Goal: Task Accomplishment & Management: Manage account settings

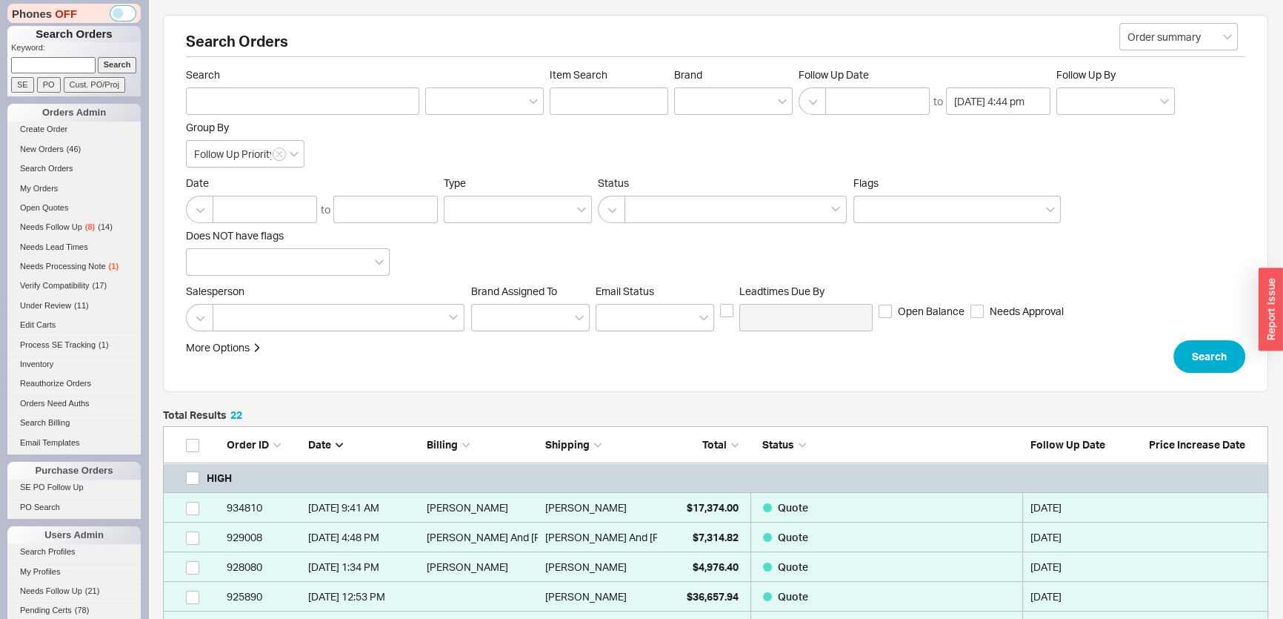
scroll to position [767, 1095]
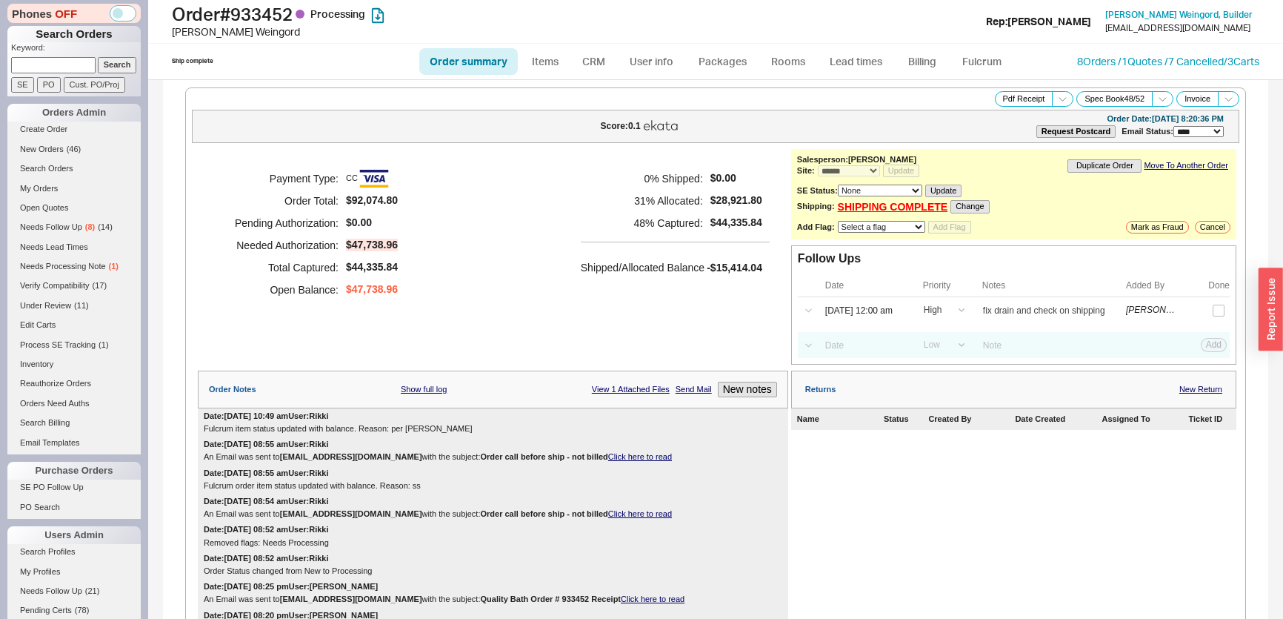
select select "*"
select select "LOW"
select select "3"
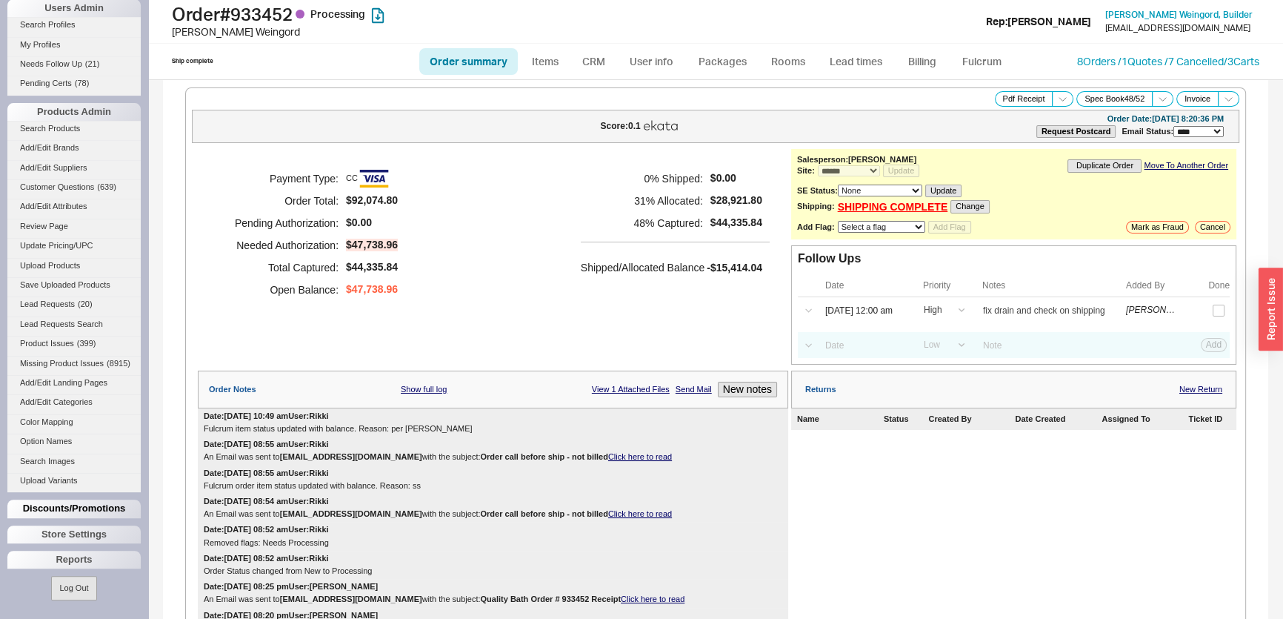
click at [67, 507] on div "Discounts/Promotions" at bounding box center [73, 508] width 133 height 18
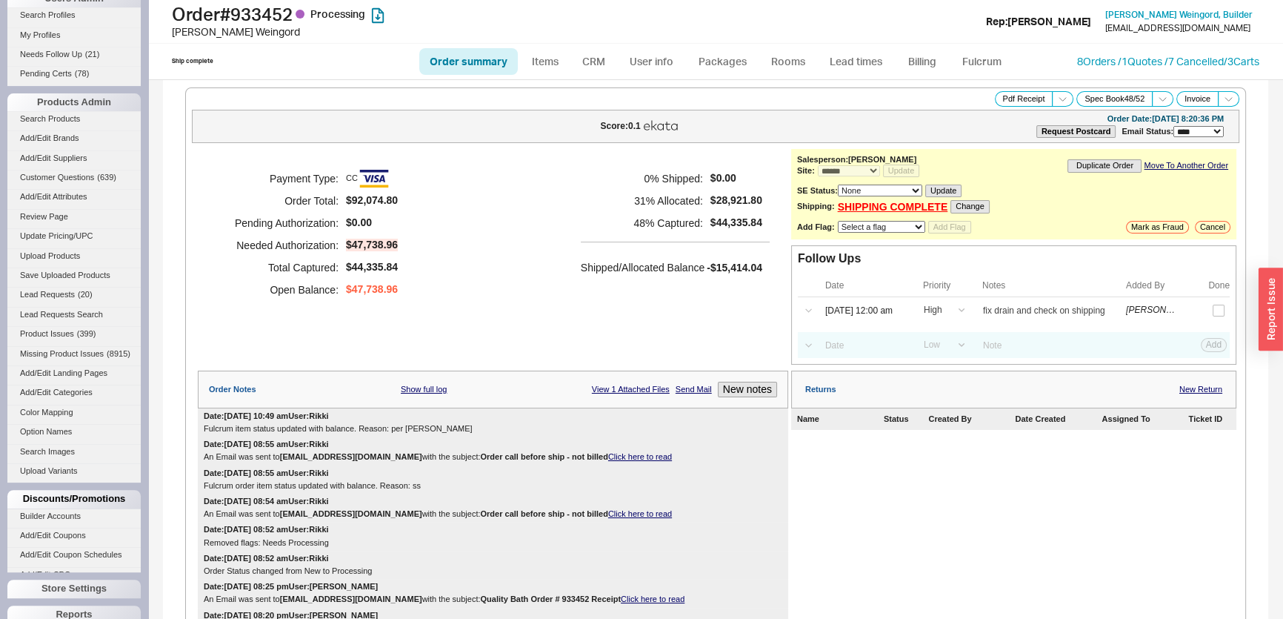
click at [67, 507] on div "Discounts/Promotions" at bounding box center [73, 499] width 133 height 18
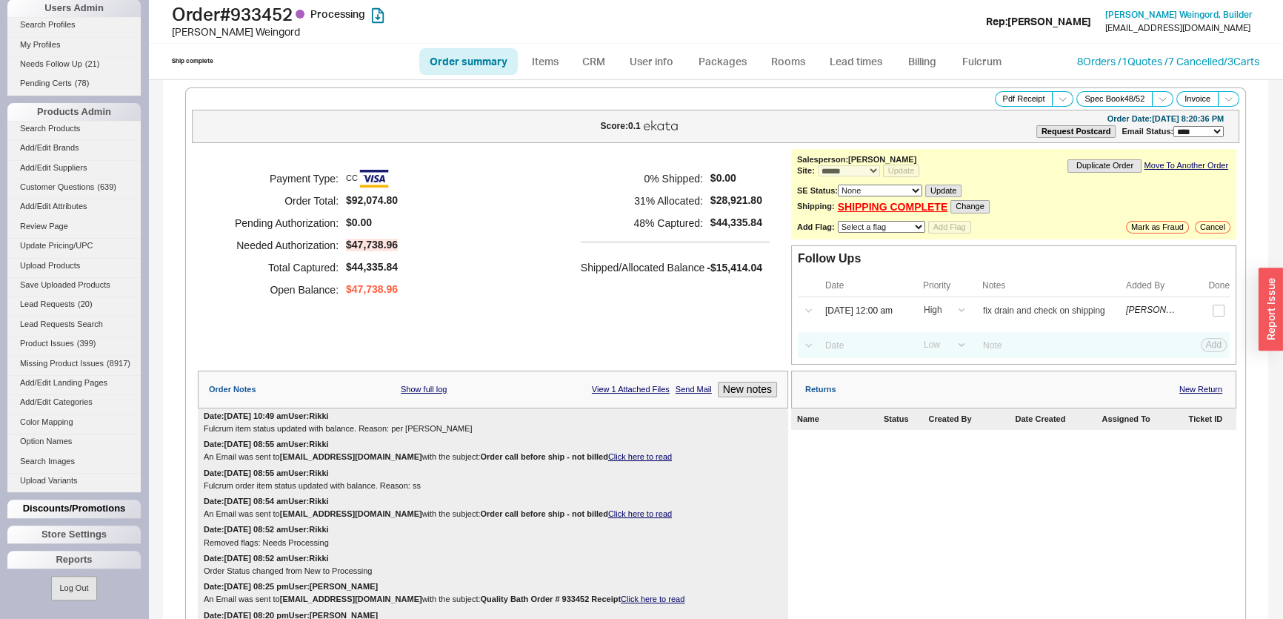
click at [70, 517] on div "Discounts/Promotions" at bounding box center [73, 508] width 133 height 18
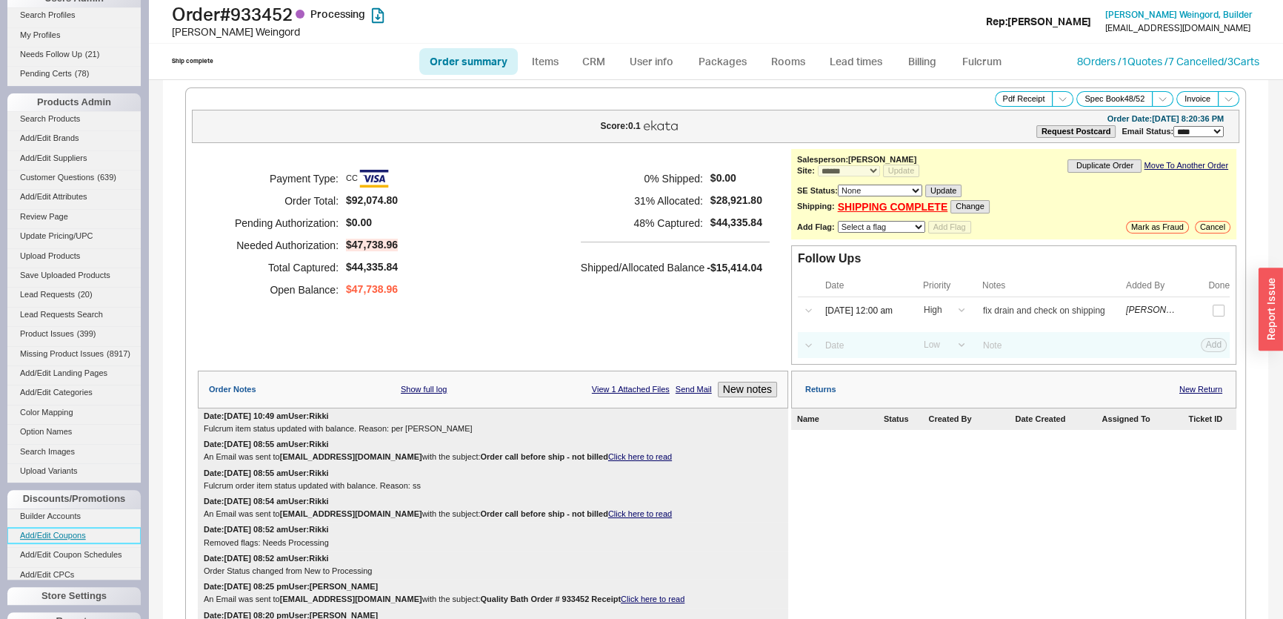
click at [67, 537] on link "Add/Edit Coupons" at bounding box center [73, 535] width 133 height 16
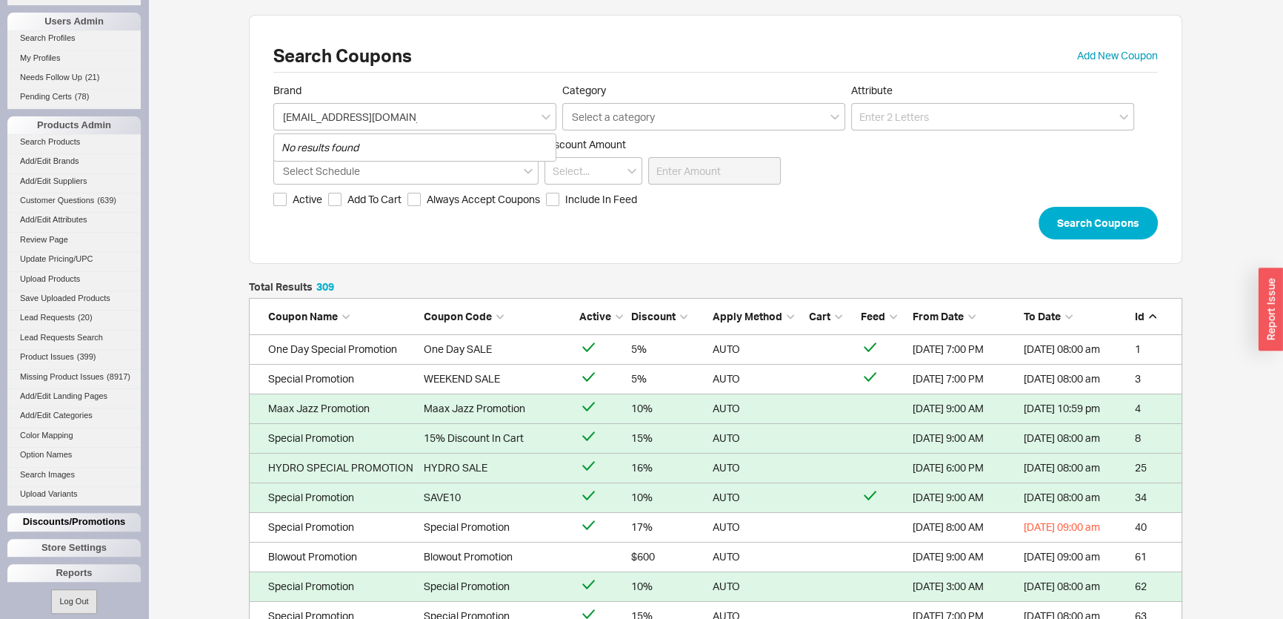
scroll to position [536, 0]
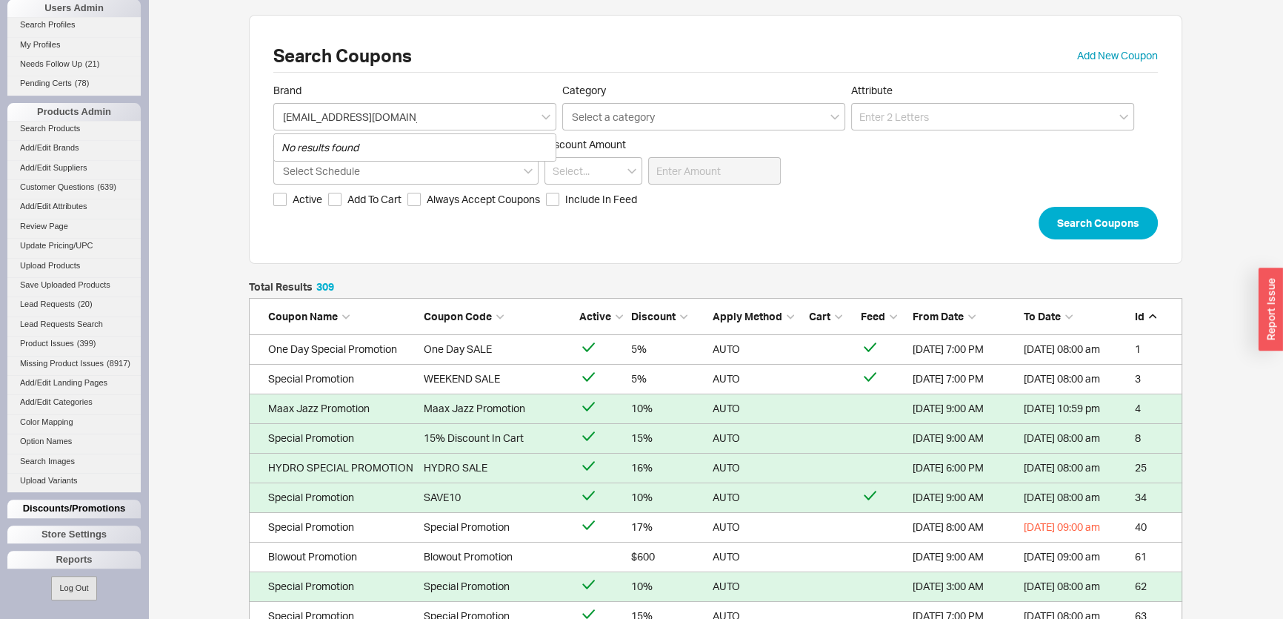
type input "[EMAIL_ADDRESS][DOMAIN_NAME]"
click at [76, 506] on div "Discounts/Promotions" at bounding box center [73, 508] width 133 height 18
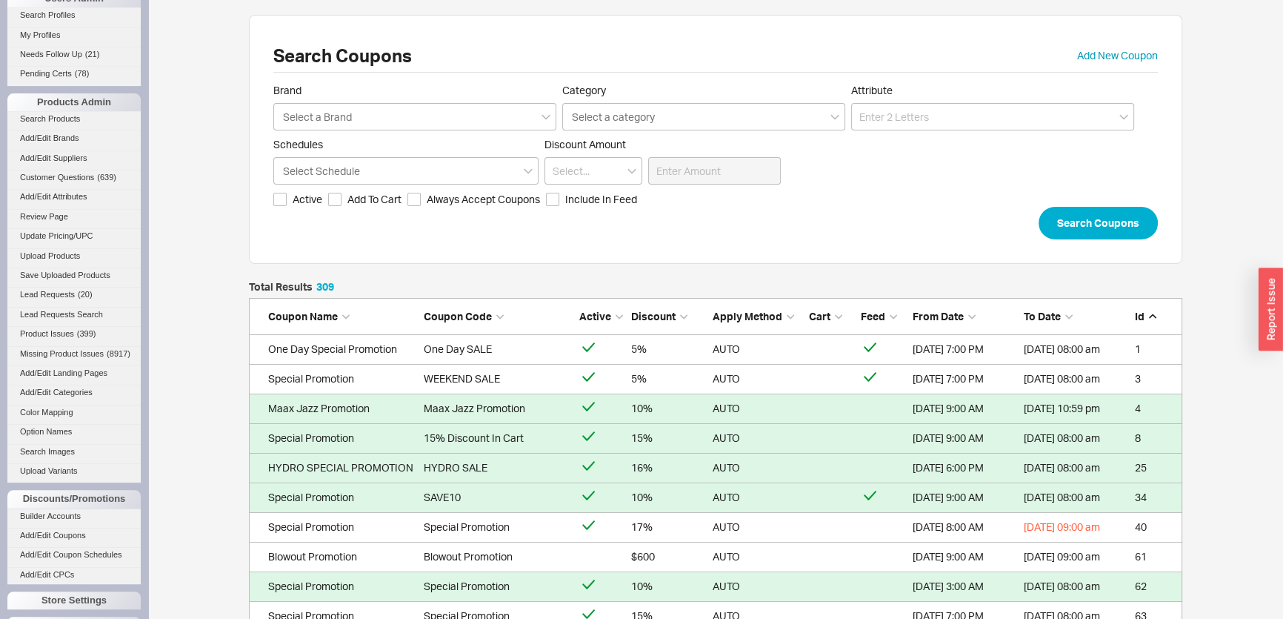
click at [67, 527] on li "Builder Accounts" at bounding box center [73, 517] width 133 height 19
click at [67, 524] on link "Builder Accounts" at bounding box center [73, 516] width 133 height 16
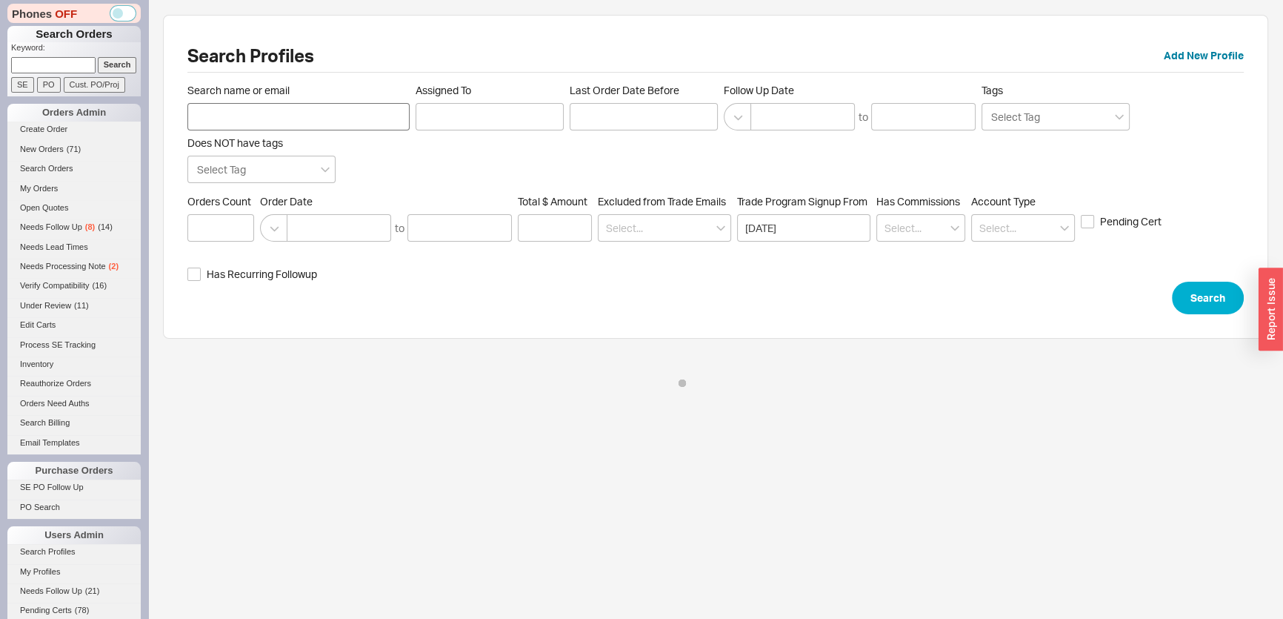
click at [355, 119] on input "Search name or email" at bounding box center [298, 116] width 222 height 27
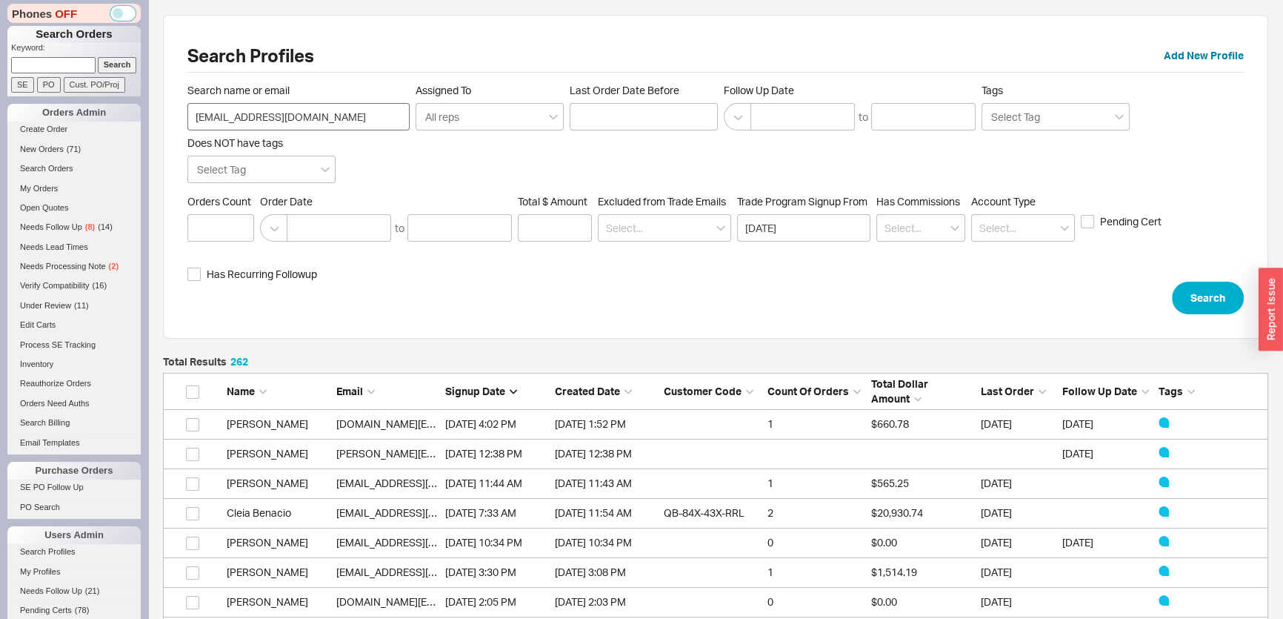
scroll to position [10, 10]
type input "refreshhomeds@gmail.com"
click button "Search" at bounding box center [1208, 297] width 72 height 33
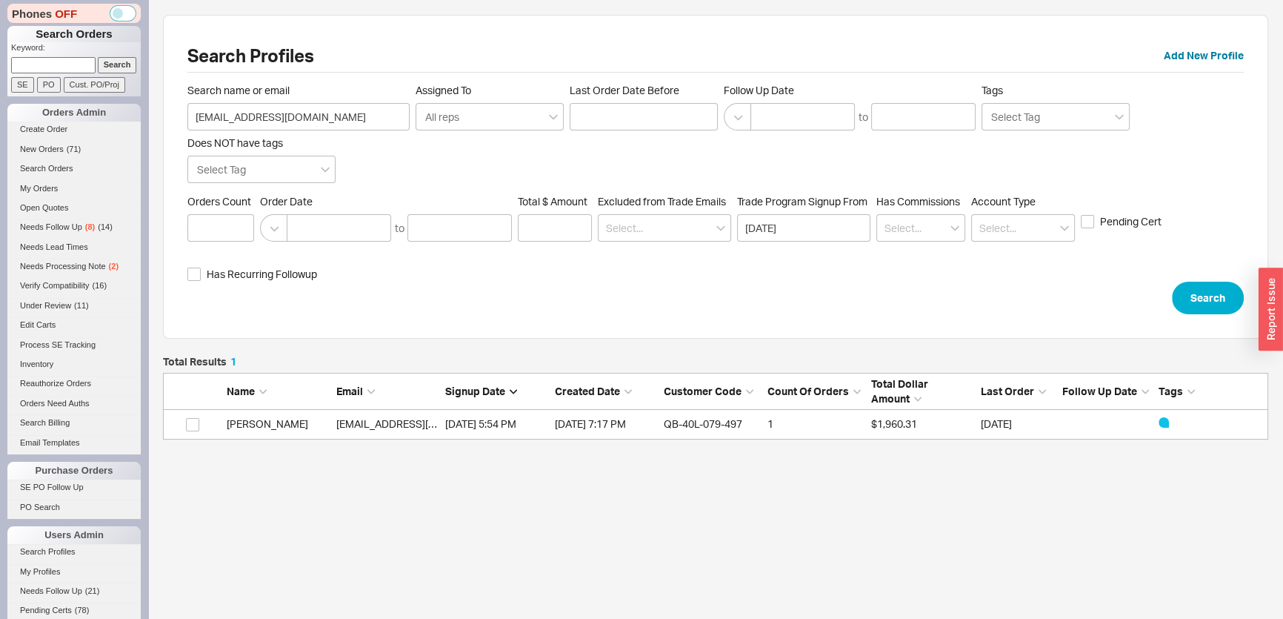
scroll to position [73, 1095]
click at [417, 428] on link "refreshhomeds@gmail.com" at bounding box center [421, 423] width 170 height 13
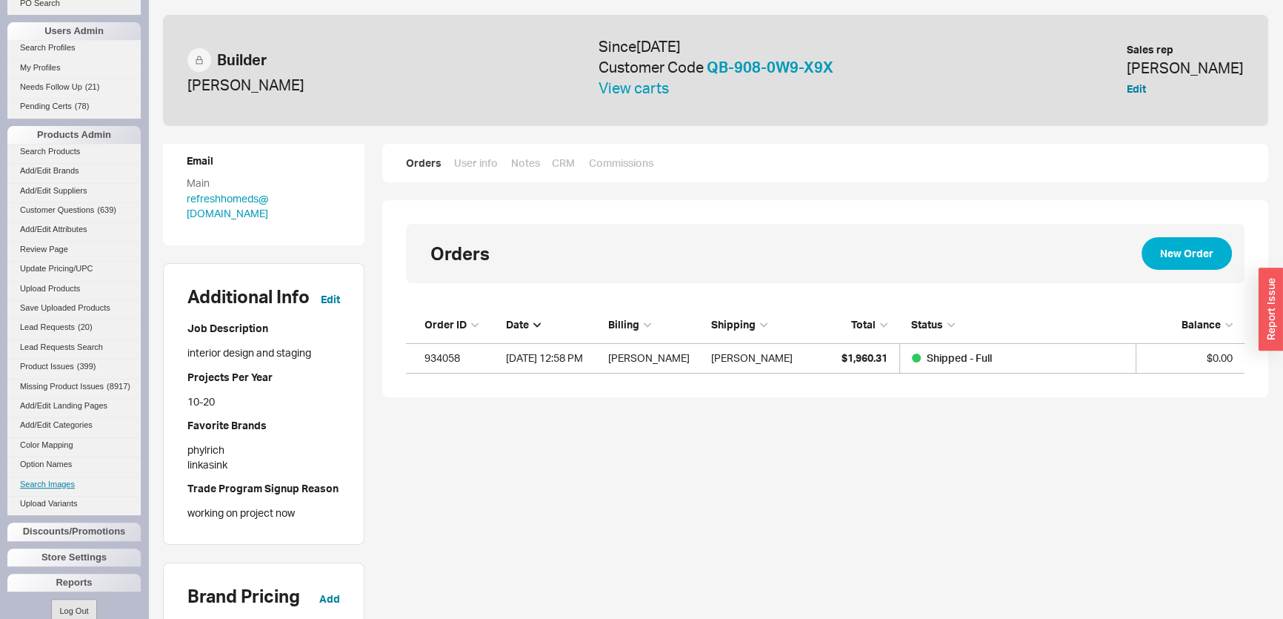
scroll to position [536, 0]
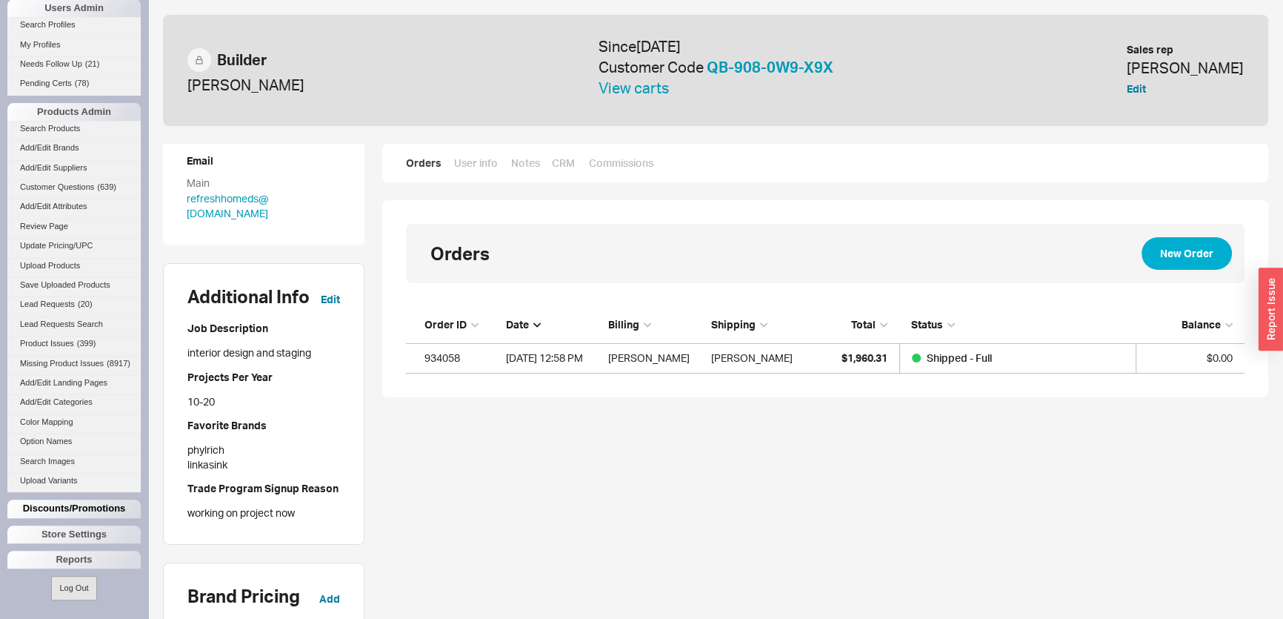
click at [90, 514] on div "Discounts/Promotions" at bounding box center [73, 508] width 133 height 18
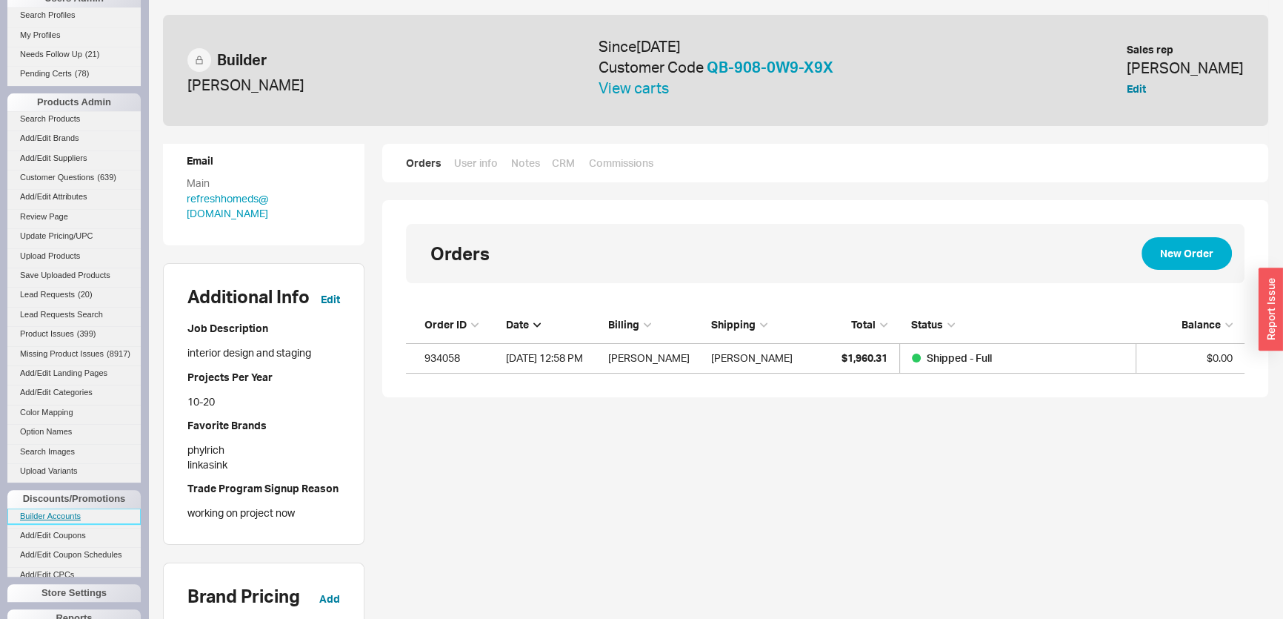
click at [87, 524] on link "Builder Accounts" at bounding box center [73, 516] width 133 height 16
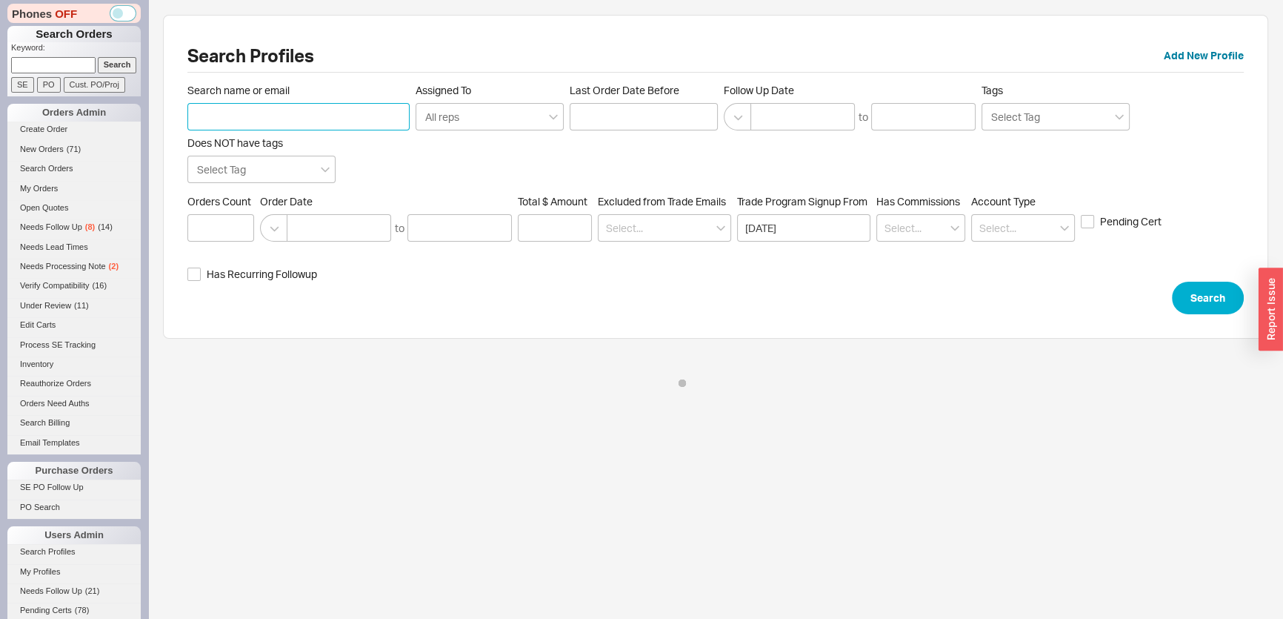
click at [293, 119] on input "Search name or email" at bounding box center [298, 116] width 222 height 27
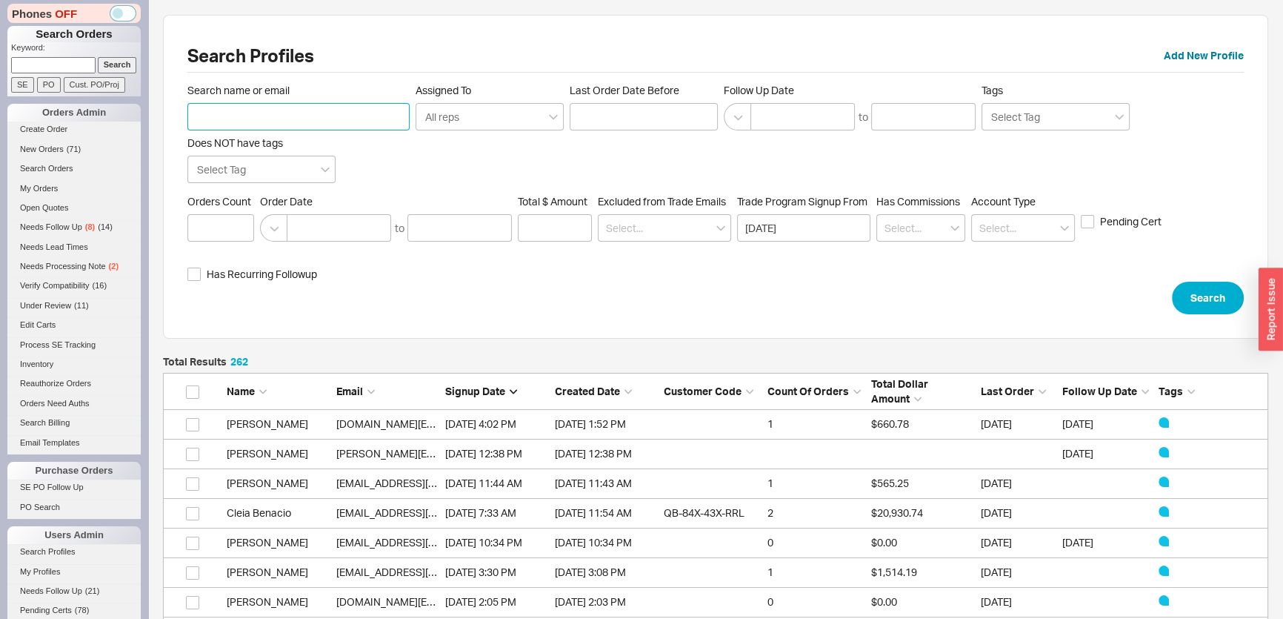
scroll to position [7806, 1095]
paste input "[EMAIL_ADDRESS][DOMAIN_NAME]"
type input "[EMAIL_ADDRESS][DOMAIN_NAME]"
click button "Search" at bounding box center [1208, 297] width 72 height 33
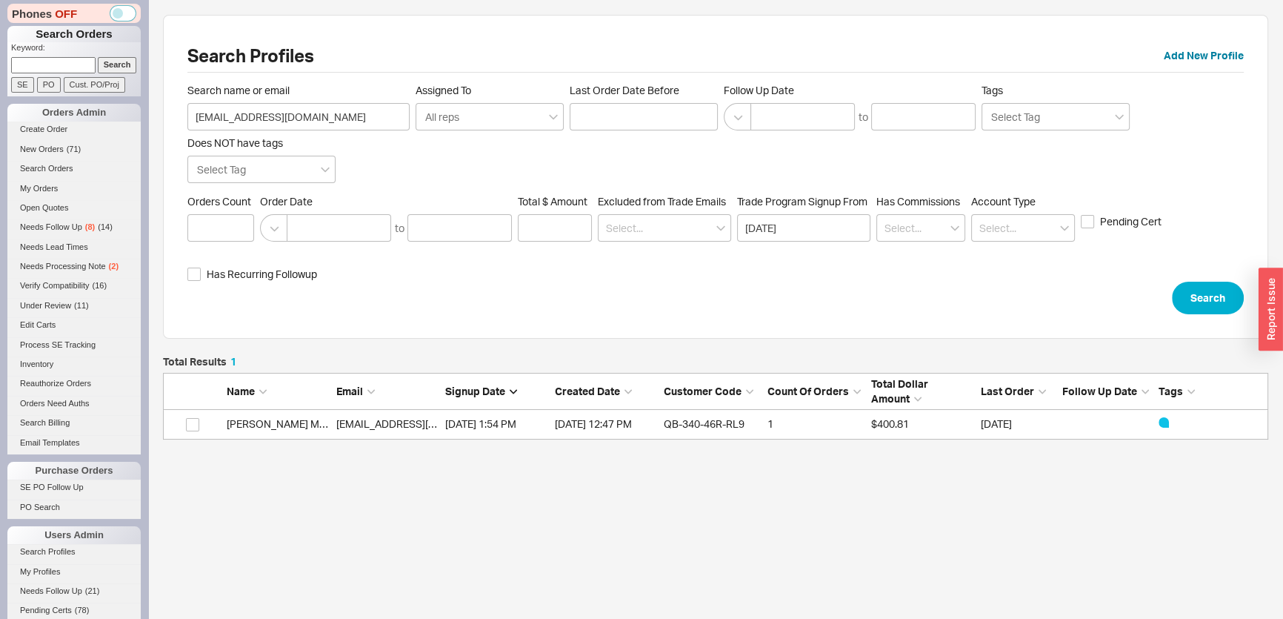
scroll to position [73, 1095]
click at [383, 436] on div "[EMAIL_ADDRESS][DOMAIN_NAME]" at bounding box center [387, 424] width 102 height 30
click at [384, 419] on link "[EMAIL_ADDRESS][DOMAIN_NAME]" at bounding box center [421, 423] width 170 height 13
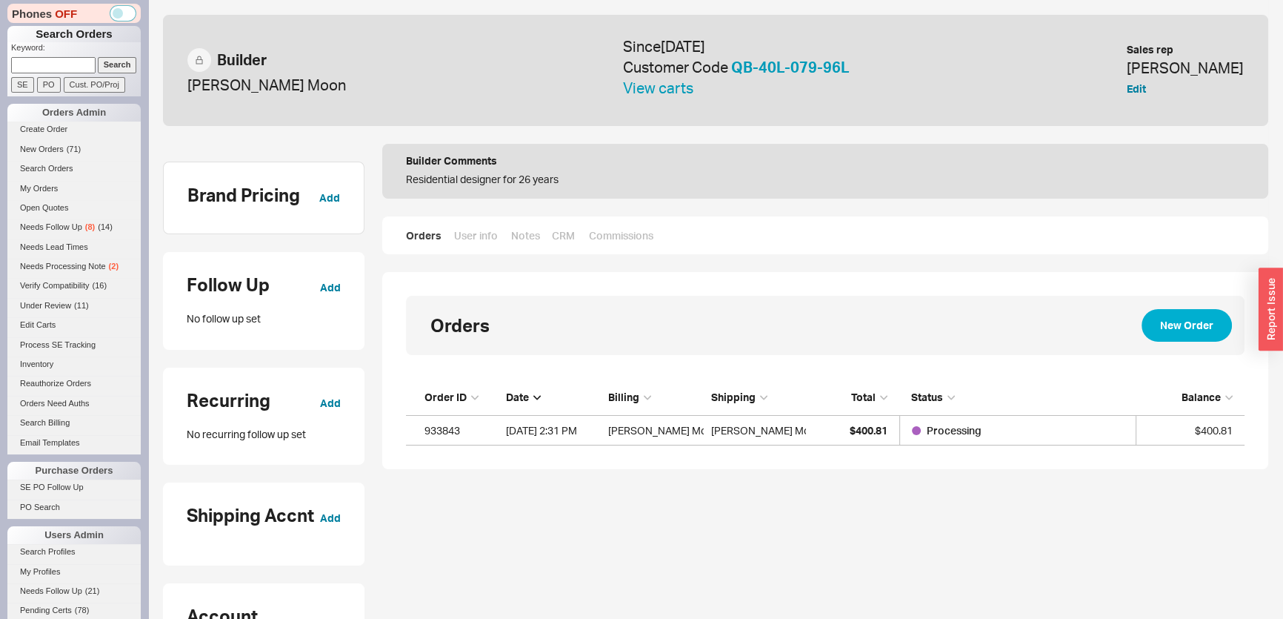
scroll to position [404, 0]
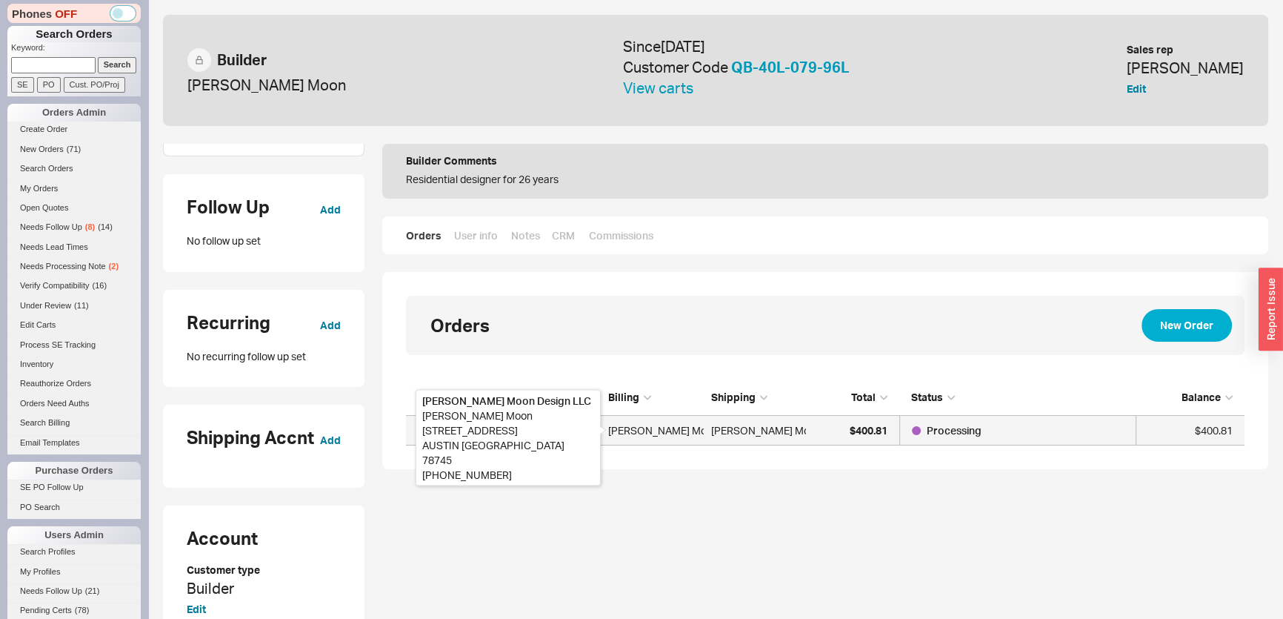
click at [621, 430] on div "Murphy Moon" at bounding box center [655, 431] width 95 height 30
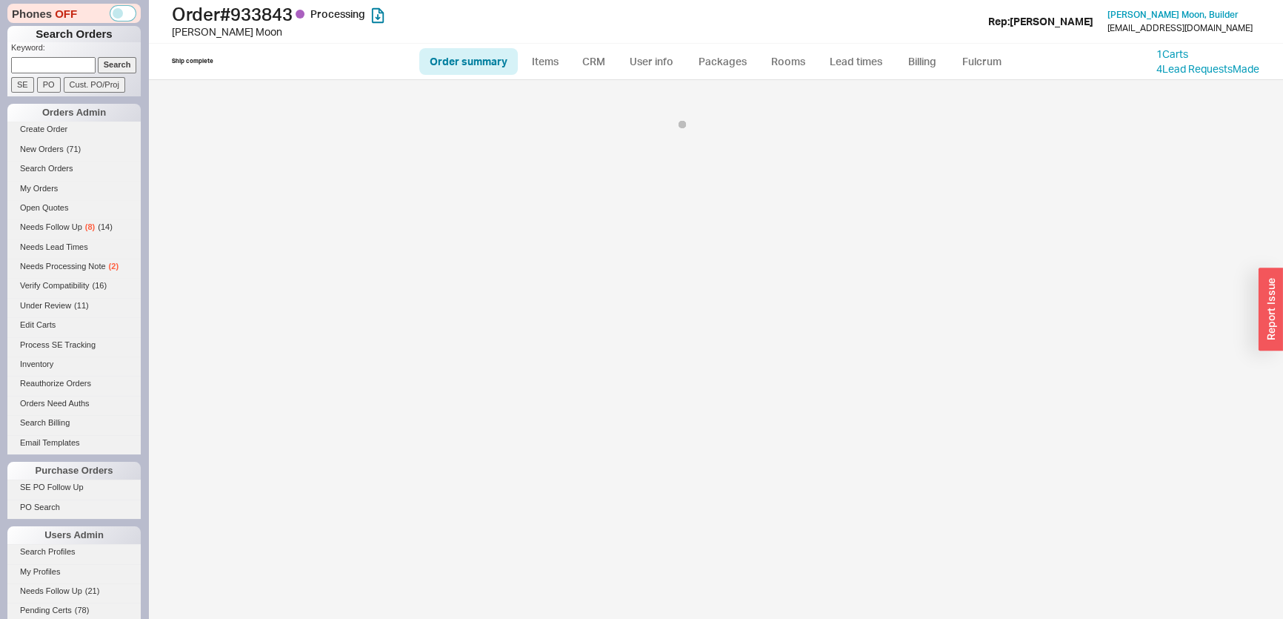
select select "LOW"
select select "3"
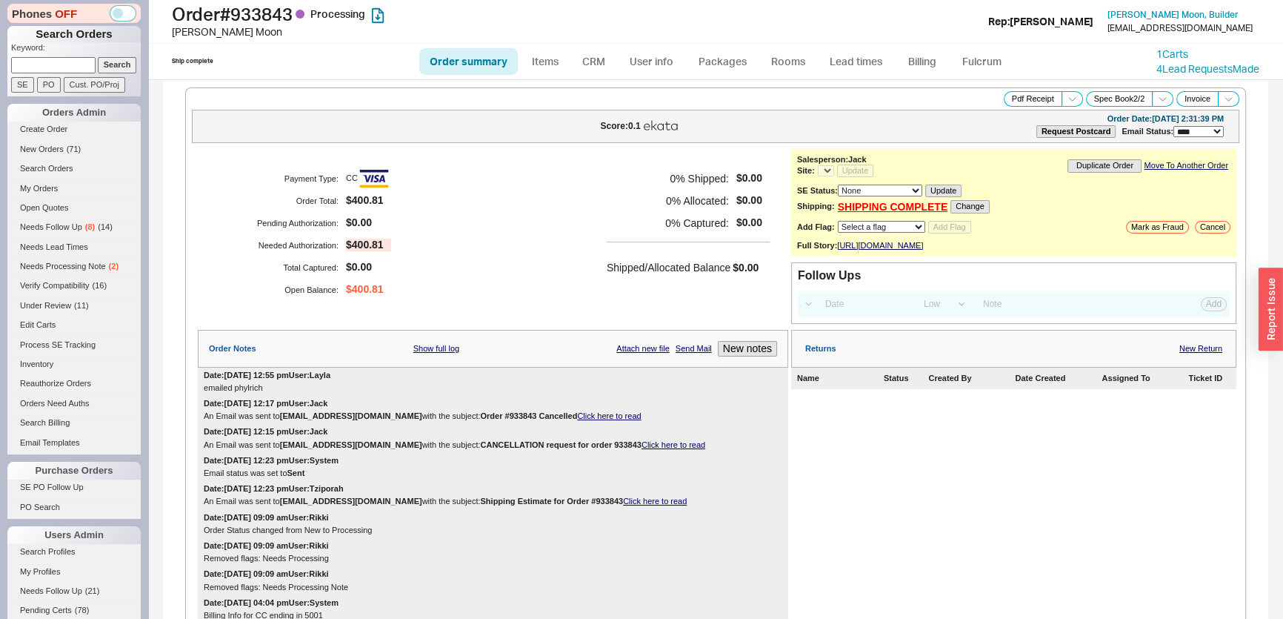
select select "*"
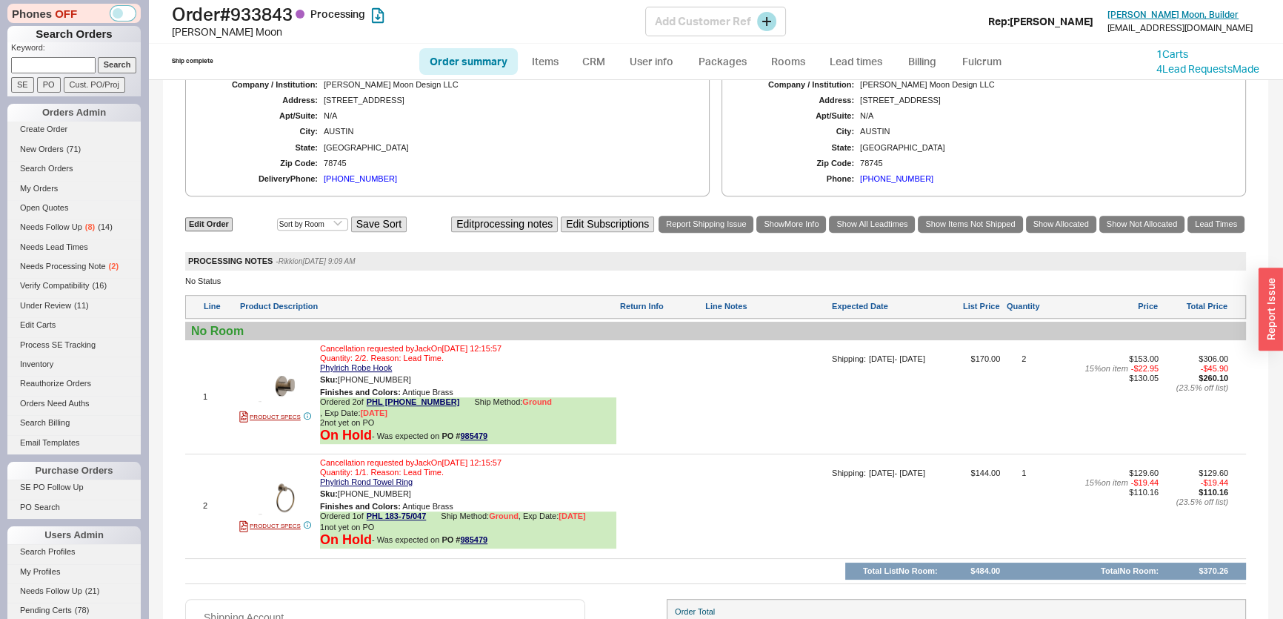
scroll to position [707, 0]
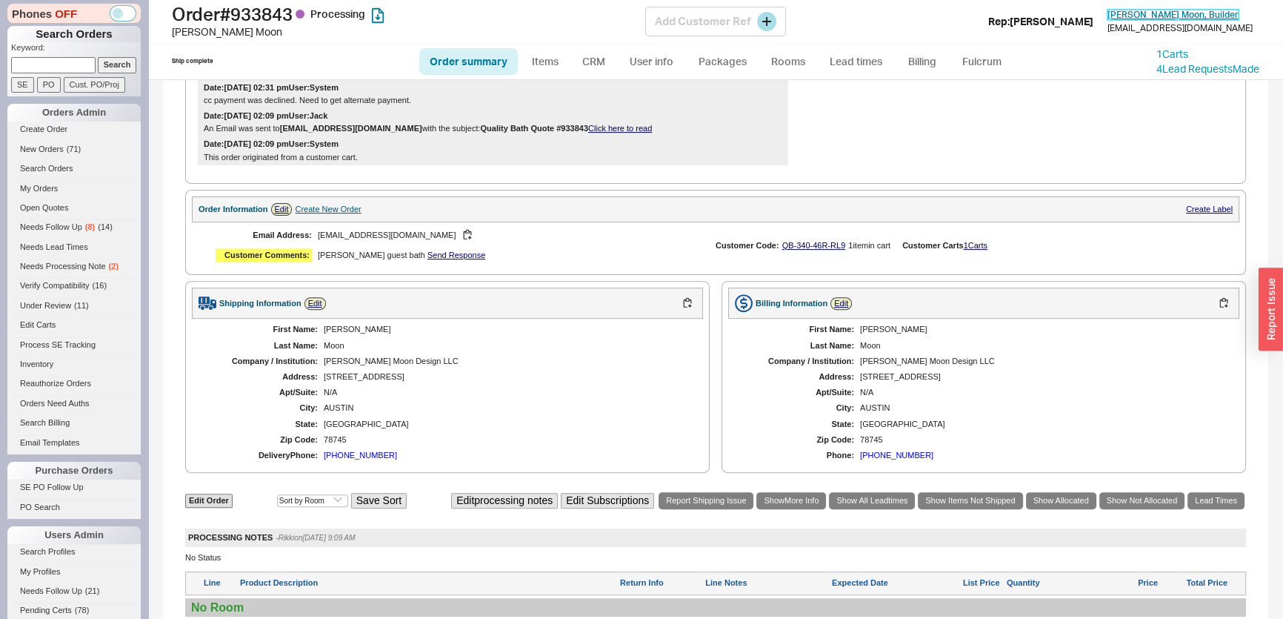
click at [1163, 19] on span "Murphy Moon , Builder" at bounding box center [1172, 14] width 131 height 11
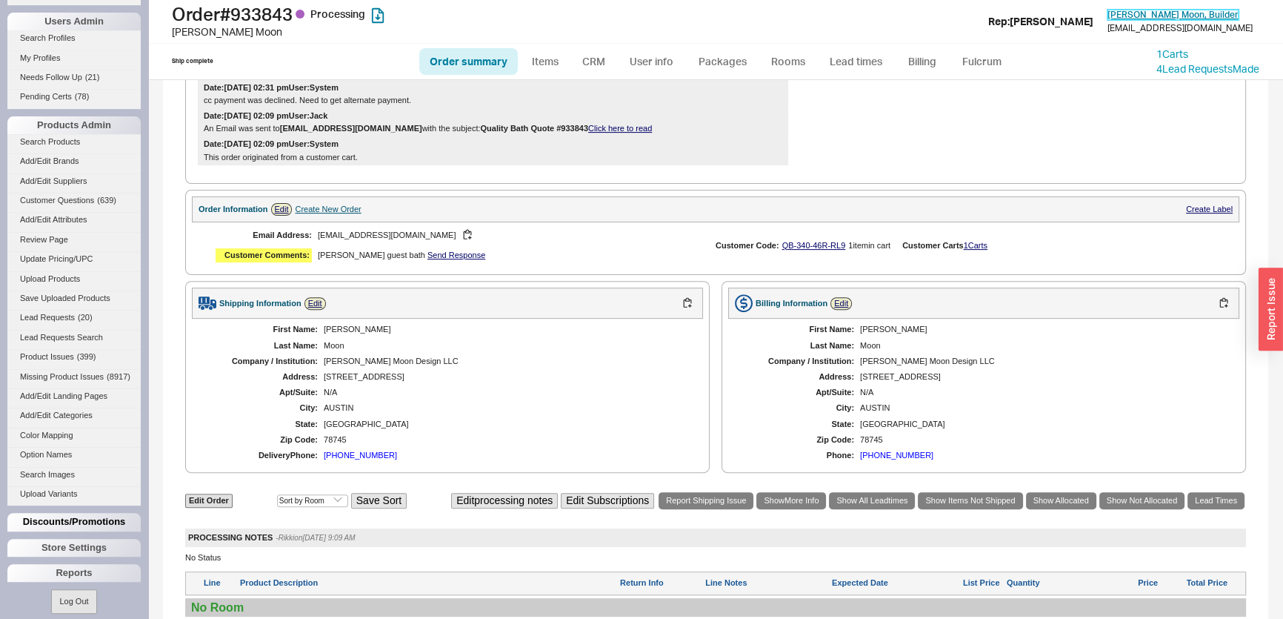
scroll to position [536, 0]
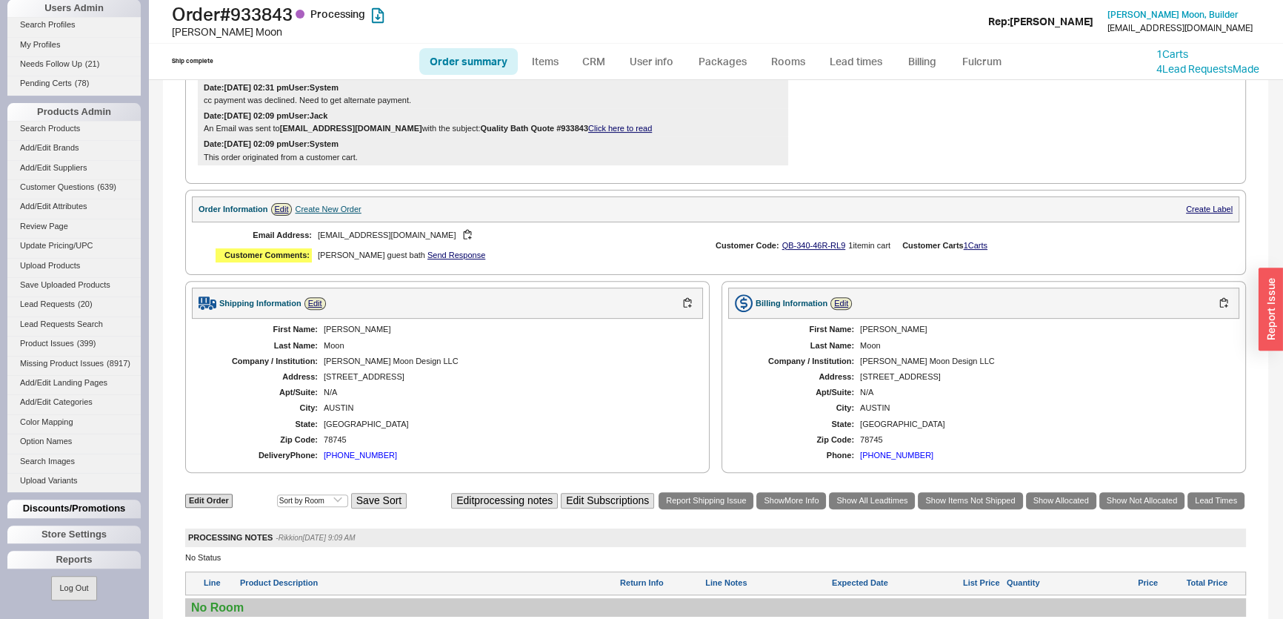
click at [58, 516] on div "Discounts/Promotions" at bounding box center [73, 508] width 133 height 18
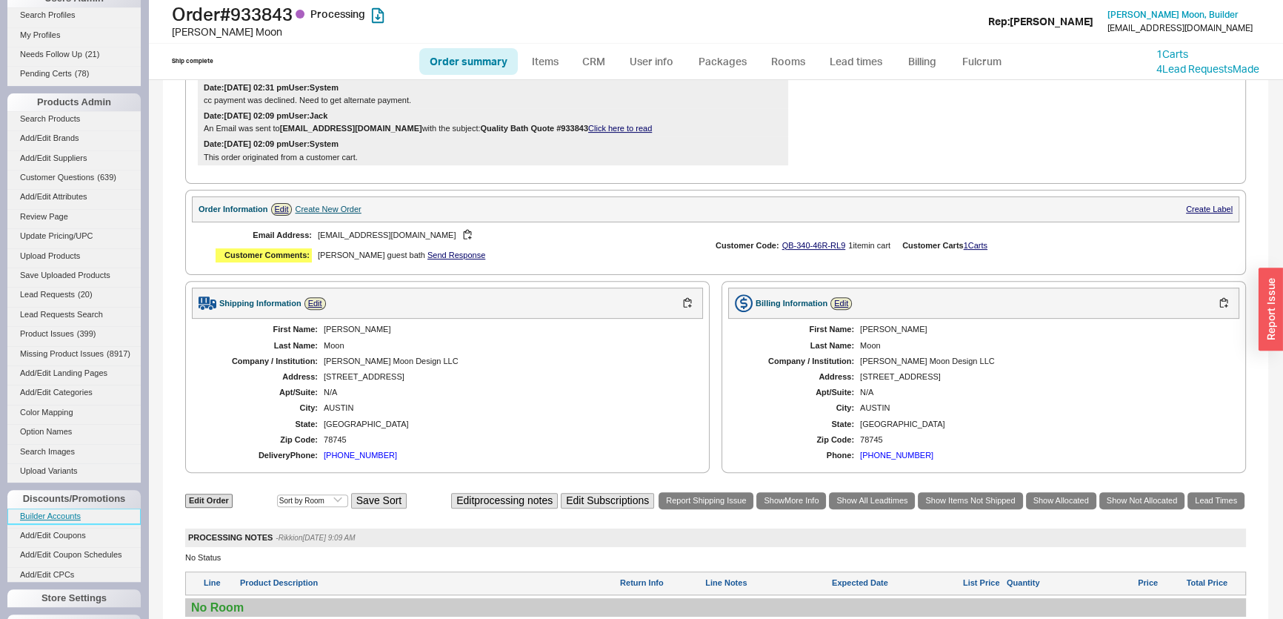
click at [61, 524] on link "Builder Accounts" at bounding box center [73, 516] width 133 height 16
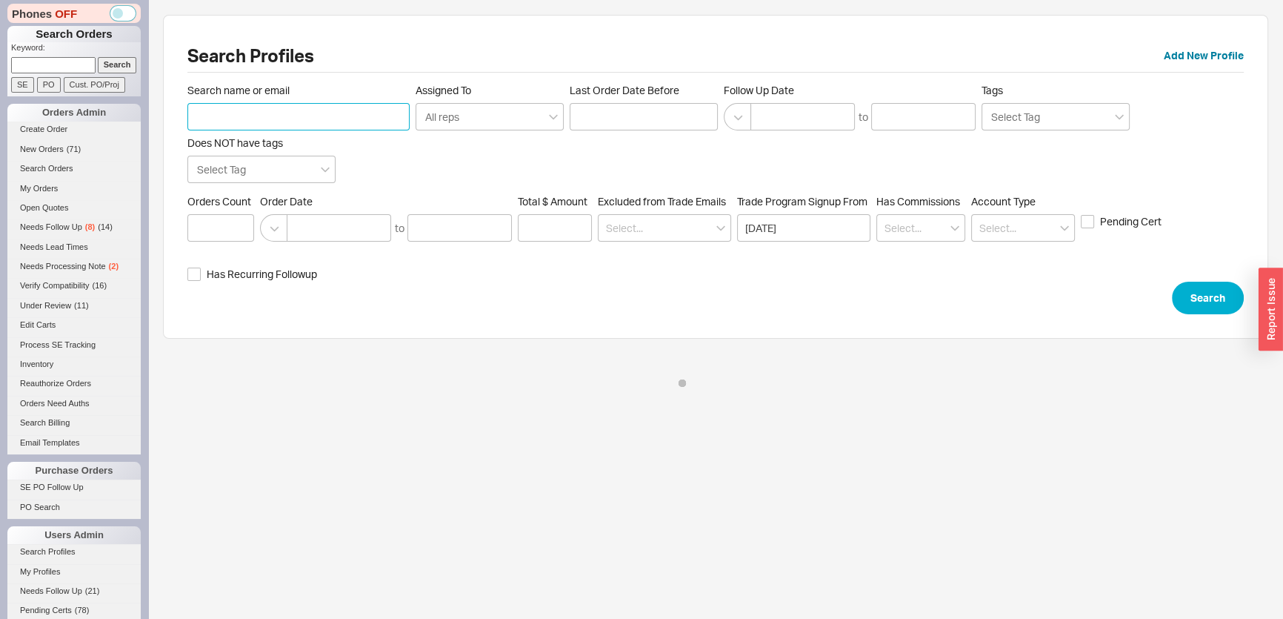
click at [299, 113] on input "Search name or email" at bounding box center [298, 116] width 222 height 27
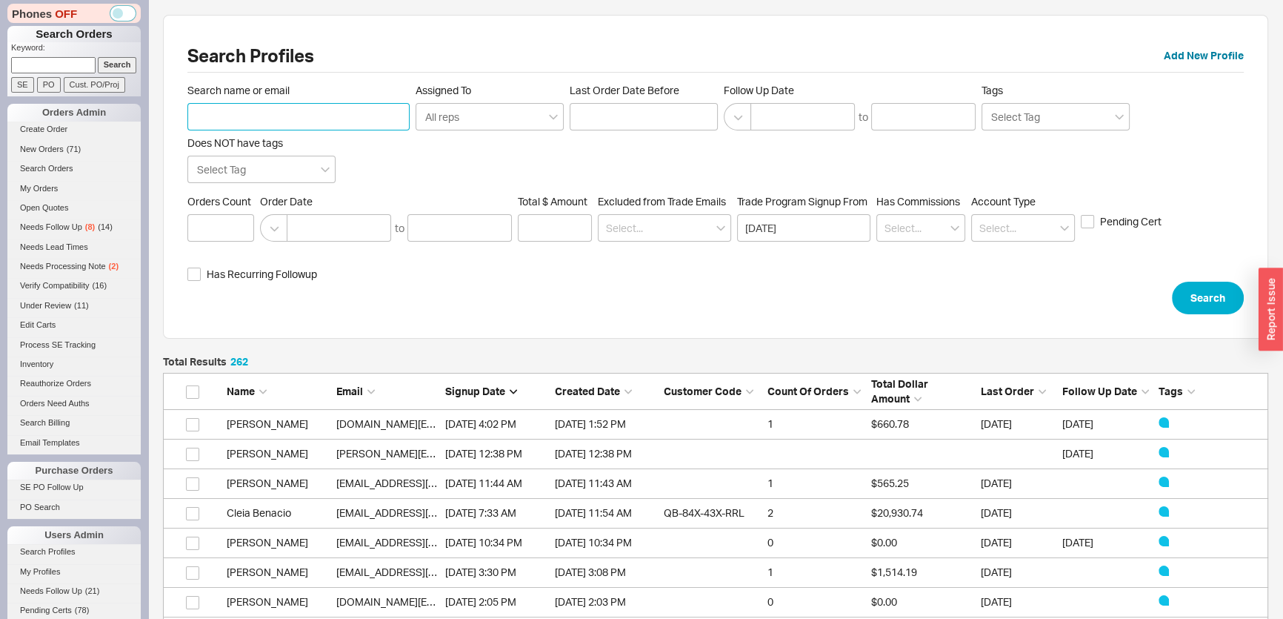
scroll to position [7806, 1095]
paste input "[EMAIL_ADDRESS][PERSON_NAME][DOMAIN_NAME]"
type input "[EMAIL_ADDRESS][PERSON_NAME][DOMAIN_NAME]"
click button "Search" at bounding box center [1208, 297] width 72 height 33
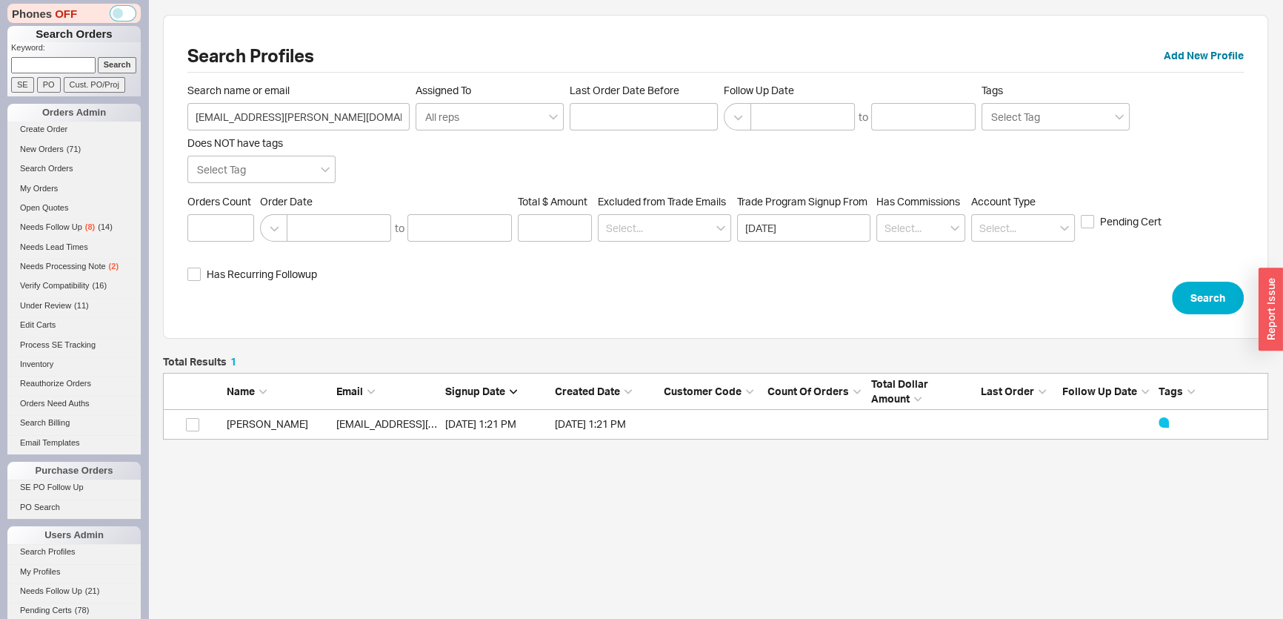
scroll to position [73, 1095]
click at [347, 426] on link "[EMAIL_ADDRESS][PERSON_NAME][DOMAIN_NAME]" at bounding box center [462, 423] width 252 height 13
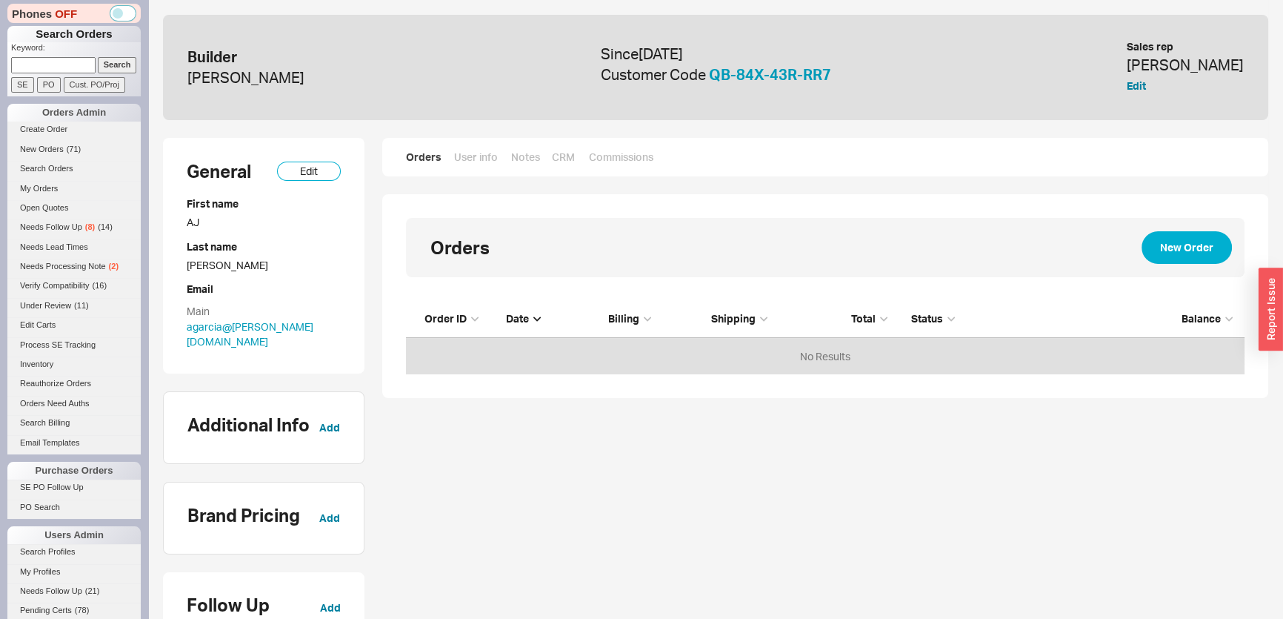
scroll to position [10, 10]
click at [770, 79] on link "QB-84X-43R-RR7" at bounding box center [770, 74] width 122 height 19
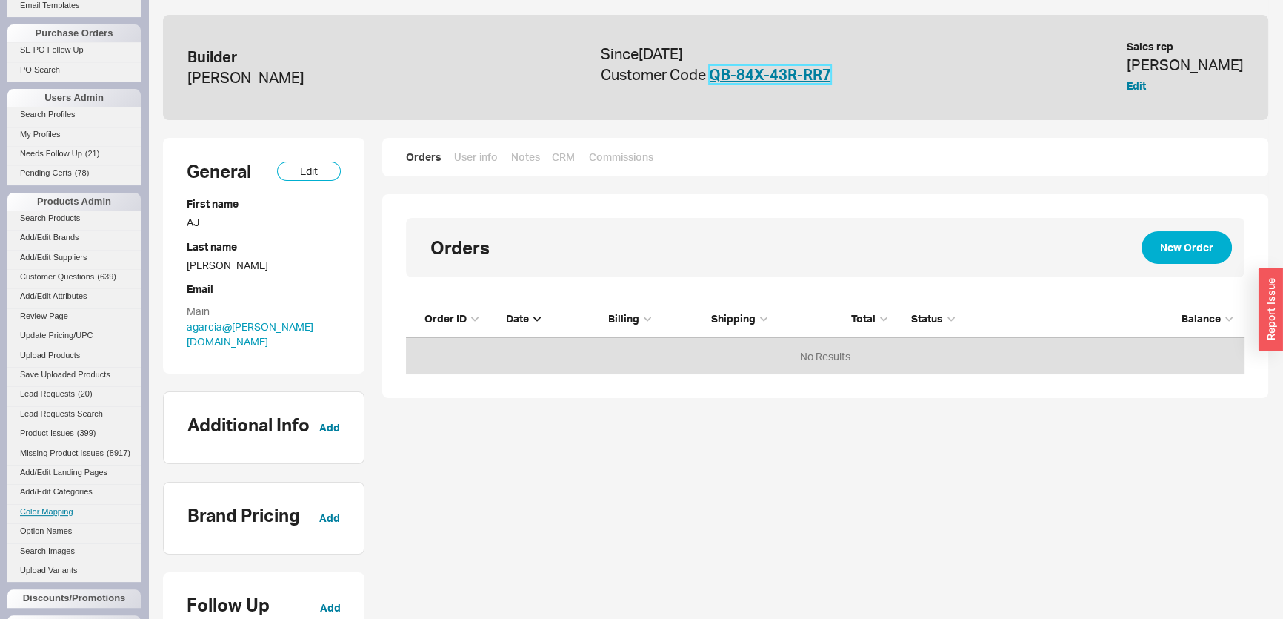
scroll to position [536, 0]
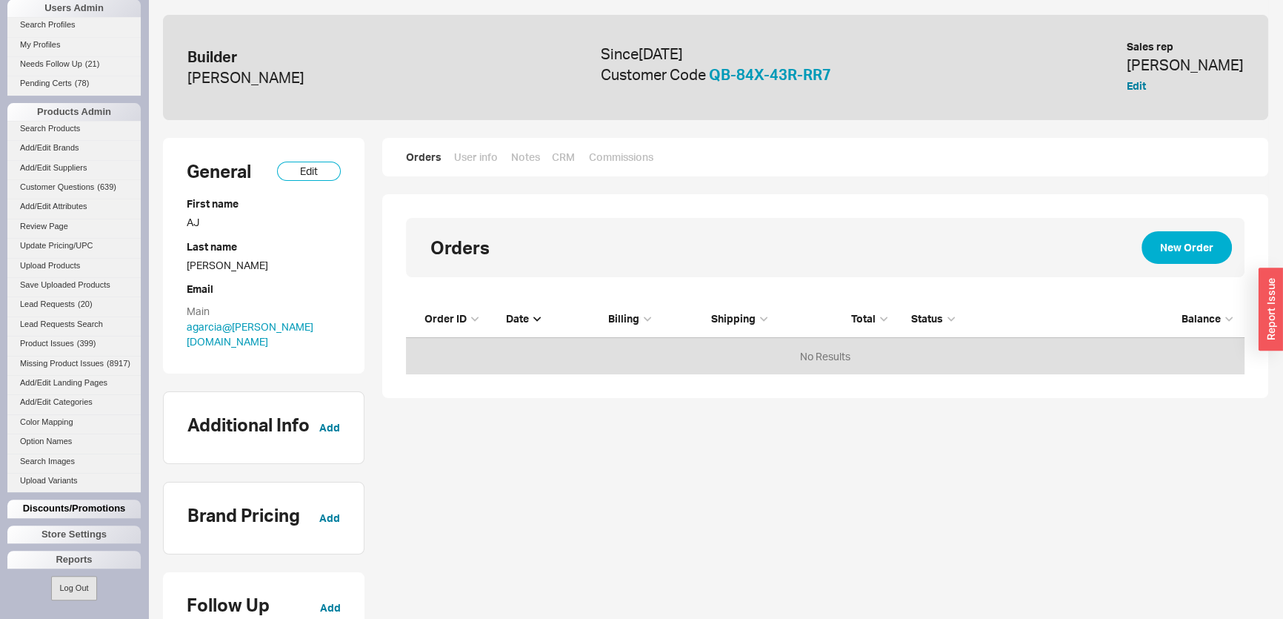
click at [94, 510] on div "Discounts/Promotions" at bounding box center [73, 508] width 133 height 18
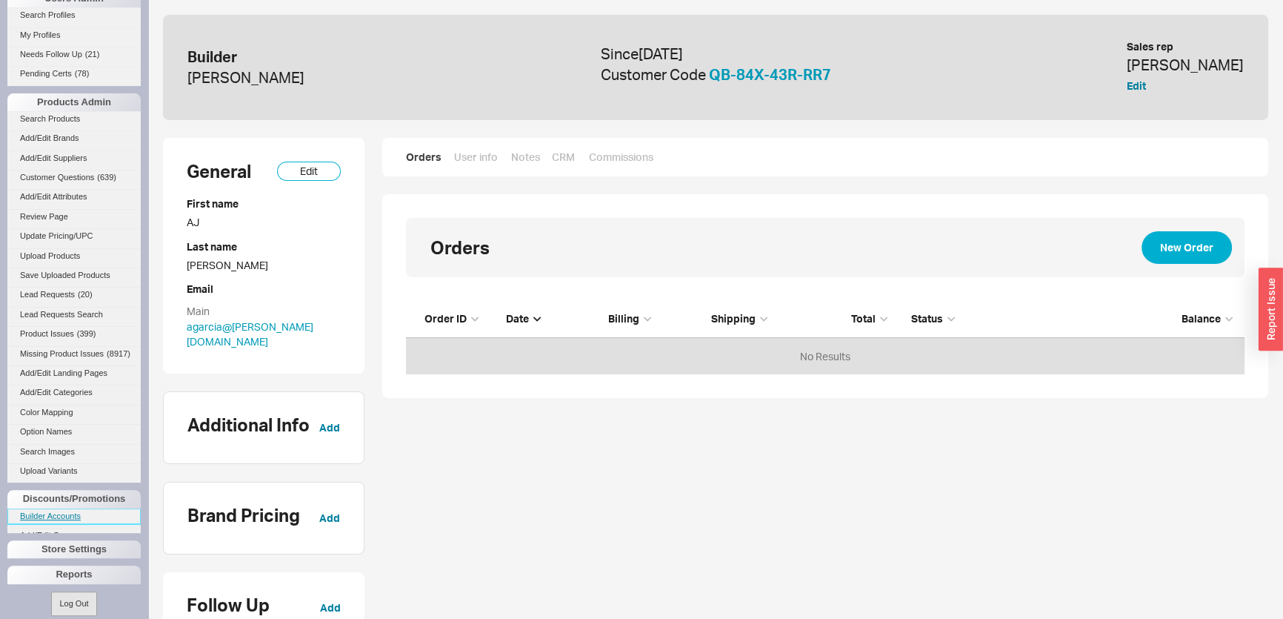
click at [87, 521] on link "Builder Accounts" at bounding box center [73, 516] width 133 height 16
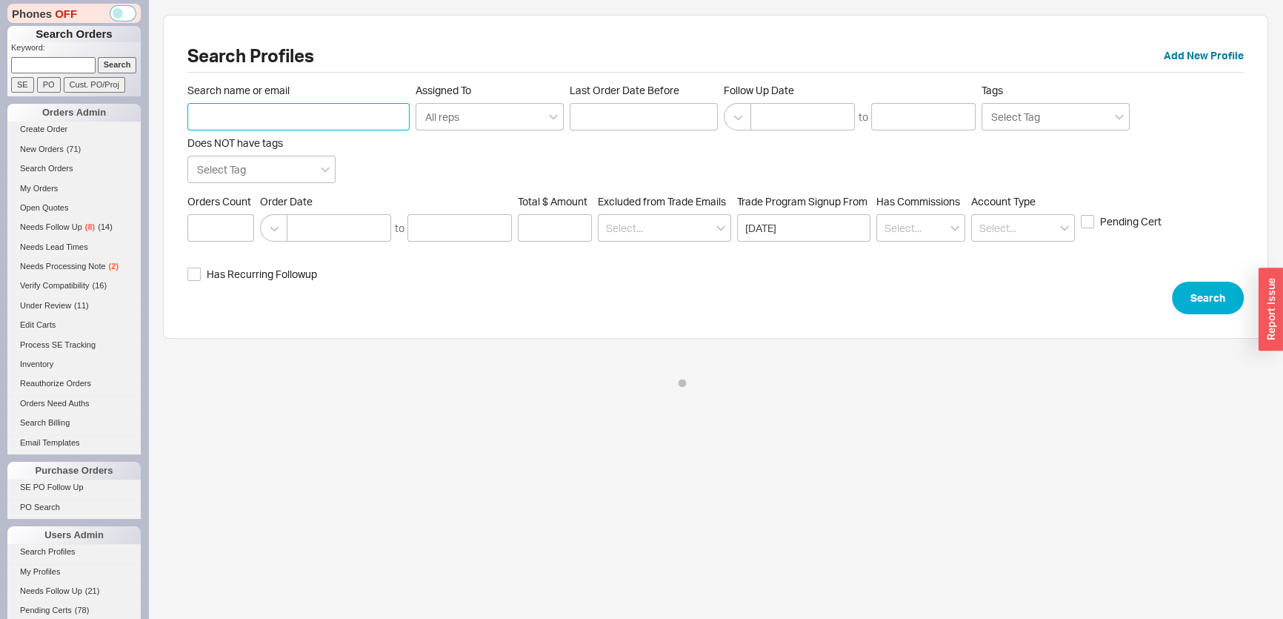
click at [305, 109] on input "Search name or email" at bounding box center [298, 116] width 222 height 27
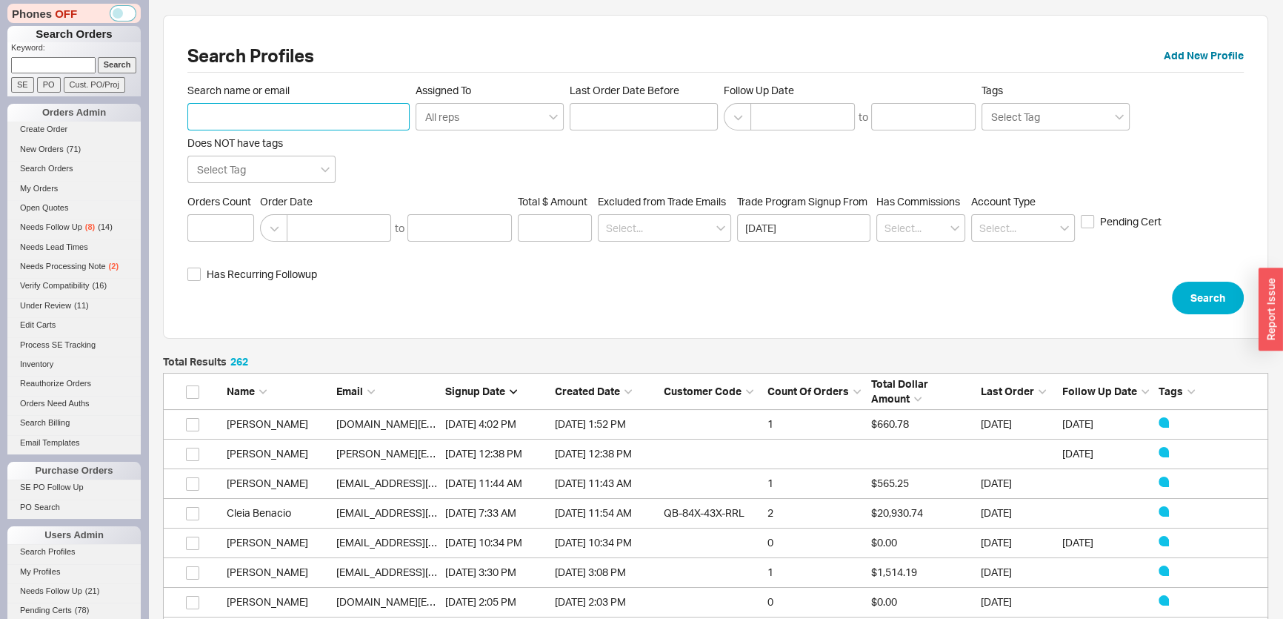
scroll to position [7806, 1095]
paste input "[PERSON_NAME][EMAIL_ADDRESS][DOMAIN_NAME]"
type input "[PERSON_NAME][EMAIL_ADDRESS][DOMAIN_NAME]"
click button "Search" at bounding box center [1208, 297] width 72 height 33
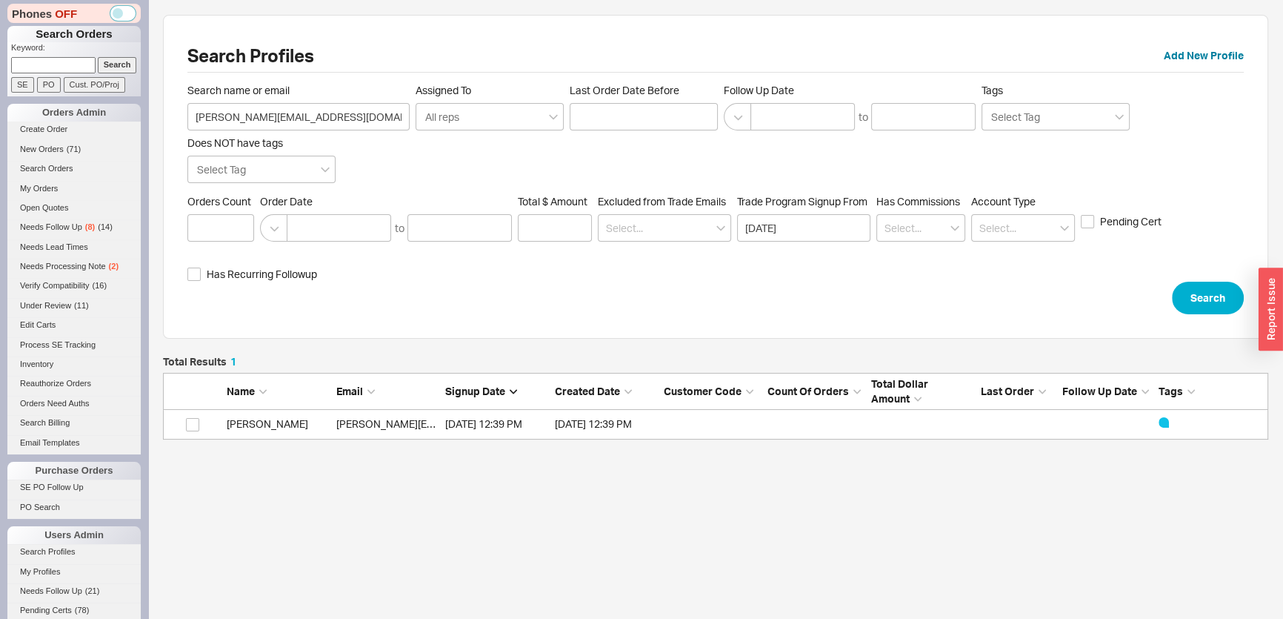
scroll to position [73, 1095]
click at [345, 428] on link "[PERSON_NAME][EMAIL_ADDRESS][DOMAIN_NAME]" at bounding box center [462, 423] width 252 height 13
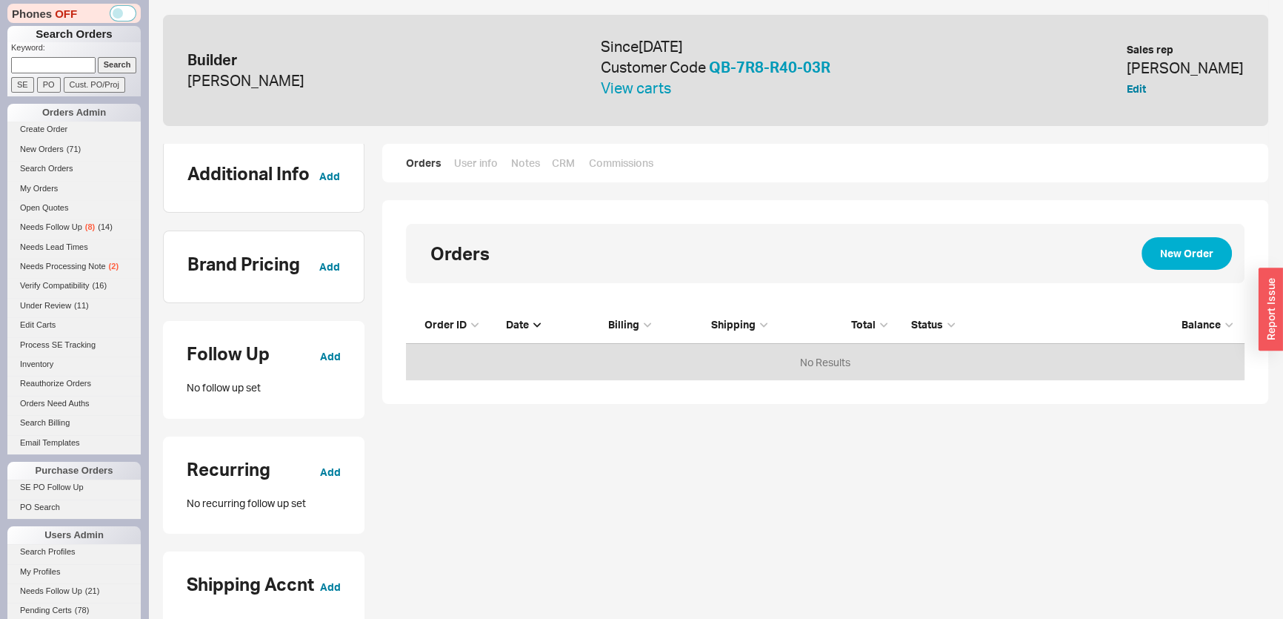
scroll to position [404, 0]
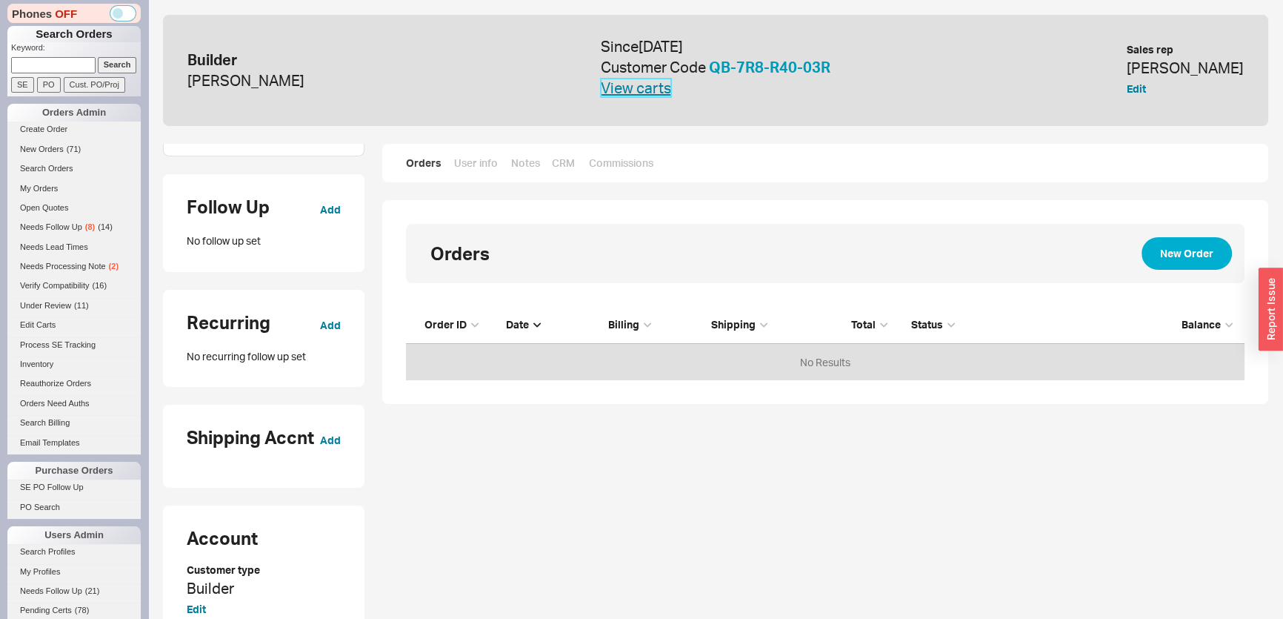
click at [671, 91] on link "View carts" at bounding box center [636, 88] width 70 height 19
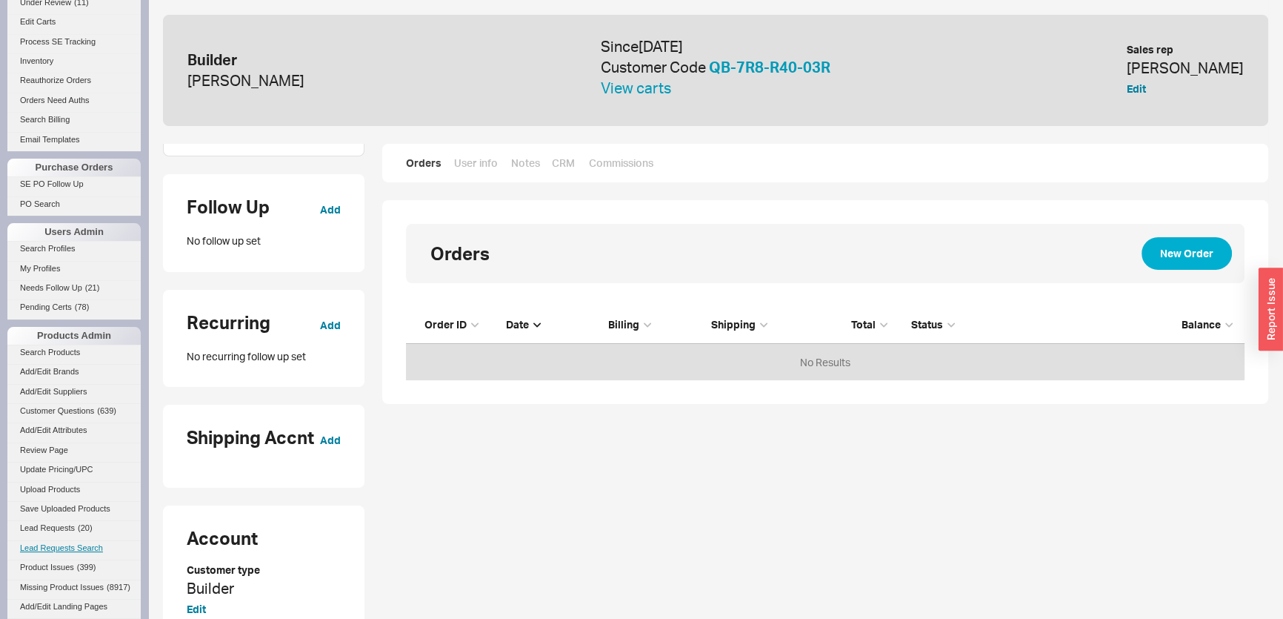
scroll to position [536, 0]
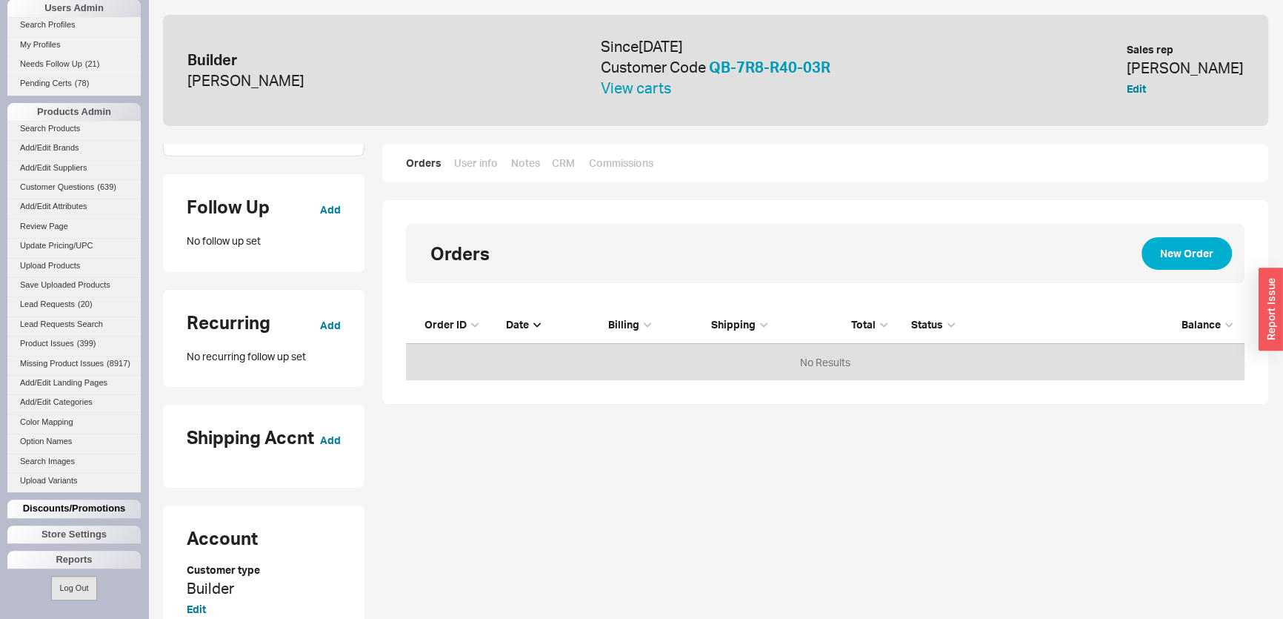
click at [58, 512] on div "Discounts/Promotions" at bounding box center [73, 508] width 133 height 18
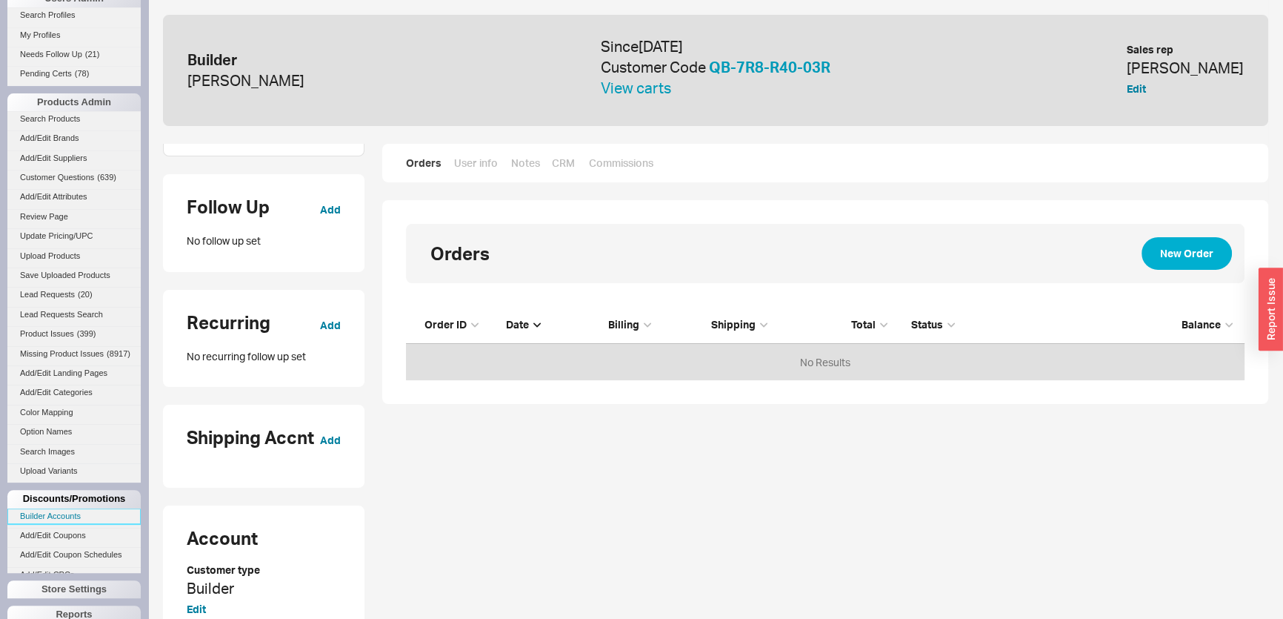
click at [61, 524] on link "Builder Accounts" at bounding box center [73, 516] width 133 height 16
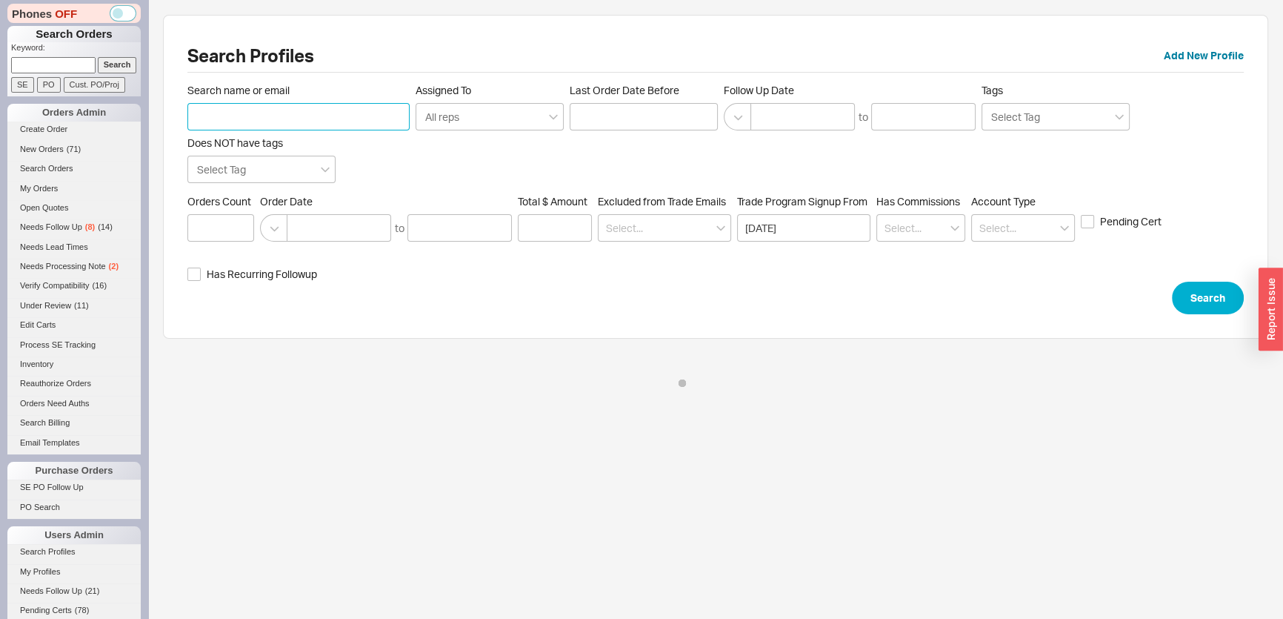
click at [300, 128] on input "Search name or email" at bounding box center [298, 116] width 222 height 27
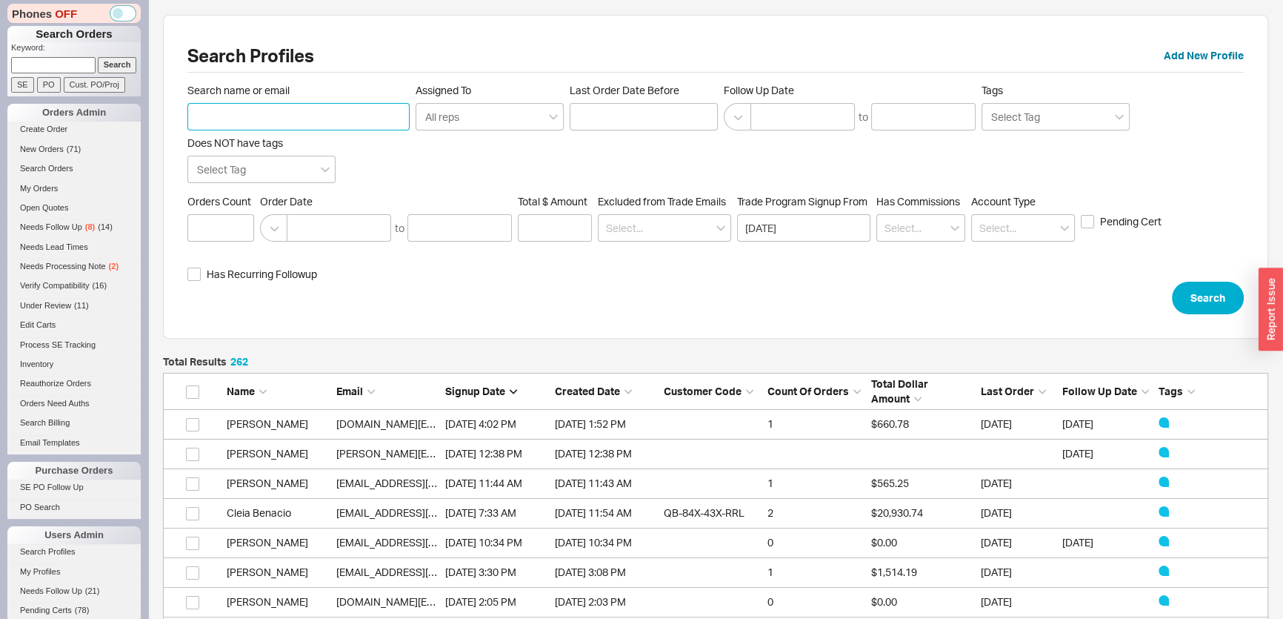
scroll to position [7806, 1095]
paste input "[EMAIL_ADDRESS][DOMAIN_NAME]"
type input "[EMAIL_ADDRESS][DOMAIN_NAME]"
click button "Search" at bounding box center [1208, 297] width 72 height 33
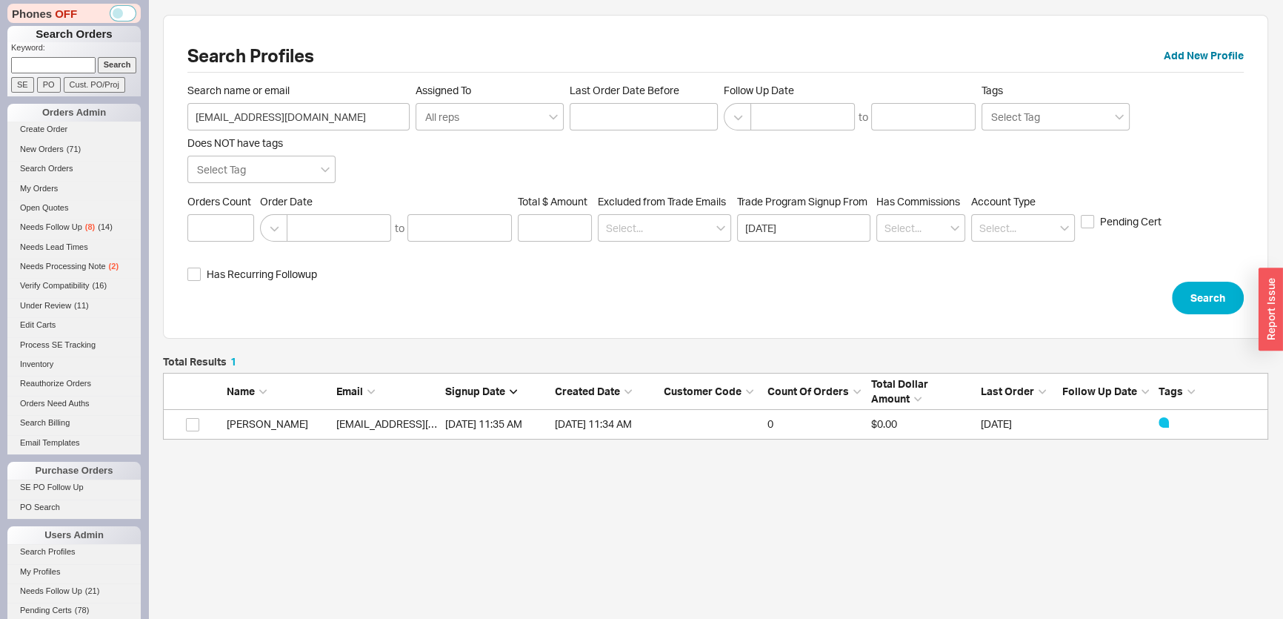
scroll to position [73, 1095]
click at [362, 424] on link "sbkinteriorsnj@gmail.com" at bounding box center [421, 423] width 170 height 13
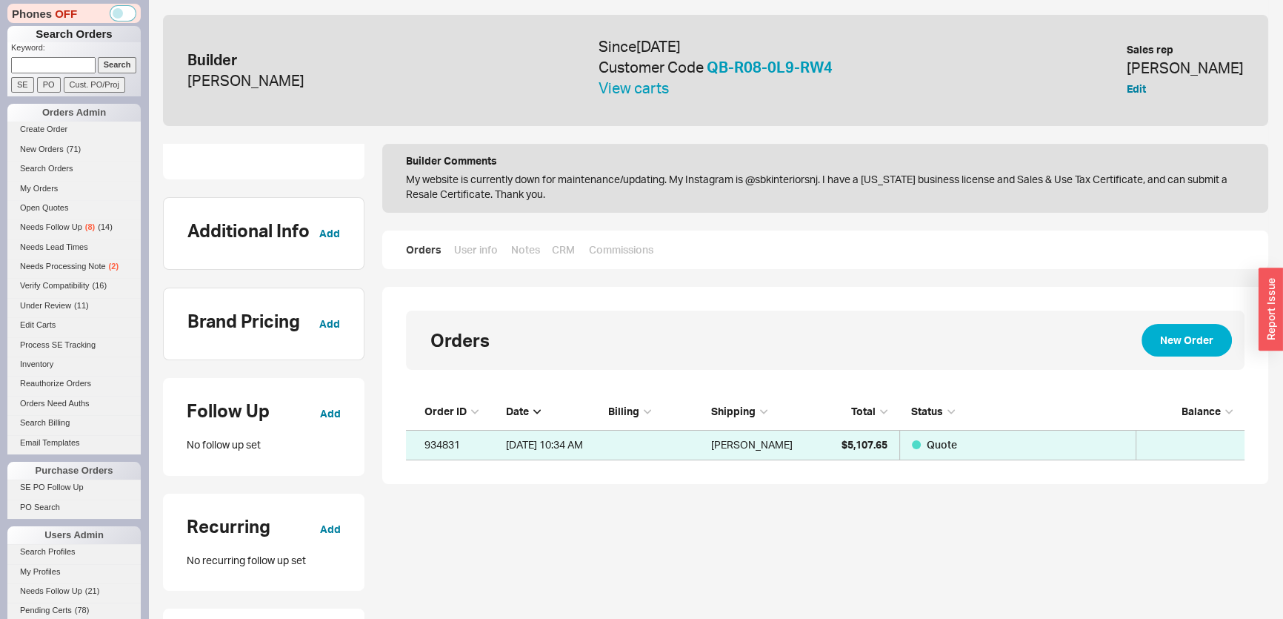
scroll to position [201, 0]
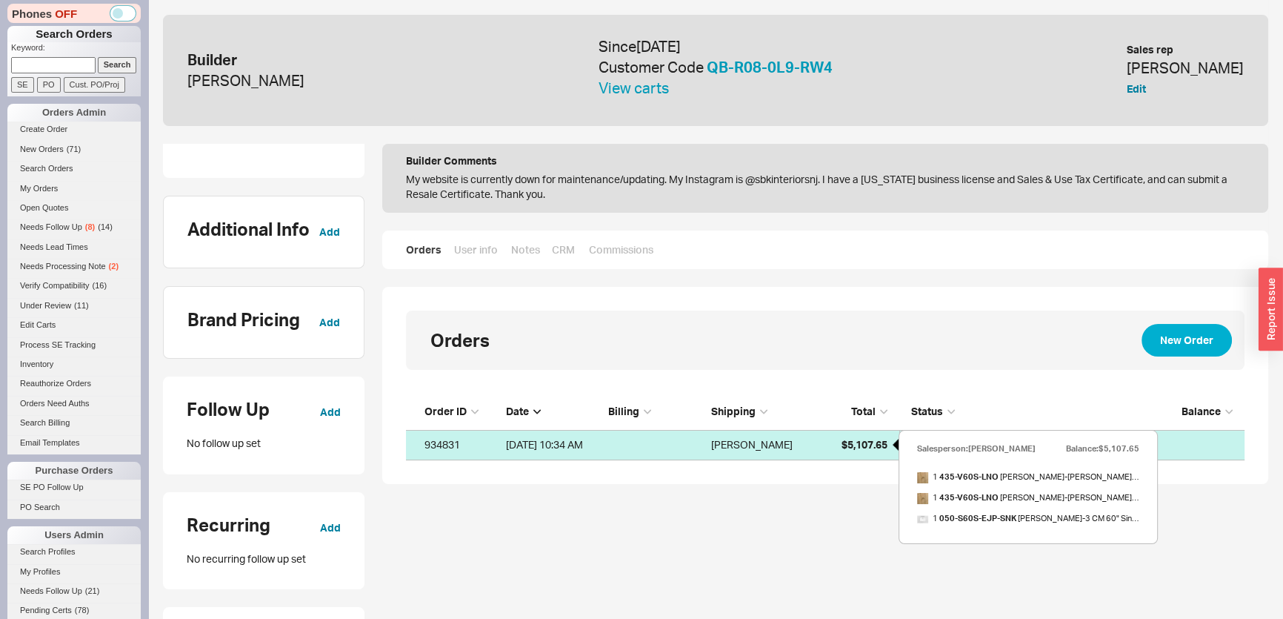
click at [881, 441] on span "$5,107.65" at bounding box center [864, 444] width 46 height 13
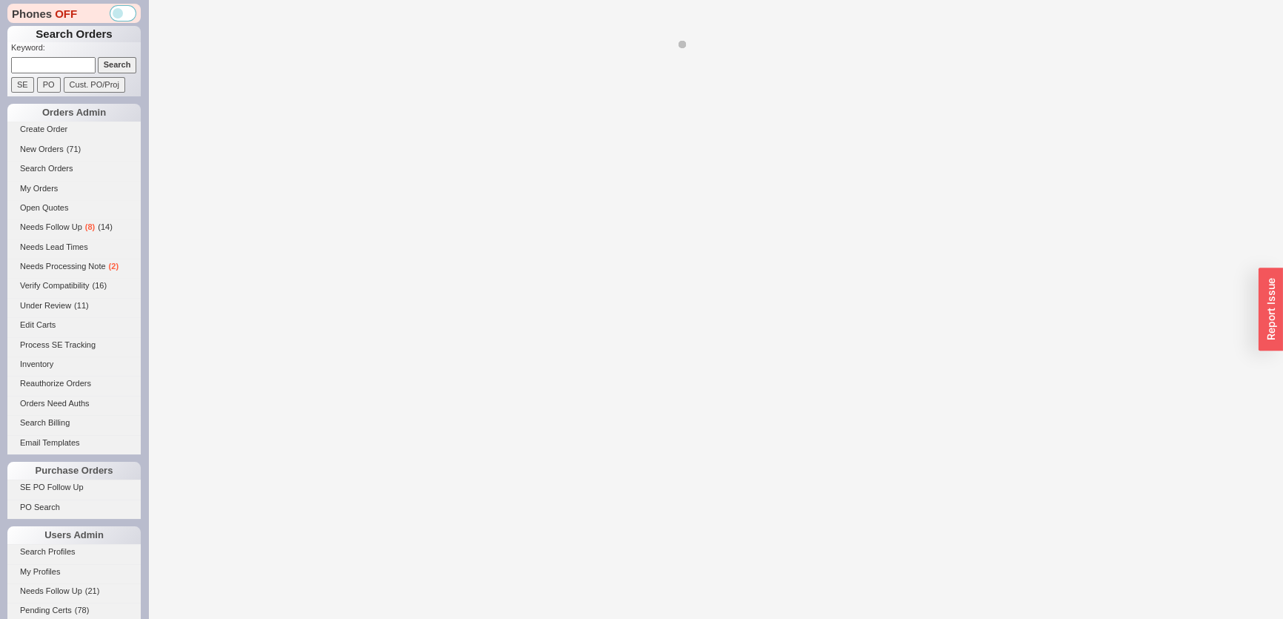
select select "*"
select select "LOW"
select select "3"
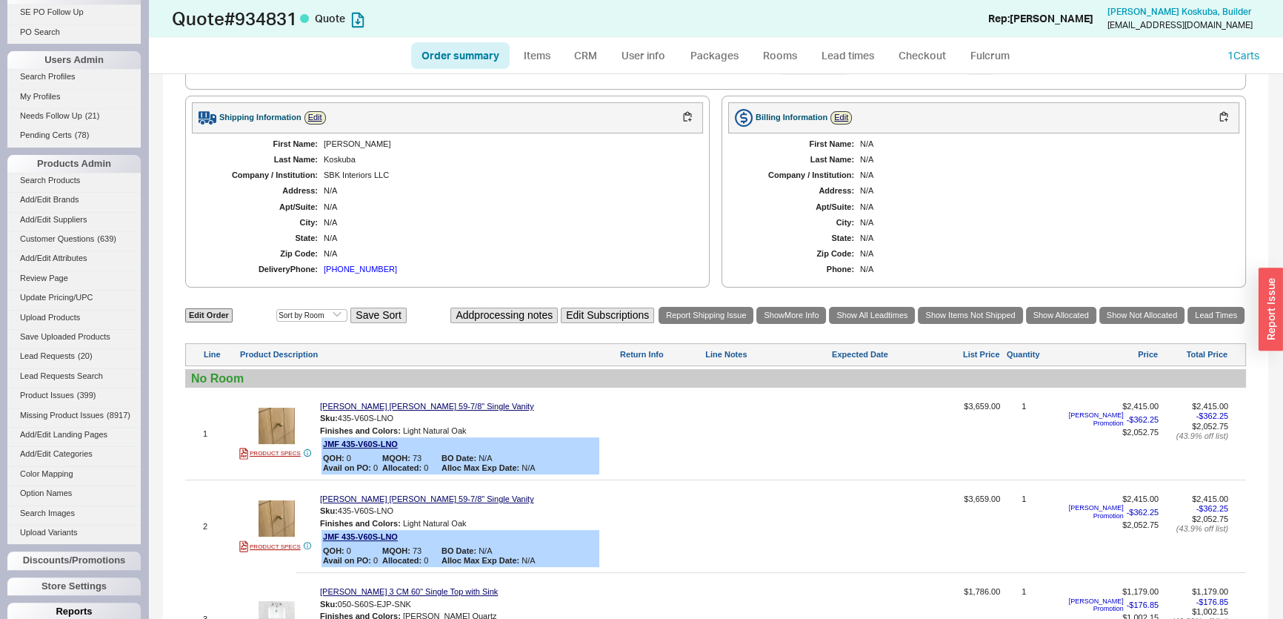
scroll to position [536, 0]
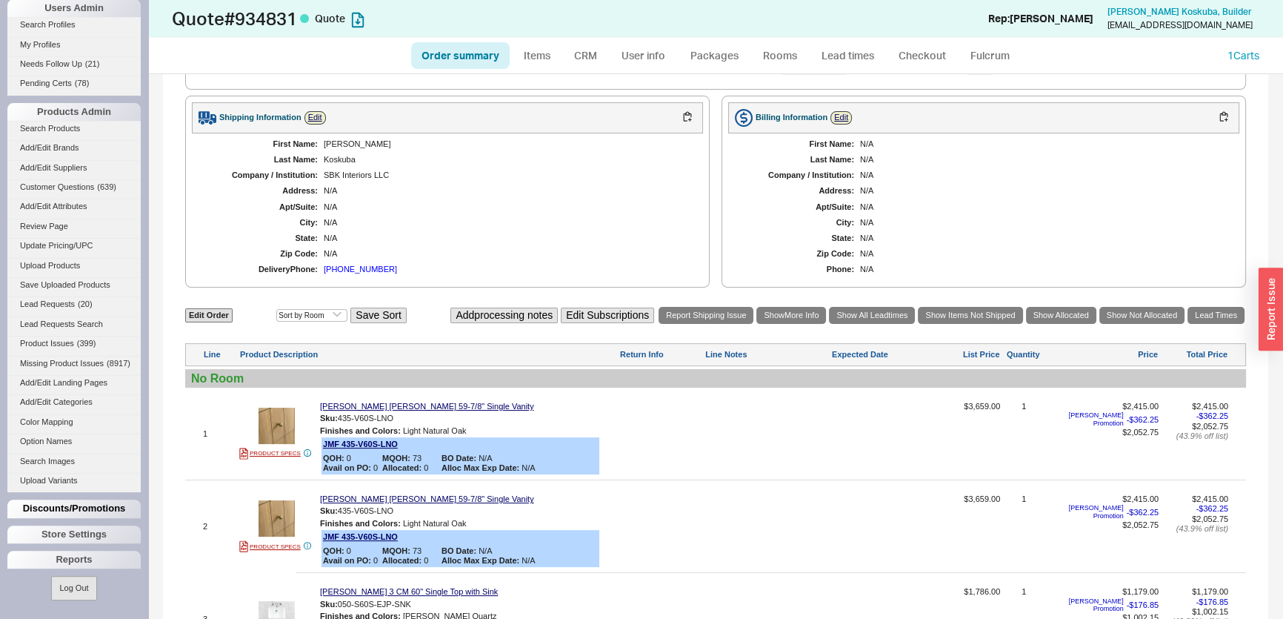
drag, startPoint x: 81, startPoint y: 507, endPoint x: 79, endPoint y: 516, distance: 9.2
click at [81, 507] on div "Discounts/Promotions" at bounding box center [73, 508] width 133 height 18
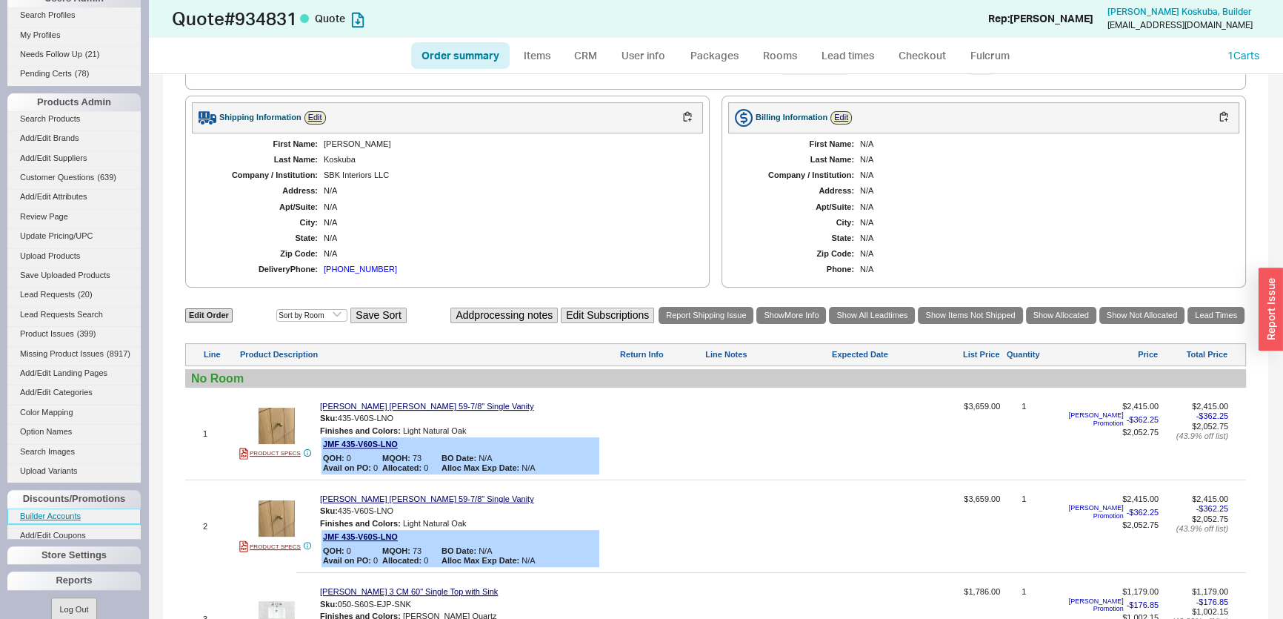
click at [78, 517] on link "Builder Accounts" at bounding box center [73, 516] width 133 height 16
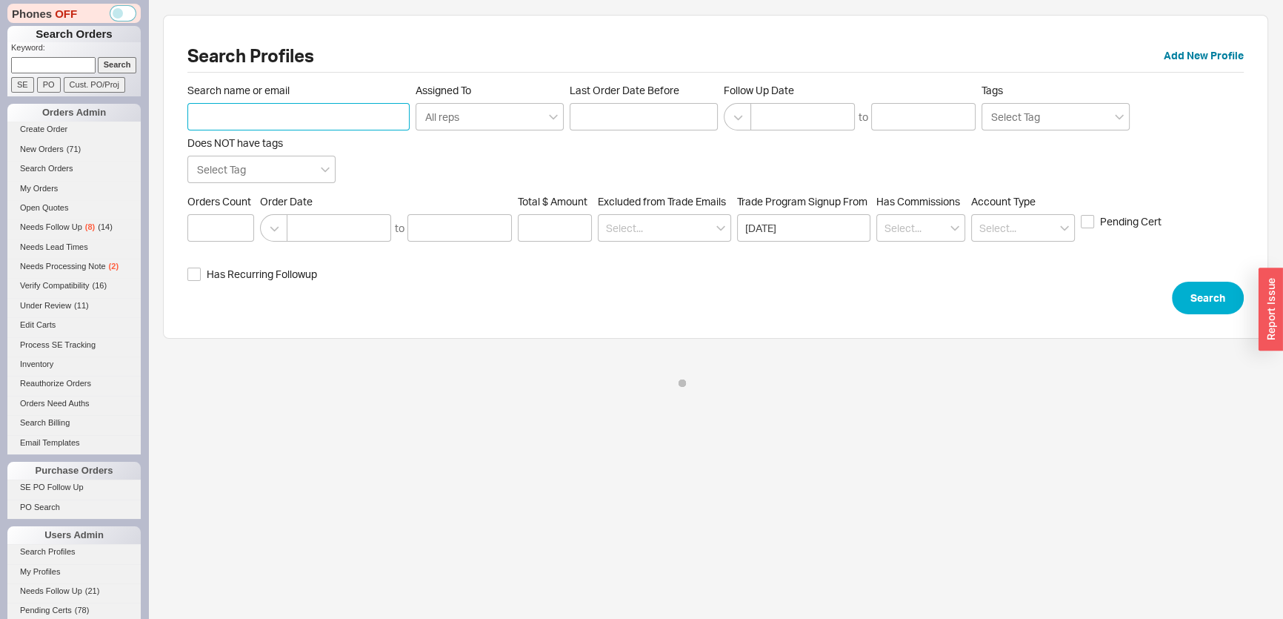
click at [261, 124] on input "Search name or email" at bounding box center [298, 116] width 222 height 27
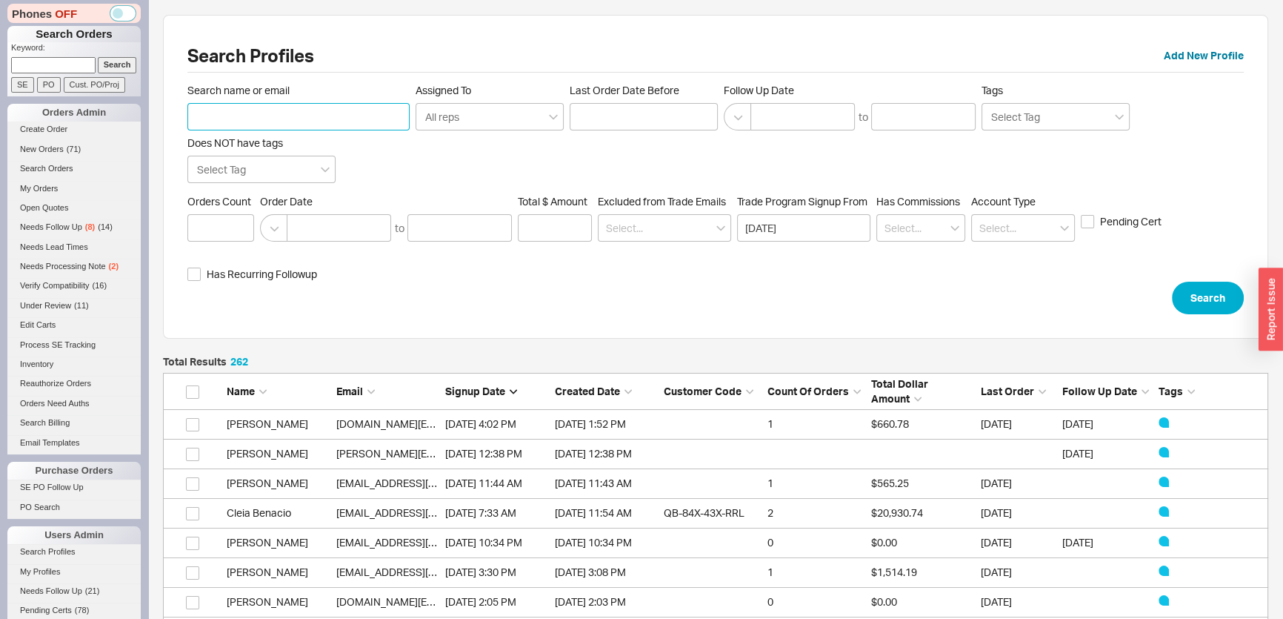
scroll to position [7806, 1095]
paste input "shanley@shanleypearl.co"
type input "shanley@shanleypearl.c"
click button "Search" at bounding box center [1208, 297] width 72 height 33
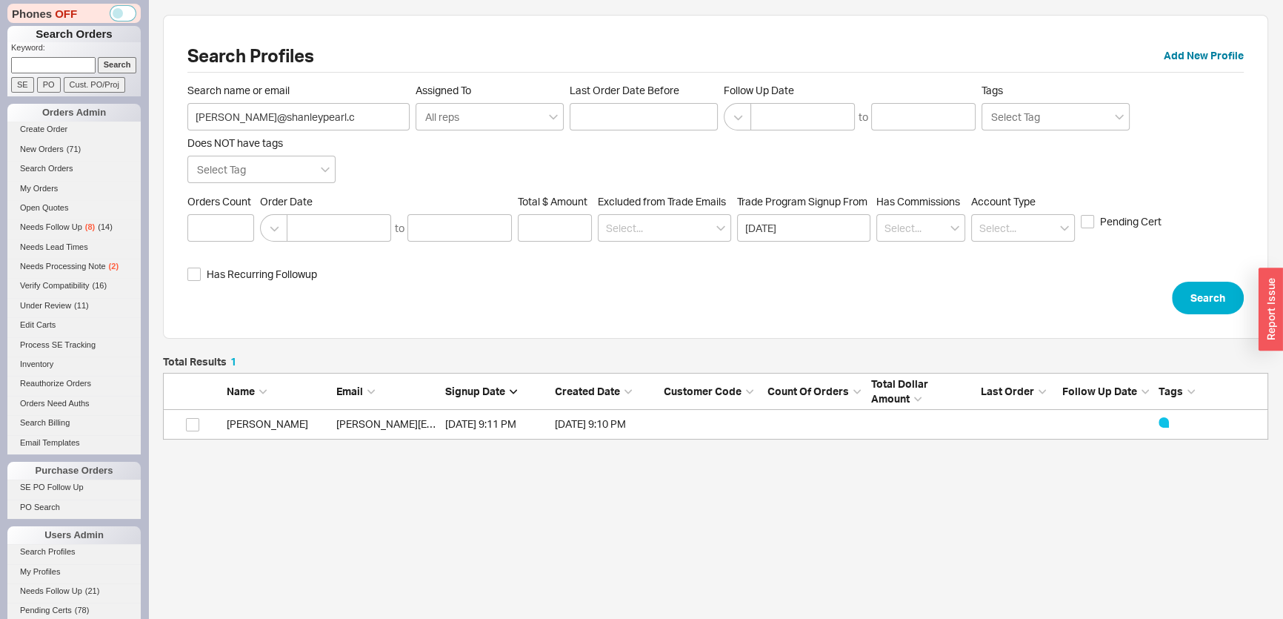
scroll to position [73, 1095]
click at [367, 426] on link "shanley@shanleypearl.co" at bounding box center [462, 423] width 252 height 13
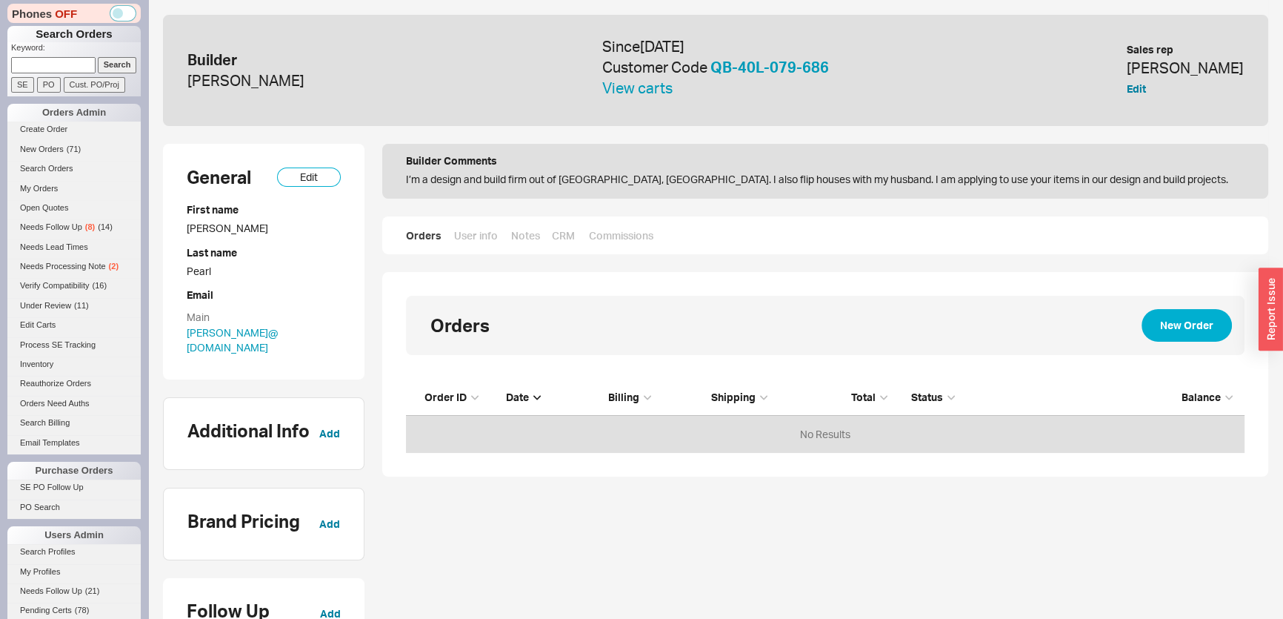
scroll to position [63, 828]
click at [673, 96] on link "View carts" at bounding box center [637, 88] width 70 height 19
click at [84, 66] on input at bounding box center [53, 65] width 84 height 16
type input "9349816"
click at [98, 57] on input "Search" at bounding box center [117, 65] width 39 height 16
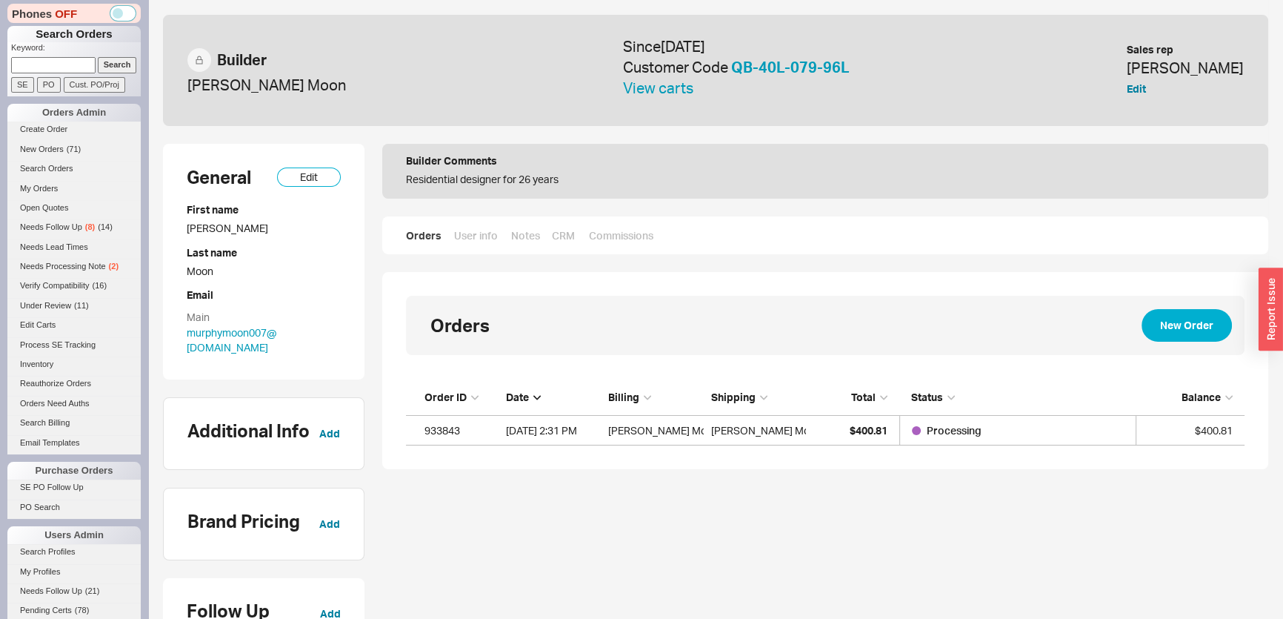
scroll to position [56, 828]
click at [1146, 91] on button "Edit" at bounding box center [1136, 88] width 19 height 15
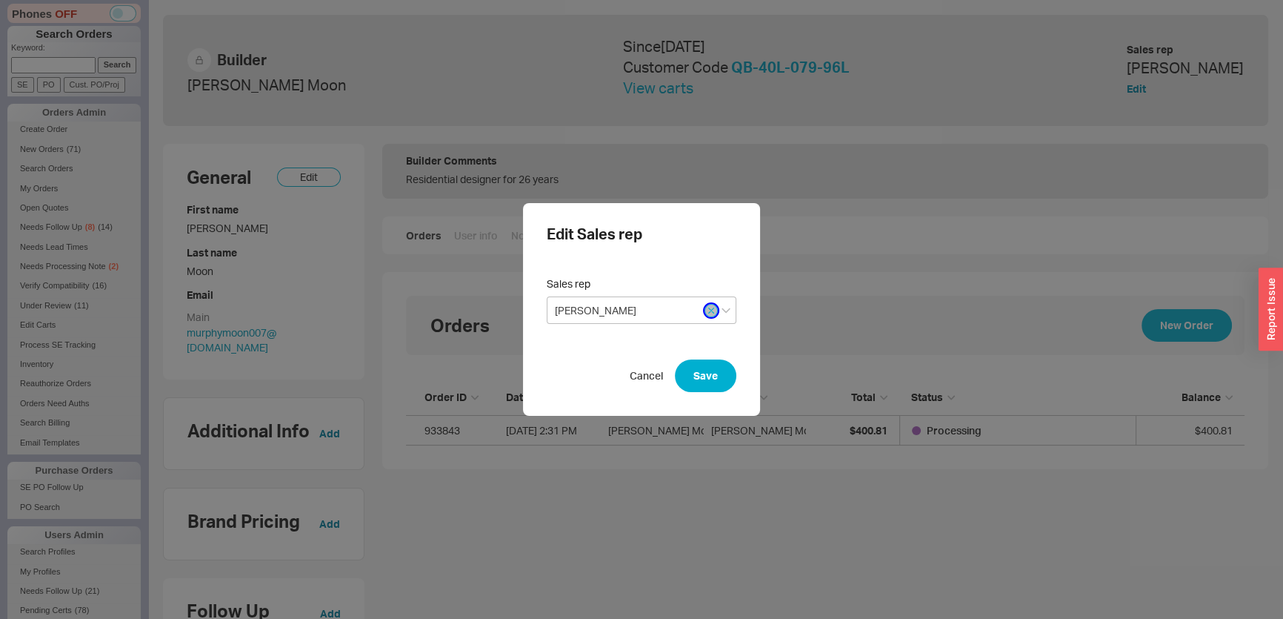
click at [708, 311] on icon "button" at bounding box center [711, 310] width 6 height 9
click at [651, 319] on input at bounding box center [642, 309] width 190 height 27
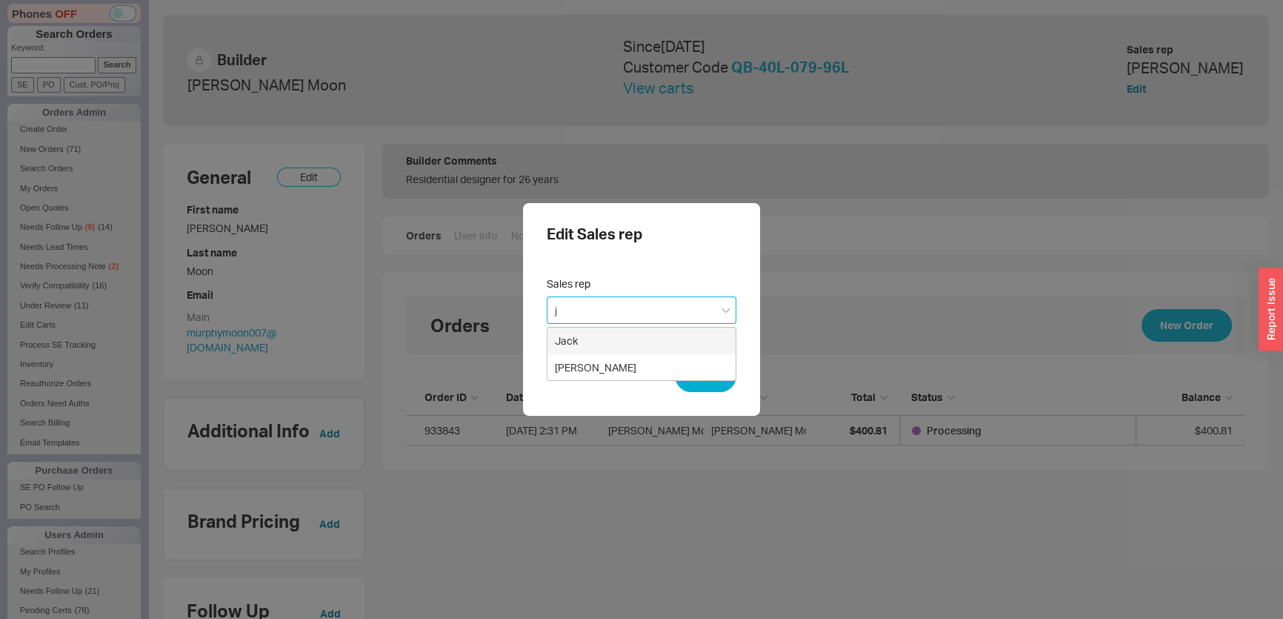
click at [592, 344] on div "Jack" at bounding box center [641, 340] width 188 height 27
type input "Jack"
click at [693, 372] on button "Save" at bounding box center [705, 375] width 61 height 33
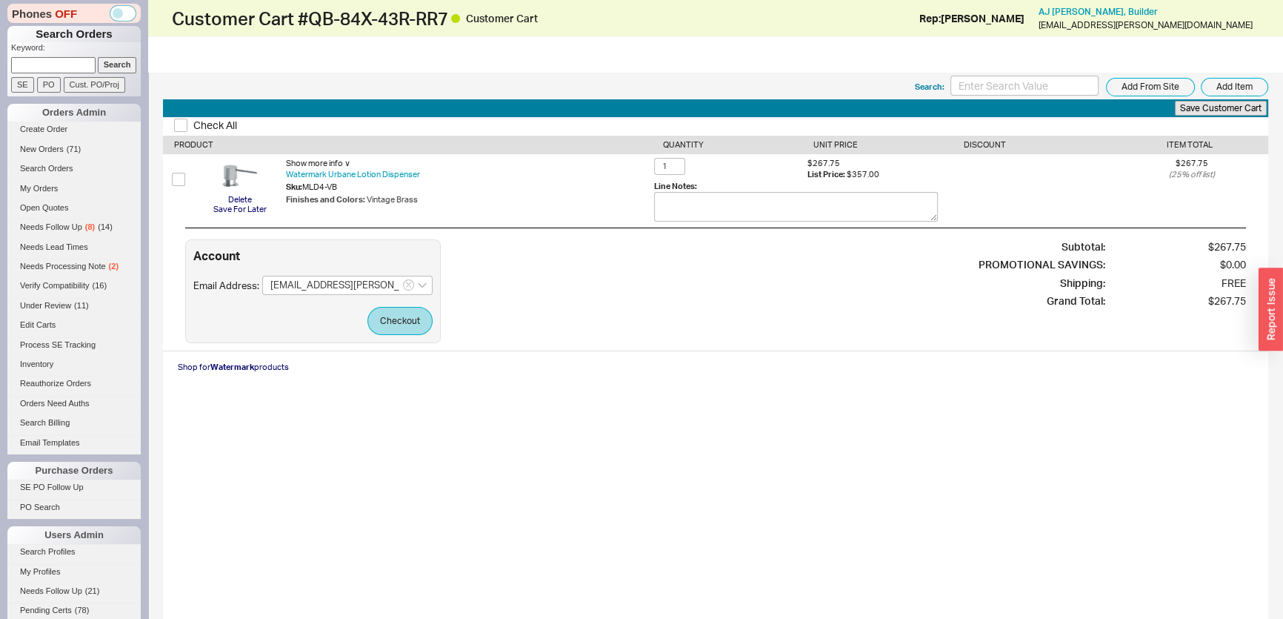
click at [403, 333] on div "Account Email Address: [EMAIL_ADDRESS][PERSON_NAME][DOMAIN_NAME] Checkout" at bounding box center [313, 291] width 256 height 104
click at [405, 328] on button "Checkout" at bounding box center [399, 321] width 65 height 28
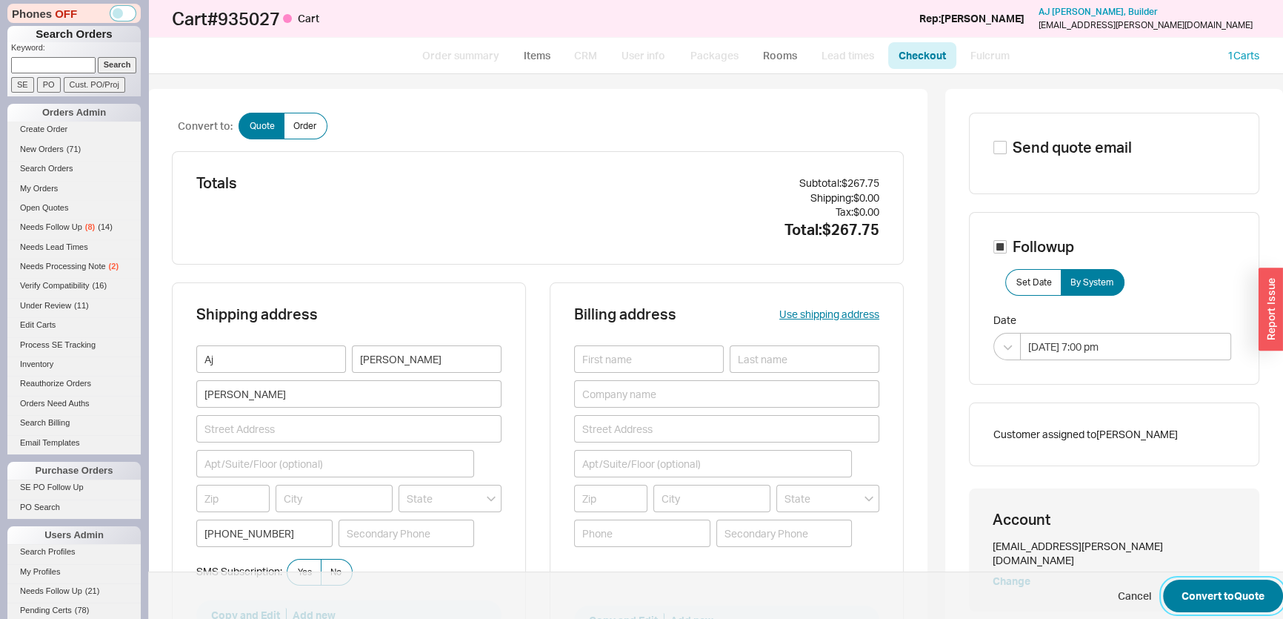
click at [1230, 588] on button "Convert to Quote" at bounding box center [1223, 595] width 120 height 33
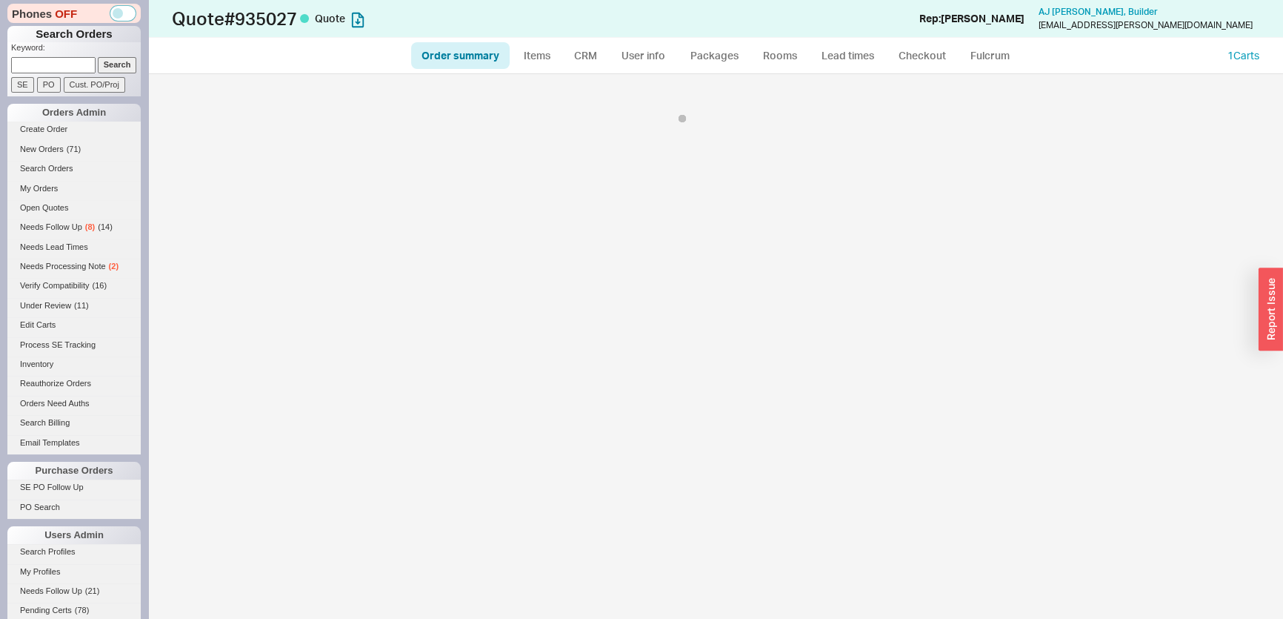
select select "*"
select select "3"
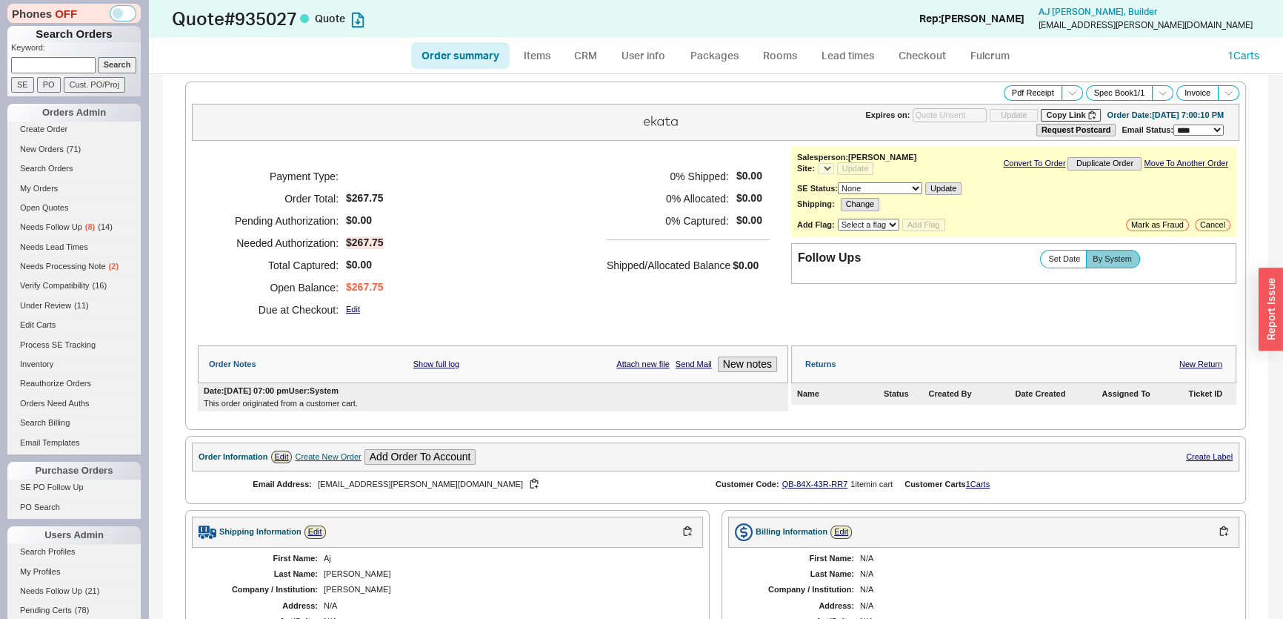
select select "*"
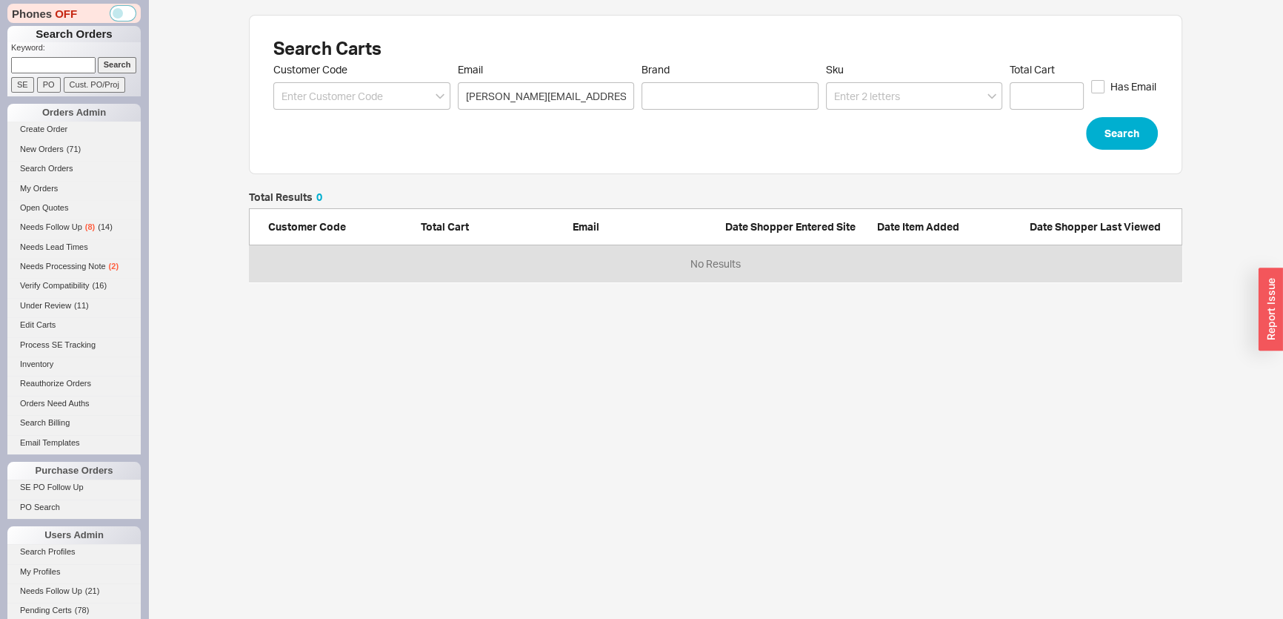
scroll to position [80, 923]
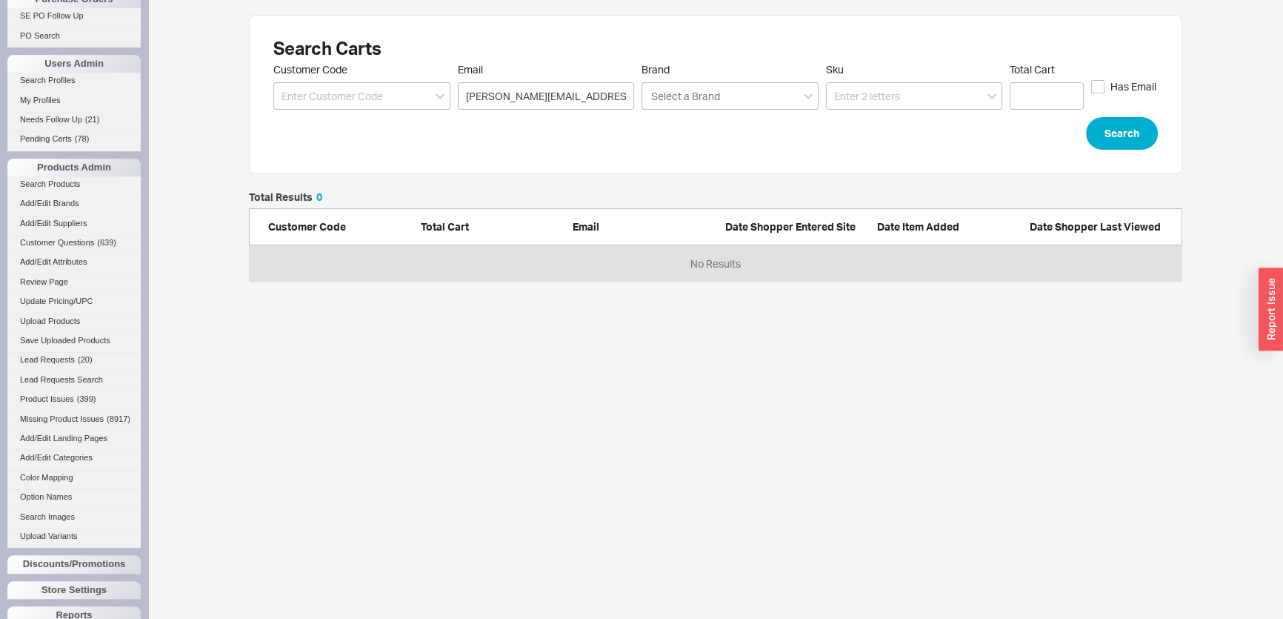
scroll to position [536, 0]
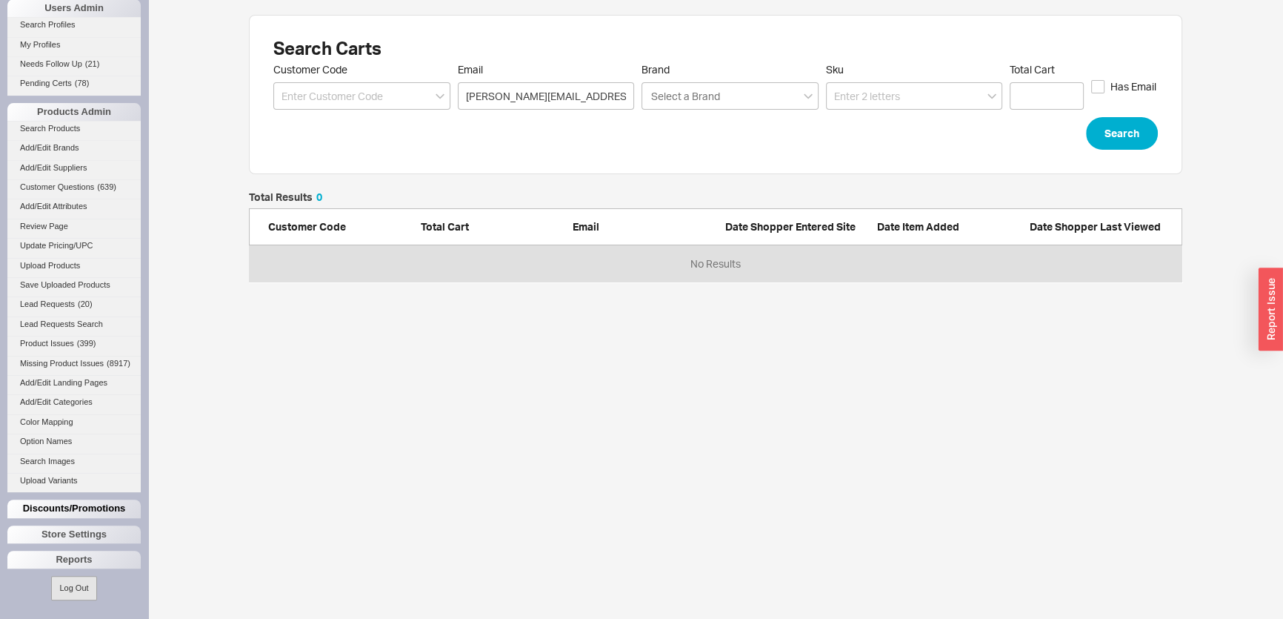
click at [91, 502] on div "Discounts/Promotions" at bounding box center [73, 508] width 133 height 18
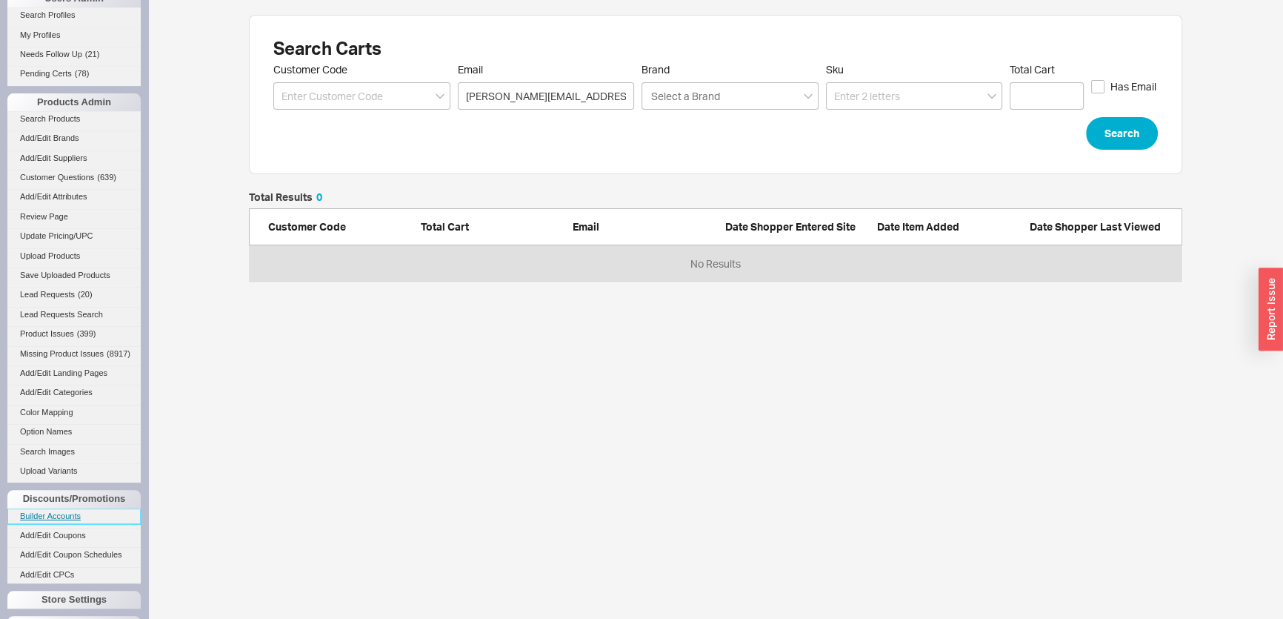
click at [81, 520] on link "Builder Accounts" at bounding box center [73, 516] width 133 height 16
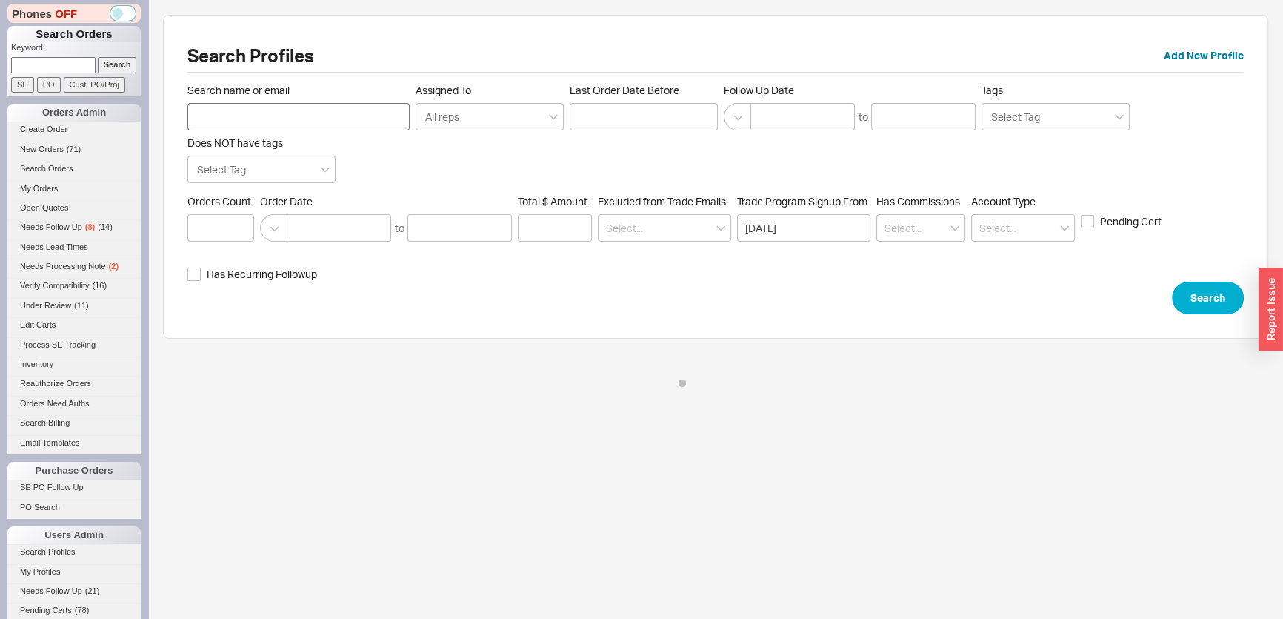
click at [339, 116] on input "Search name or email" at bounding box center [298, 116] width 222 height 27
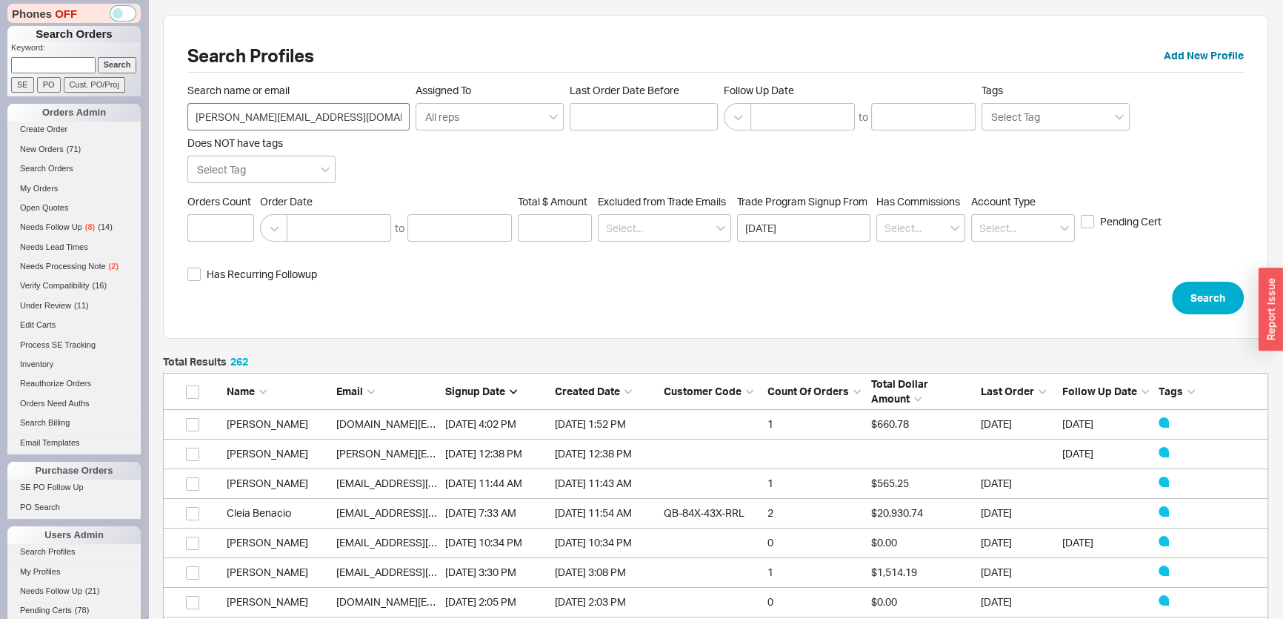
scroll to position [7806, 1095]
type input "[PERSON_NAME][EMAIL_ADDRESS][DOMAIN_NAME]"
click button "Search" at bounding box center [1208, 297] width 72 height 33
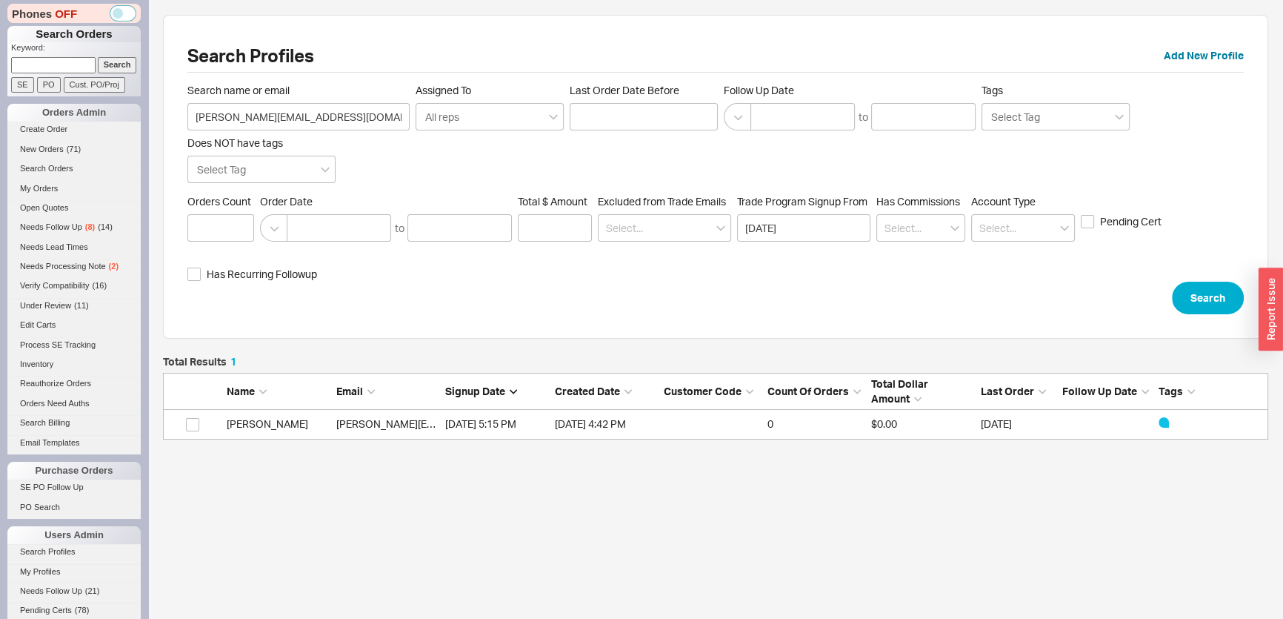
scroll to position [73, 1095]
click at [377, 429] on link "[PERSON_NAME][EMAIL_ADDRESS][DOMAIN_NAME]" at bounding box center [462, 423] width 252 height 13
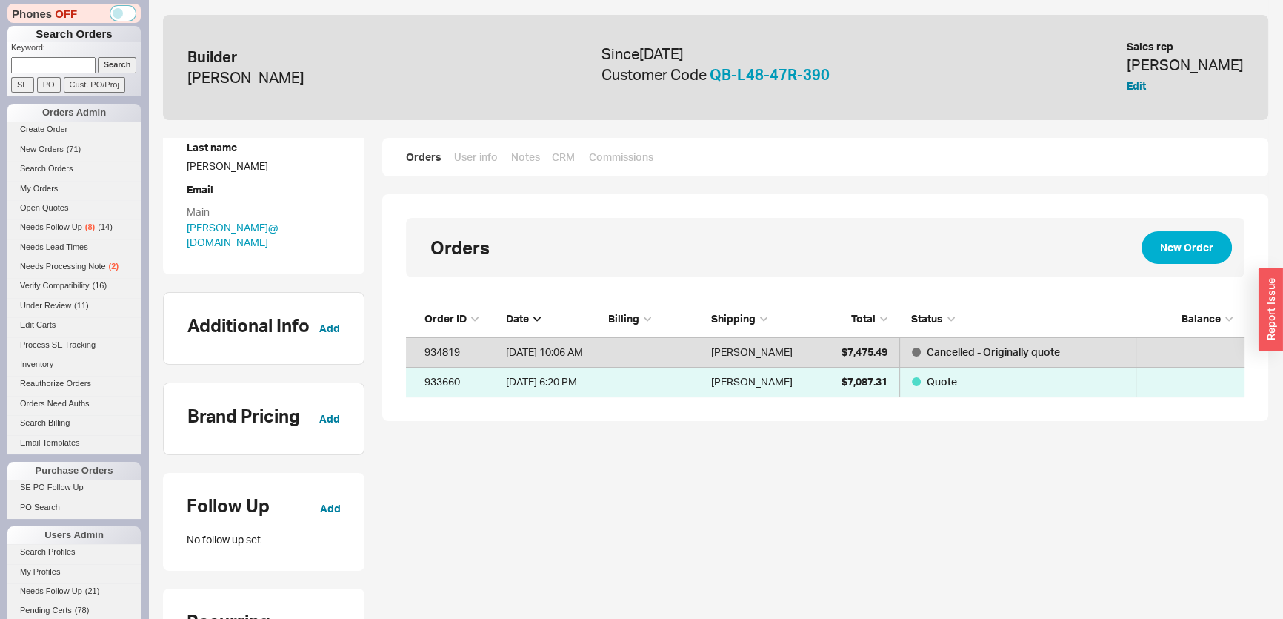
scroll to position [201, 0]
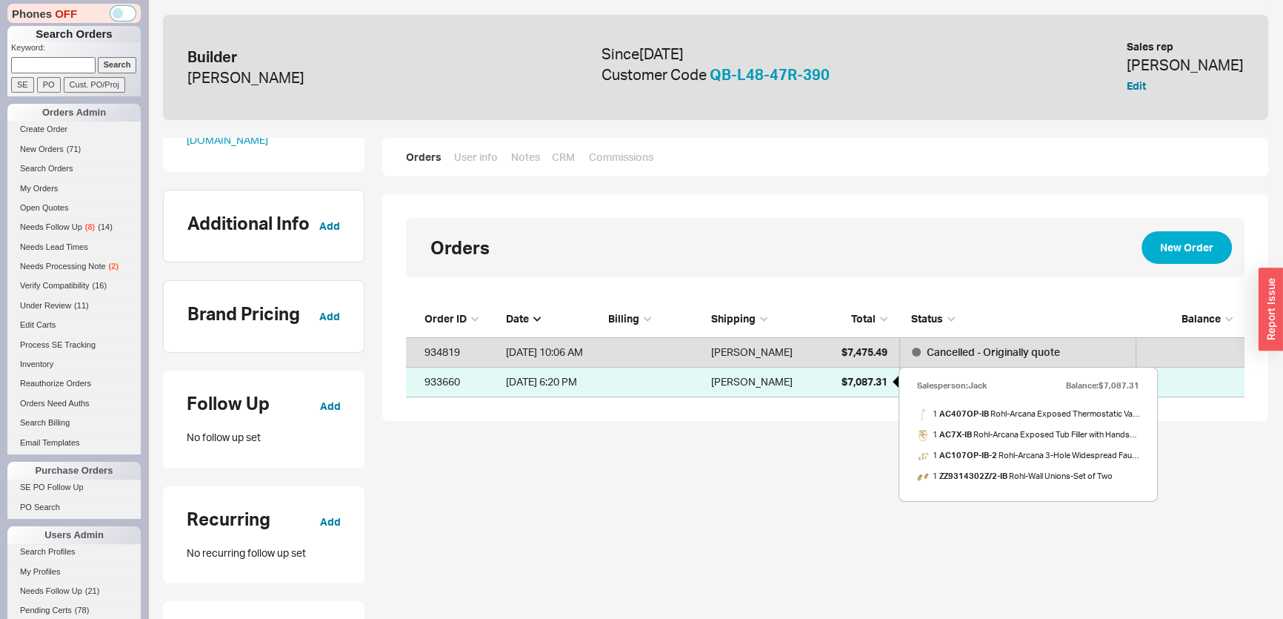
click at [822, 376] on div "$7,087.31" at bounding box center [850, 382] width 74 height 30
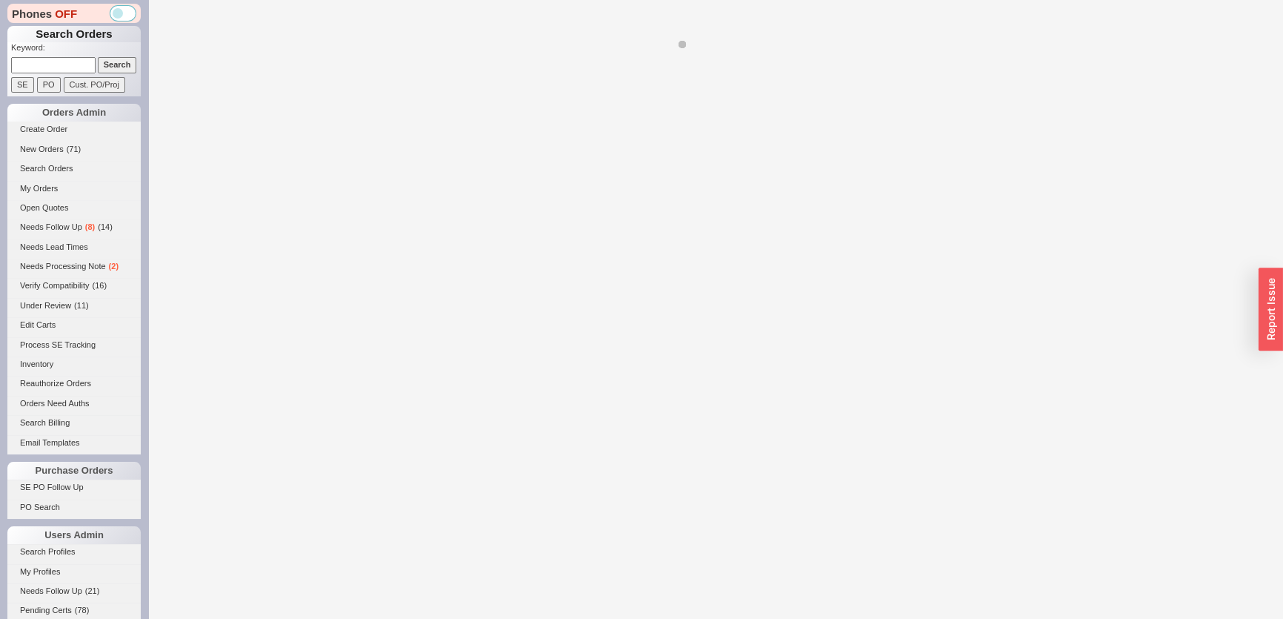
select select "*"
select select "LOW"
select select "3"
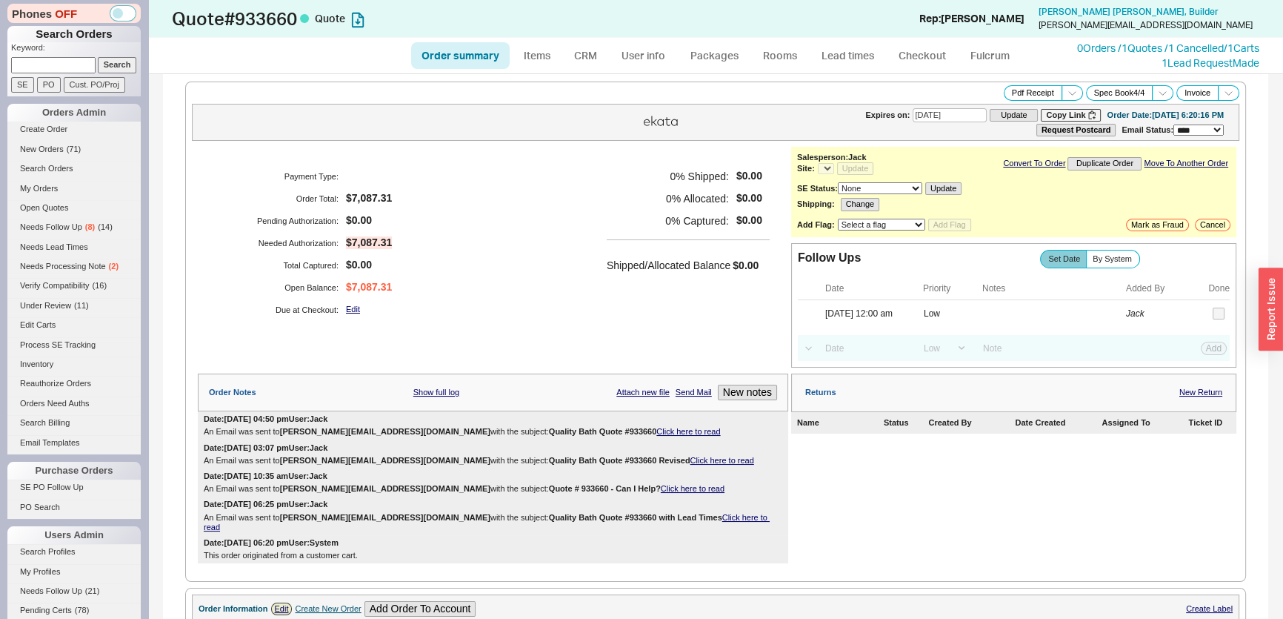
select select "*"
click at [1206, 16] on span "Braden Nelson , Builder" at bounding box center [1129, 11] width 180 height 11
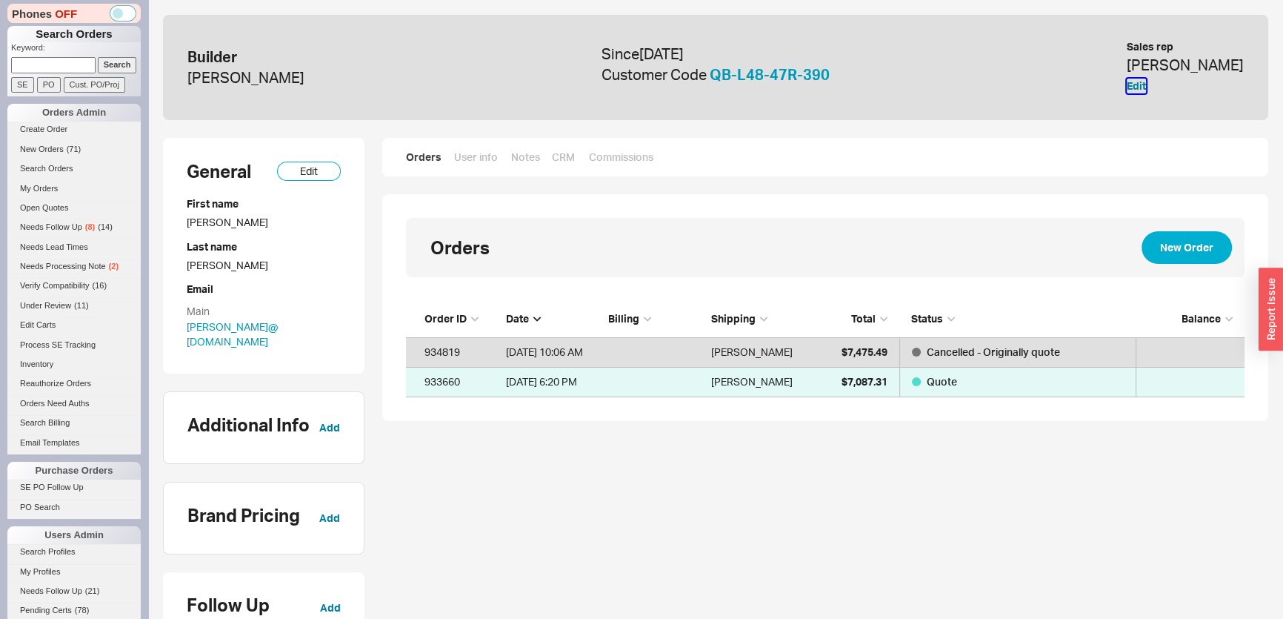
click at [1146, 83] on button "Edit" at bounding box center [1136, 86] width 19 height 15
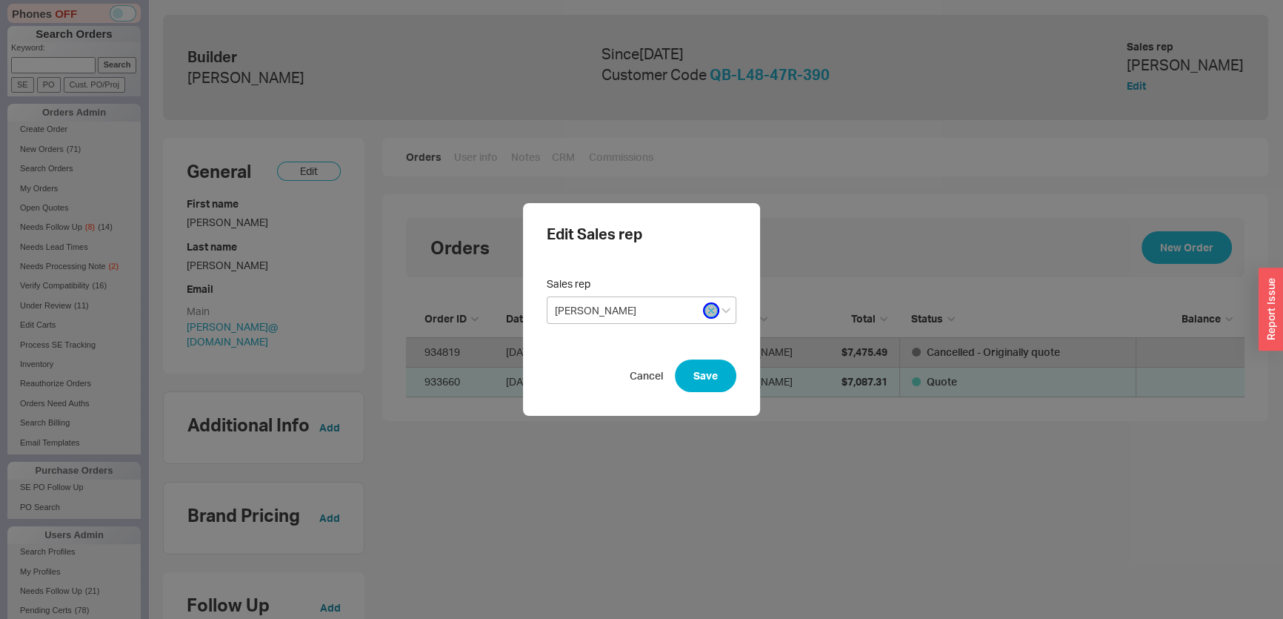
click at [708, 309] on icon "button" at bounding box center [711, 310] width 6 height 9
click at [713, 376] on button "Save" at bounding box center [705, 375] width 61 height 33
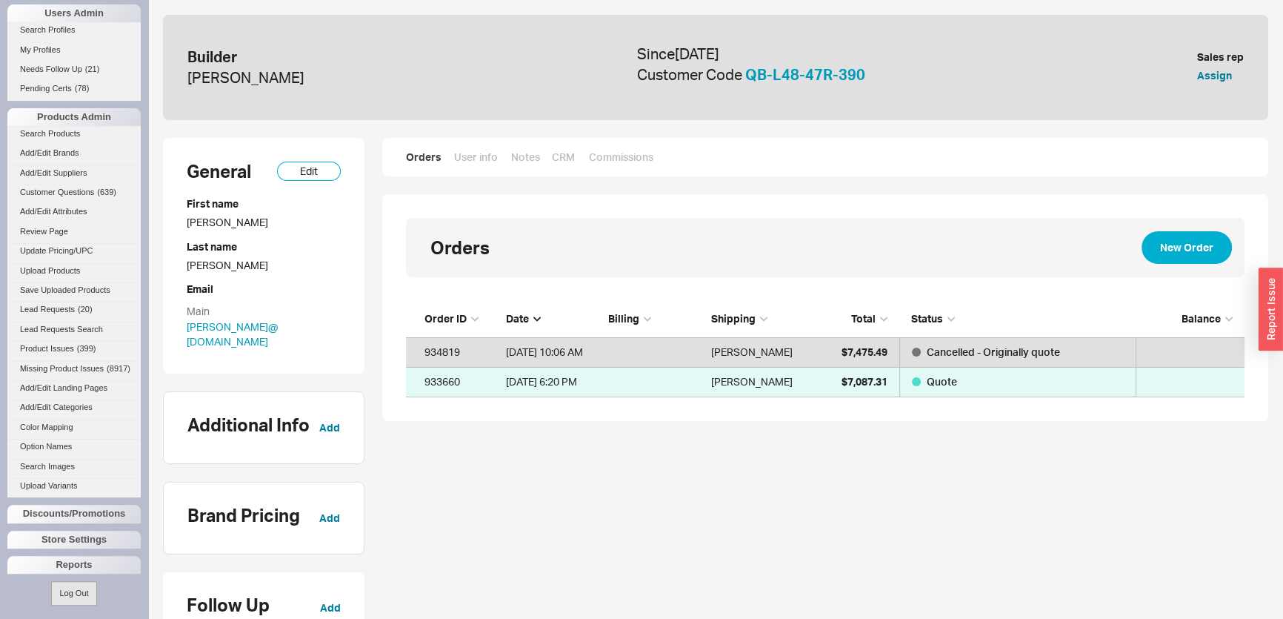
scroll to position [536, 0]
click at [91, 498] on div "Phones OFF Search Orders Keyword: Search SE PO Cust. PO/Proj Orders Admin Creat…" at bounding box center [74, 309] width 148 height 619
click at [90, 504] on div "Discounts/Promotions" at bounding box center [73, 508] width 133 height 18
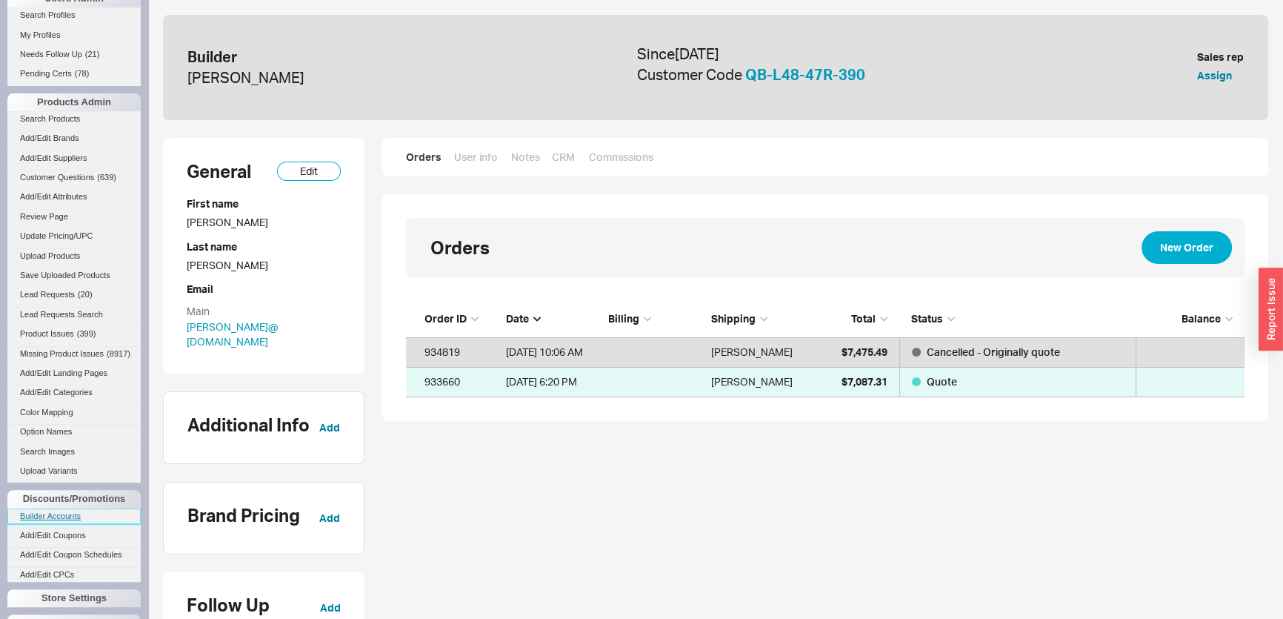
click at [71, 524] on link "Builder Accounts" at bounding box center [73, 516] width 133 height 16
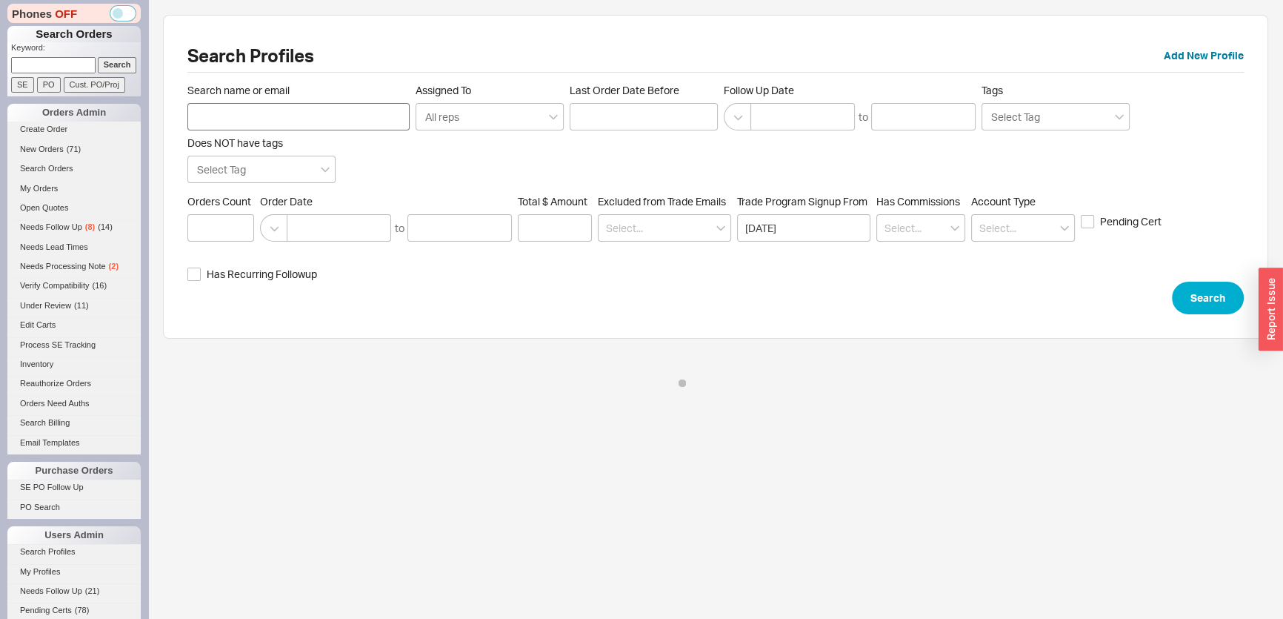
click at [259, 112] on input "Search name or email" at bounding box center [298, 116] width 222 height 27
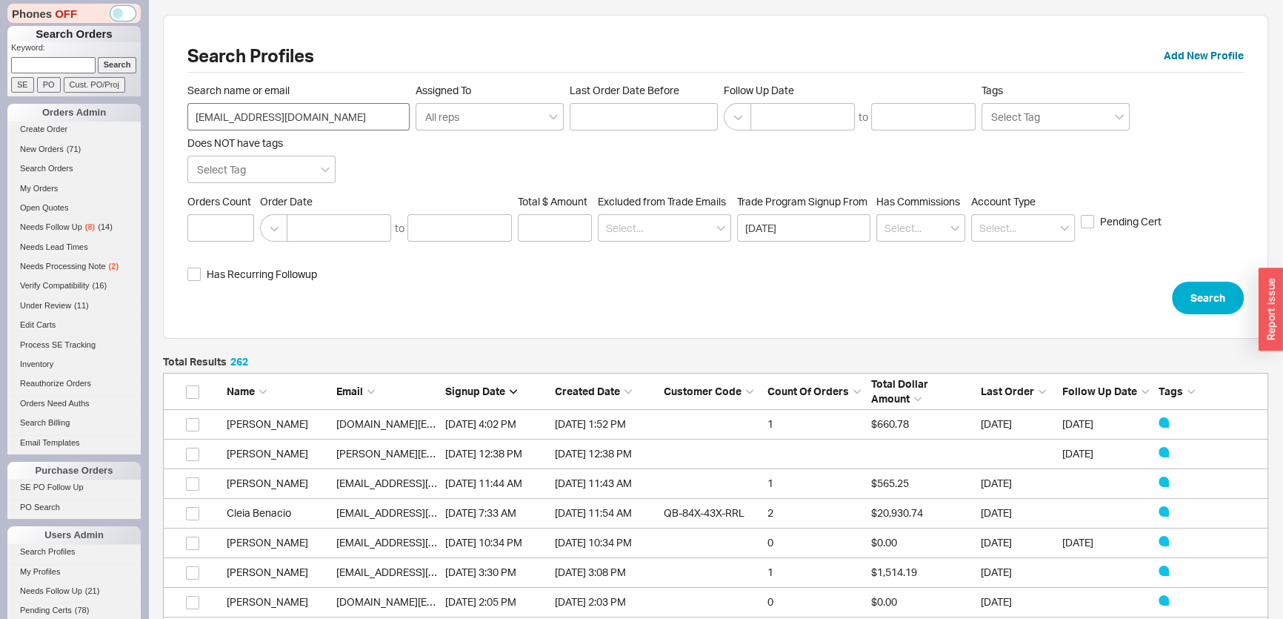
scroll to position [7806, 1095]
type input "[EMAIL_ADDRESS][DOMAIN_NAME]"
click button "Search" at bounding box center [1208, 297] width 72 height 33
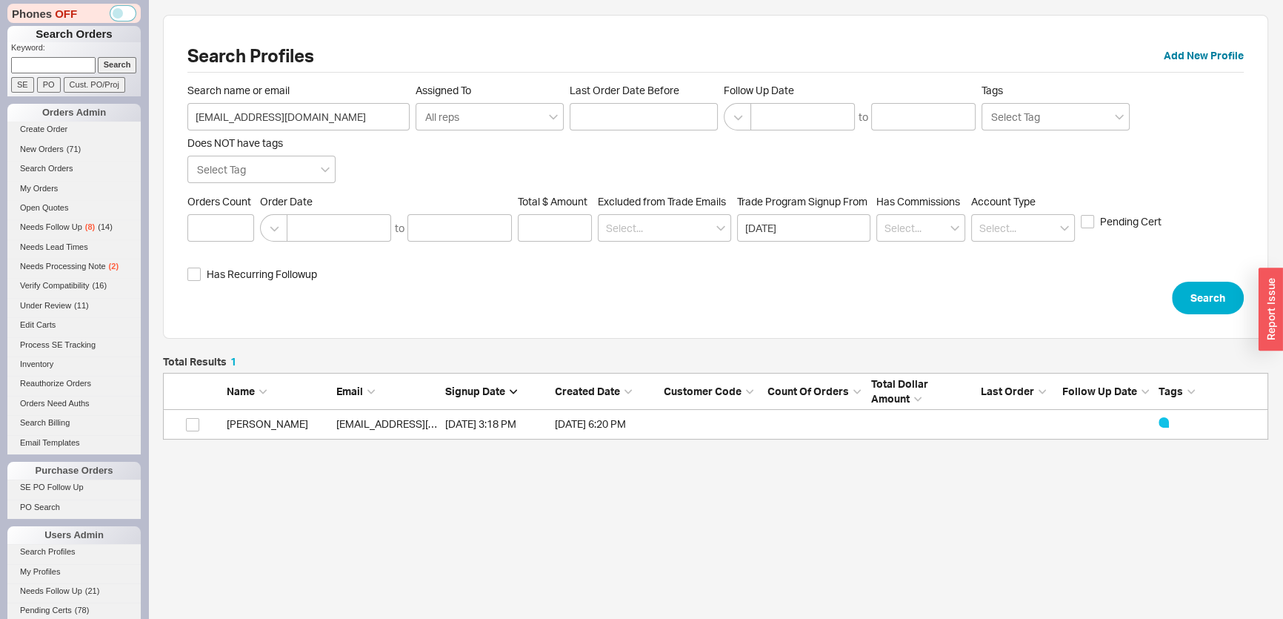
scroll to position [73, 1095]
click at [353, 422] on link "[EMAIL_ADDRESS][DOMAIN_NAME]" at bounding box center [421, 423] width 170 height 13
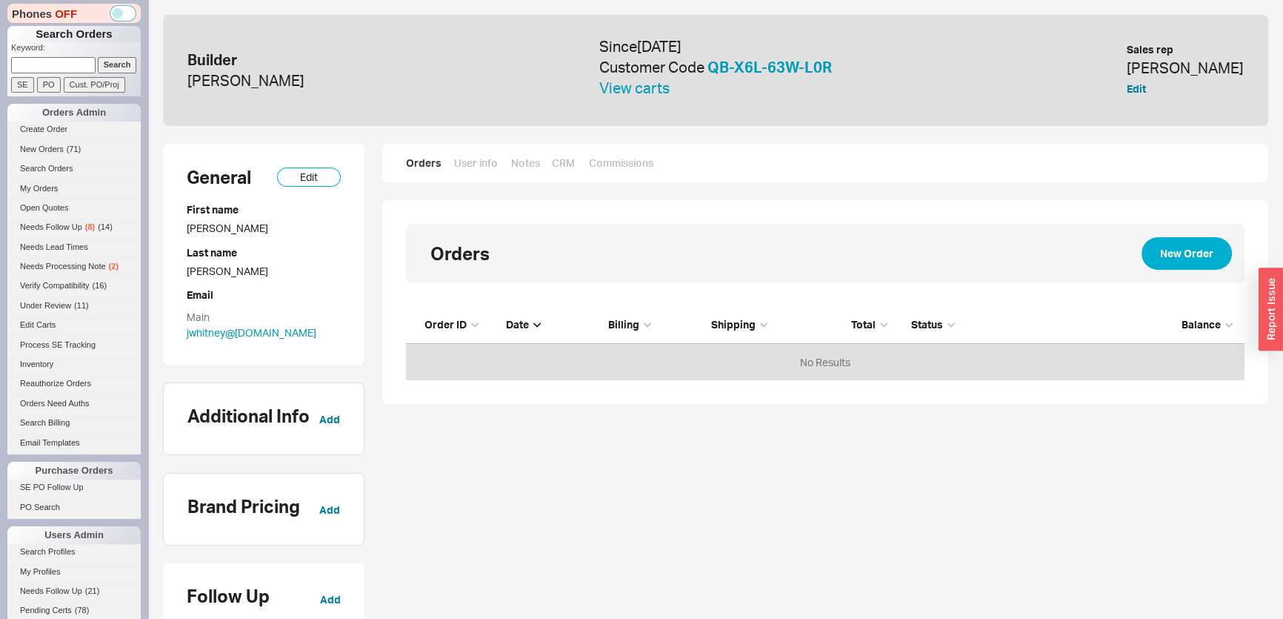
scroll to position [63, 828]
click at [661, 88] on link "View carts" at bounding box center [634, 88] width 70 height 19
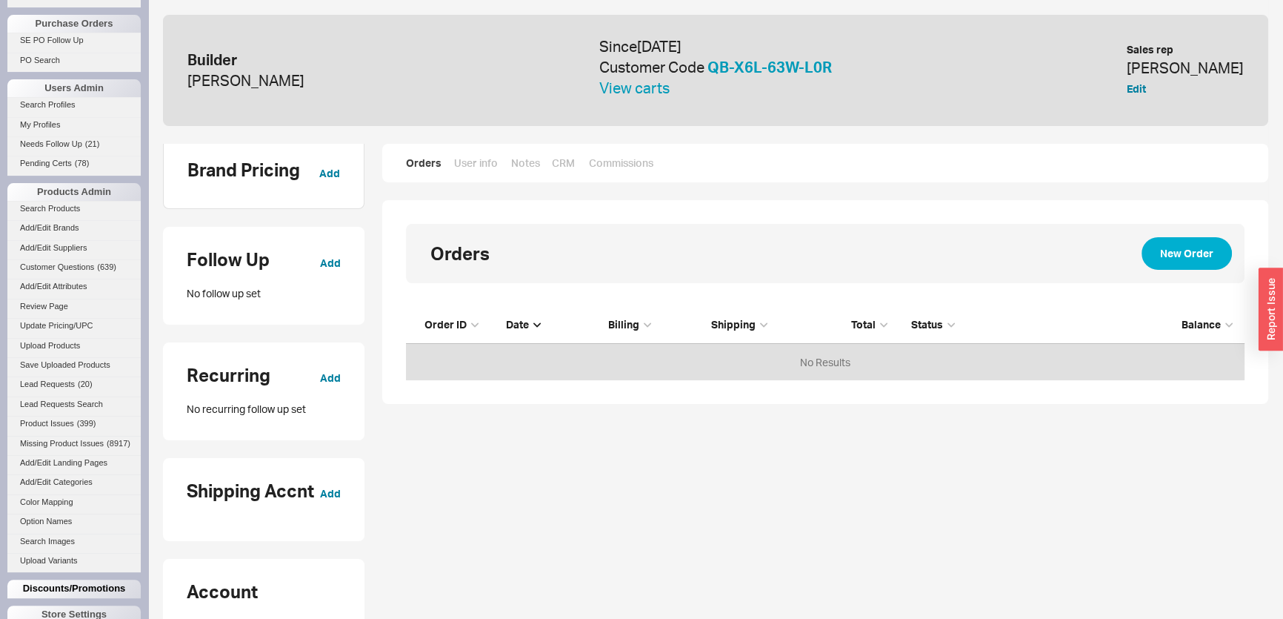
scroll to position [536, 0]
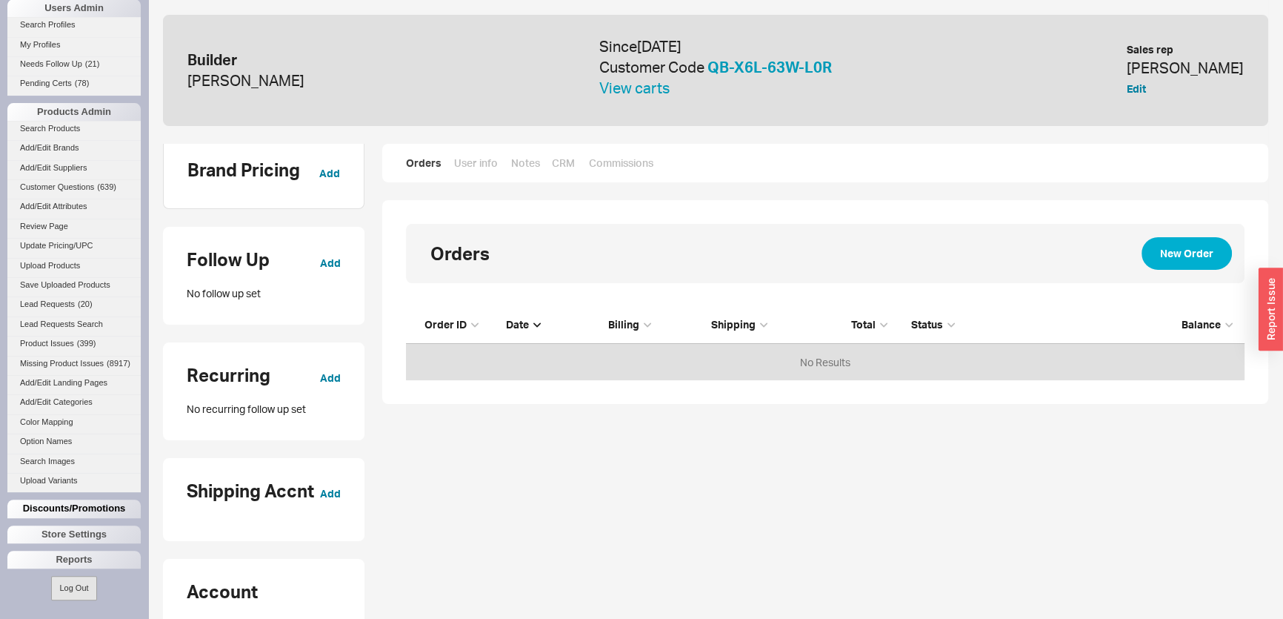
click at [67, 511] on div "Discounts/Promotions" at bounding box center [73, 508] width 133 height 18
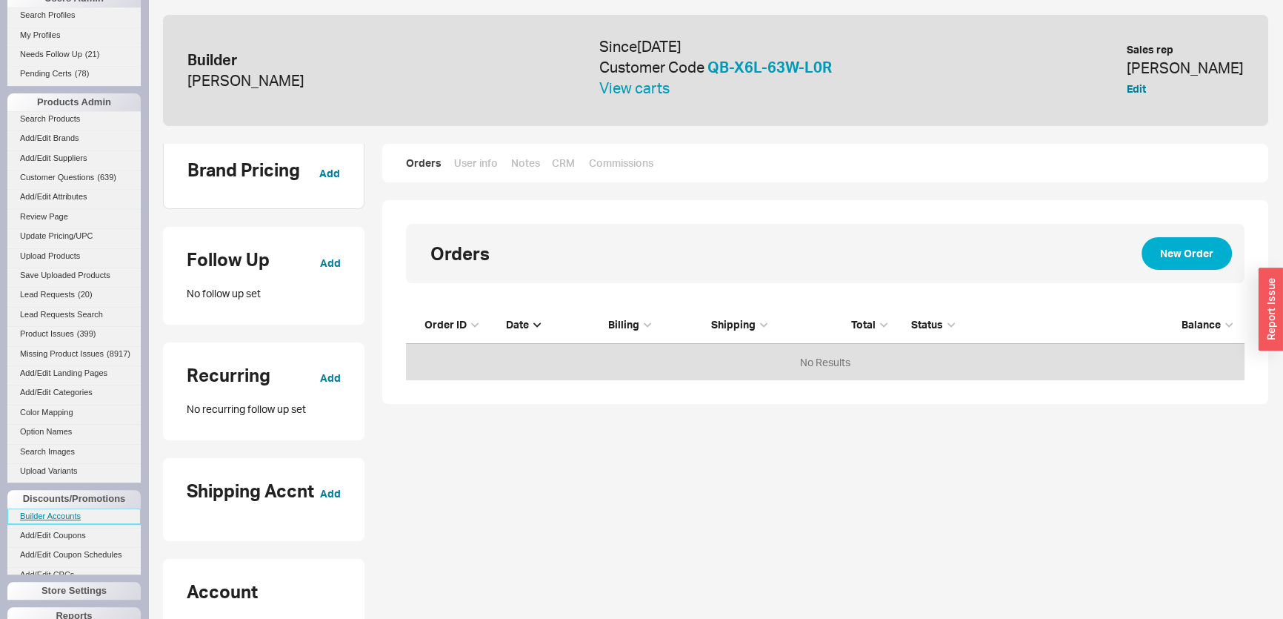
click at [65, 524] on link "Builder Accounts" at bounding box center [73, 516] width 133 height 16
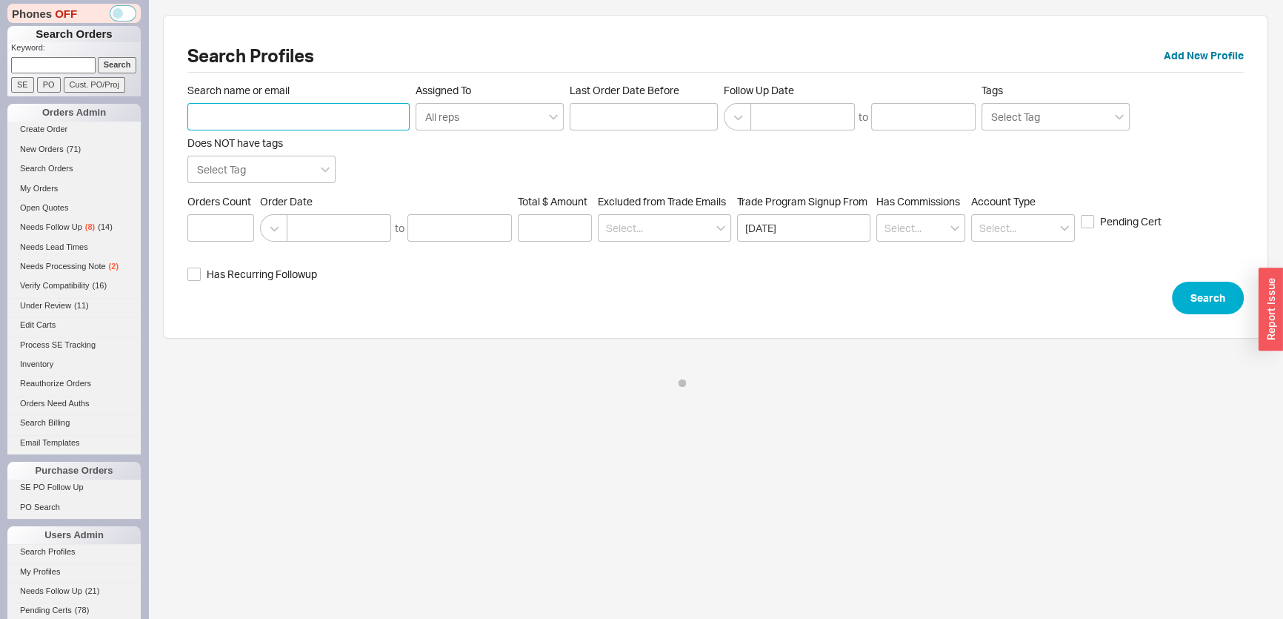
click at [259, 123] on input "Search name or email" at bounding box center [298, 116] width 222 height 27
paste input "[EMAIL_ADDRESS][DOMAIN_NAME]"
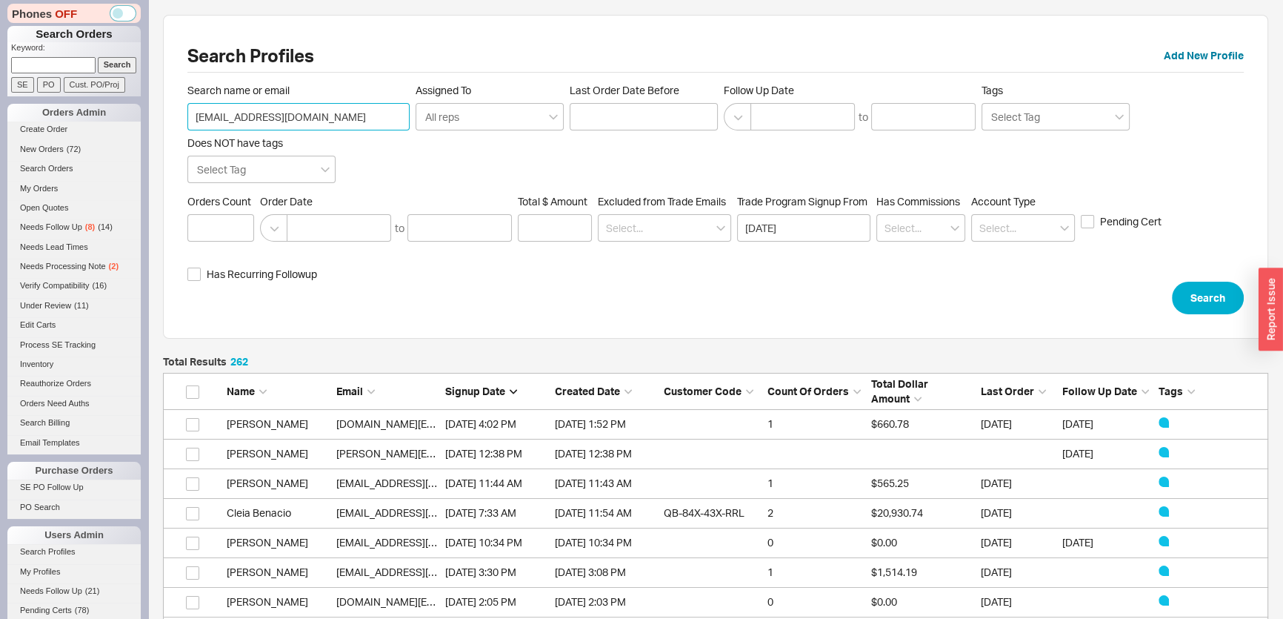
scroll to position [7806, 1095]
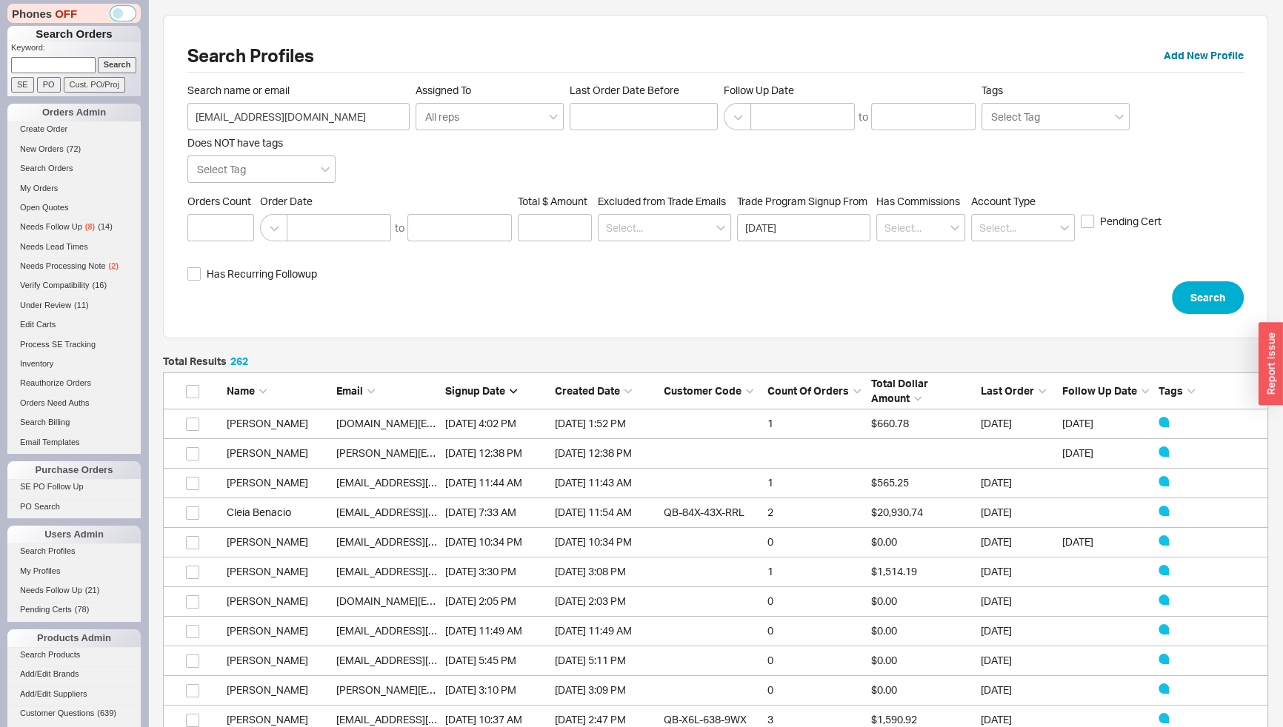
type input "[EMAIL_ADDRESS][DOMAIN_NAME]"
click at [675, 57] on div "Search Profiles Add New Profile" at bounding box center [715, 55] width 1056 height 33
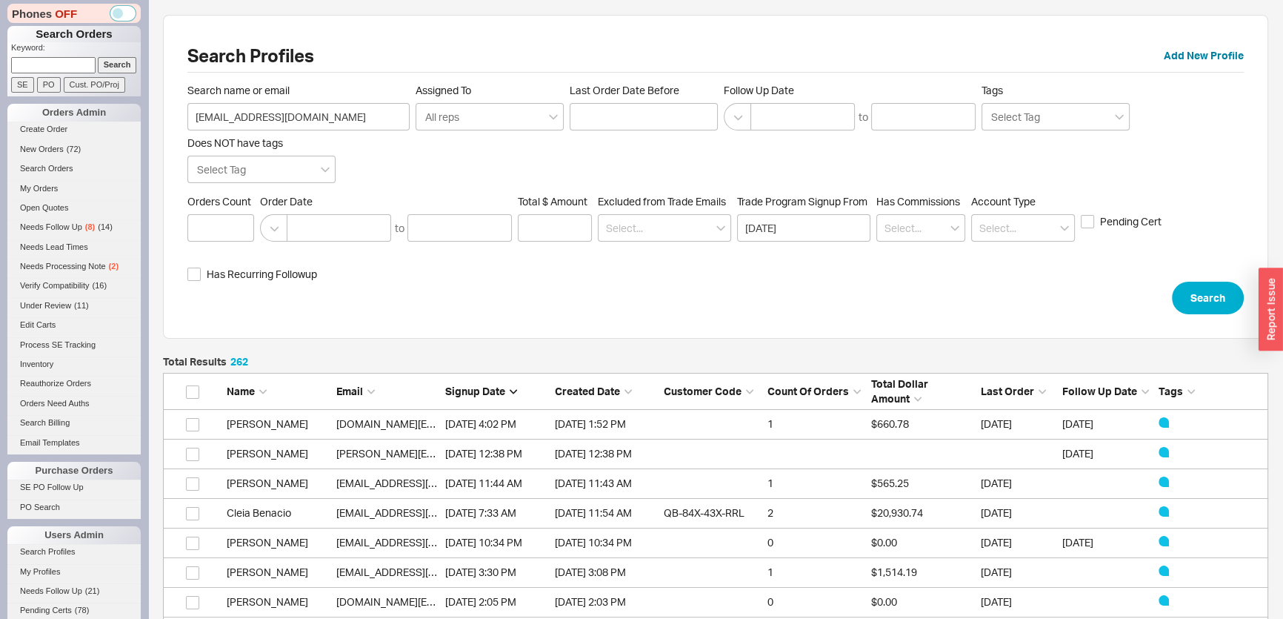
drag, startPoint x: 45, startPoint y: 67, endPoint x: 74, endPoint y: 70, distance: 29.1
click at [45, 67] on input at bounding box center [53, 65] width 84 height 16
paste input "[EMAIL_ADDRESS][DOMAIN_NAME]"
type input "mountaintopbath@gmail.com"
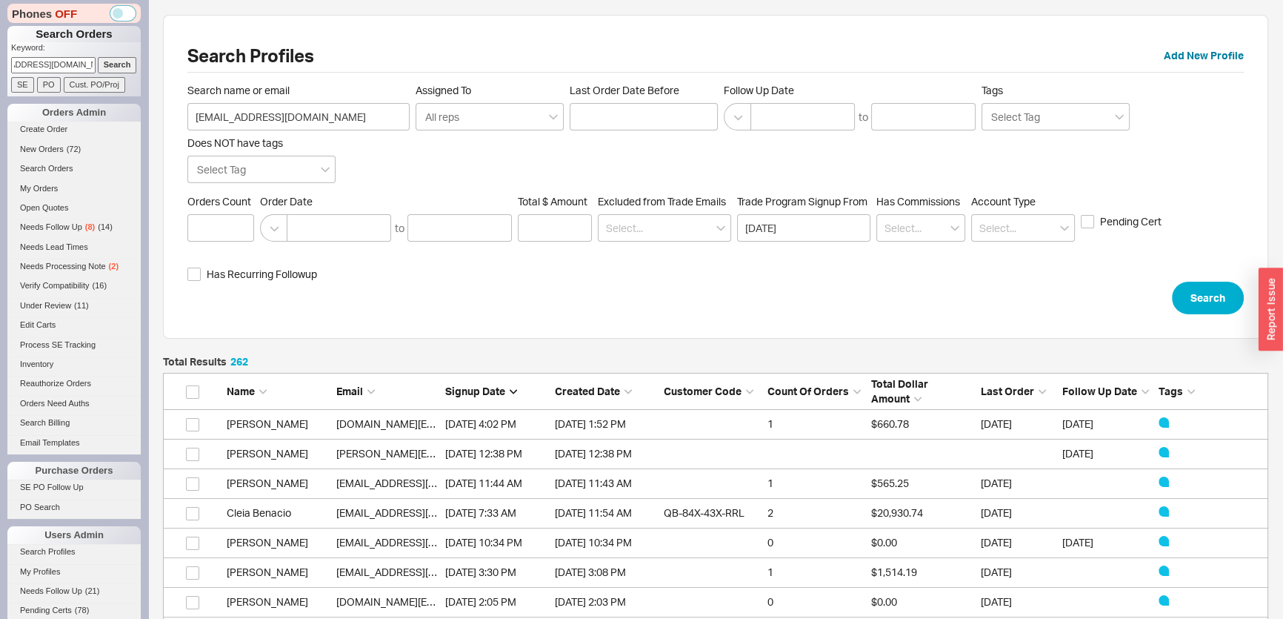
scroll to position [0, 0]
click at [104, 70] on input "Search" at bounding box center [117, 65] width 39 height 16
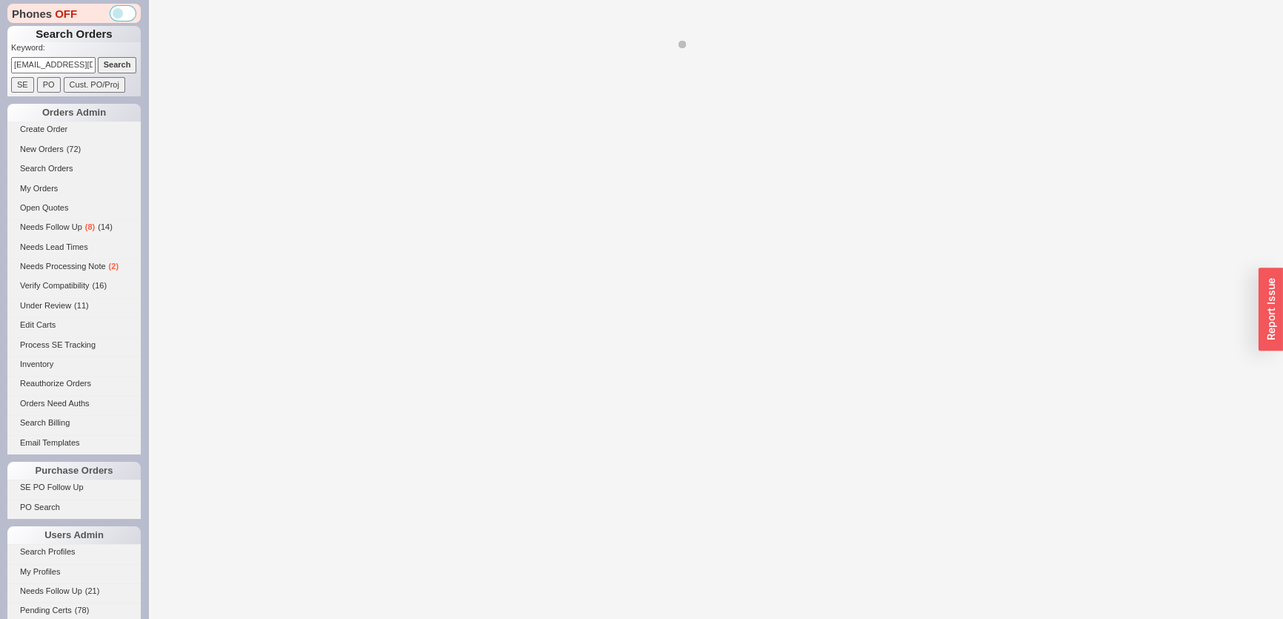
select select "LOW"
select select "3"
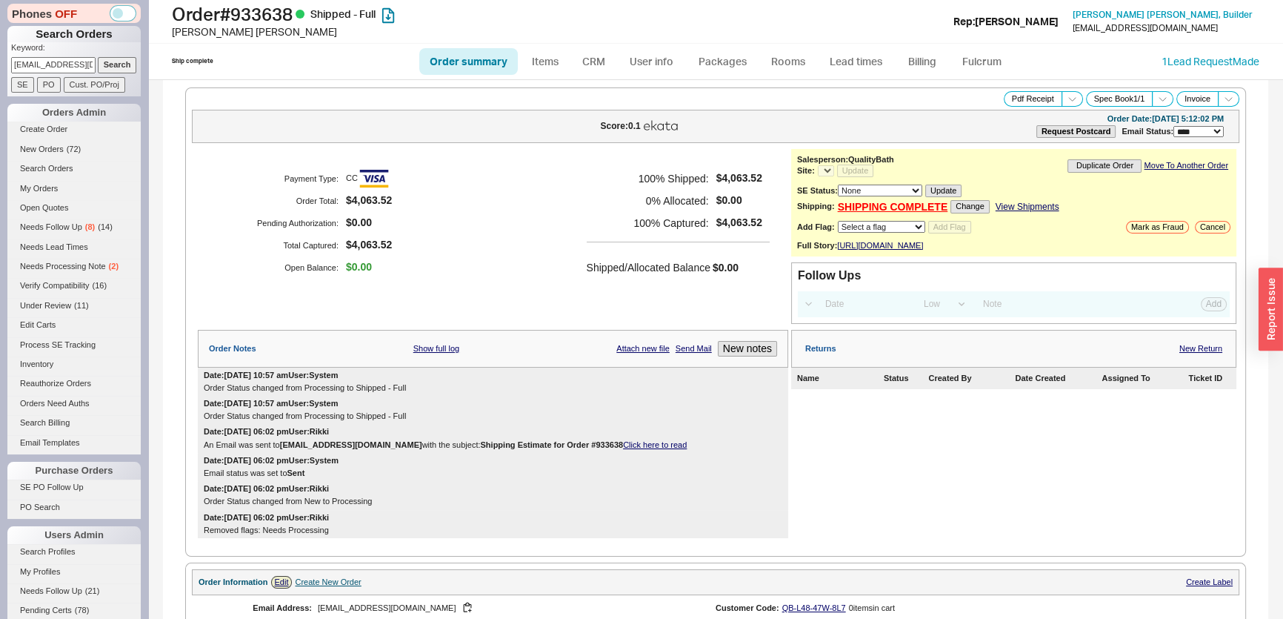
select select "*"
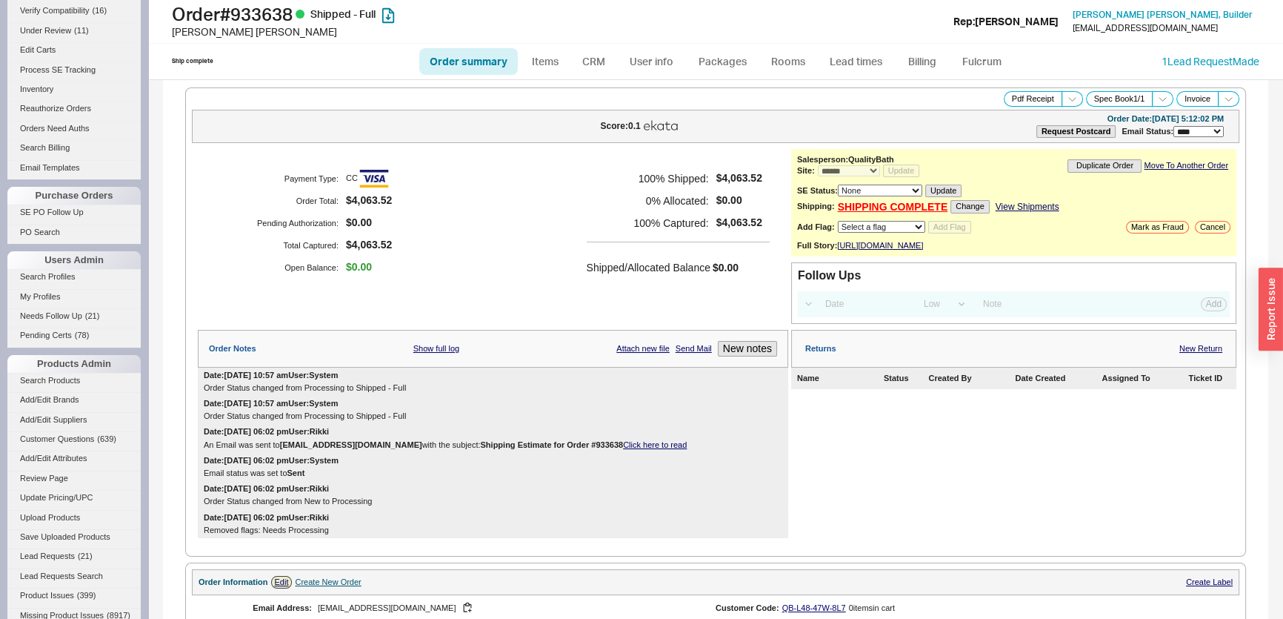
scroll to position [471, 0]
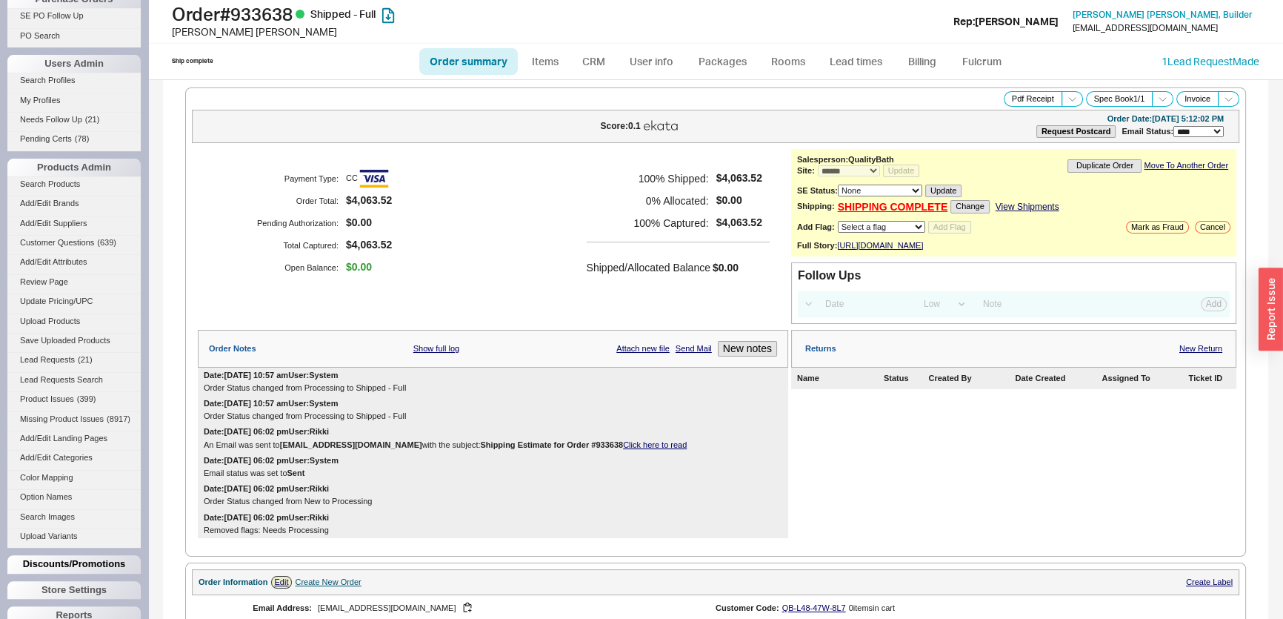
drag, startPoint x: 66, startPoint y: 573, endPoint x: 67, endPoint y: 581, distance: 8.3
click at [66, 573] on div "Discounts/Promotions" at bounding box center [73, 564] width 133 height 18
click at [67, 573] on div "Discounts/Promotions" at bounding box center [73, 564] width 133 height 18
click at [65, 588] on link "Builder Accounts" at bounding box center [73, 581] width 133 height 16
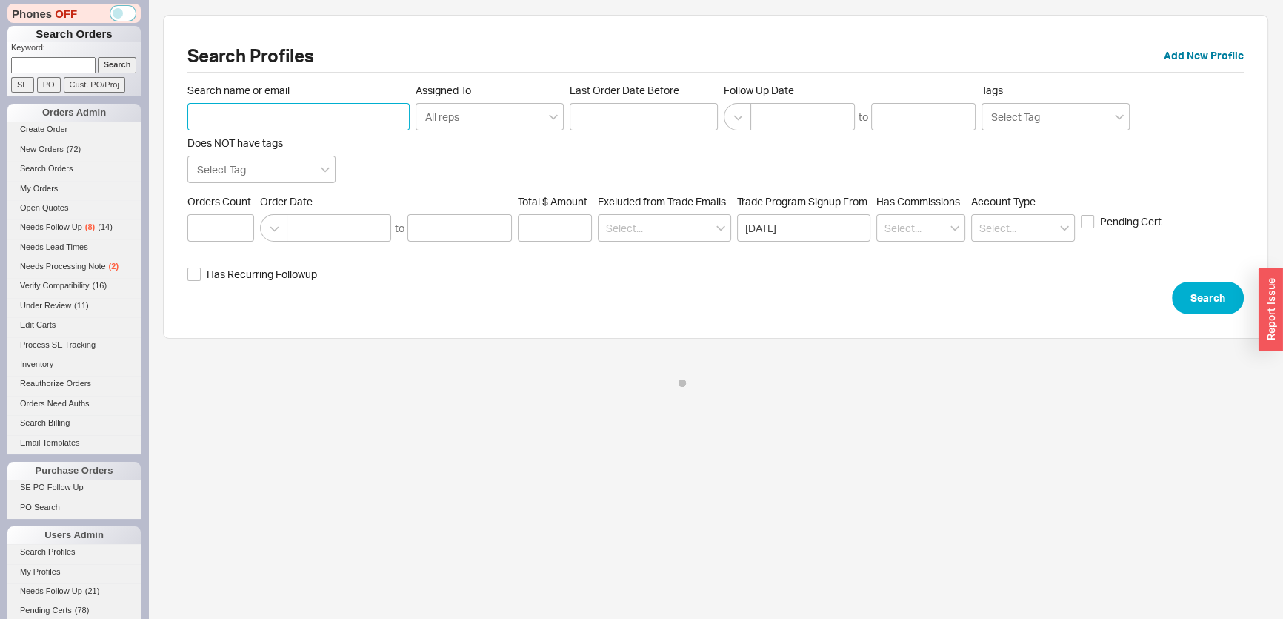
click at [273, 124] on input "Search name or email" at bounding box center [298, 116] width 222 height 27
paste input "debra@debradownsinteriors.com"
type input "debra@debradownsinteriors.com"
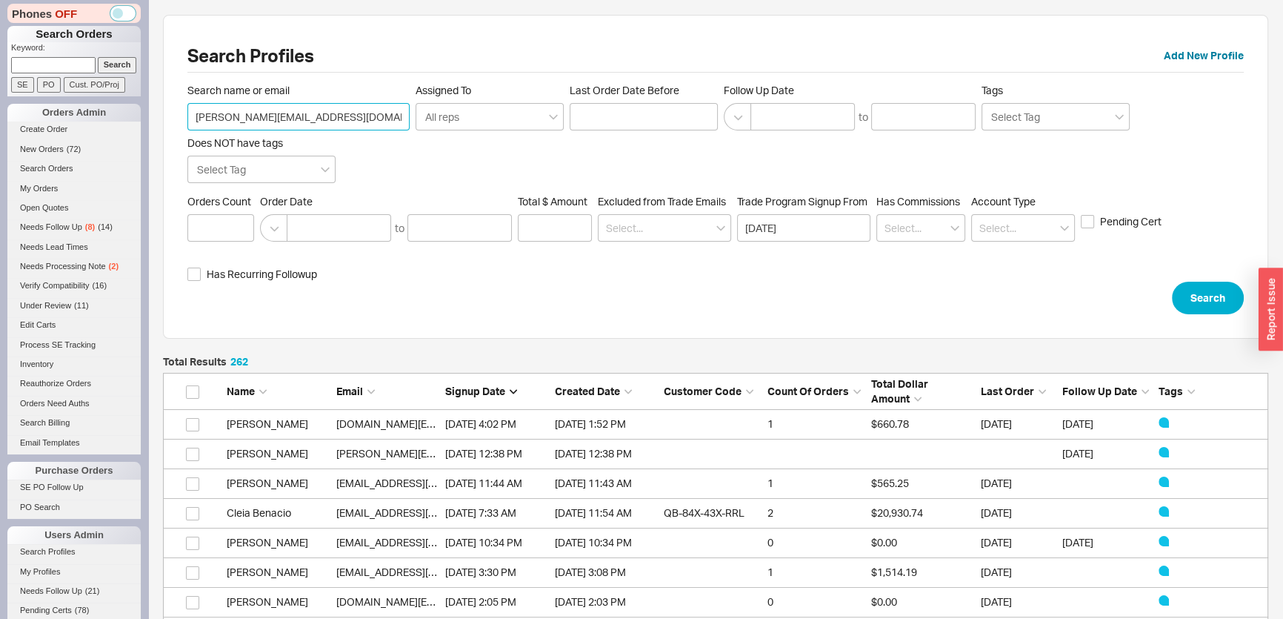
scroll to position [7806, 1095]
click button "Search" at bounding box center [1208, 297] width 72 height 33
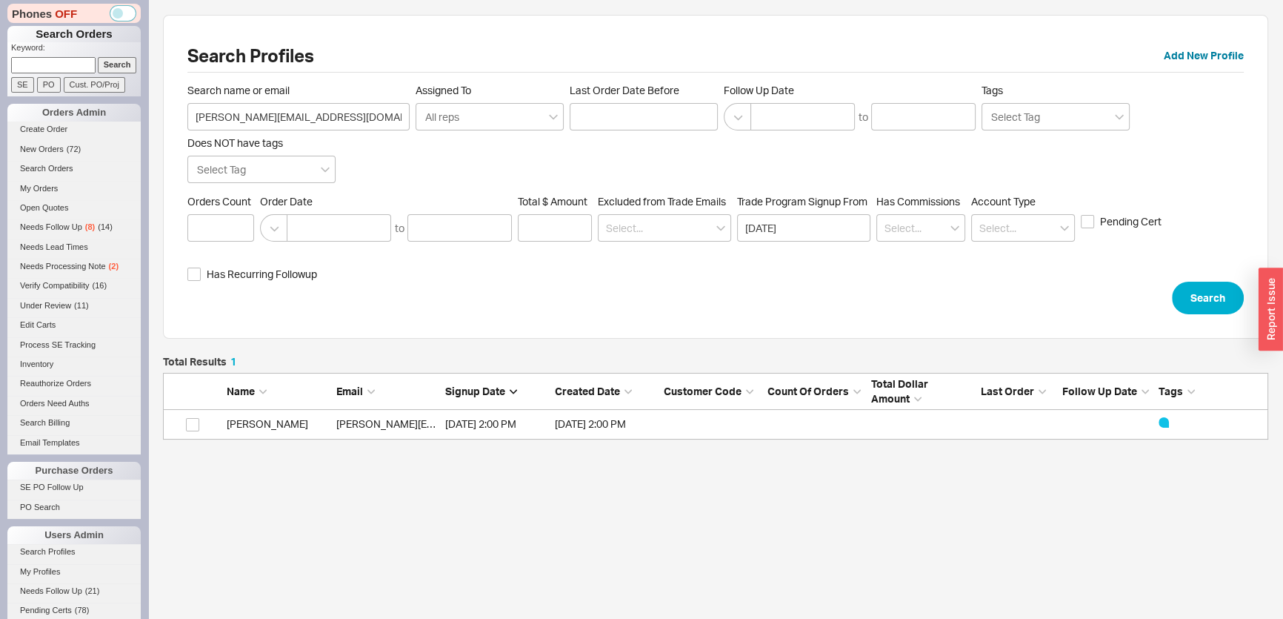
scroll to position [73, 1095]
click at [387, 421] on link "debra@debradownsinteriors.com" at bounding box center [462, 423] width 252 height 13
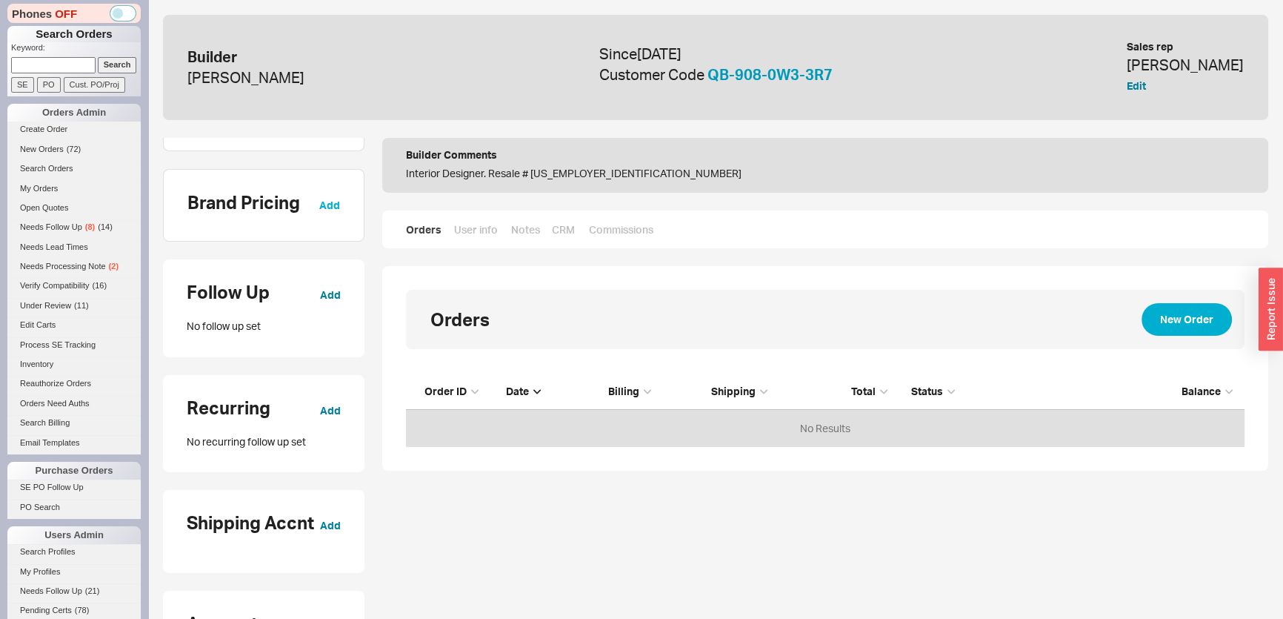
scroll to position [471, 0]
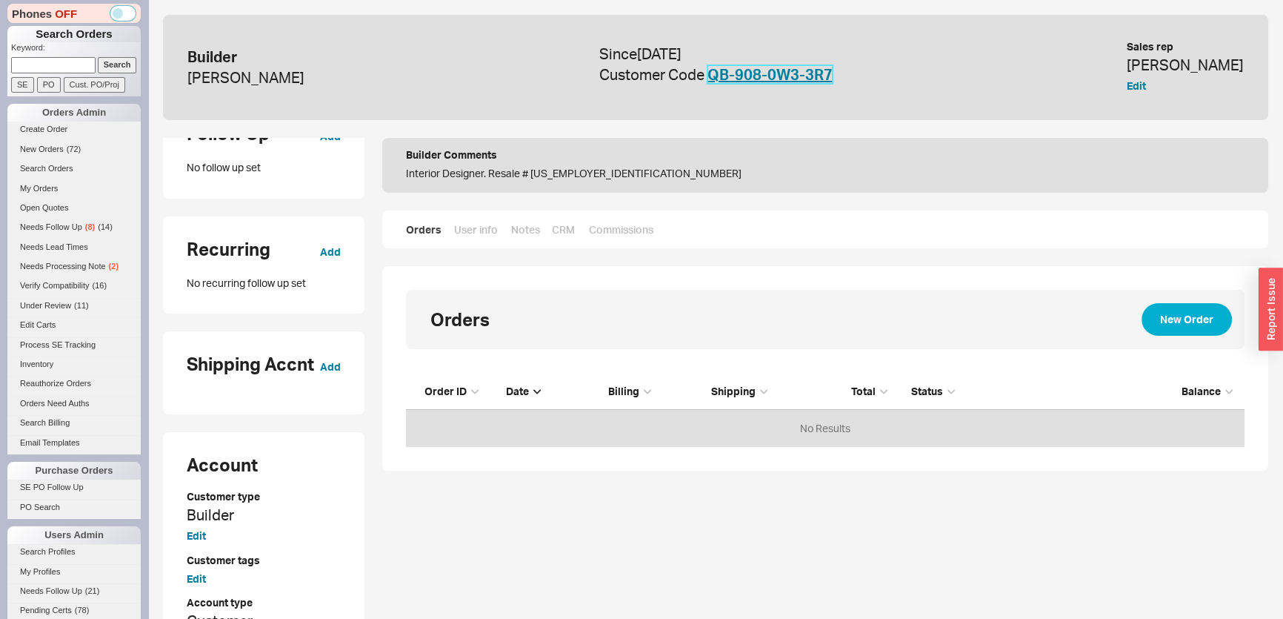
click at [767, 73] on link "QB-908-0W3-3R7" at bounding box center [769, 74] width 125 height 19
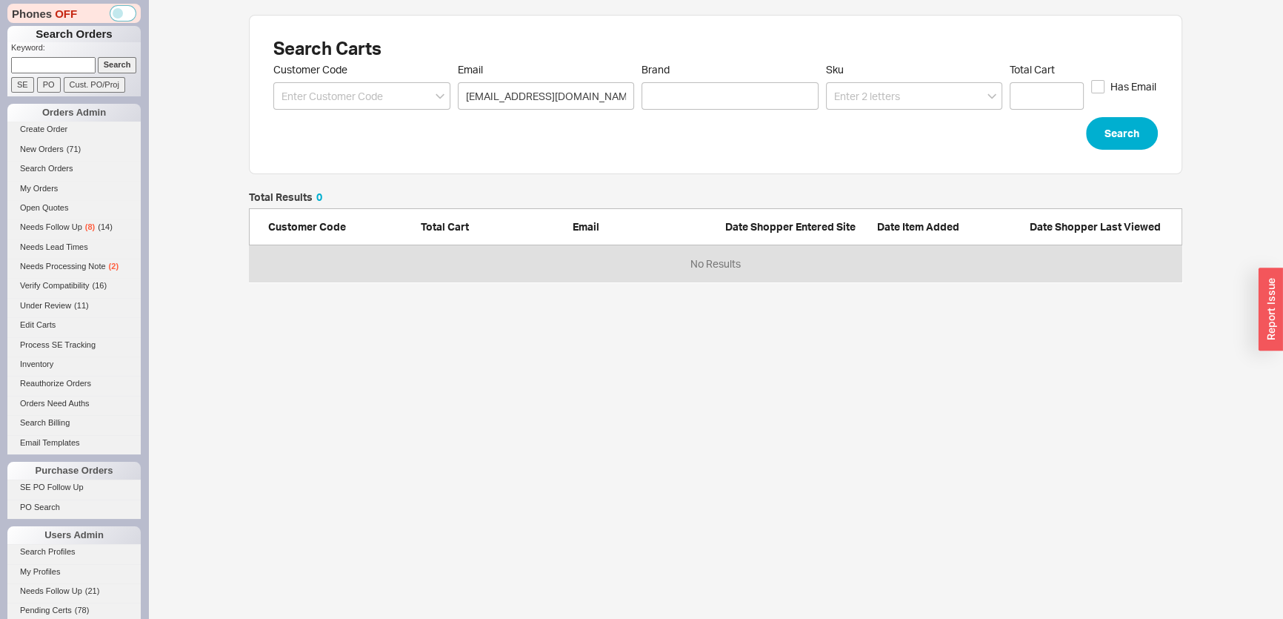
scroll to position [80, 923]
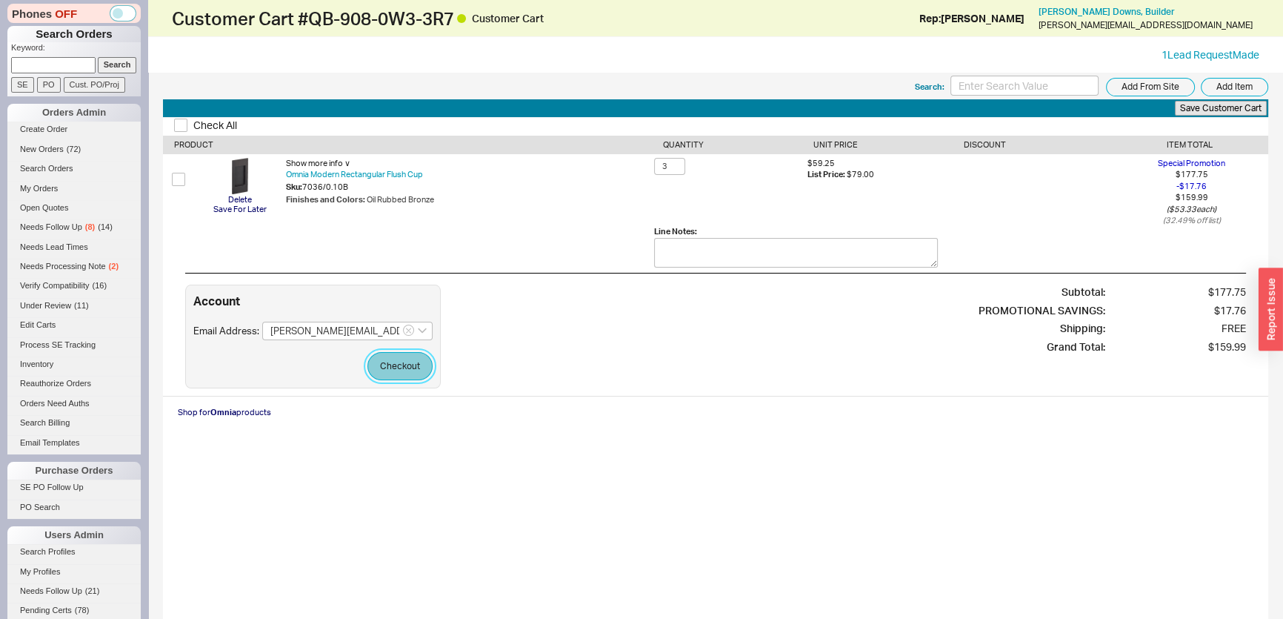
click at [398, 361] on button "Checkout" at bounding box center [399, 366] width 65 height 28
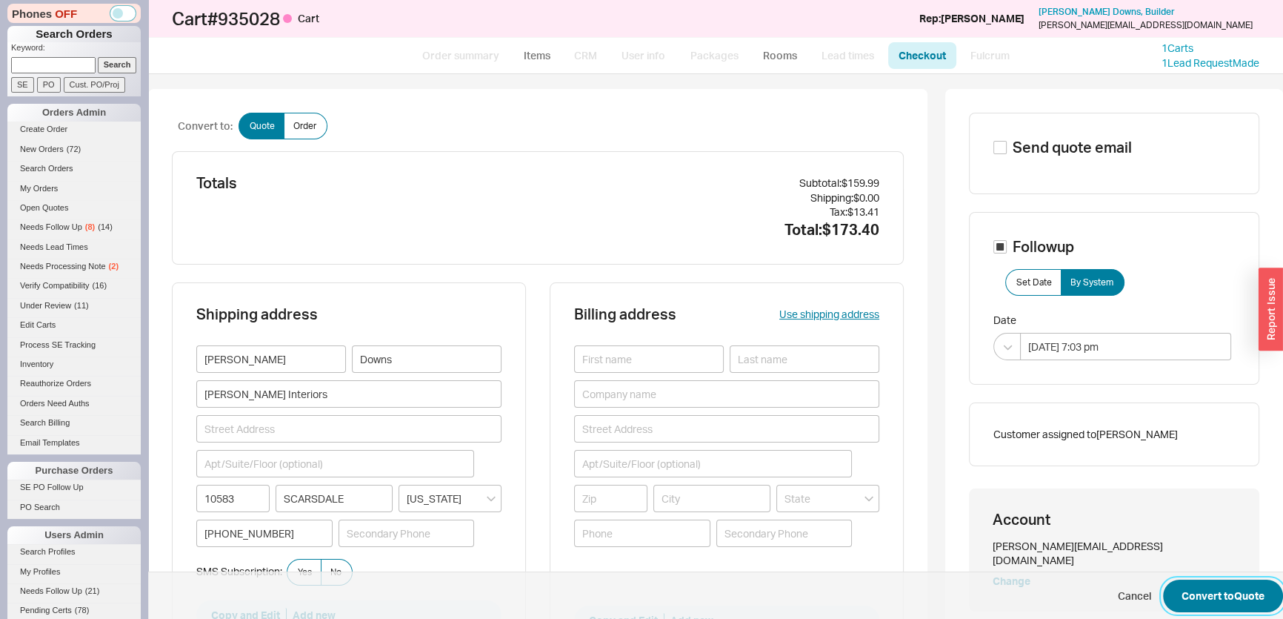
click at [1186, 593] on button "Convert to Quote" at bounding box center [1223, 595] width 120 height 33
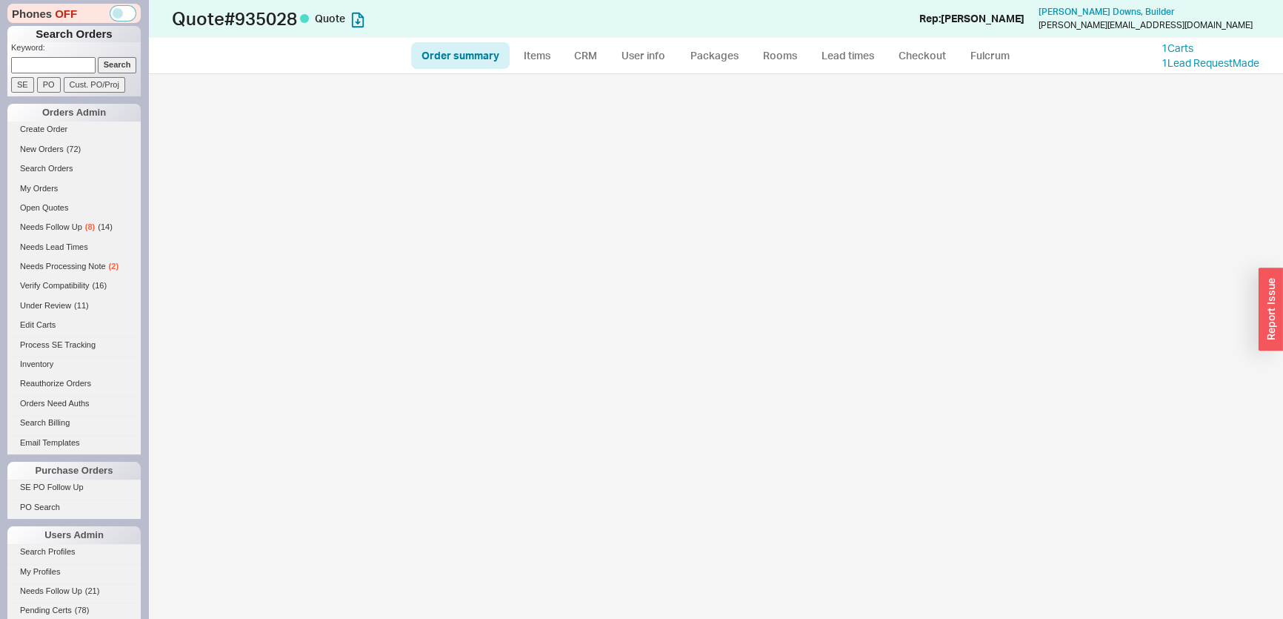
select select "*"
select select "3"
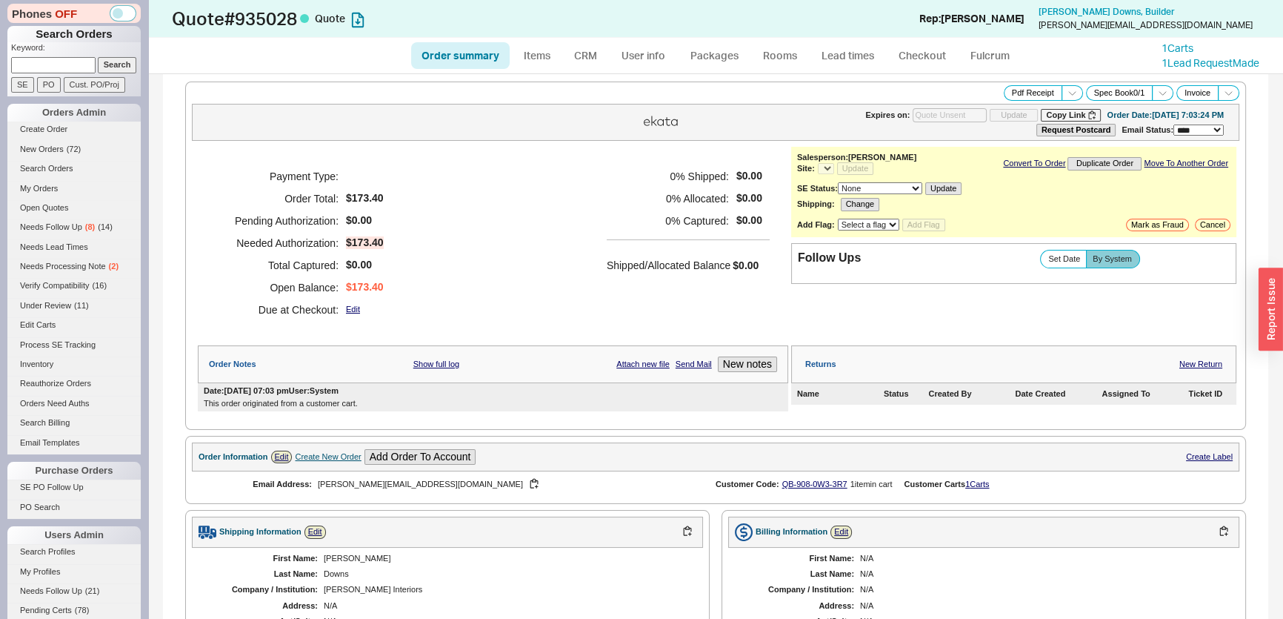
select select "*"
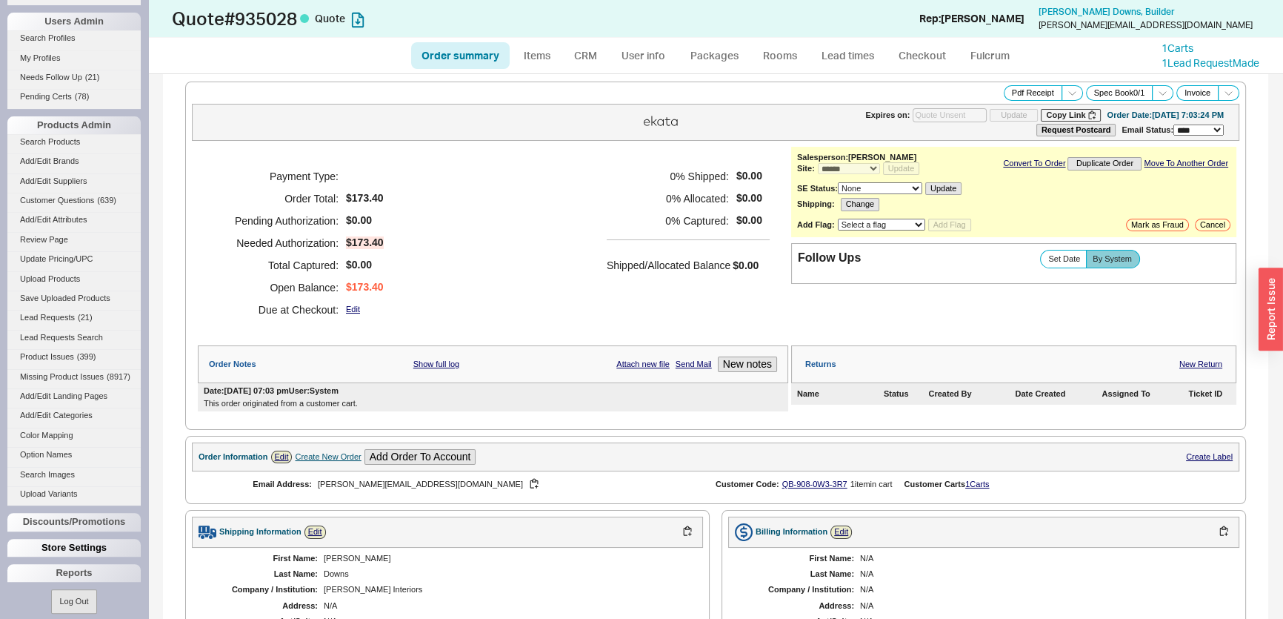
scroll to position [536, 0]
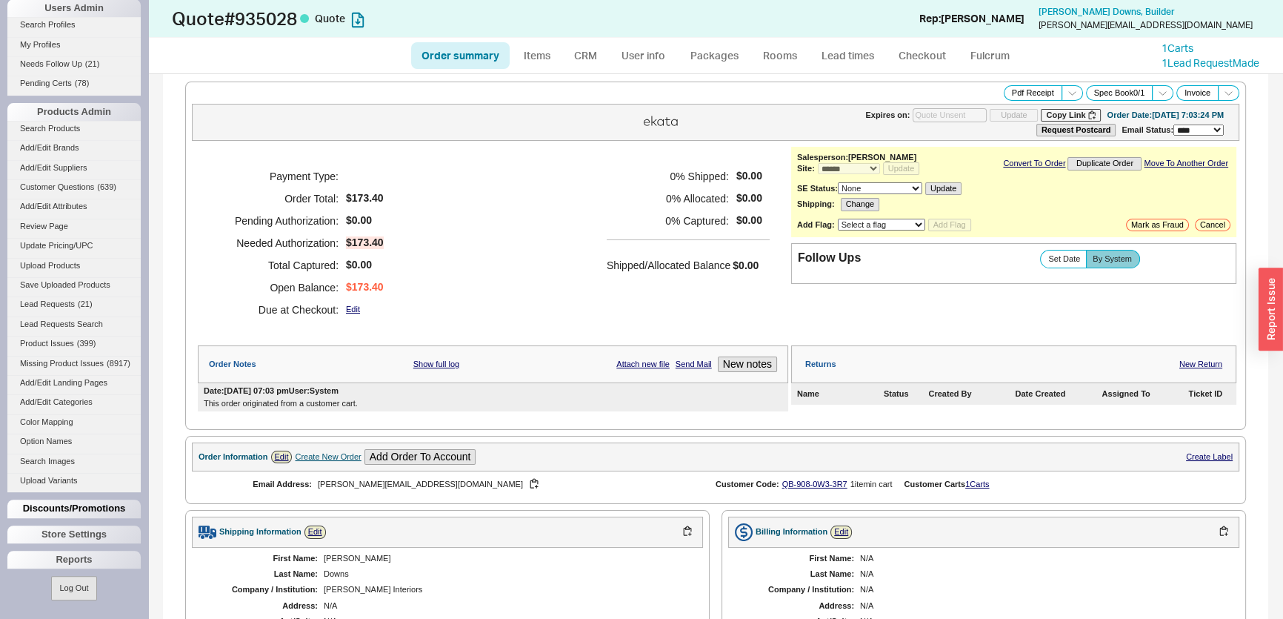
click at [73, 512] on div "Discounts/Promotions" at bounding box center [73, 508] width 133 height 18
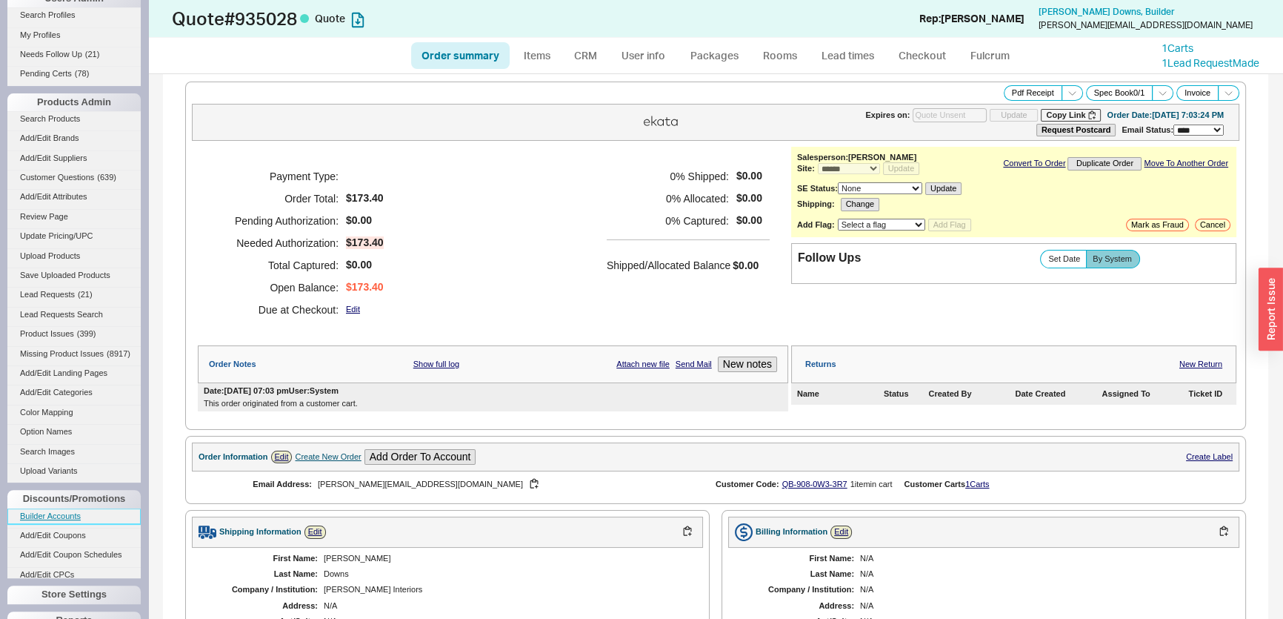
click at [72, 524] on link "Builder Accounts" at bounding box center [73, 516] width 133 height 16
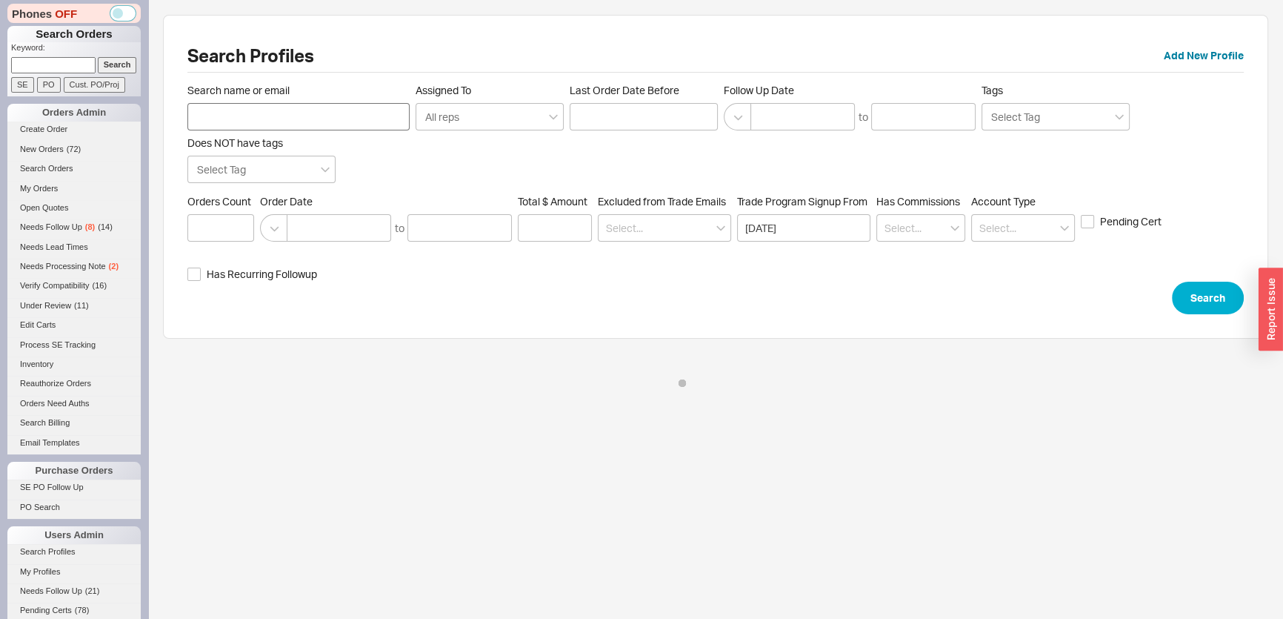
click at [373, 121] on input "Search name or email" at bounding box center [298, 116] width 222 height 27
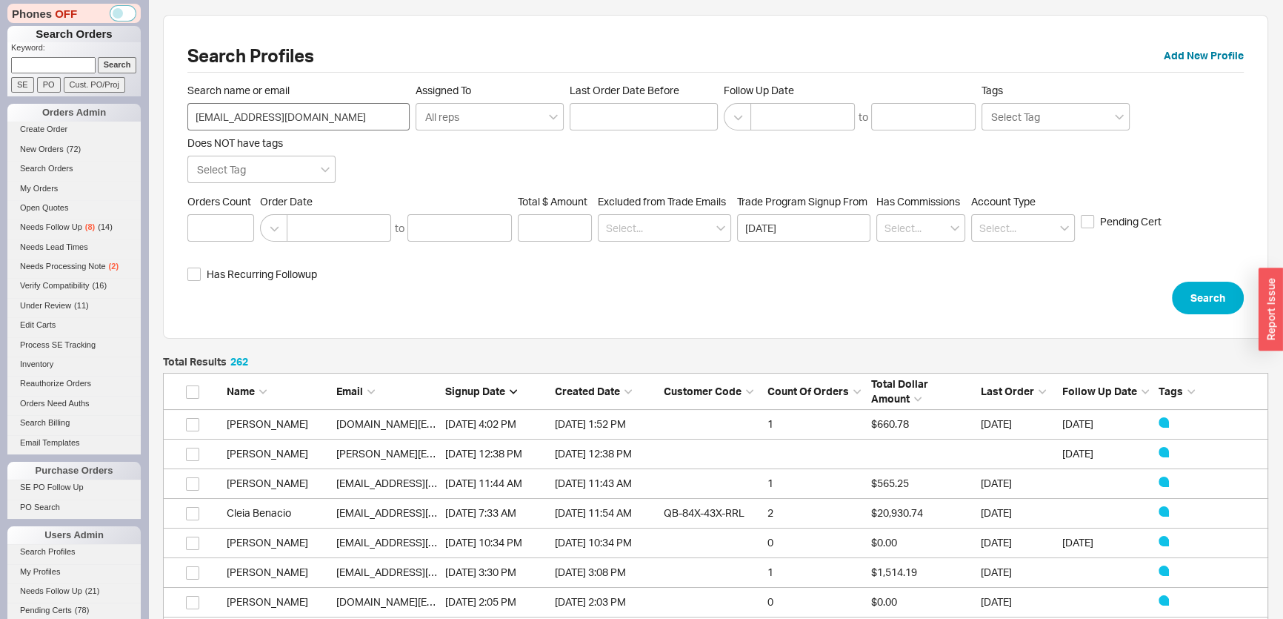
scroll to position [7806, 1095]
type input "[EMAIL_ADDRESS][DOMAIN_NAME]"
click button "Search" at bounding box center [1208, 297] width 72 height 33
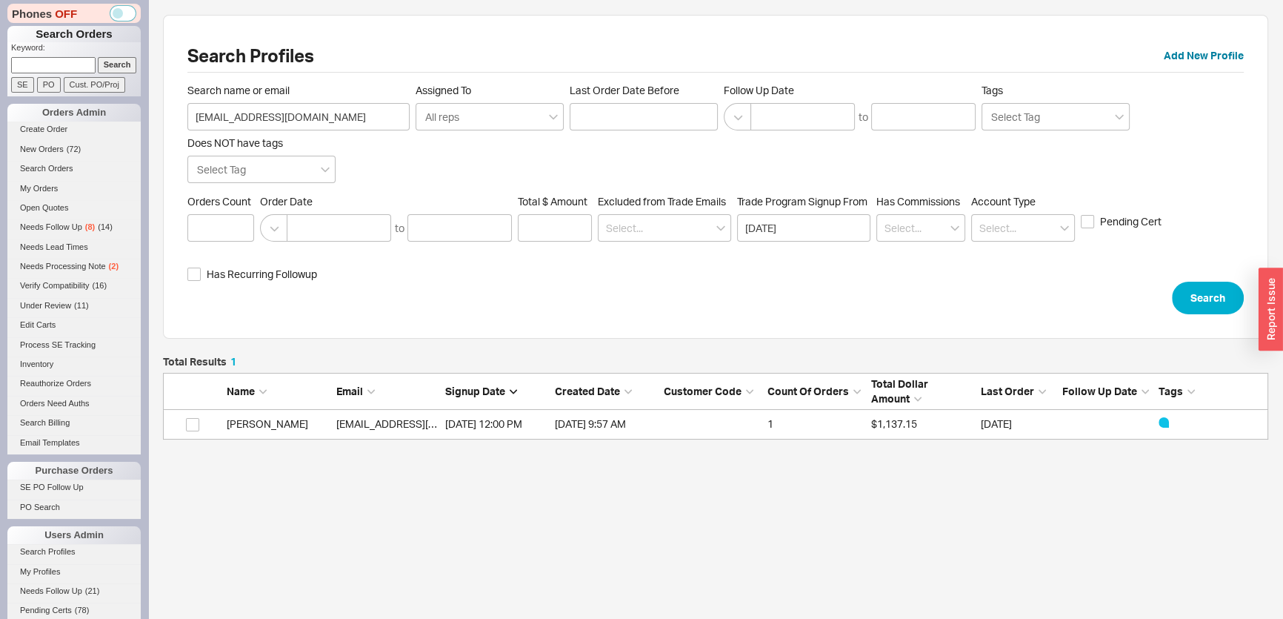
scroll to position [73, 1095]
click at [410, 422] on link "[EMAIL_ADDRESS][DOMAIN_NAME]" at bounding box center [421, 423] width 170 height 13
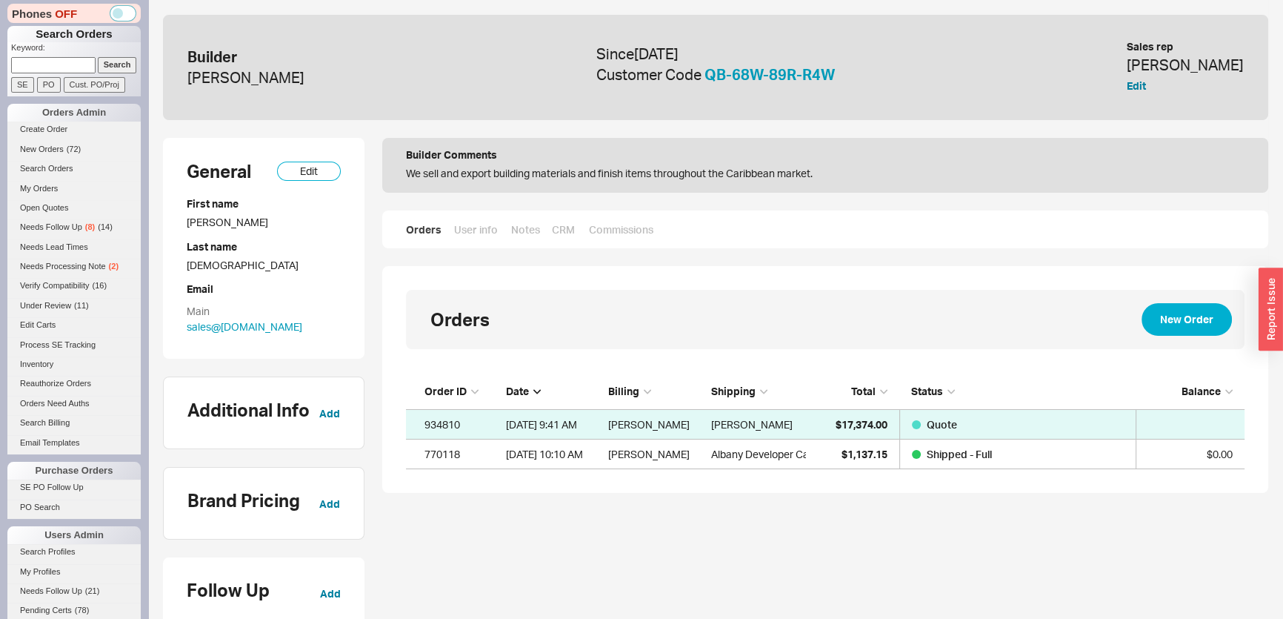
scroll to position [86, 828]
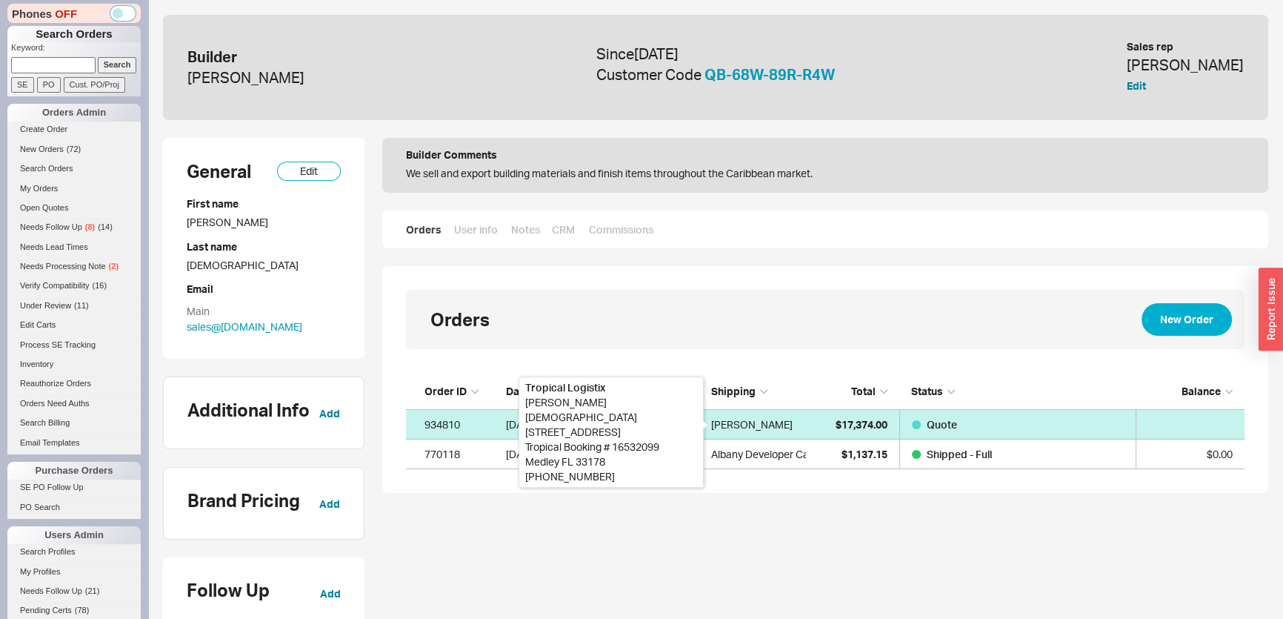
click at [739, 418] on div "[PERSON_NAME]" at bounding box center [751, 425] width 81 height 30
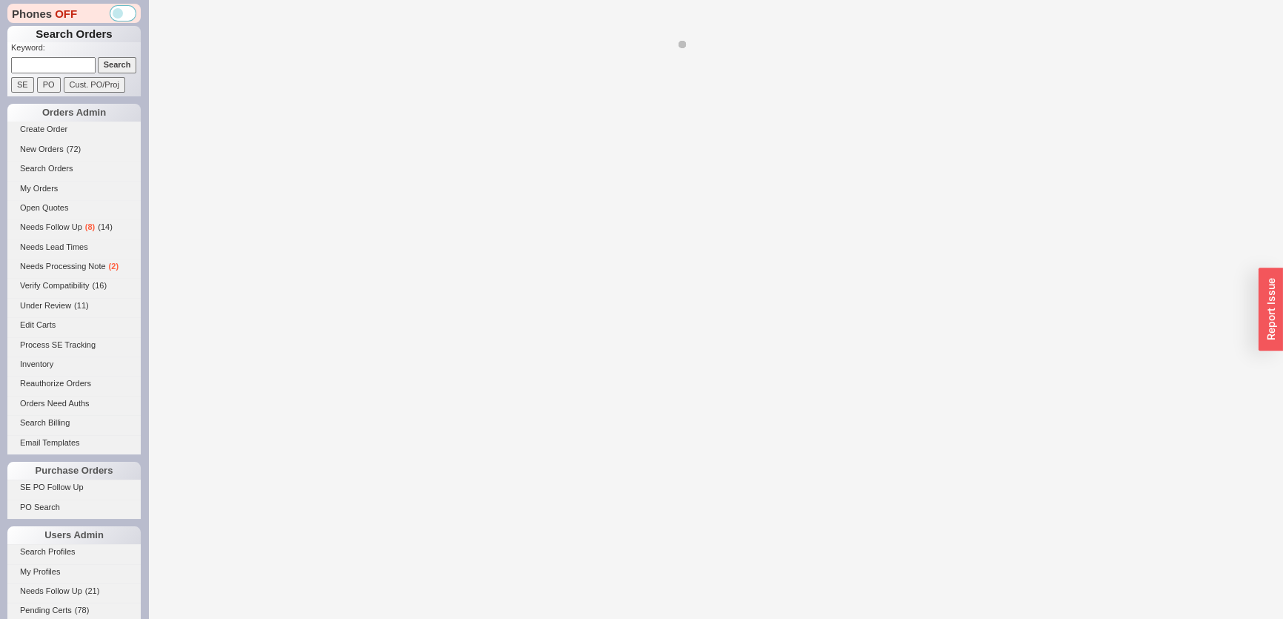
select select "*"
select select "LOW"
select select "3"
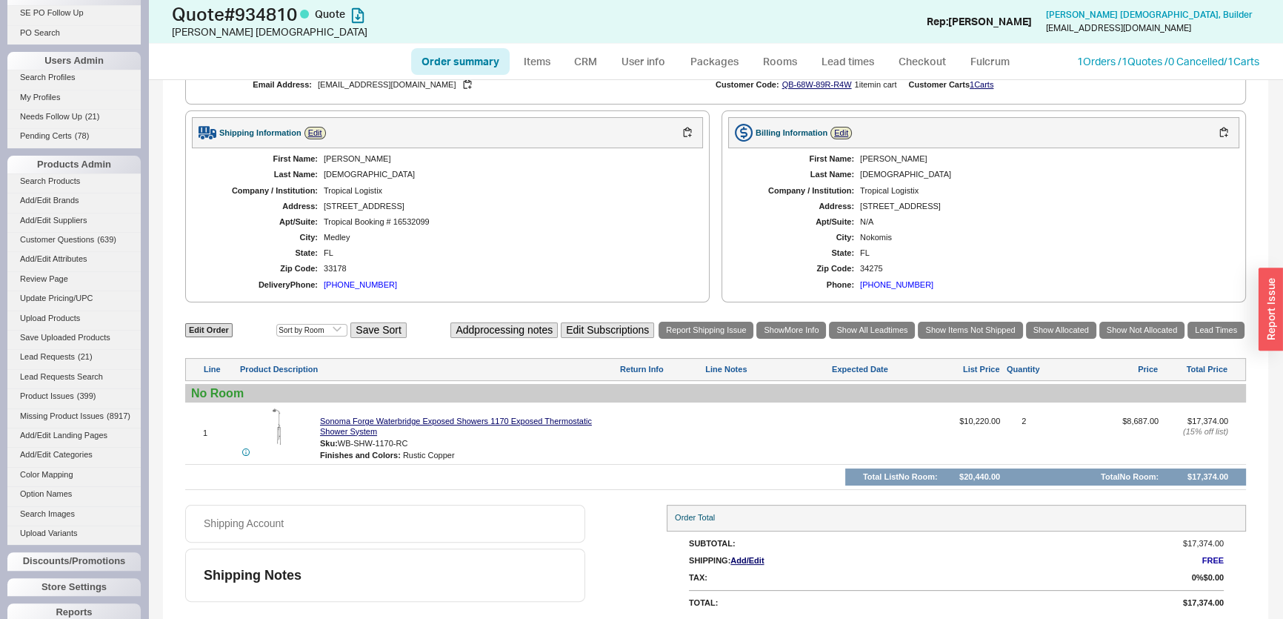
scroll to position [536, 0]
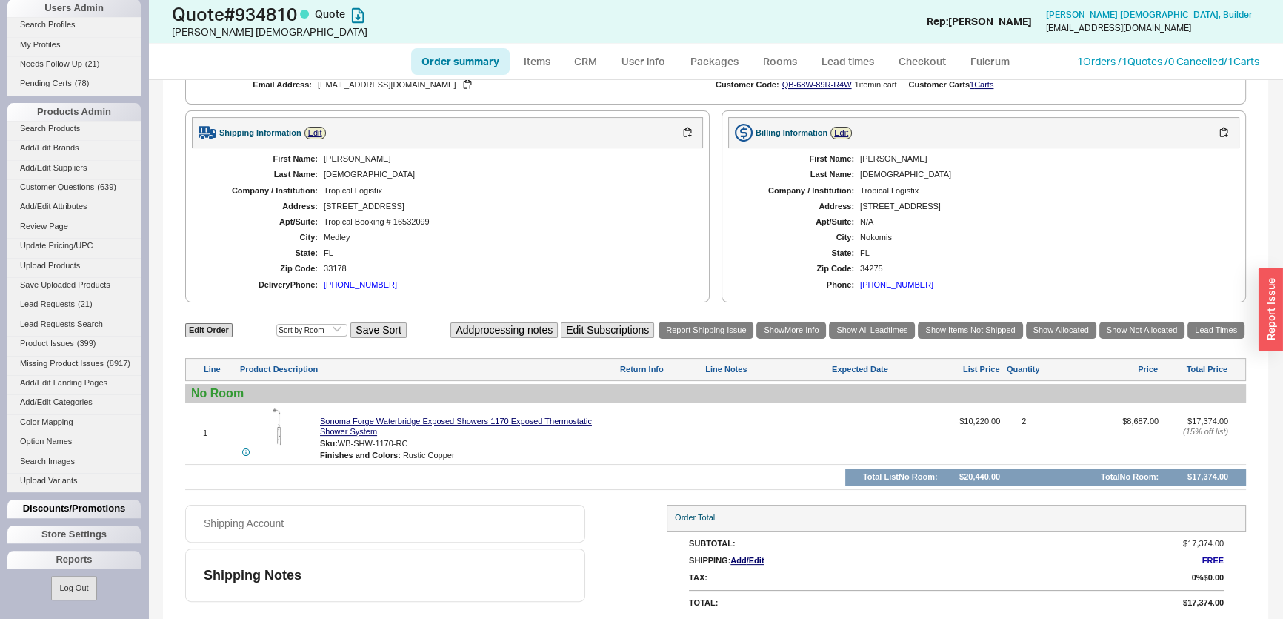
click at [78, 503] on div "Discounts/Promotions" at bounding box center [73, 508] width 133 height 18
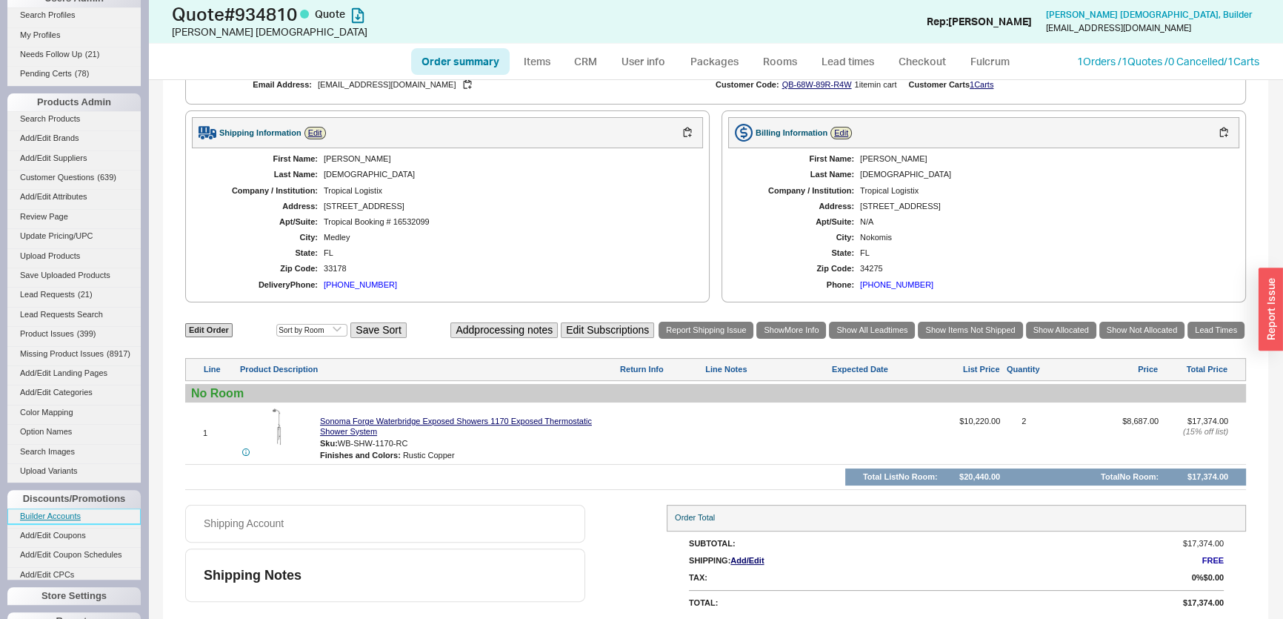
click at [80, 524] on link "Builder Accounts" at bounding box center [73, 516] width 133 height 16
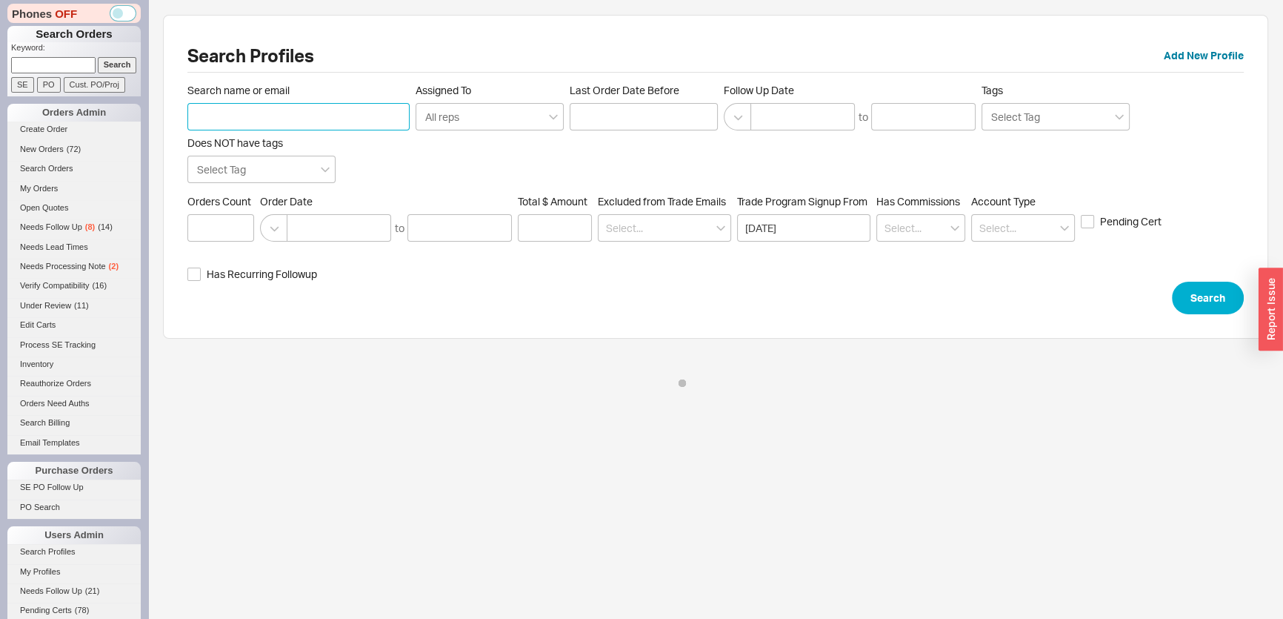
click at [307, 123] on input "Search name or email" at bounding box center [298, 116] width 222 height 27
paste input "[EMAIL_ADDRESS][DOMAIN_NAME]"
type input "[EMAIL_ADDRESS][DOMAIN_NAME]"
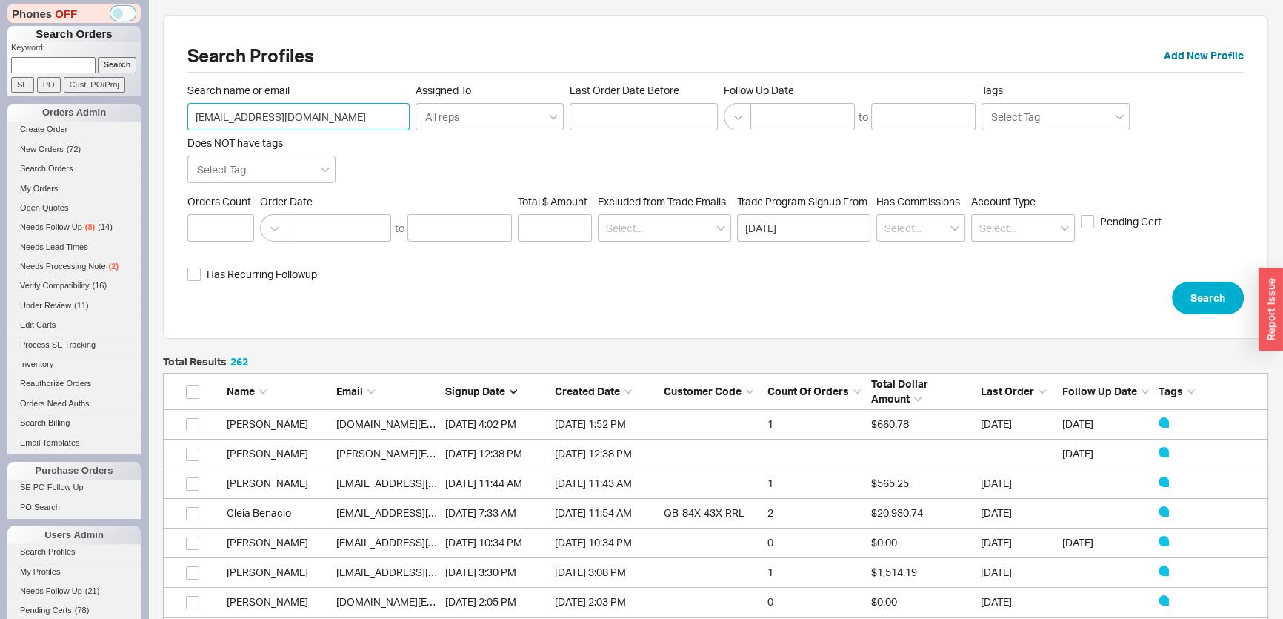
click button "Search" at bounding box center [1208, 297] width 72 height 33
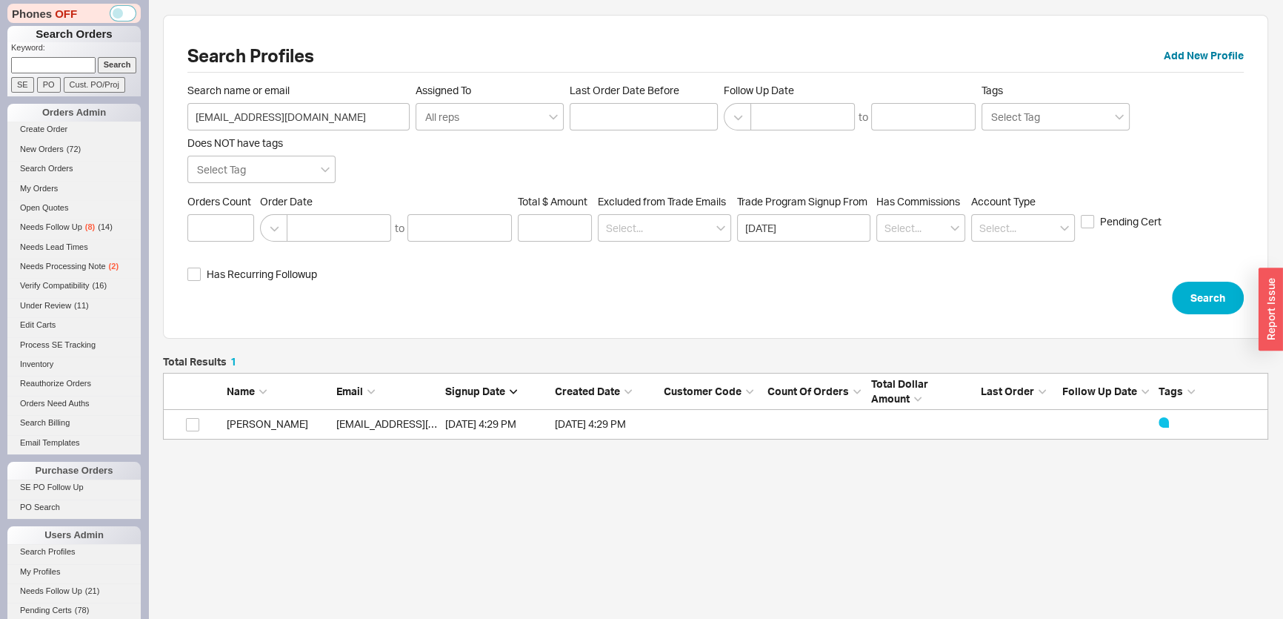
scroll to position [73, 1095]
click at [400, 424] on link "[EMAIL_ADDRESS][DOMAIN_NAME]" at bounding box center [421, 423] width 170 height 13
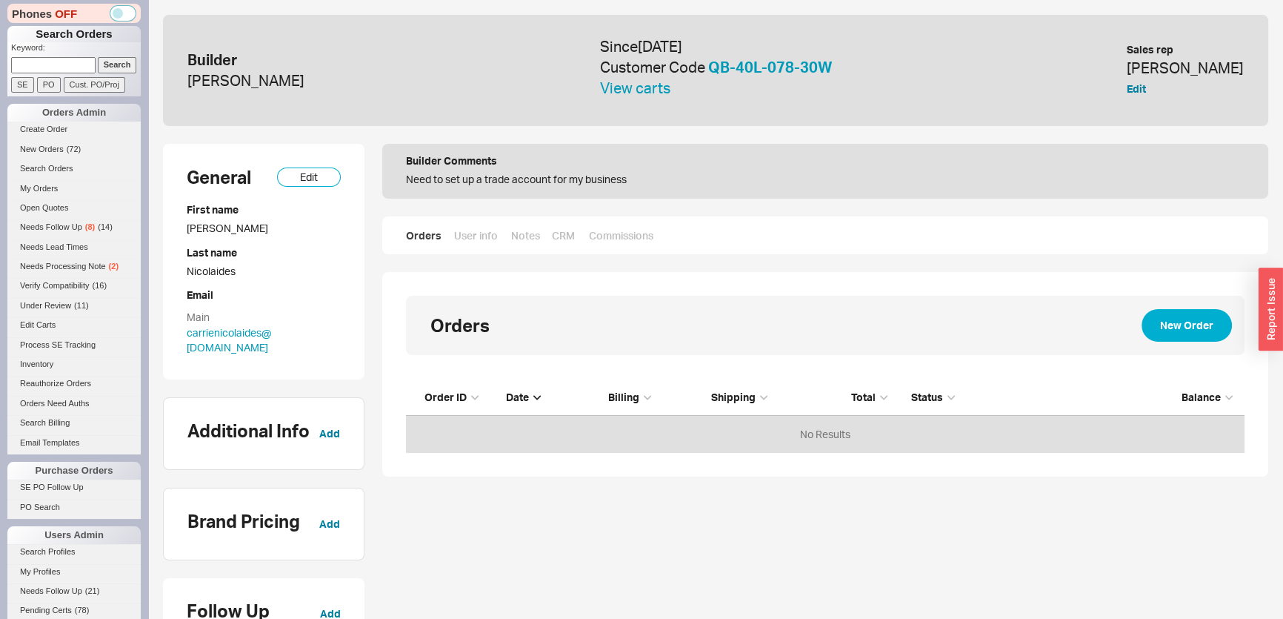
scroll to position [63, 828]
click at [470, 236] on link "User info" at bounding box center [475, 235] width 45 height 15
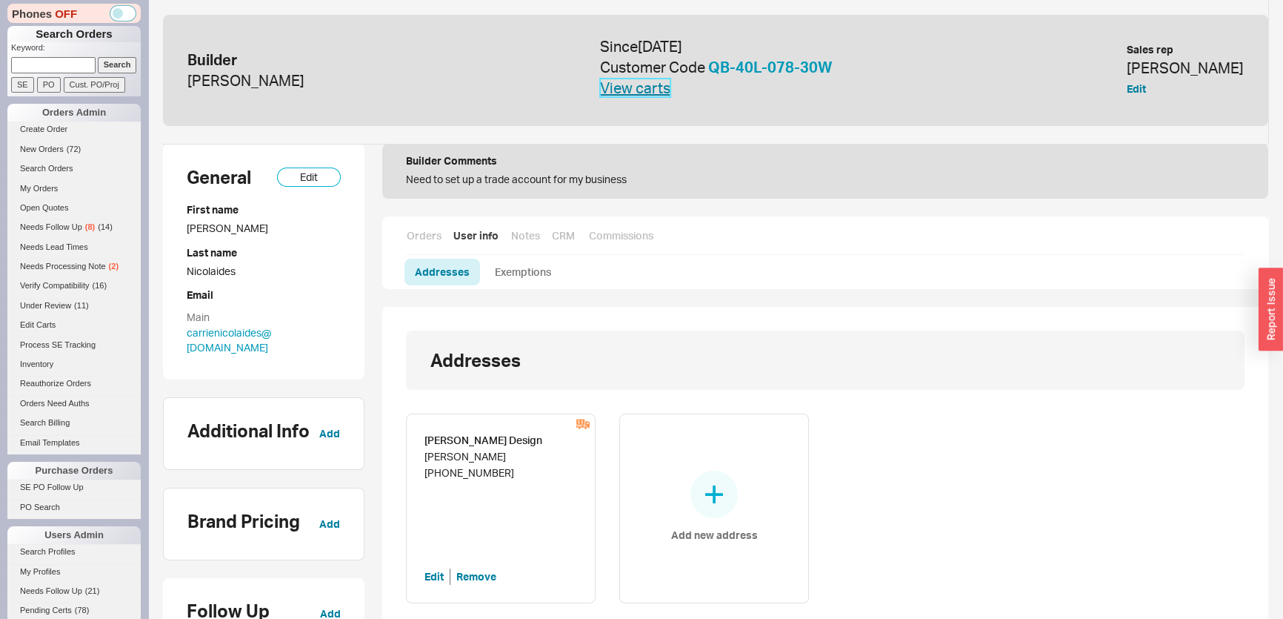
click at [670, 89] on link "View carts" at bounding box center [635, 88] width 70 height 19
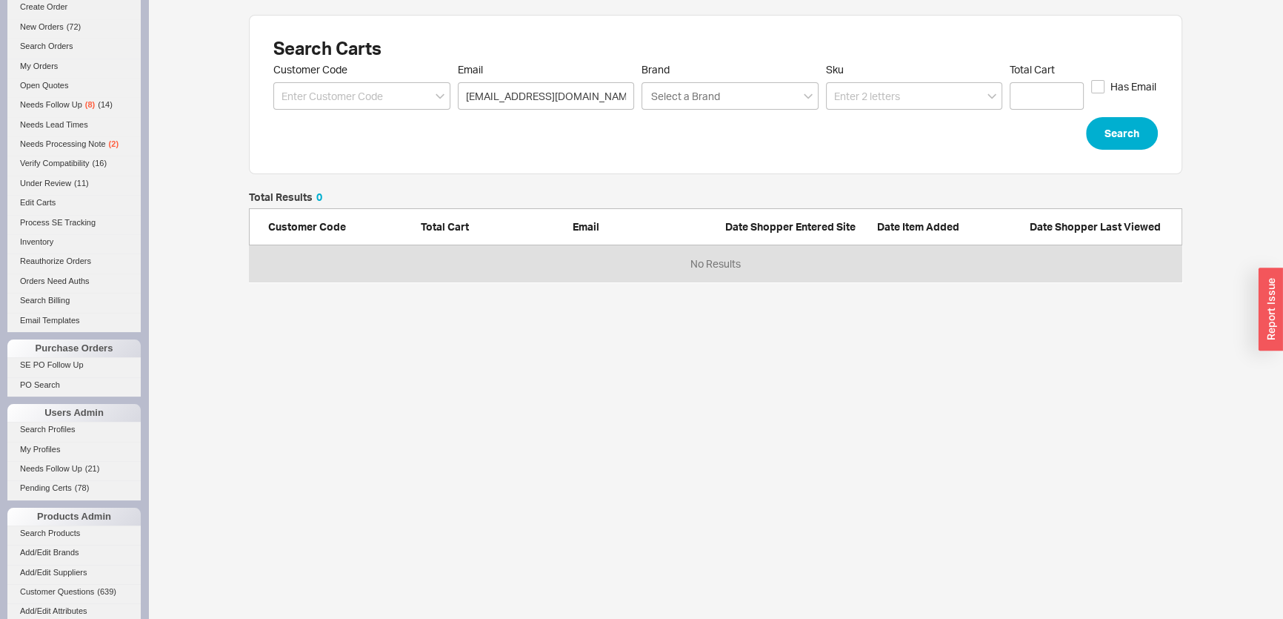
scroll to position [536, 0]
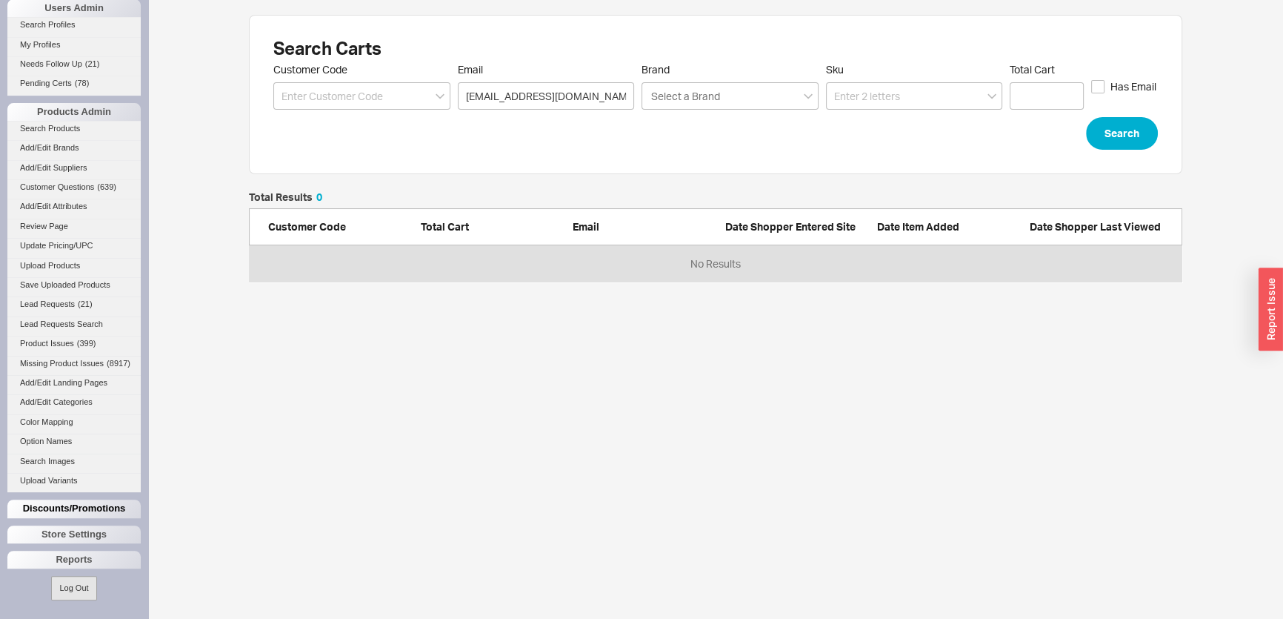
drag, startPoint x: 87, startPoint y: 505, endPoint x: 87, endPoint y: 513, distance: 8.1
click at [87, 505] on div "Discounts/Promotions" at bounding box center [73, 508] width 133 height 18
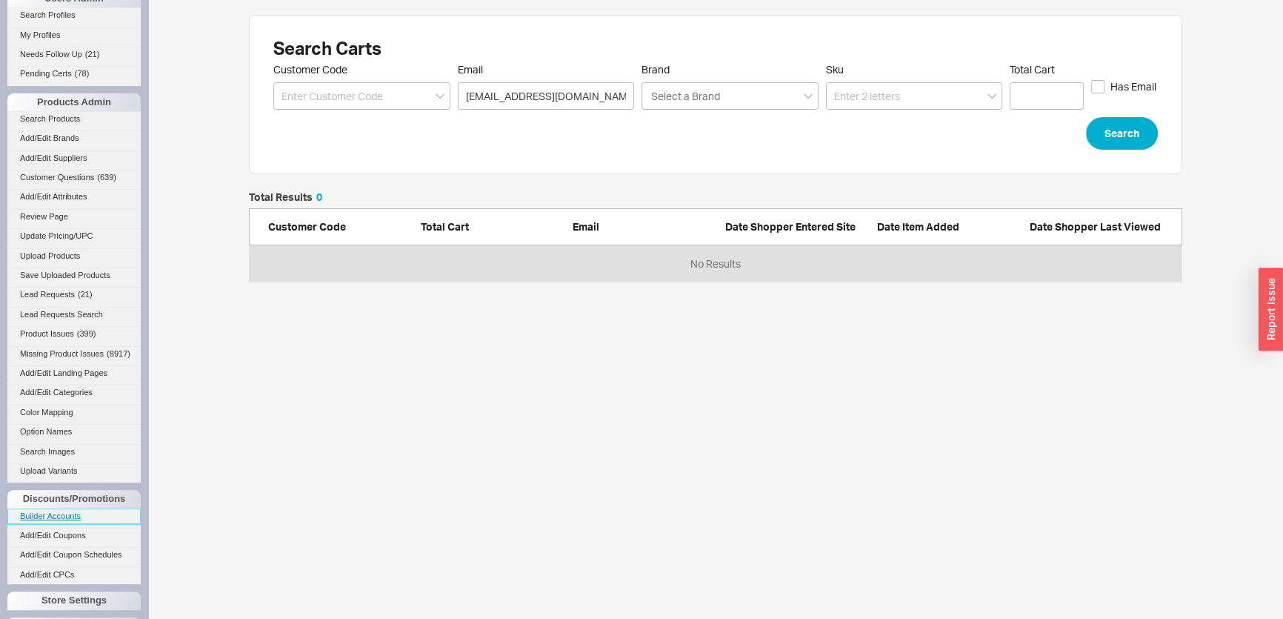
click at [76, 521] on link "Builder Accounts" at bounding box center [73, 516] width 133 height 16
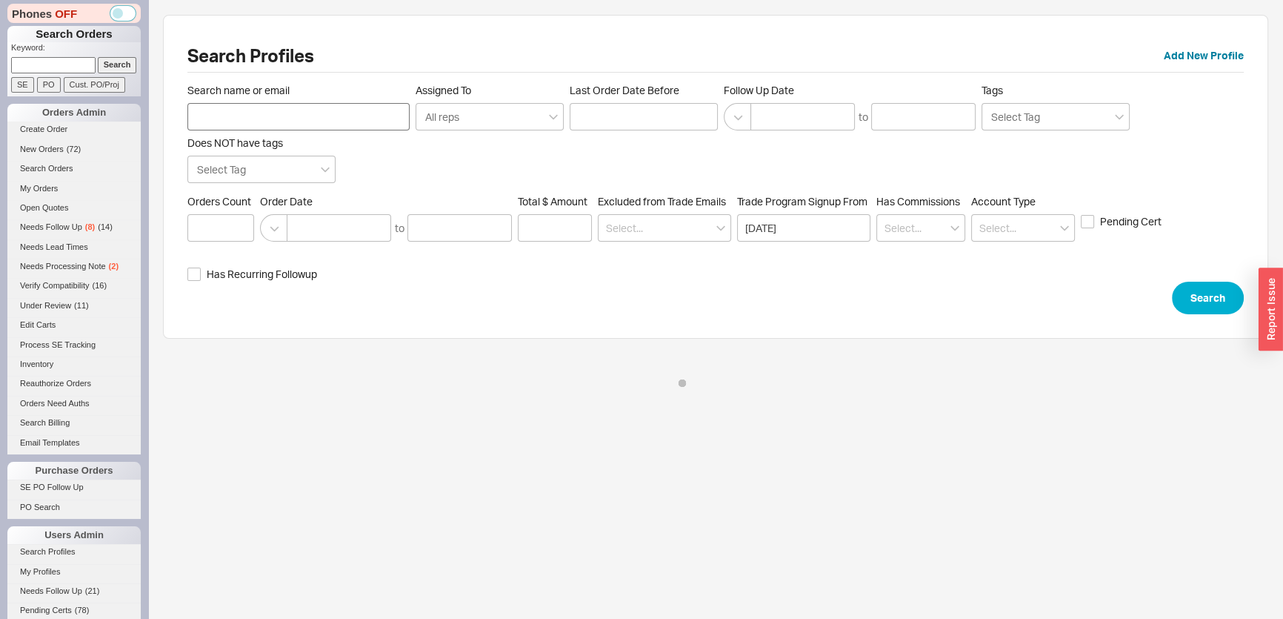
click at [383, 111] on input "Search name or email" at bounding box center [298, 116] width 222 height 27
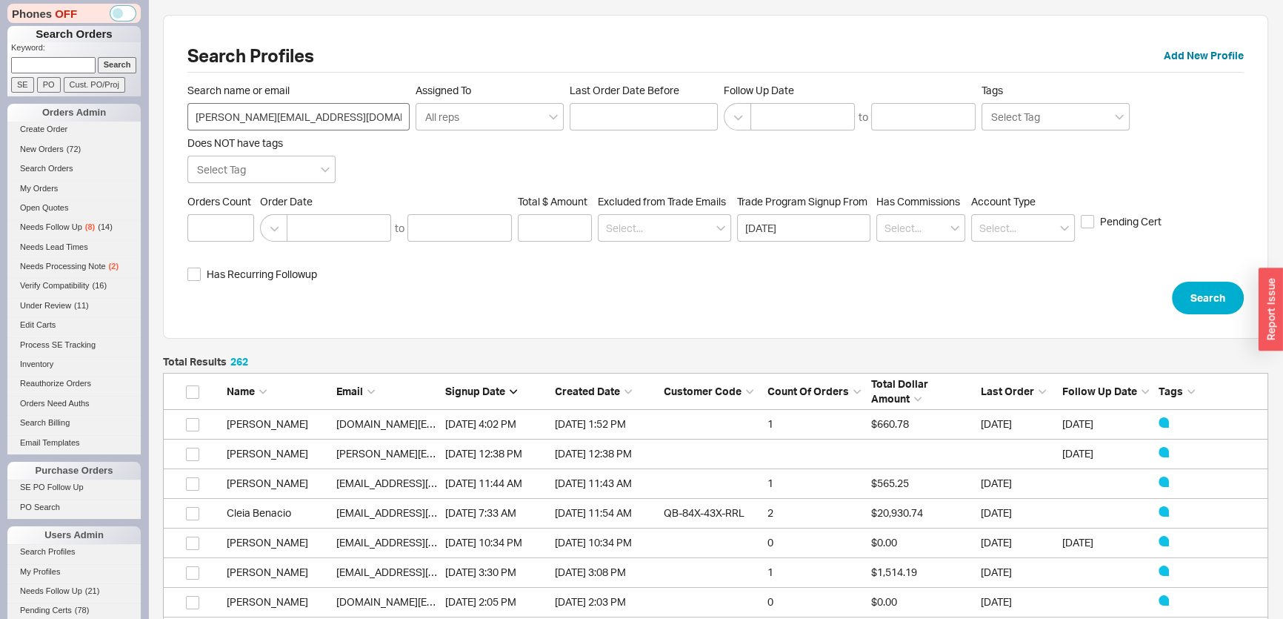
scroll to position [7806, 1095]
type input "[PERSON_NAME][EMAIL_ADDRESS][DOMAIN_NAME]"
click button "Search" at bounding box center [1208, 297] width 72 height 33
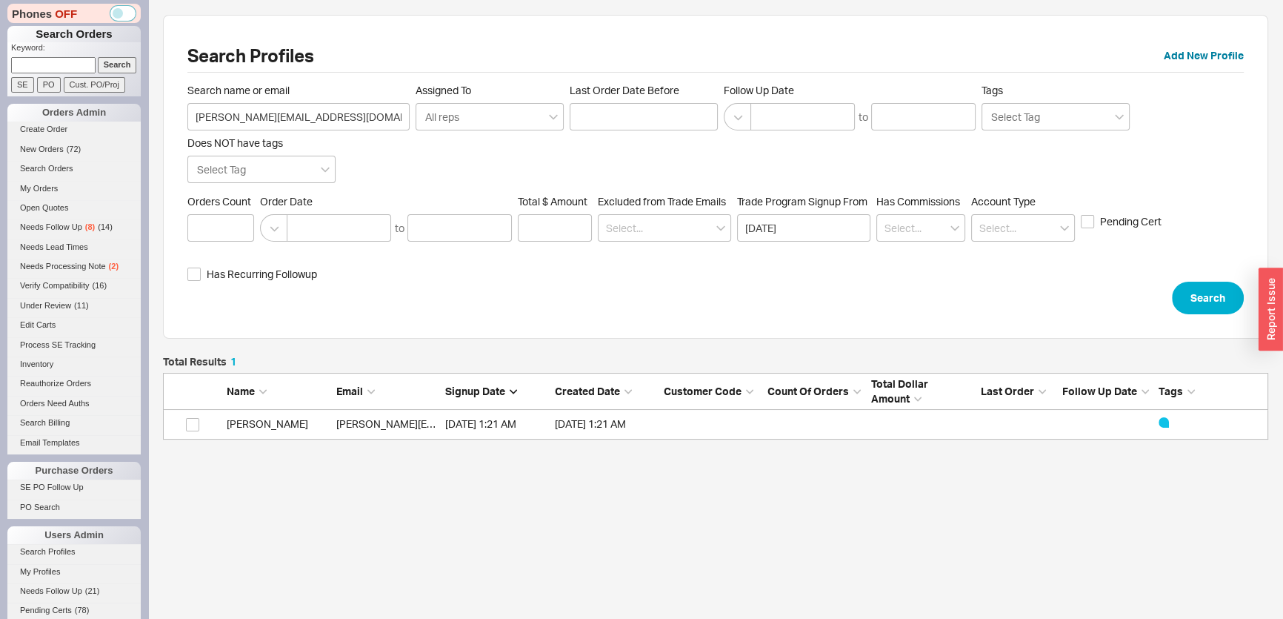
scroll to position [73, 1095]
click at [359, 426] on link "[PERSON_NAME][EMAIL_ADDRESS][DOMAIN_NAME]" at bounding box center [462, 423] width 252 height 13
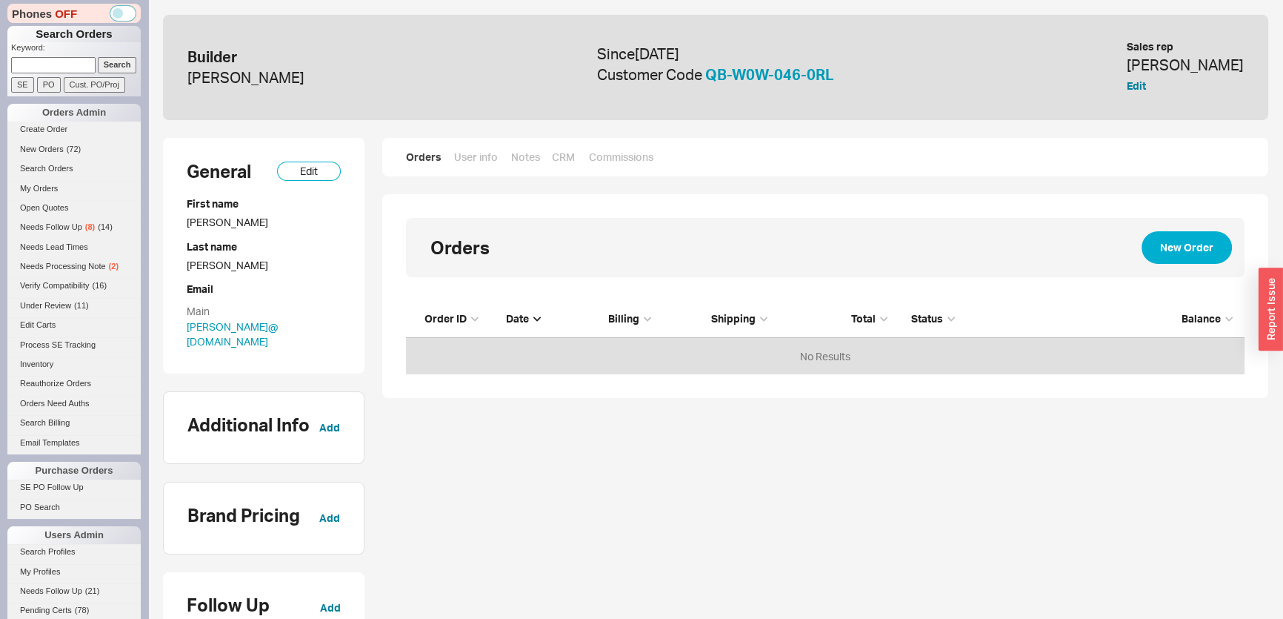
scroll to position [63, 828]
click at [785, 79] on link "QB-W0W-046-0RL" at bounding box center [769, 74] width 129 height 19
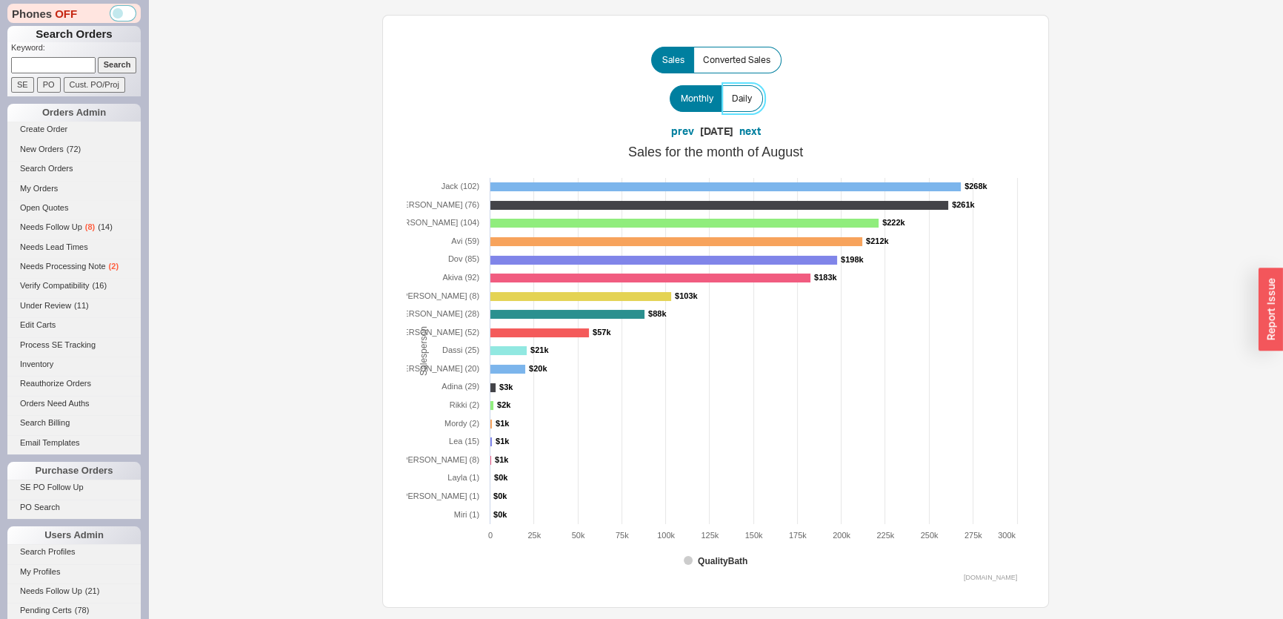
click at [739, 96] on span "Daily" at bounding box center [742, 99] width 20 height 12
click at [0, 0] on input "Daily" at bounding box center [0, 0] width 0 height 0
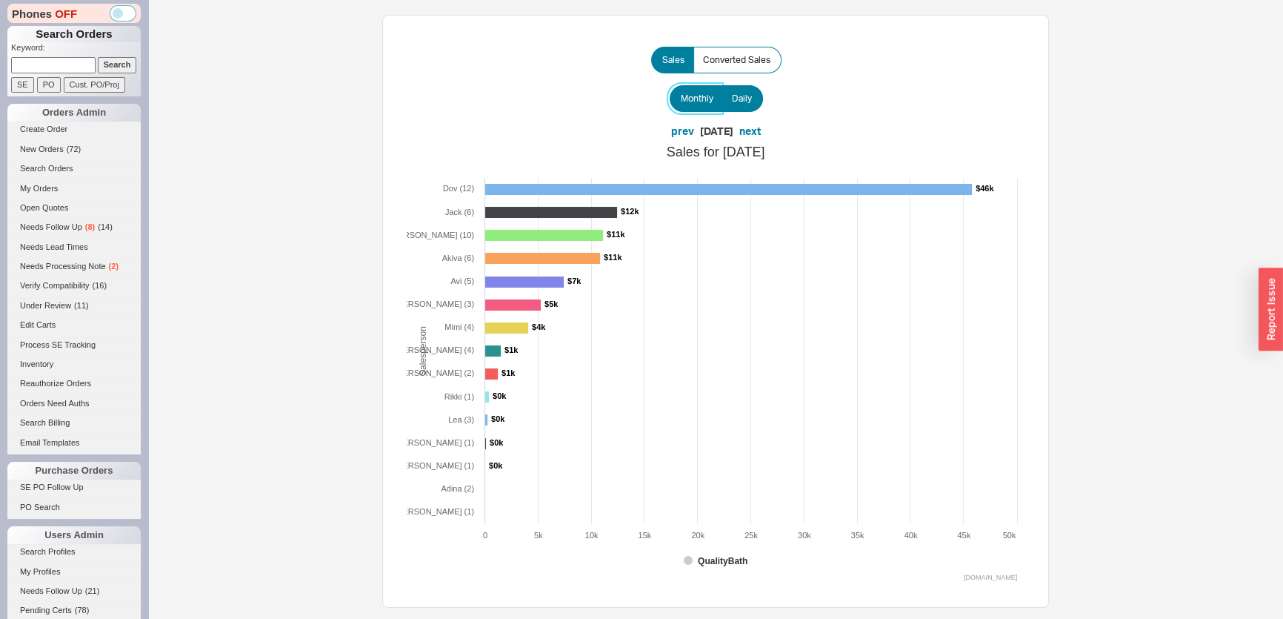
click at [704, 93] on span "Monthly" at bounding box center [697, 99] width 33 height 12
click at [0, 0] on input "Monthly" at bounding box center [0, 0] width 0 height 0
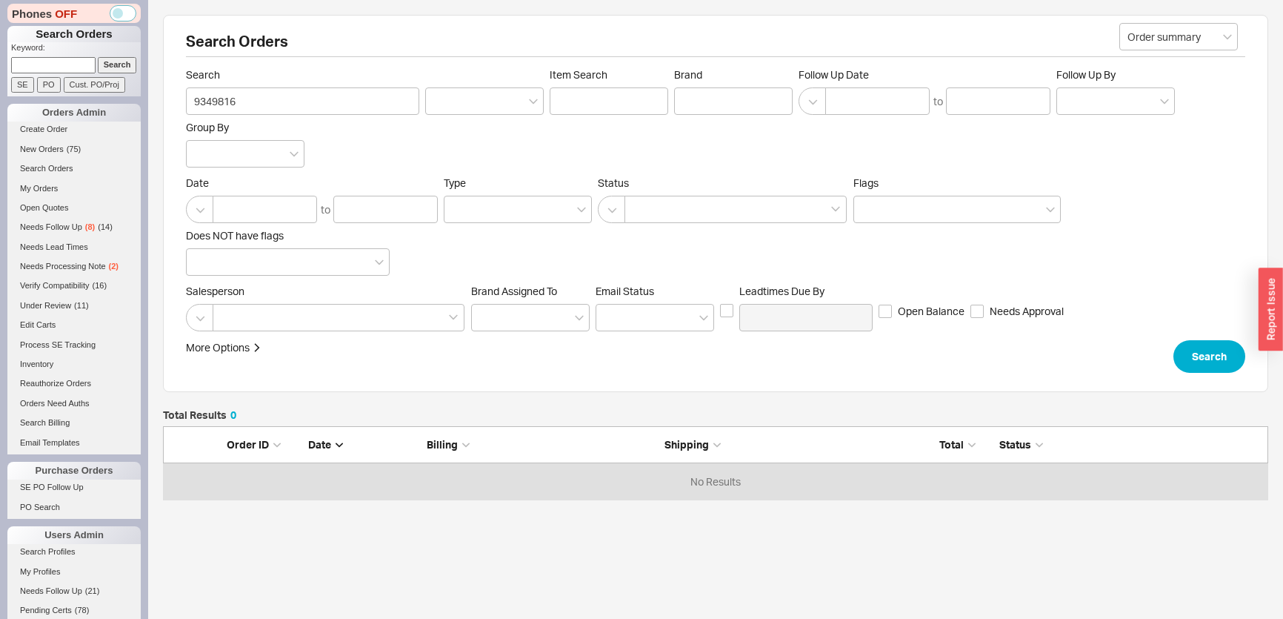
click at [38, 60] on input at bounding box center [53, 65] width 84 height 16
type input "934816"
click at [98, 57] on input "Search" at bounding box center [117, 65] width 39 height 16
type input "934816"
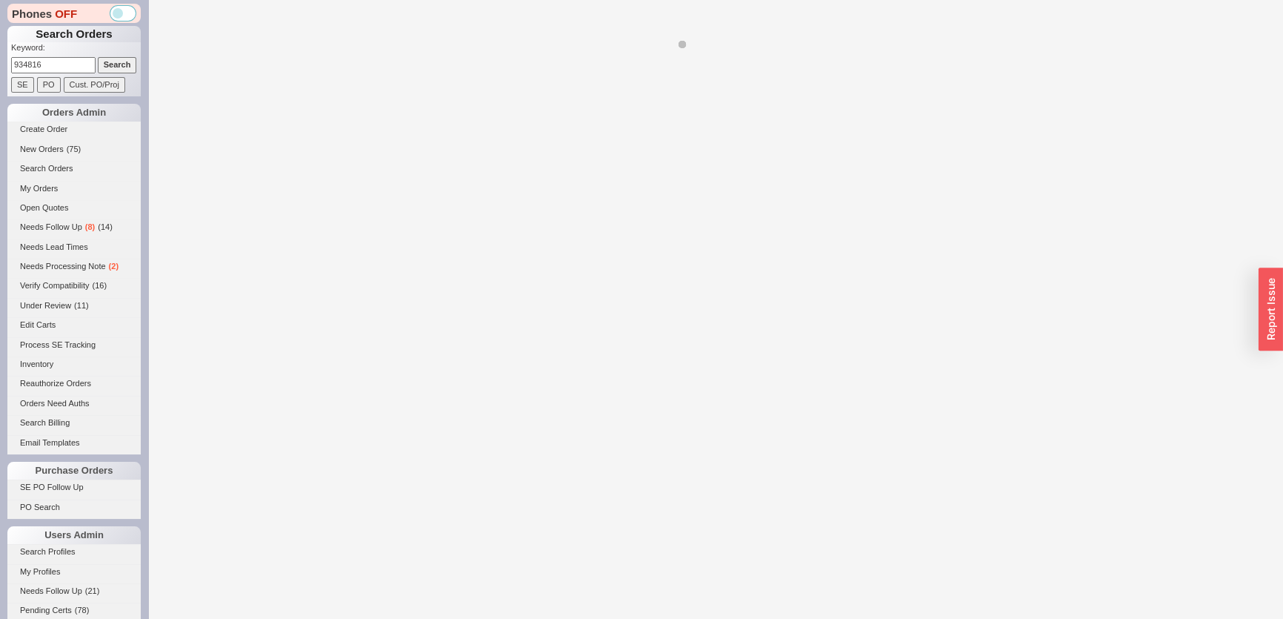
select select "*"
select select "3"
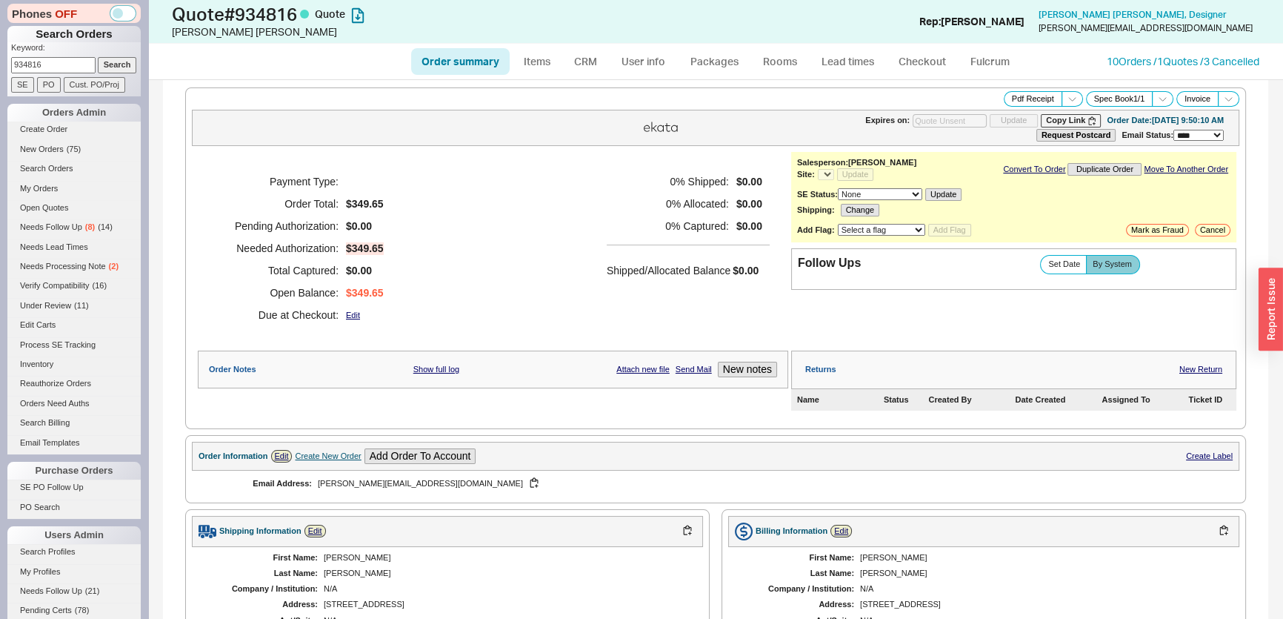
select select "*"
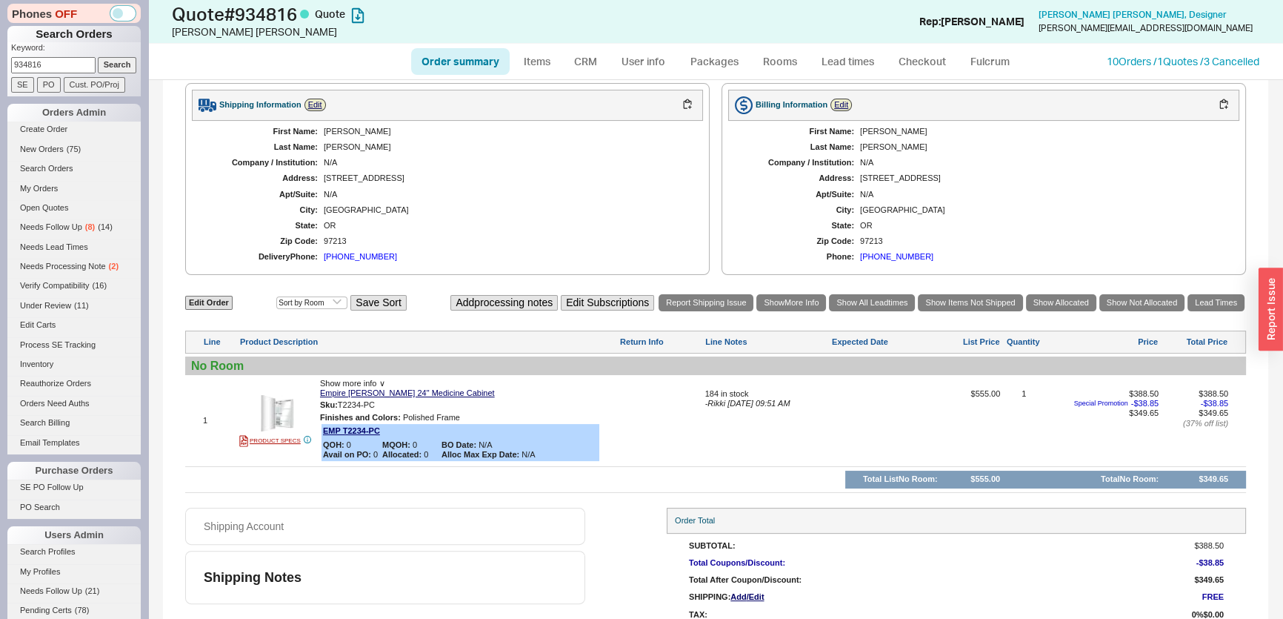
scroll to position [464, 0]
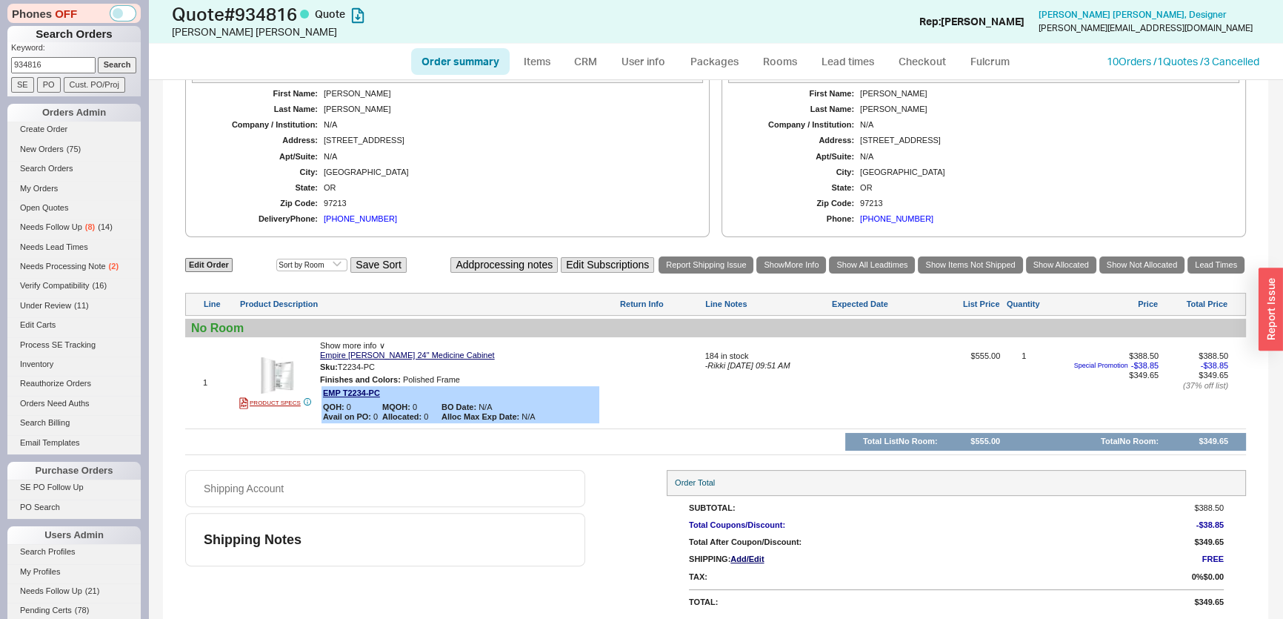
drag, startPoint x: 50, startPoint y: 70, endPoint x: 0, endPoint y: 64, distance: 50.0
click at [0, 64] on div "Phones OFF Search Orders Keyword: 934816 Search SE PO Cust. PO/Proj Orders Admi…" at bounding box center [74, 309] width 148 height 619
paste input "19330"
type input "919330"
click at [99, 61] on input "Search" at bounding box center [117, 65] width 39 height 16
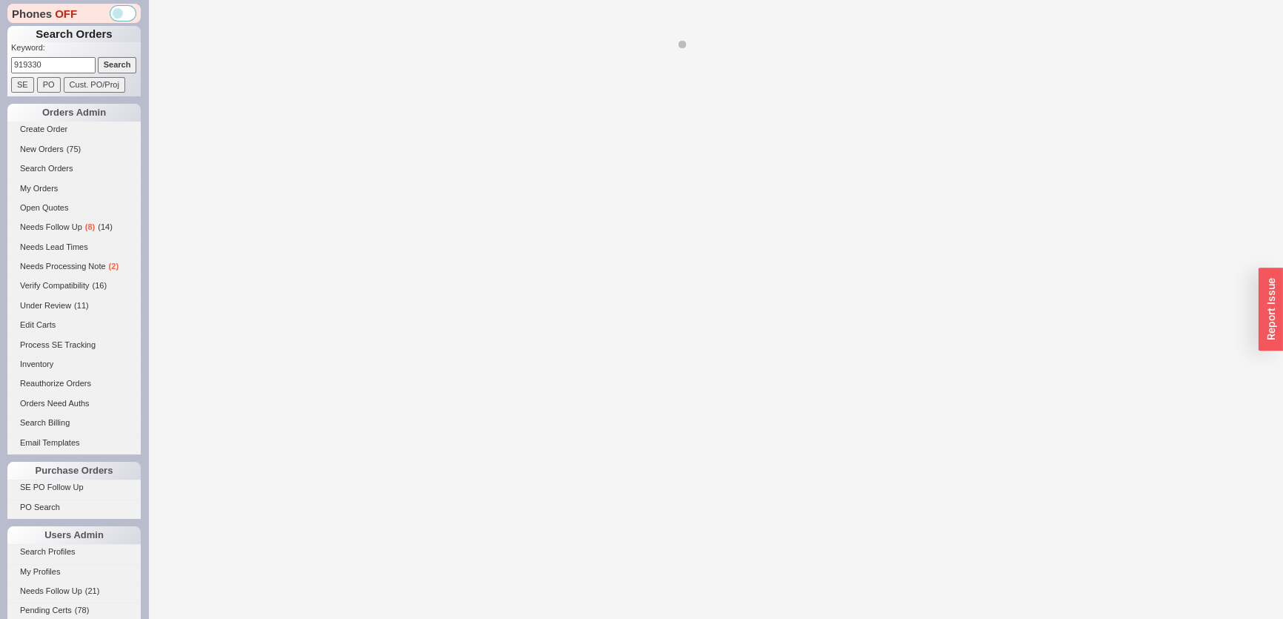
select select "*"
select select "LOW"
select select "3"
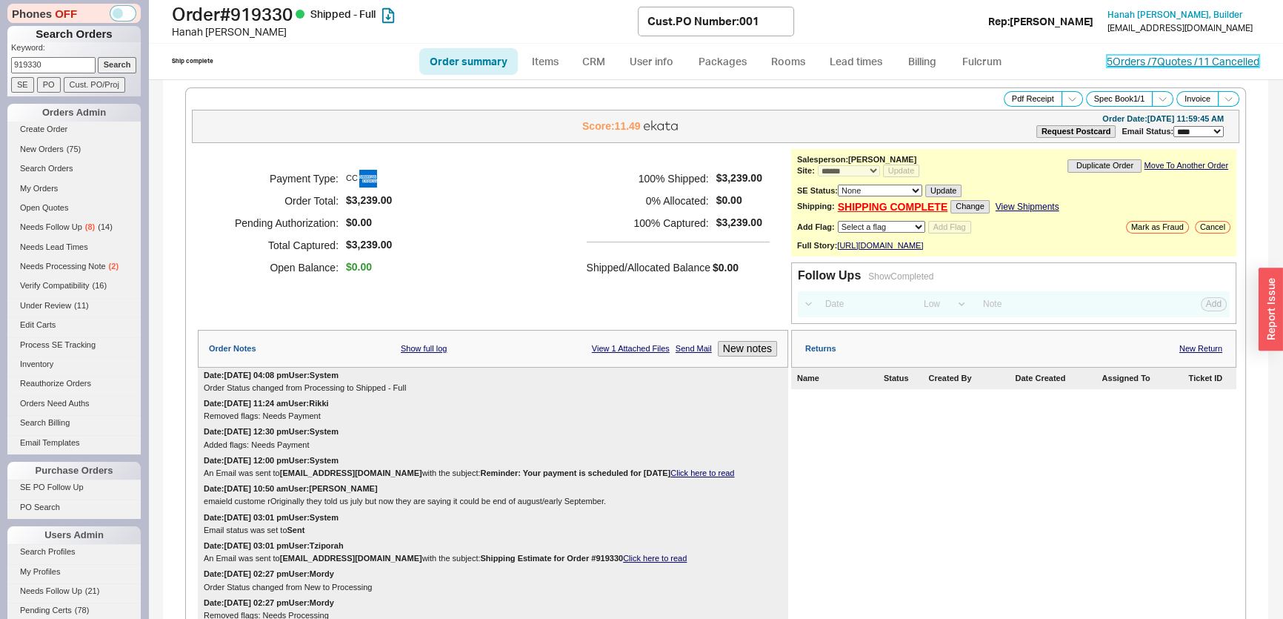
click at [1141, 64] on link "5 Orders / 7 Quotes / 11 Cancelled" at bounding box center [1183, 61] width 153 height 13
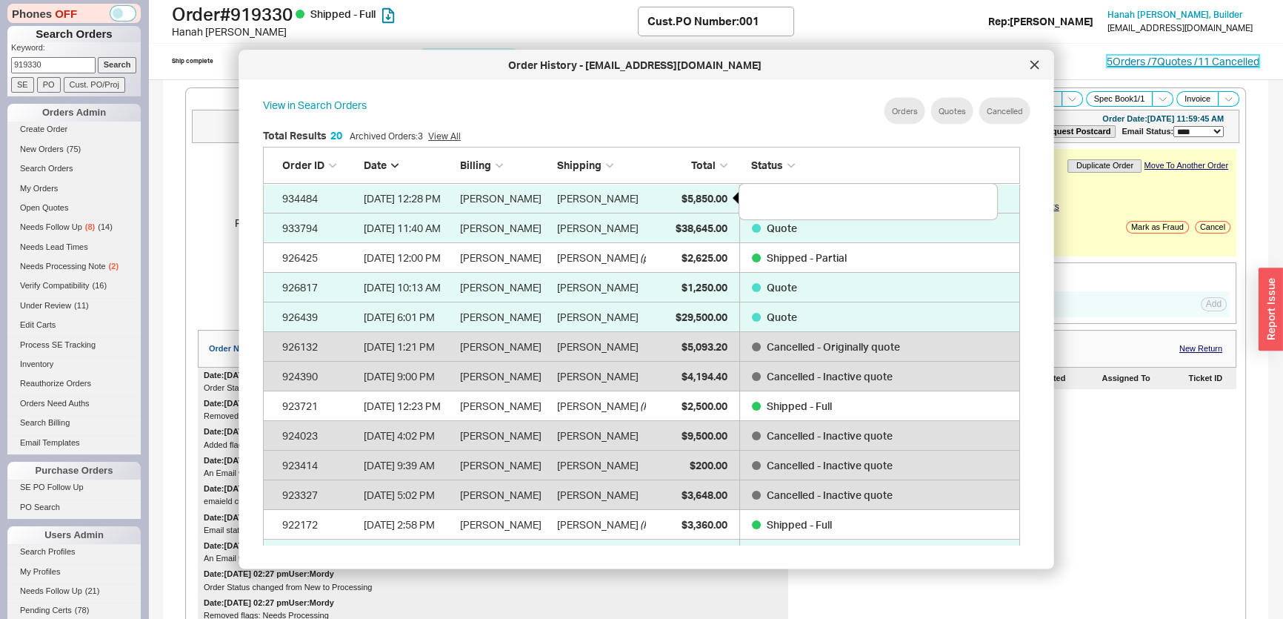
scroll to position [619, 747]
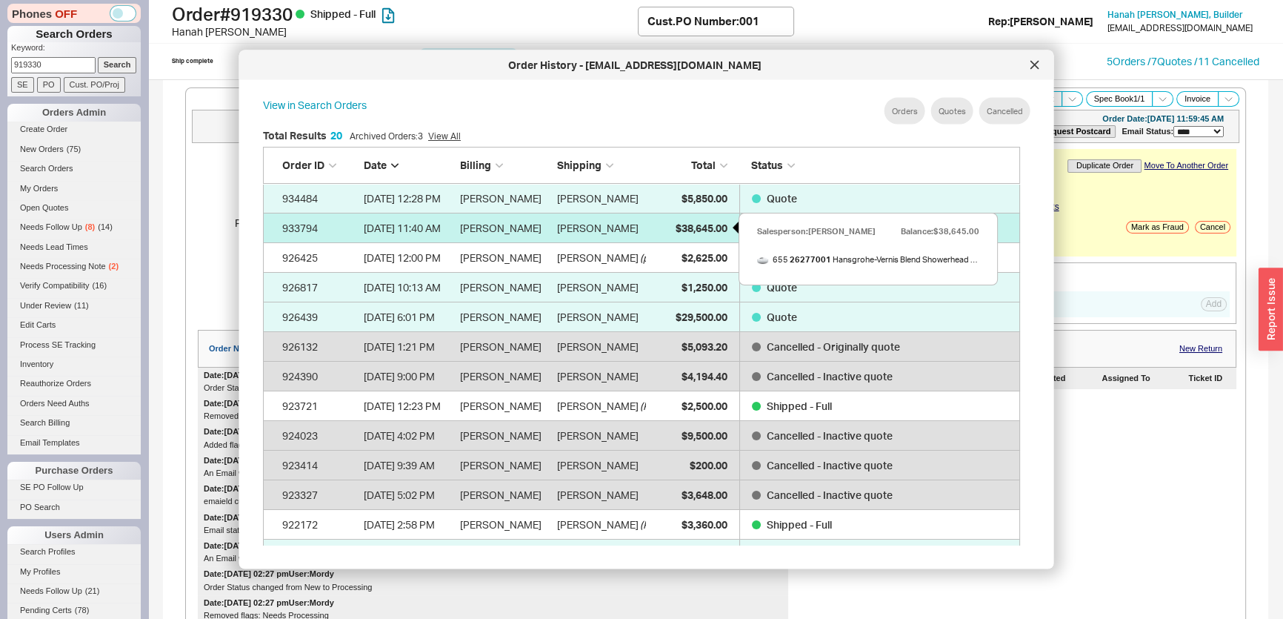
click at [704, 225] on span "$38,645.00" at bounding box center [701, 227] width 52 height 13
select select "*"
select select "MEDIUM"
select select "LOW"
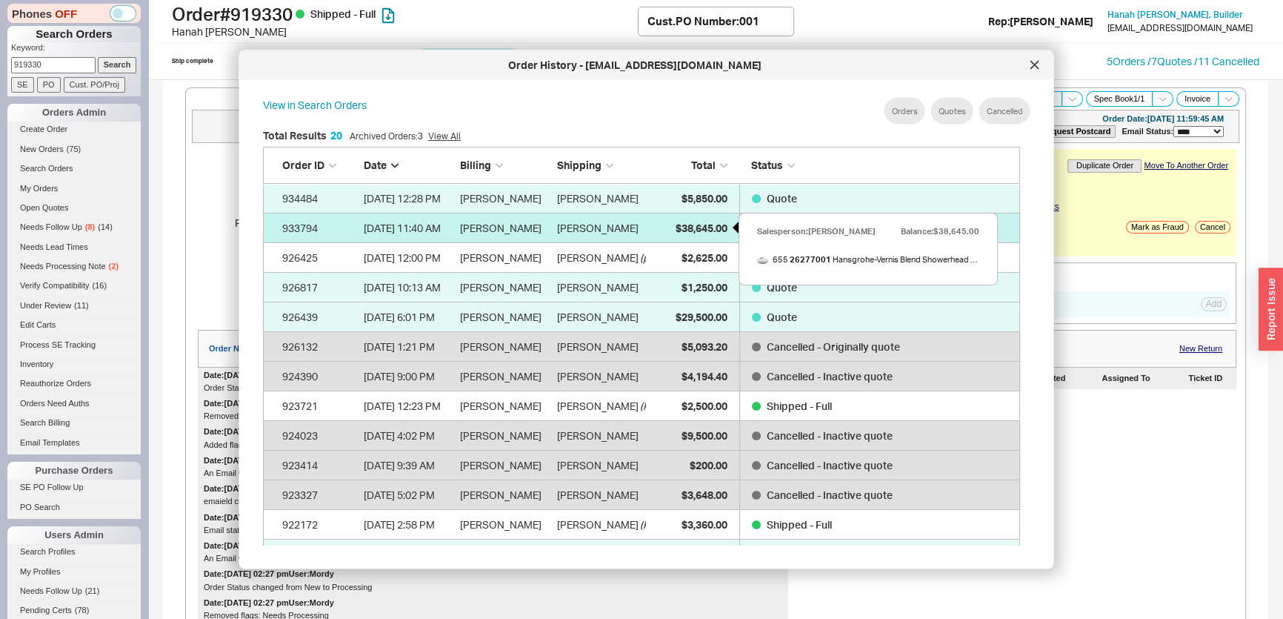
select select "3"
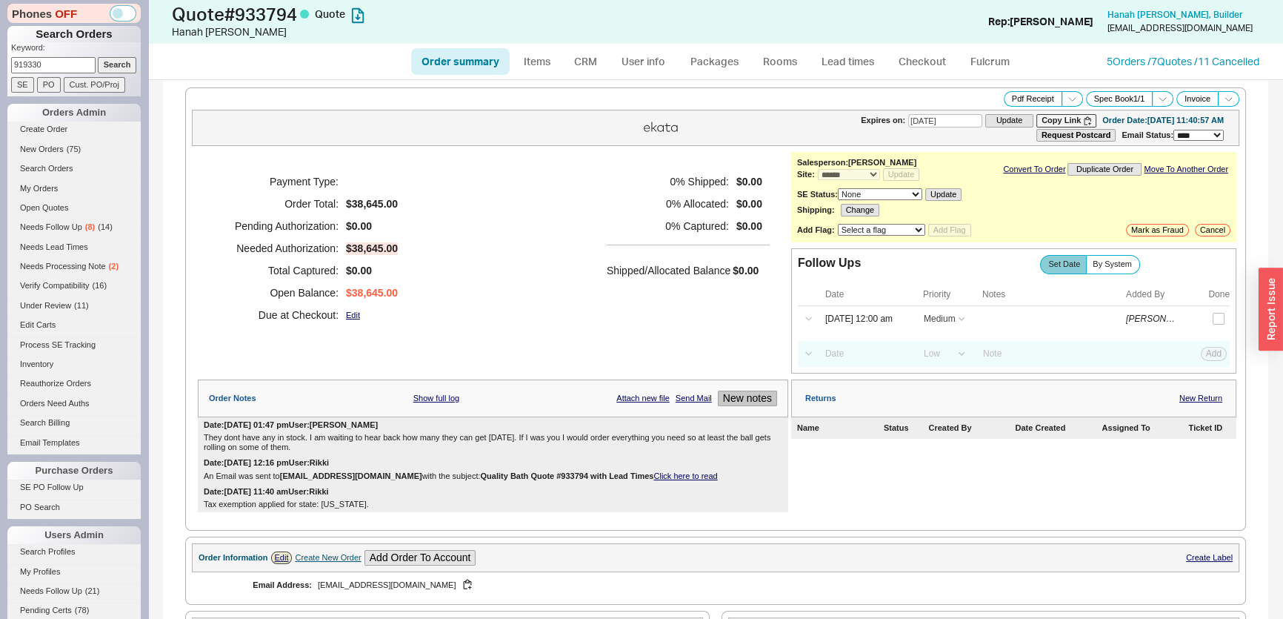
click at [743, 393] on button "New notes" at bounding box center [747, 398] width 59 height 16
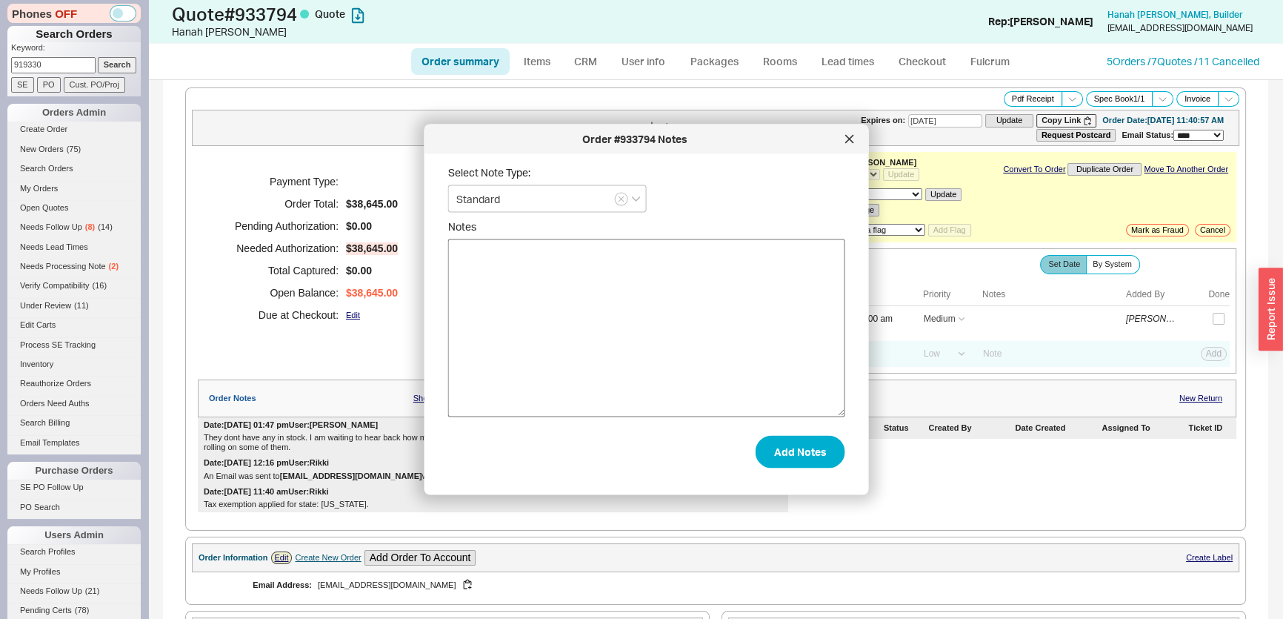
click at [649, 379] on textarea "Notes" at bounding box center [646, 328] width 397 height 178
type textarea "Just heard back they can have 200 pieces ready [DATE]"
click at [780, 459] on button "Add Notes" at bounding box center [801, 451] width 90 height 33
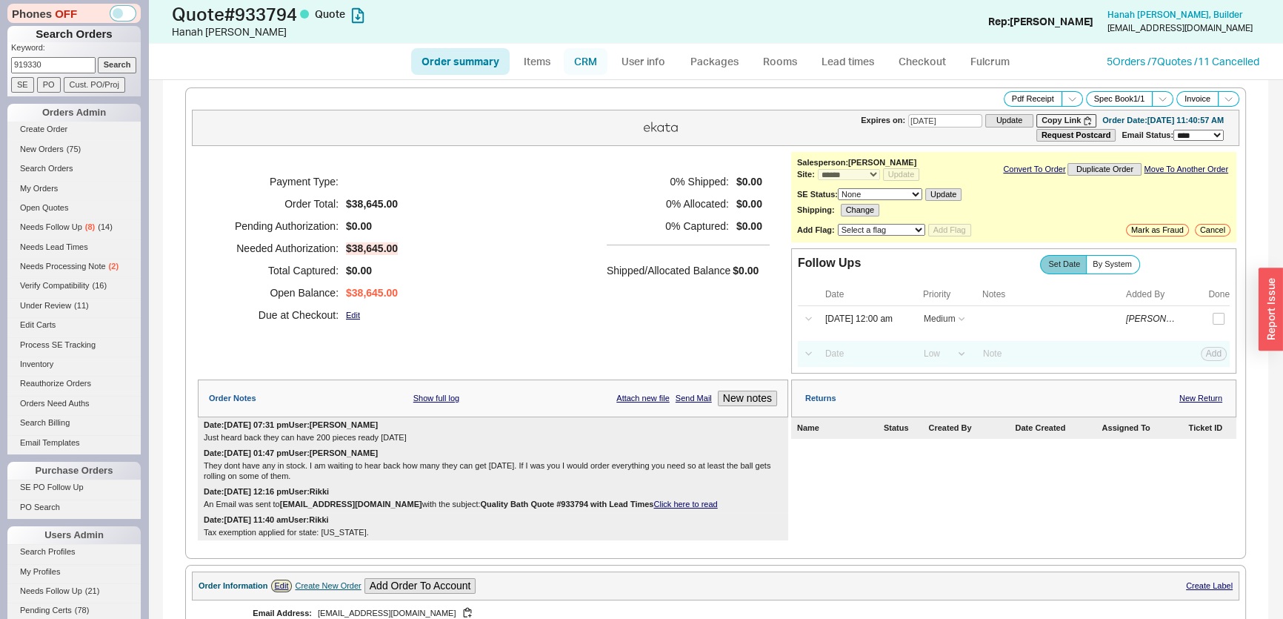
click at [591, 59] on link "CRM" at bounding box center [586, 61] width 44 height 27
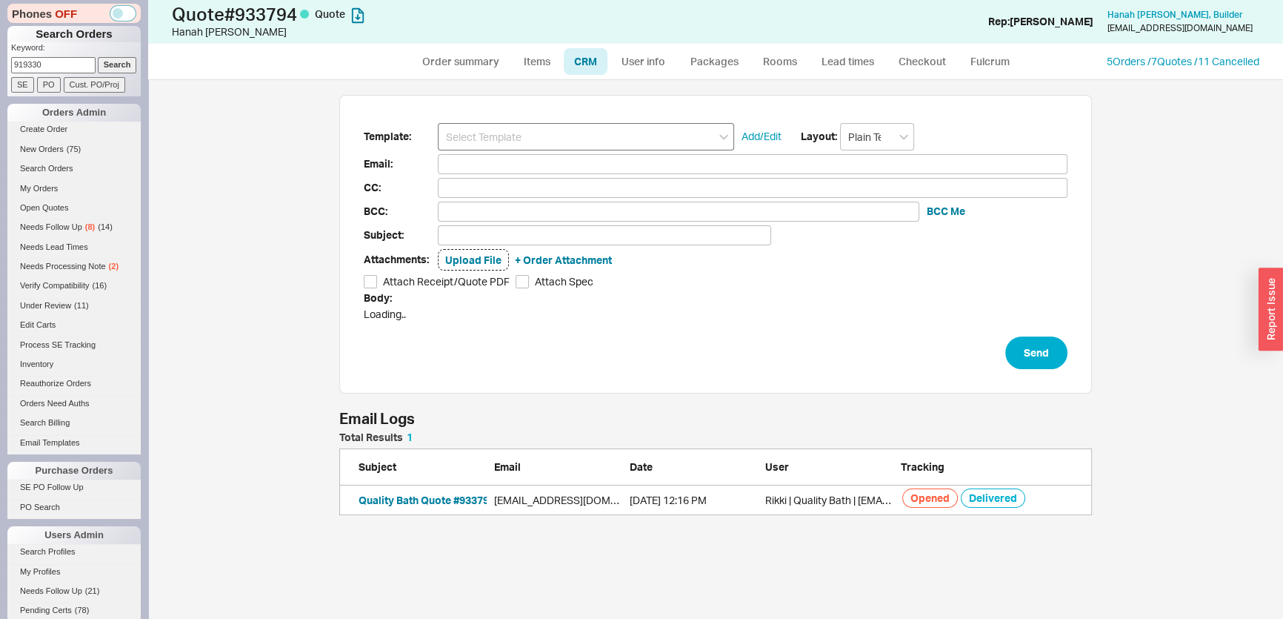
click at [568, 131] on input at bounding box center [586, 136] width 296 height 27
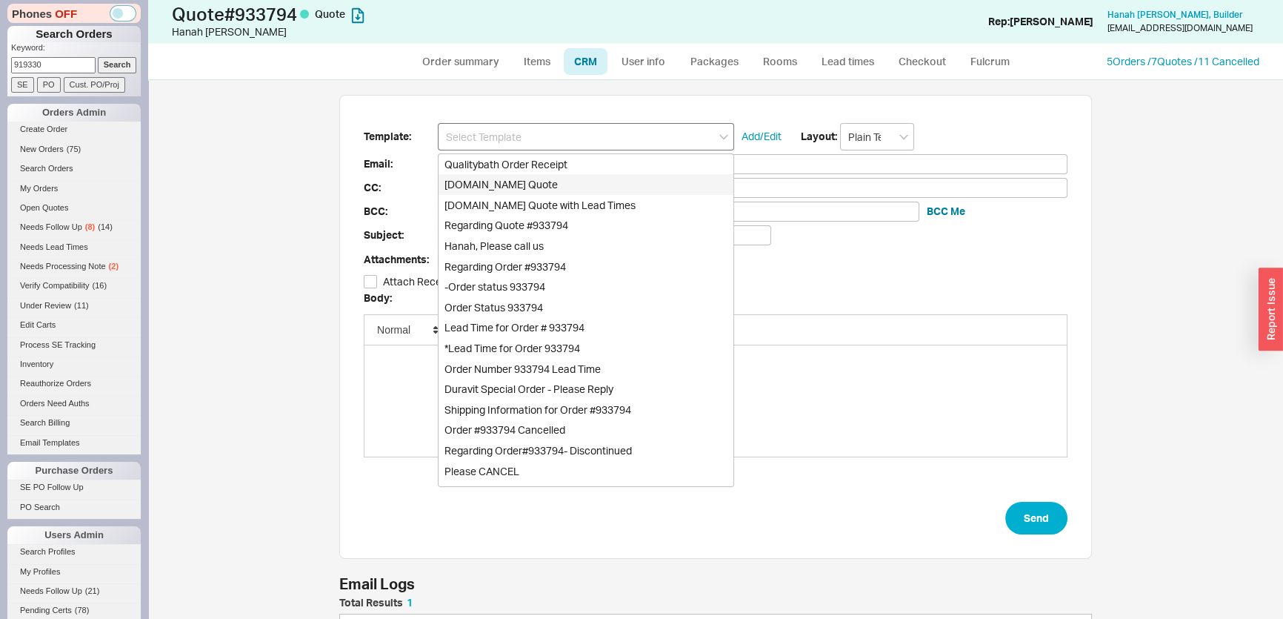
scroll to position [529, 1114]
click at [539, 187] on div "[DOMAIN_NAME] Quote" at bounding box center [586, 184] width 295 height 21
type input "Receipt"
type input "[EMAIL_ADDRESS][DOMAIN_NAME]"
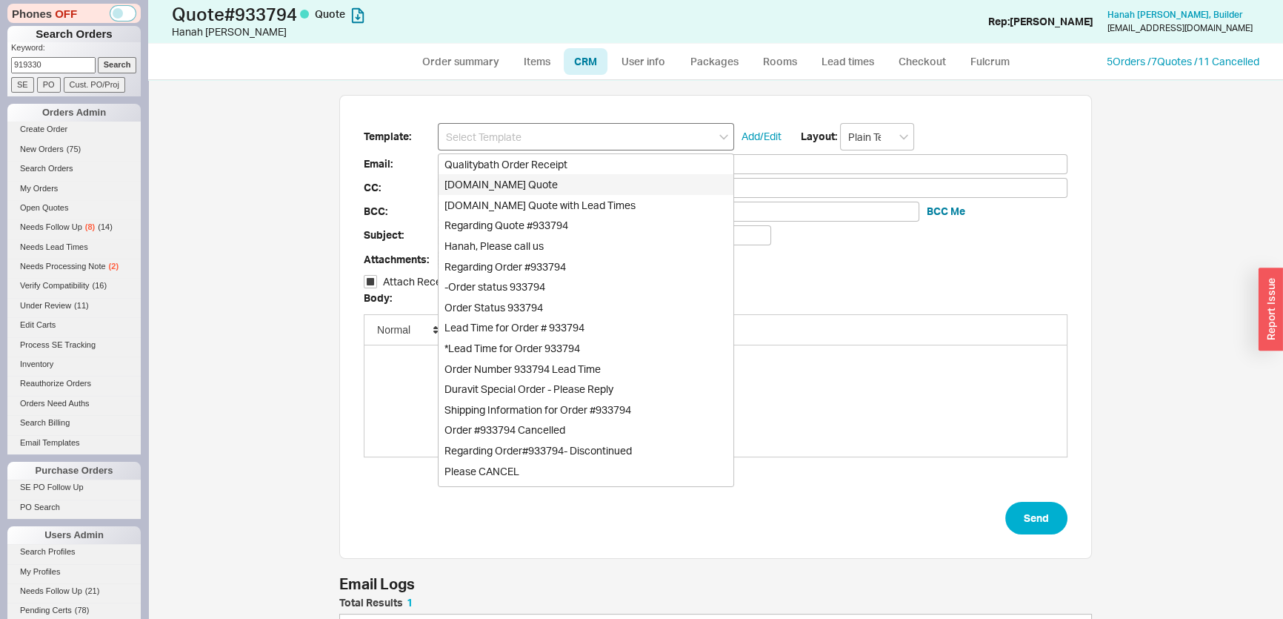
type input "Quality Bath Quote #933794"
checkbox input "true"
type input "[DOMAIN_NAME] Quote"
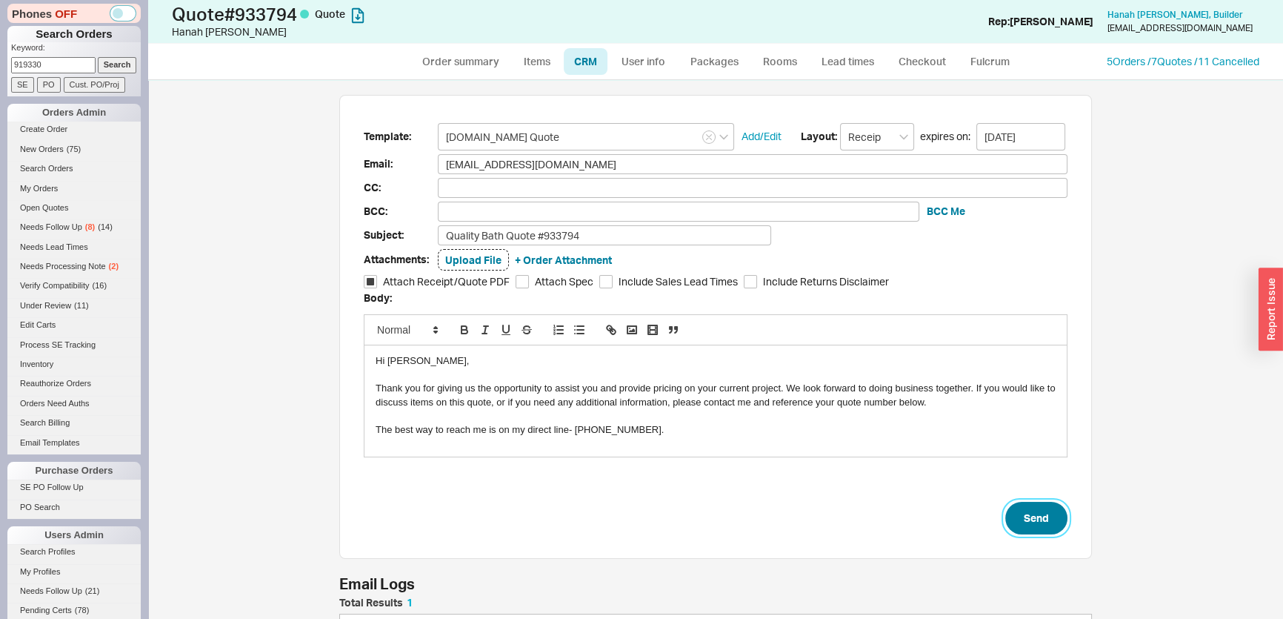
click at [1041, 508] on button "Send" at bounding box center [1036, 517] width 62 height 33
select select "*"
select select "MEDIUM"
select select "LOW"
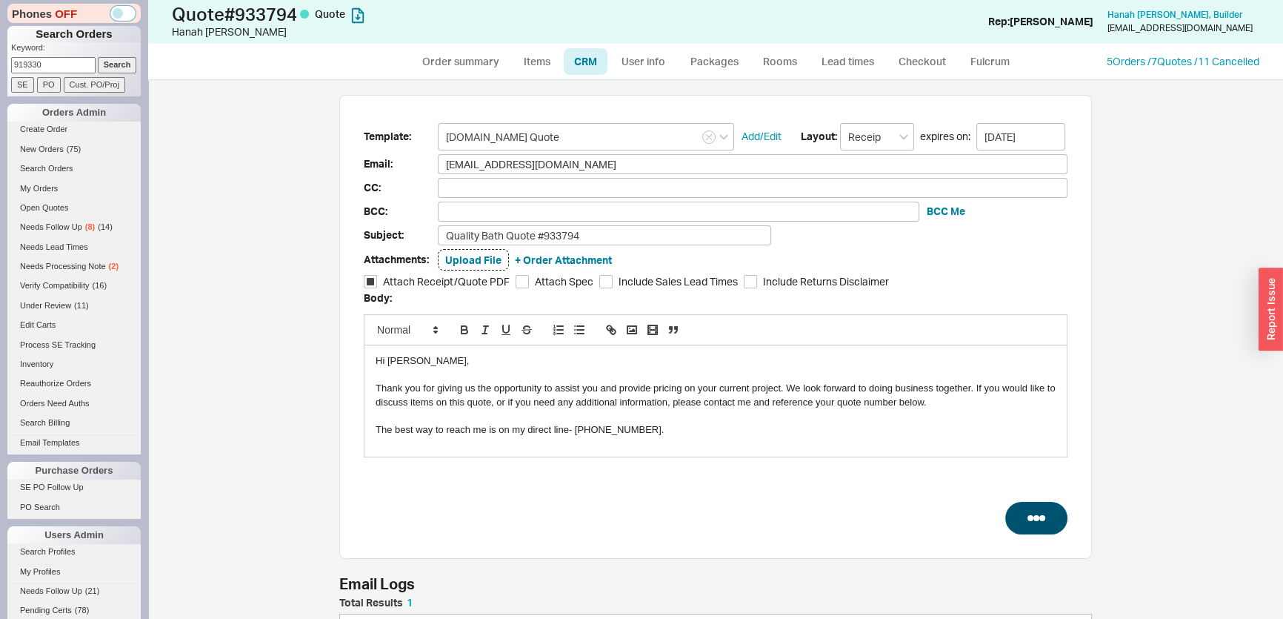
select select "3"
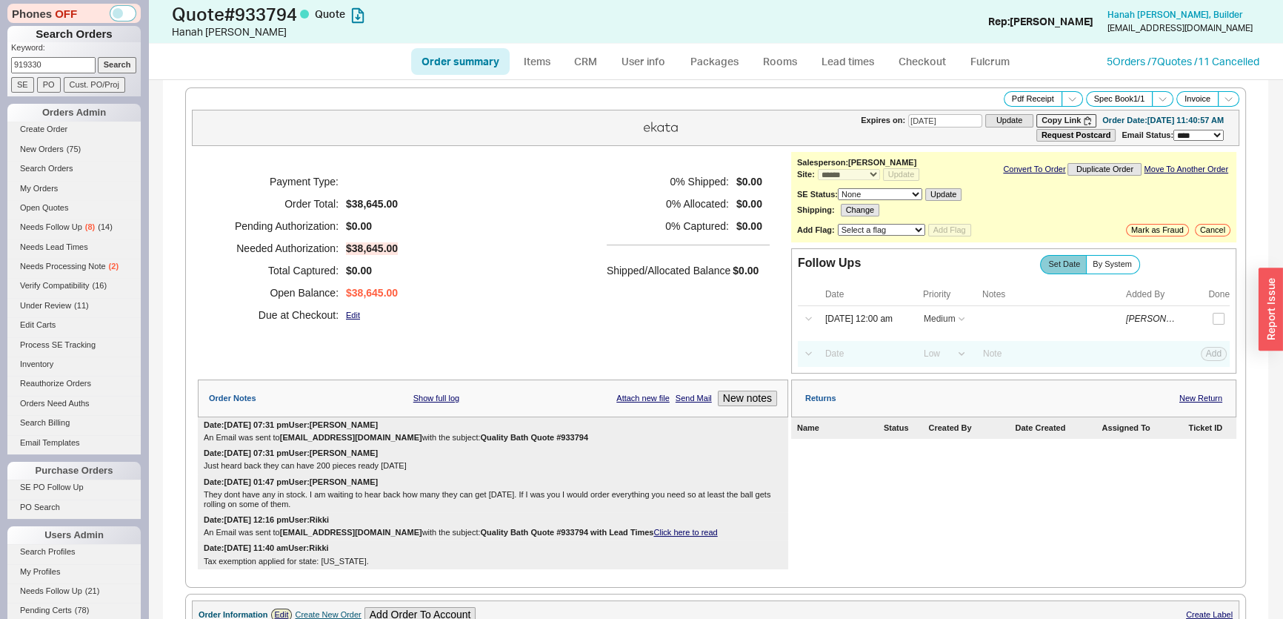
drag, startPoint x: 52, startPoint y: 64, endPoint x: 0, endPoint y: 61, distance: 51.9
click at [0, 61] on div "Phones OFF Search Orders Keyword: 919330 Search SE PO Cust. PO/Proj Orders Admi…" at bounding box center [74, 309] width 148 height 619
paste input "QB-R08-098-499"
type input "QB-R08-098-499"
click at [107, 67] on input "Search" at bounding box center [117, 65] width 39 height 16
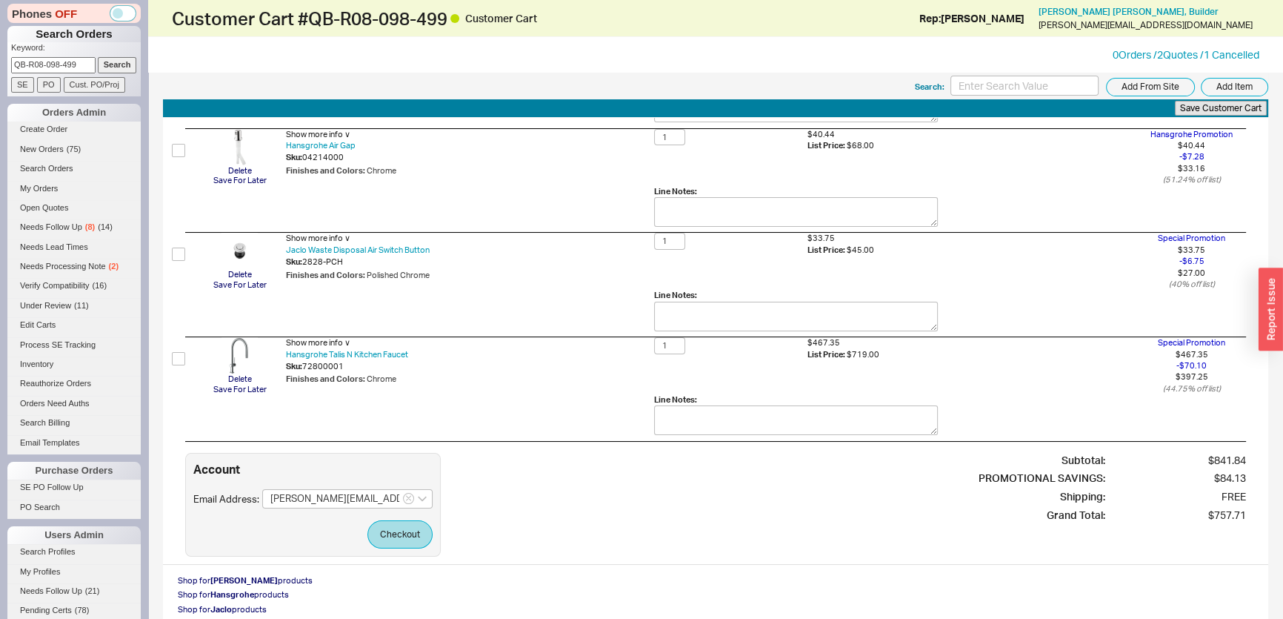
scroll to position [269, 0]
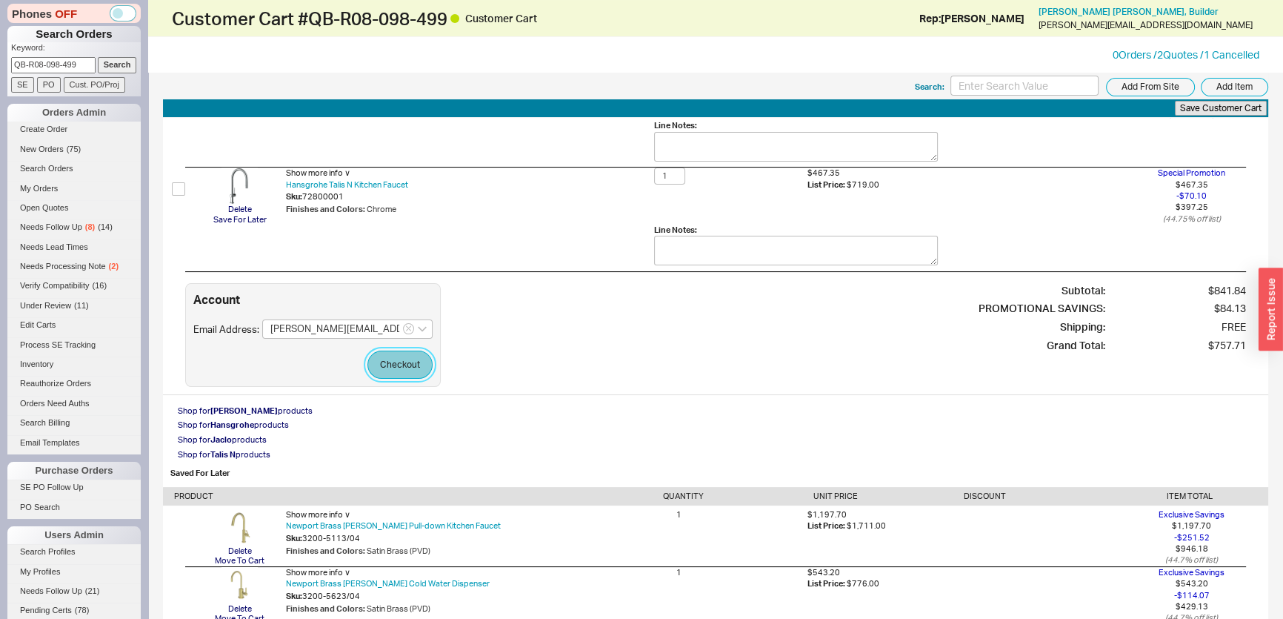
click at [417, 359] on button "Checkout" at bounding box center [399, 364] width 65 height 28
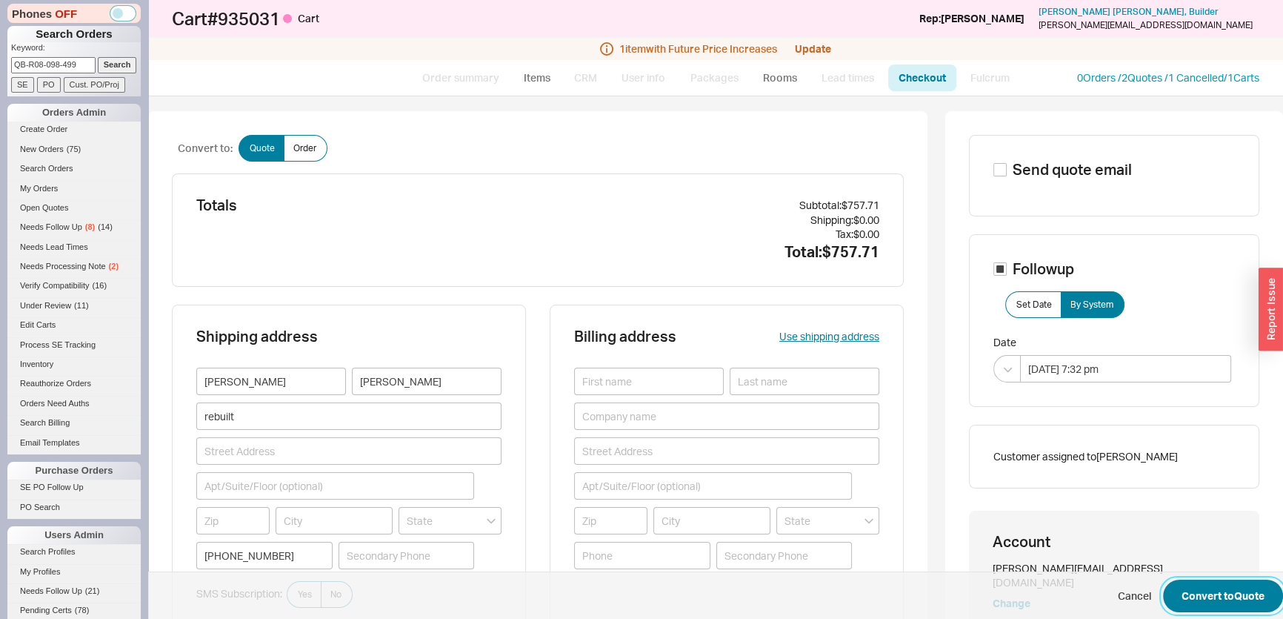
click at [1224, 584] on button "Convert to Quote" at bounding box center [1223, 595] width 120 height 33
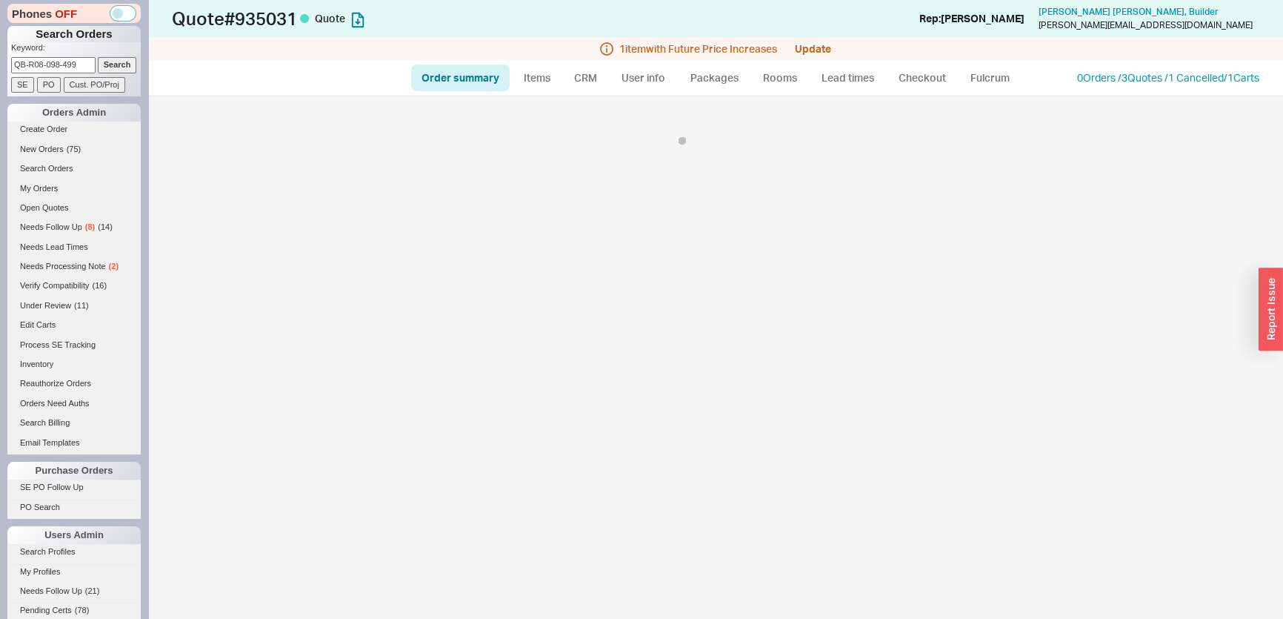
select select "*"
select select "3"
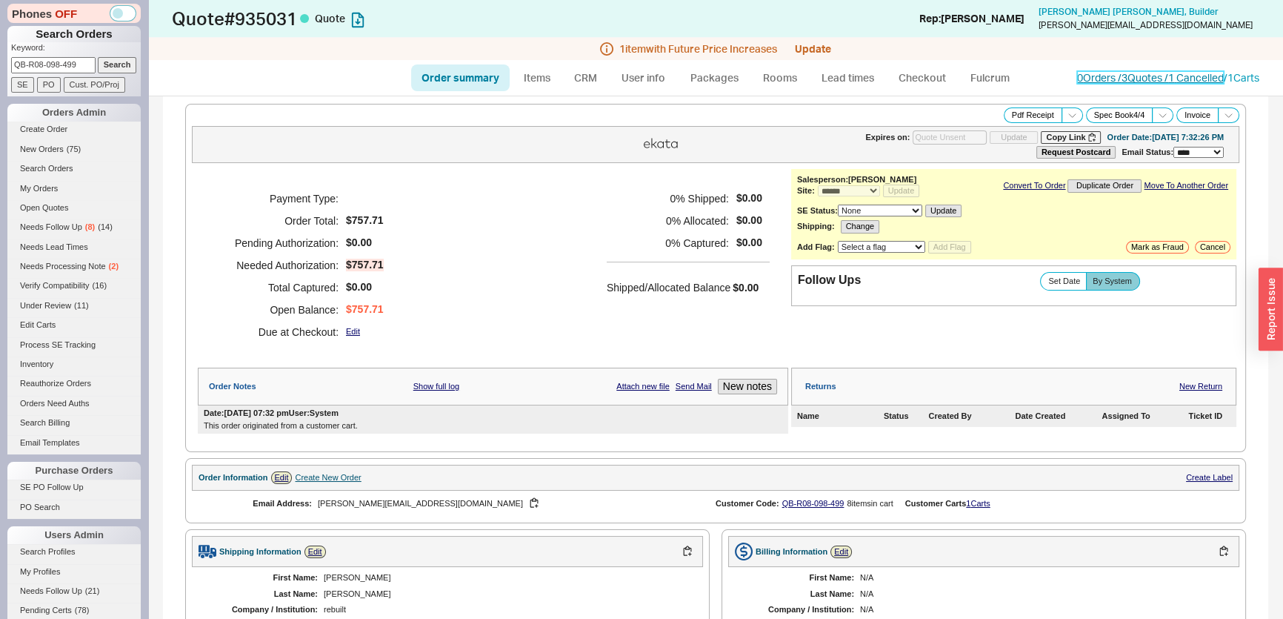
click at [1150, 79] on link "0 Orders / 3 Quotes / 1 Cancelled" at bounding box center [1150, 77] width 147 height 13
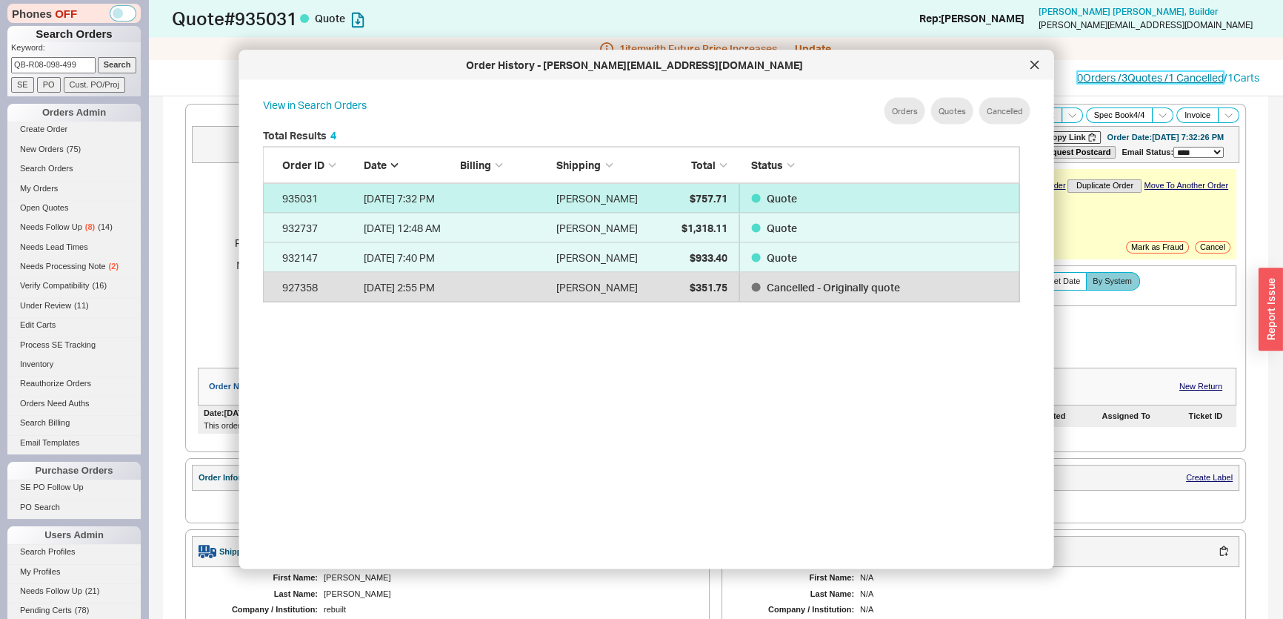
scroll to position [443, 770]
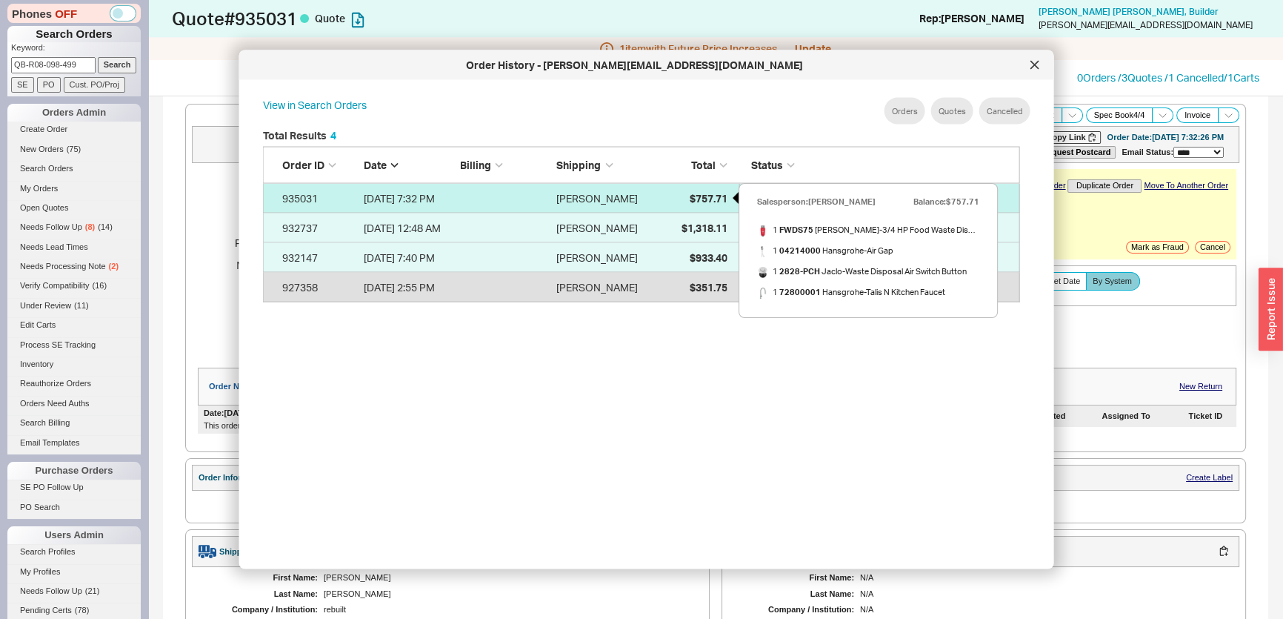
click at [699, 199] on span "$757.71" at bounding box center [708, 197] width 38 height 13
select select "*"
select select "3"
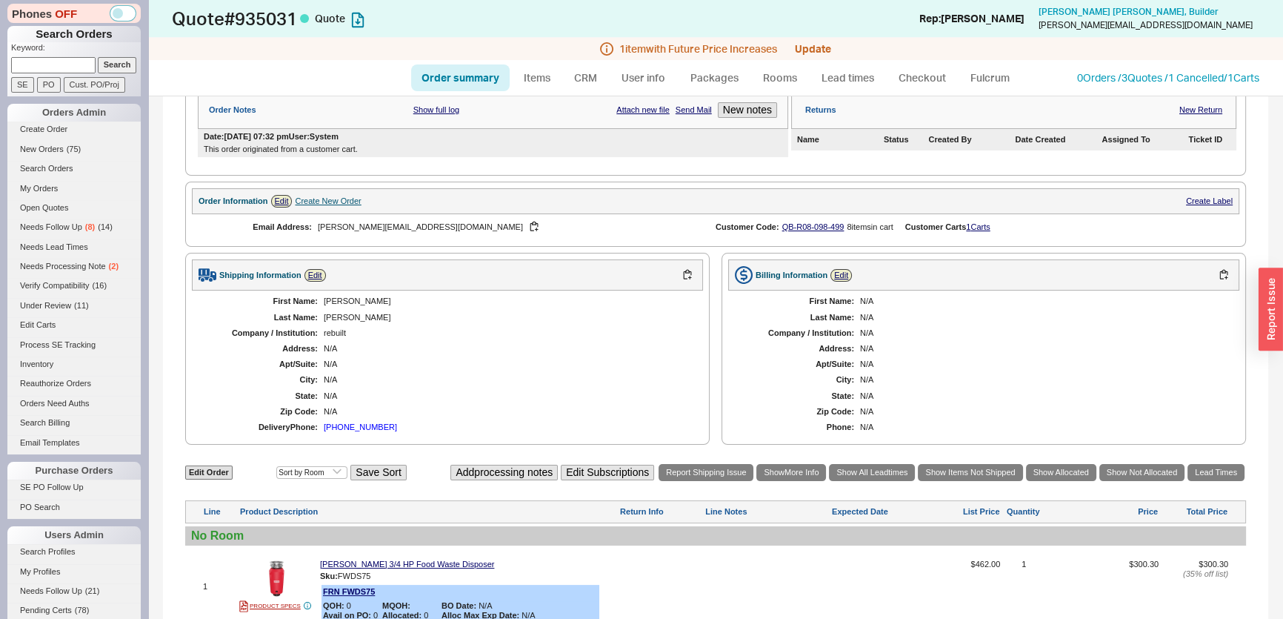
scroll to position [471, 0]
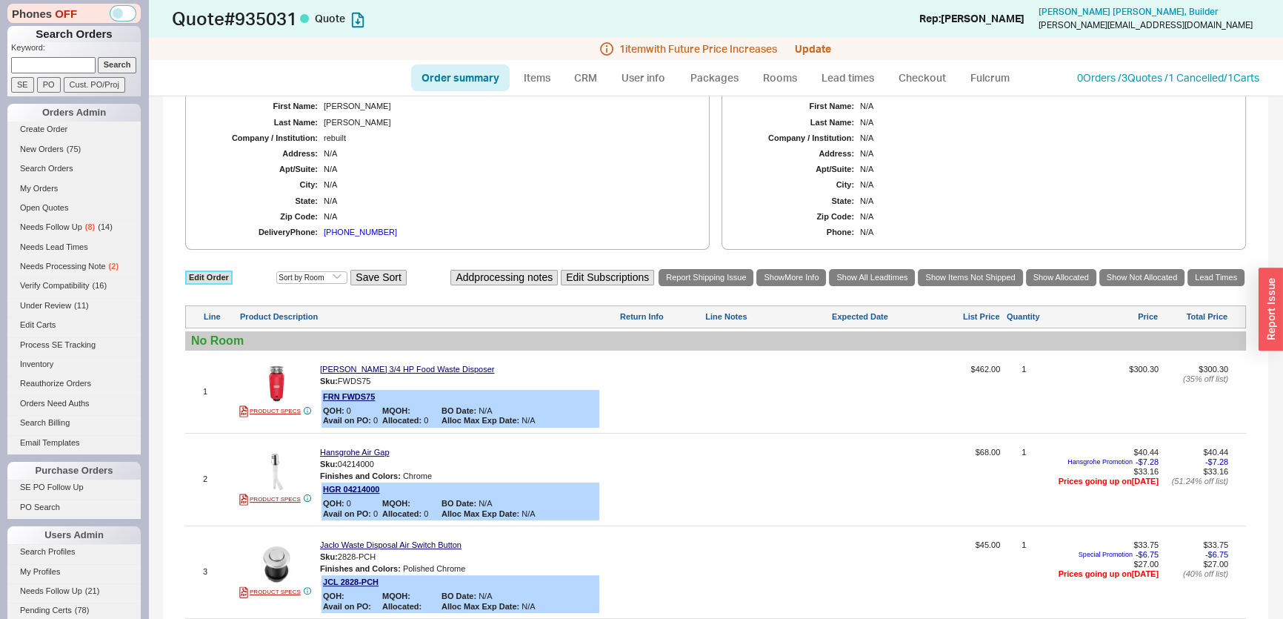
click at [230, 281] on link "Edit Order" at bounding box center [208, 277] width 47 height 14
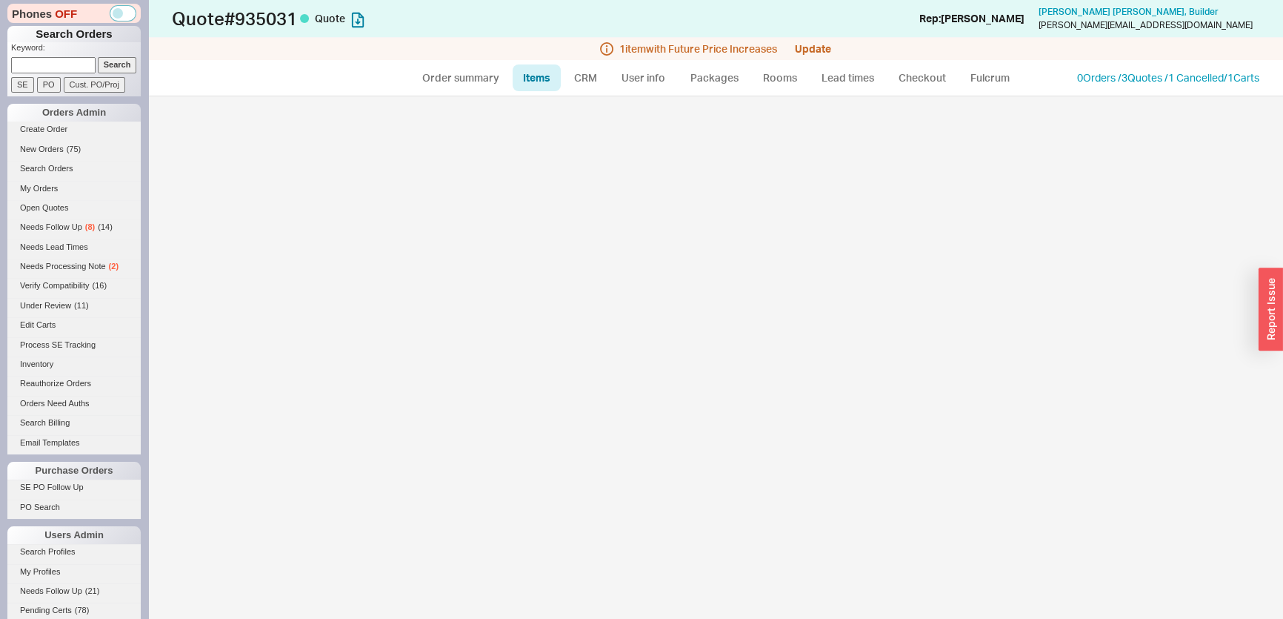
select select "3"
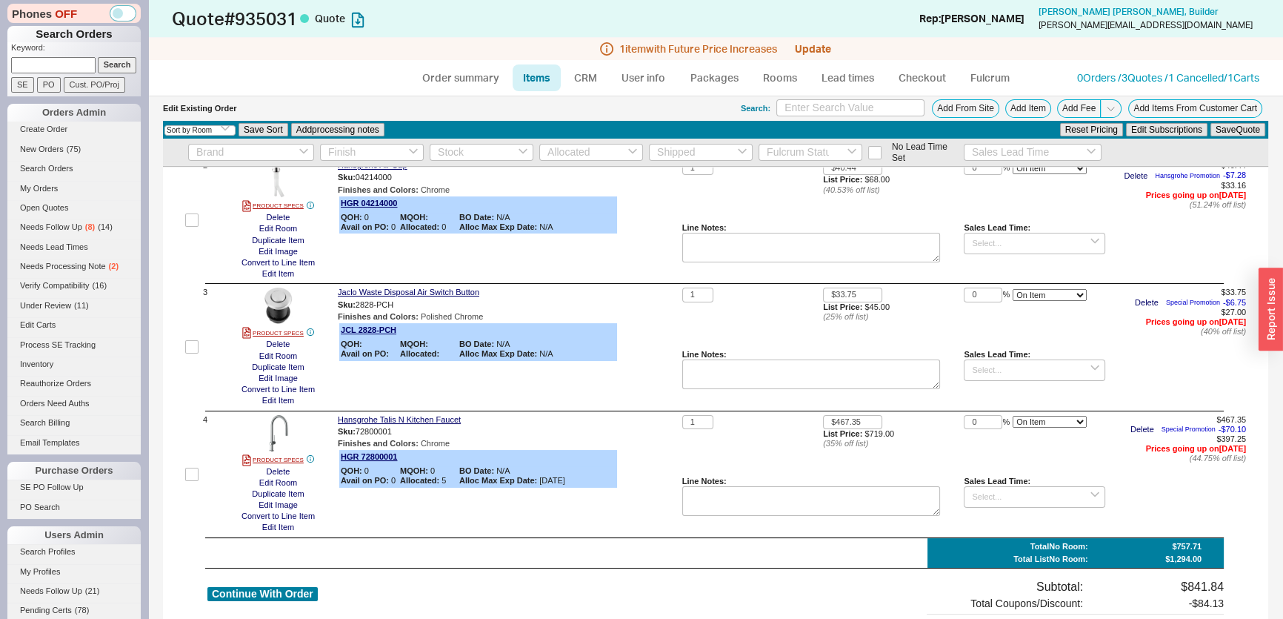
scroll to position [404, 0]
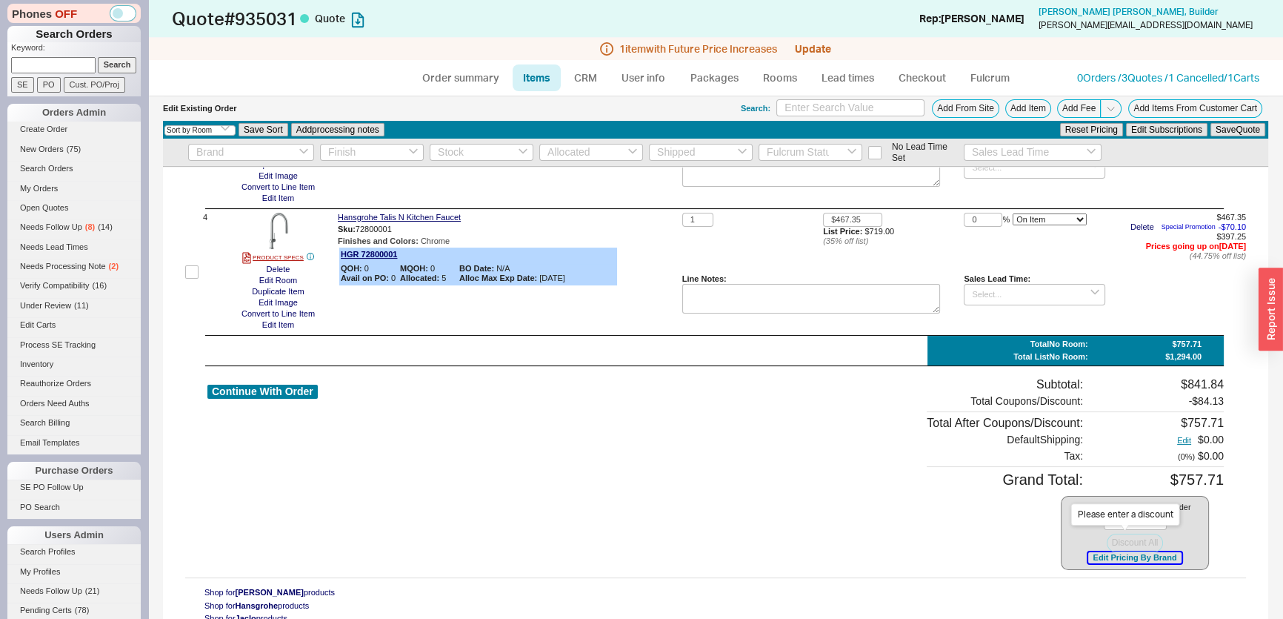
click at [1120, 555] on button "Edit Pricing By Brand" at bounding box center [1134, 557] width 93 height 11
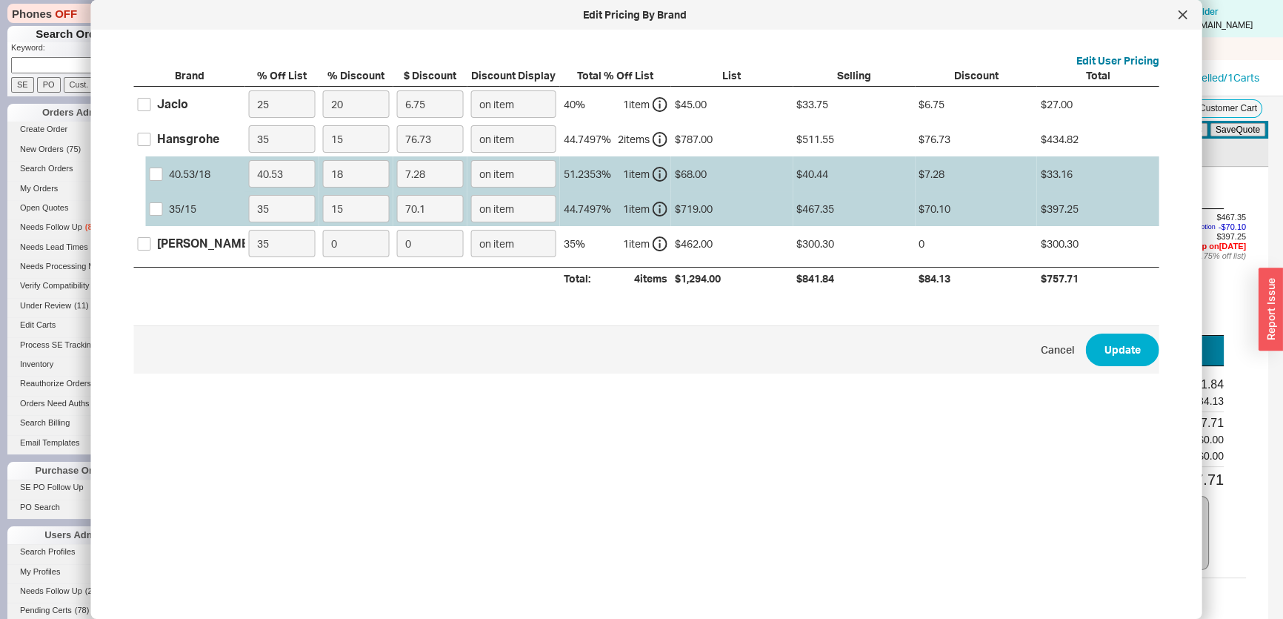
click at [154, 101] on label "Jaclo" at bounding box center [163, 104] width 50 height 16
click at [151, 101] on input "Jaclo" at bounding box center [144, 104] width 13 height 13
checkbox input "true"
drag, startPoint x: 364, startPoint y: 109, endPoint x: 304, endPoint y: 106, distance: 60.8
click at [0, 0] on div "Jaclo 25 20 6.75 on item 40 % 1 item $45.00 $33.75 $6.75 $27.00" at bounding box center [0, 0] width 0 height 0
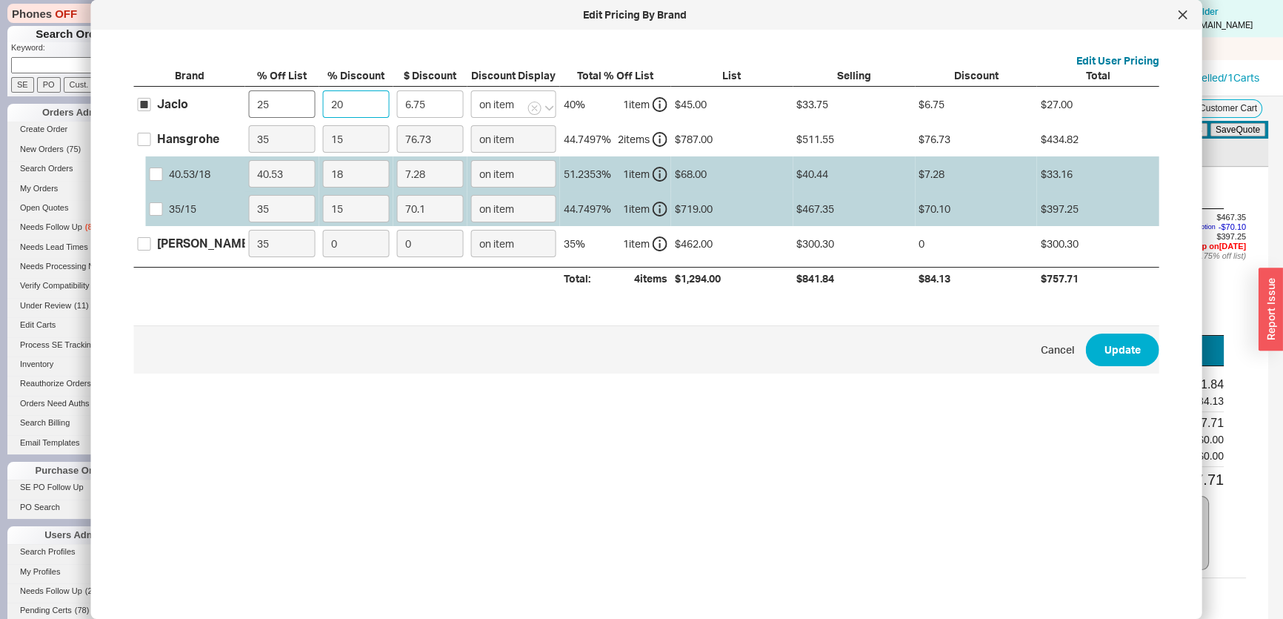
type input "4"
type input "1.35"
type input "40"
type input "13.5"
type input "40"
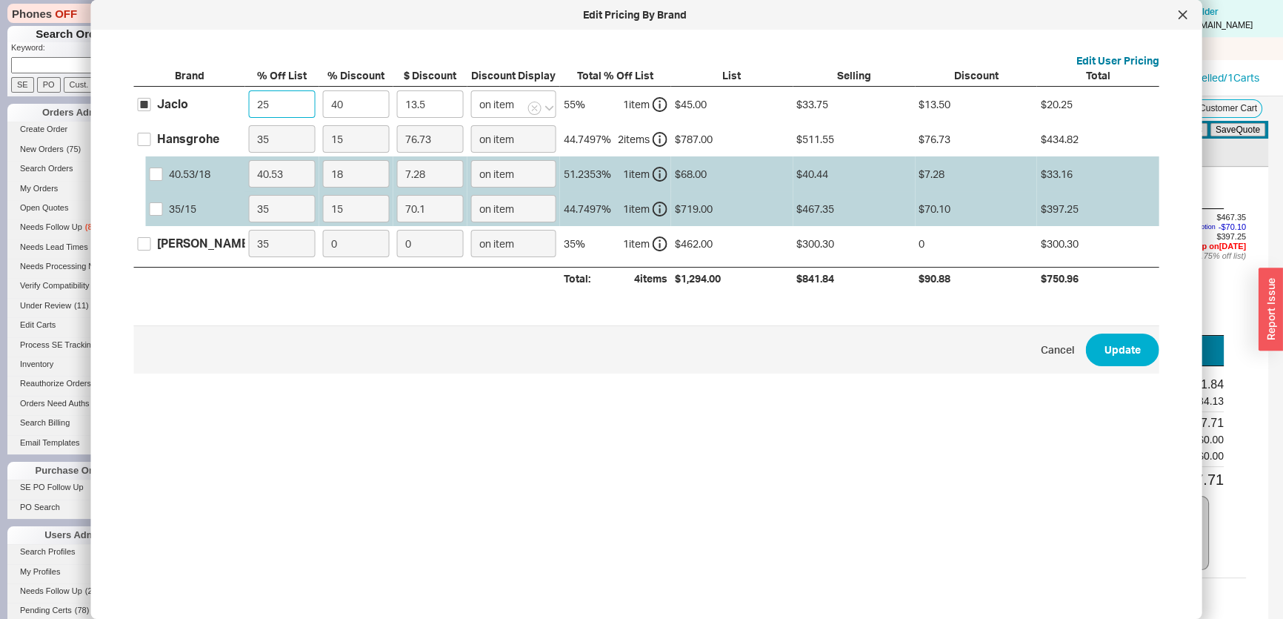
drag, startPoint x: 245, startPoint y: 102, endPoint x: 164, endPoint y: 104, distance: 81.5
click at [0, 0] on div "Jaclo 25 40 13.5 on item 55 % 1 item $45.00 $33.75 $13.50 $20.25" at bounding box center [0, 0] width 0 height 0
type input "0"
type input "18"
type input "0"
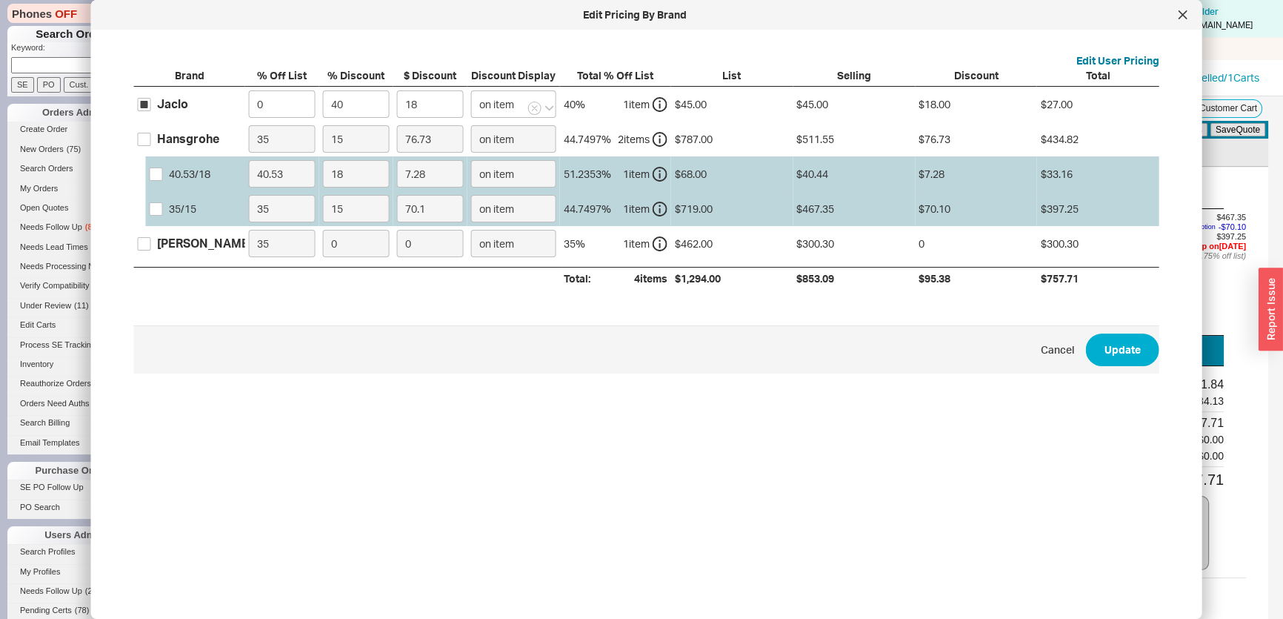
click at [146, 212] on div "35 / 15" at bounding box center [201, 208] width 111 height 35
click at [161, 208] on input "35 / 15" at bounding box center [156, 208] width 13 height 13
checkbox input "true"
drag, startPoint x: 304, startPoint y: 204, endPoint x: 273, endPoint y: 204, distance: 30.4
click at [0, 0] on div "35 / 15 35 15 70.1 on item 44.7497 % 1 item $719.00 $467.35 $70.10 $397.25" at bounding box center [0, 0] width 0 height 0
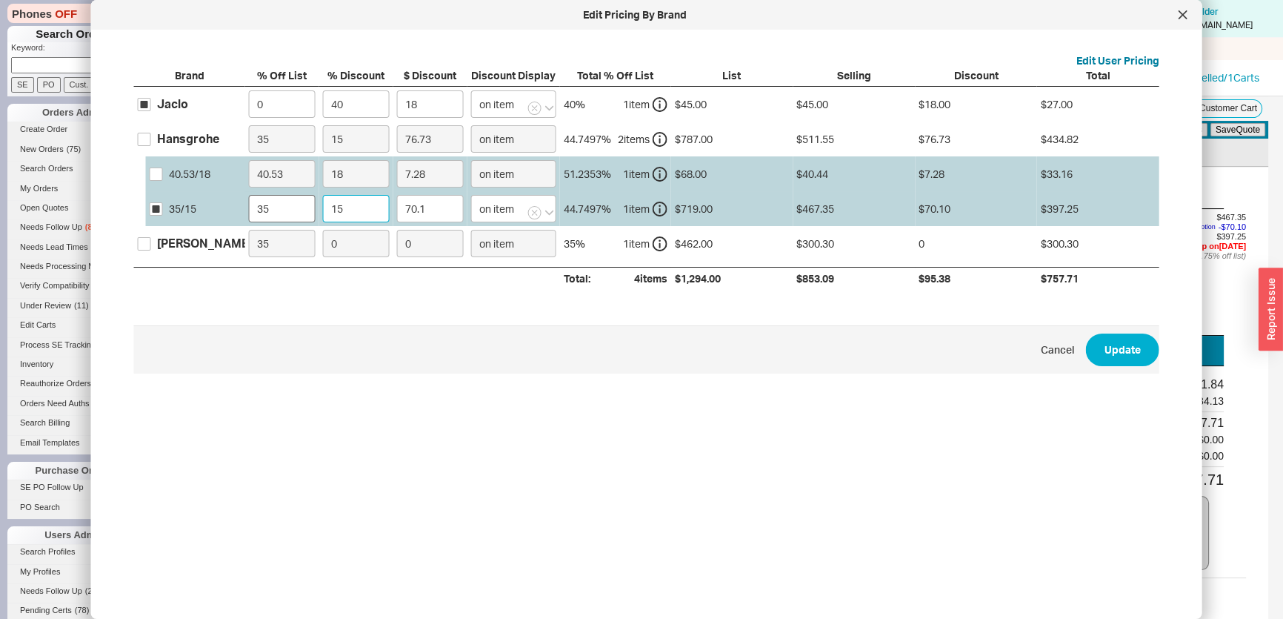
type input "4"
type input "18.69"
type input "47"
type input "219.65"
type input "47"
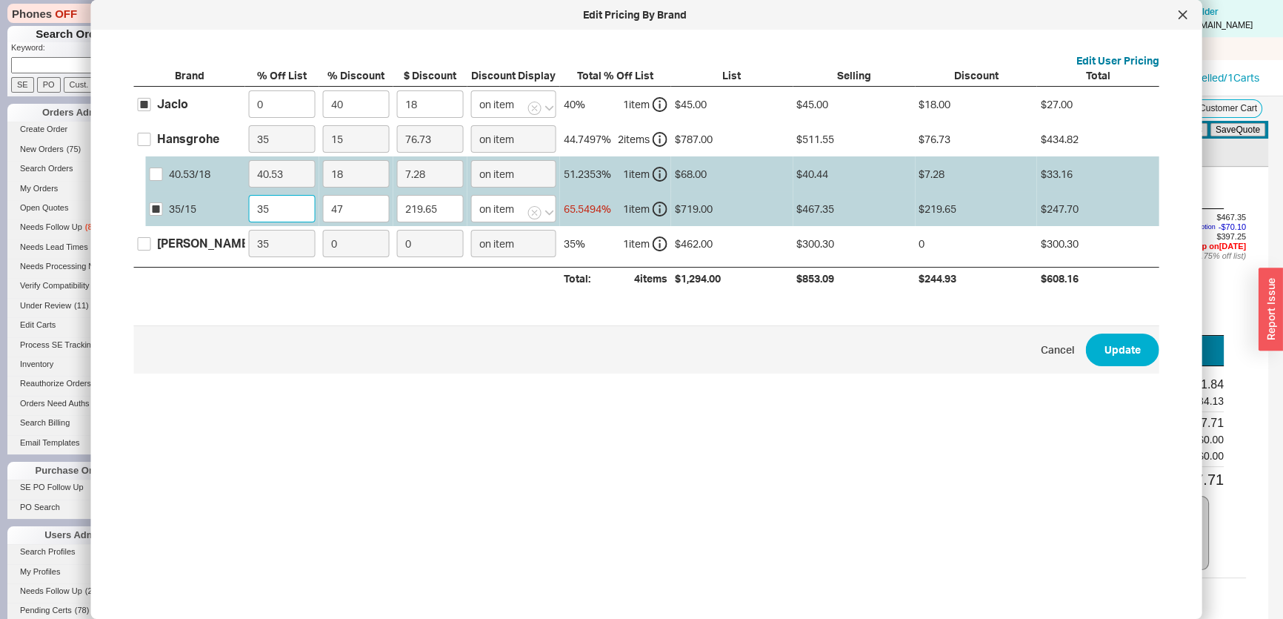
drag, startPoint x: 288, startPoint y: 218, endPoint x: 216, endPoint y: 216, distance: 71.9
click at [0, 0] on div "35 / 15 35 47 219.65 on item 65.5494 % 1 item $719.00 $467.35 $219.65 $247.70" at bounding box center [0, 0] width 0 height 0
type input "1"
type input "334.55"
type input "1"
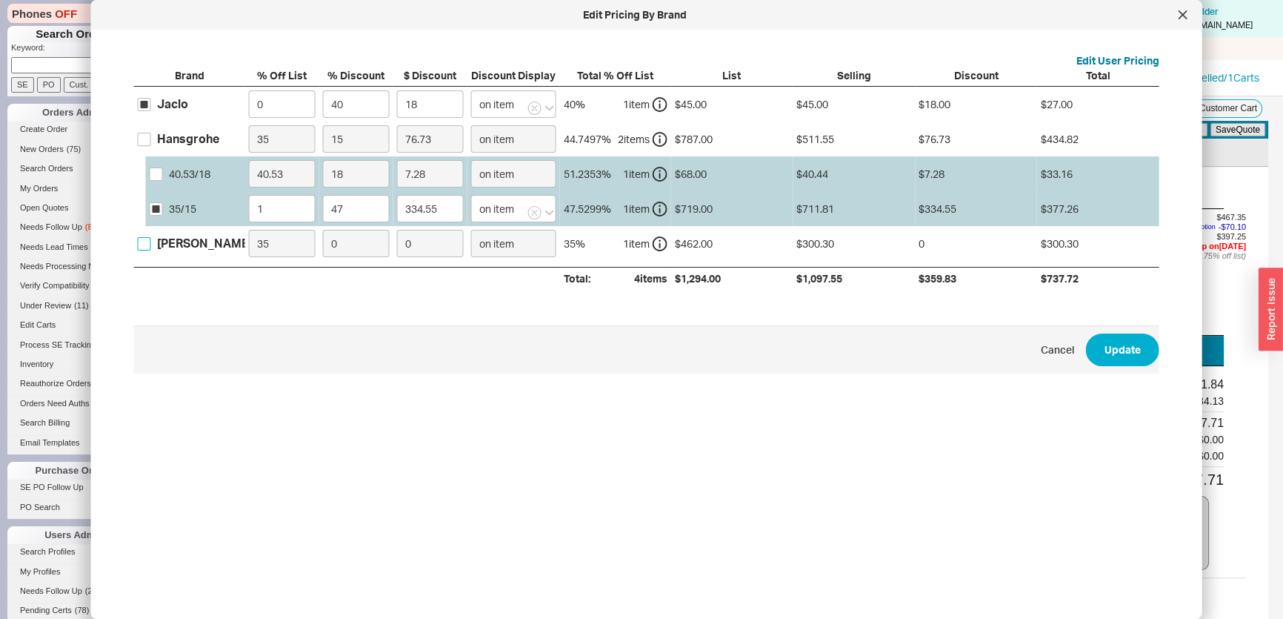
click at [138, 243] on input "[PERSON_NAME]" at bounding box center [144, 243] width 13 height 13
checkbox input "true"
drag, startPoint x: 361, startPoint y: 241, endPoint x: 317, endPoint y: 240, distance: 44.5
click at [0, 0] on div "[PERSON_NAME] 35 0 0 on item 35 % 1 item $462.00 $300.30 0 $300.30" at bounding box center [0, 0] width 0 height 0
type input "4"
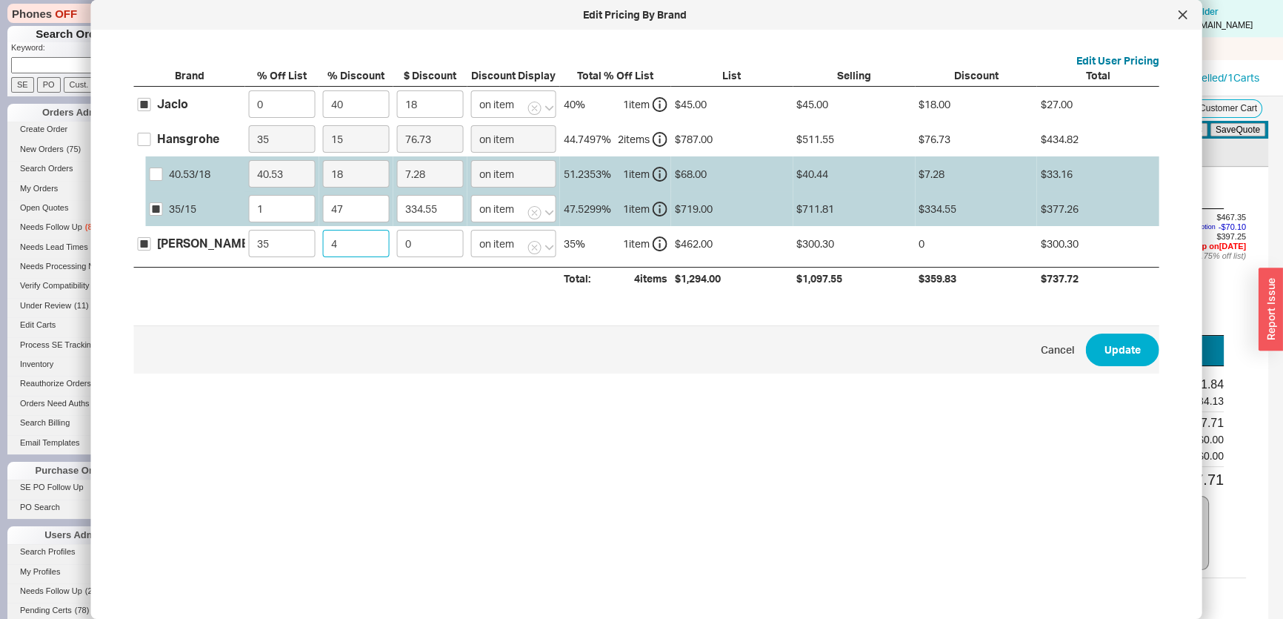
type input "12.01"
type input "40"
type input "120.12"
type input "40"
drag, startPoint x: 291, startPoint y: 246, endPoint x: 217, endPoint y: 244, distance: 74.1
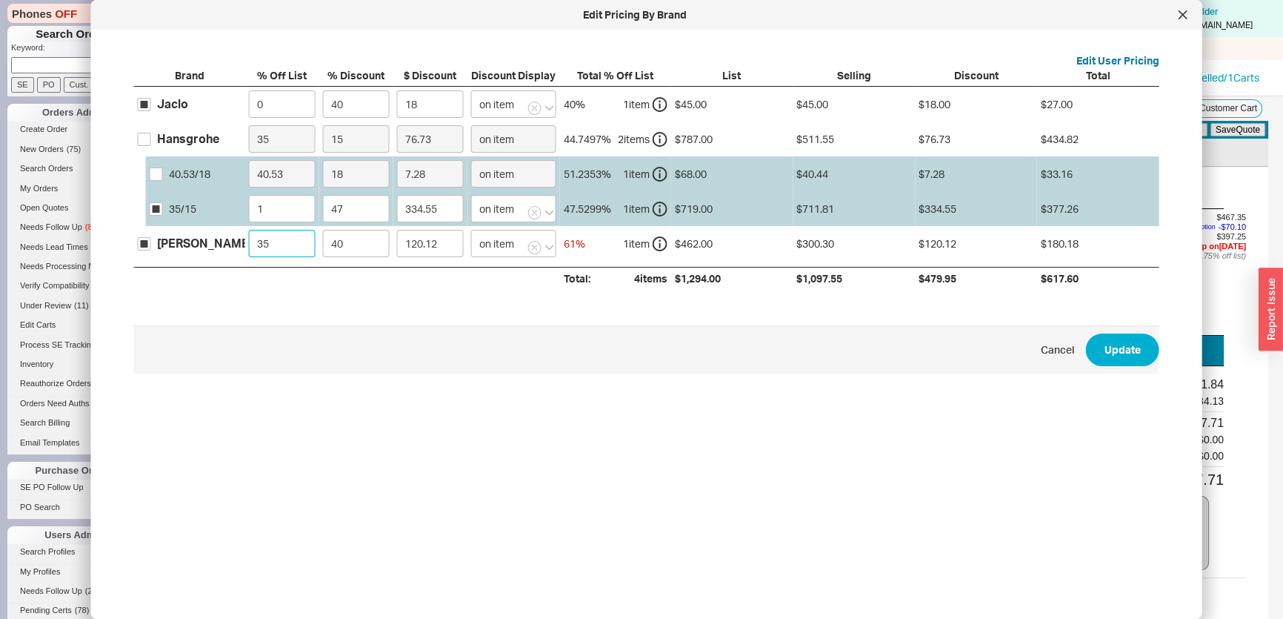
click at [0, 0] on div "[PERSON_NAME] 35 40 120.12 on item 61 % 1 item $462.00 $300.30 $120.12 $180.18" at bounding box center [0, 0] width 0 height 0
type input "0"
type input "184.8"
type input "0"
click at [1108, 355] on button "Update" at bounding box center [1122, 349] width 73 height 33
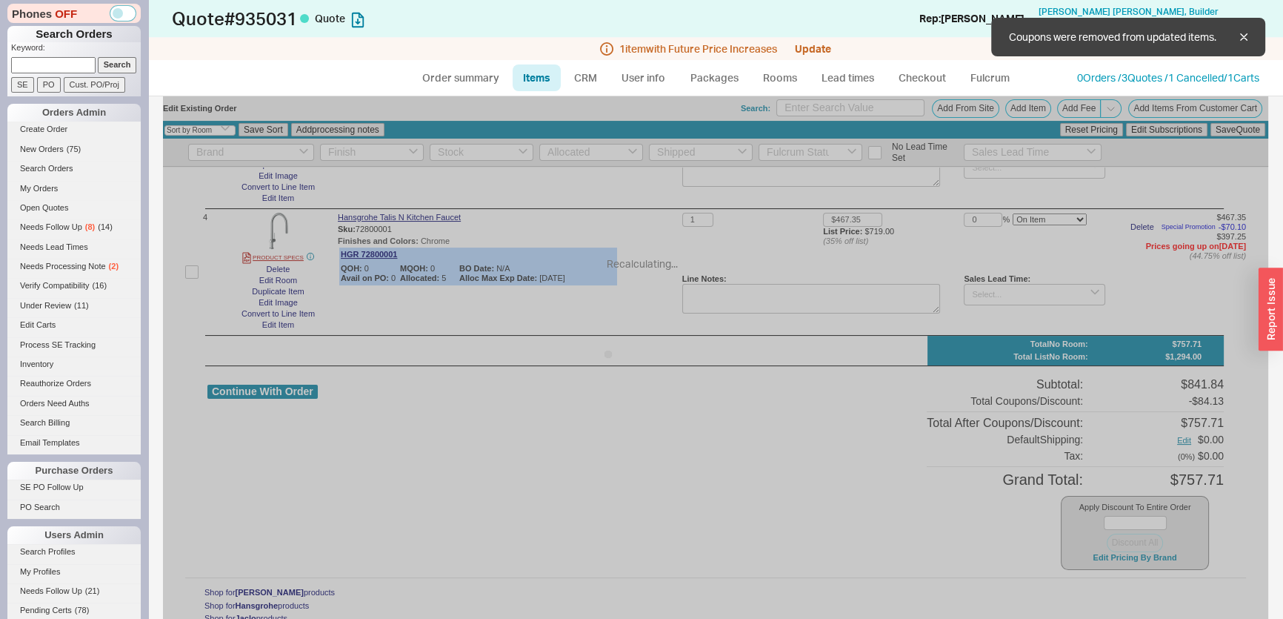
type input "$462.00"
type input "40"
type input "$45.00"
type input "40"
type input "$711.81"
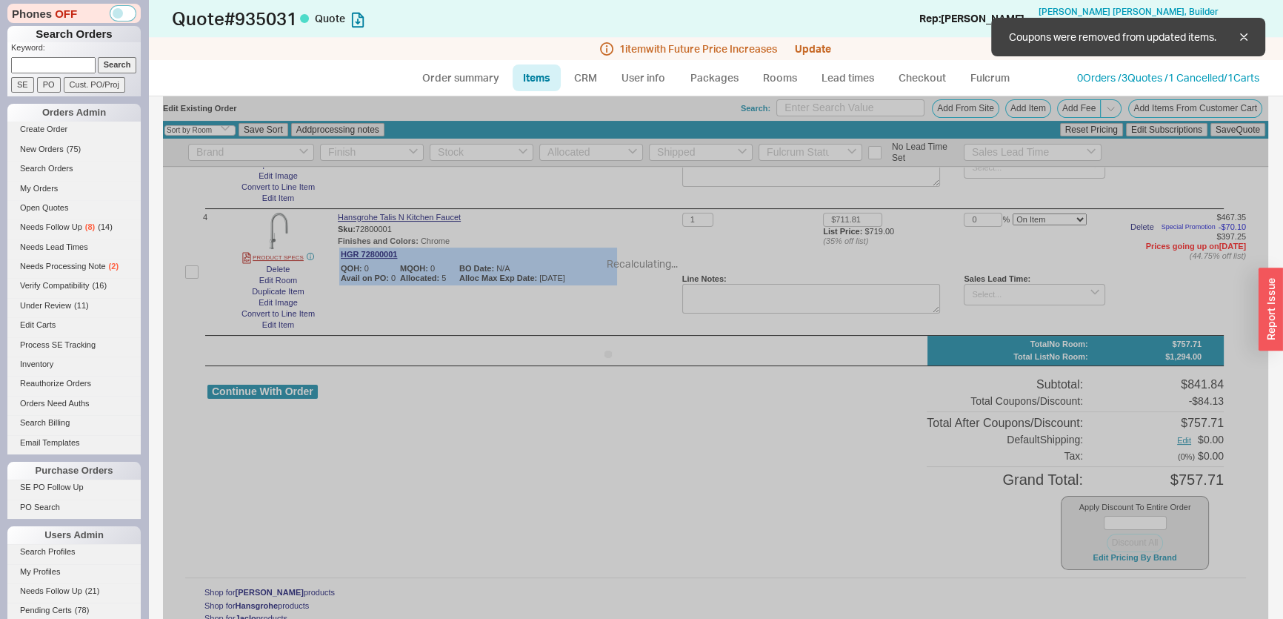
type input "47"
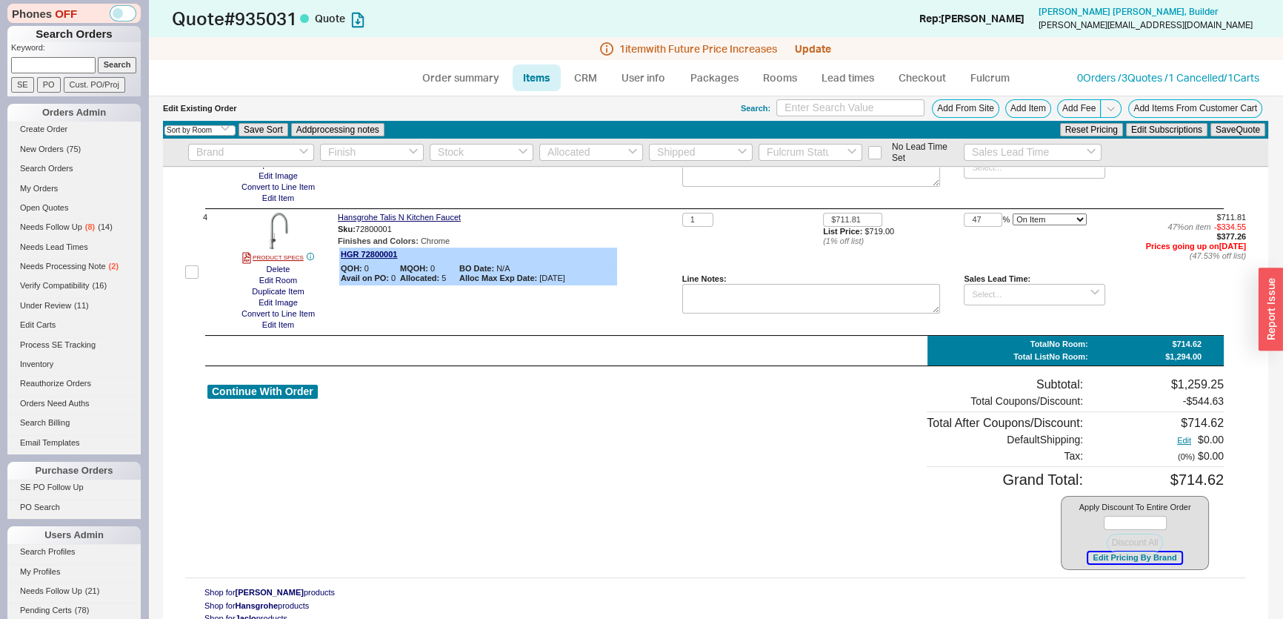
click at [1142, 556] on button "Edit Pricing By Brand" at bounding box center [1134, 557] width 93 height 11
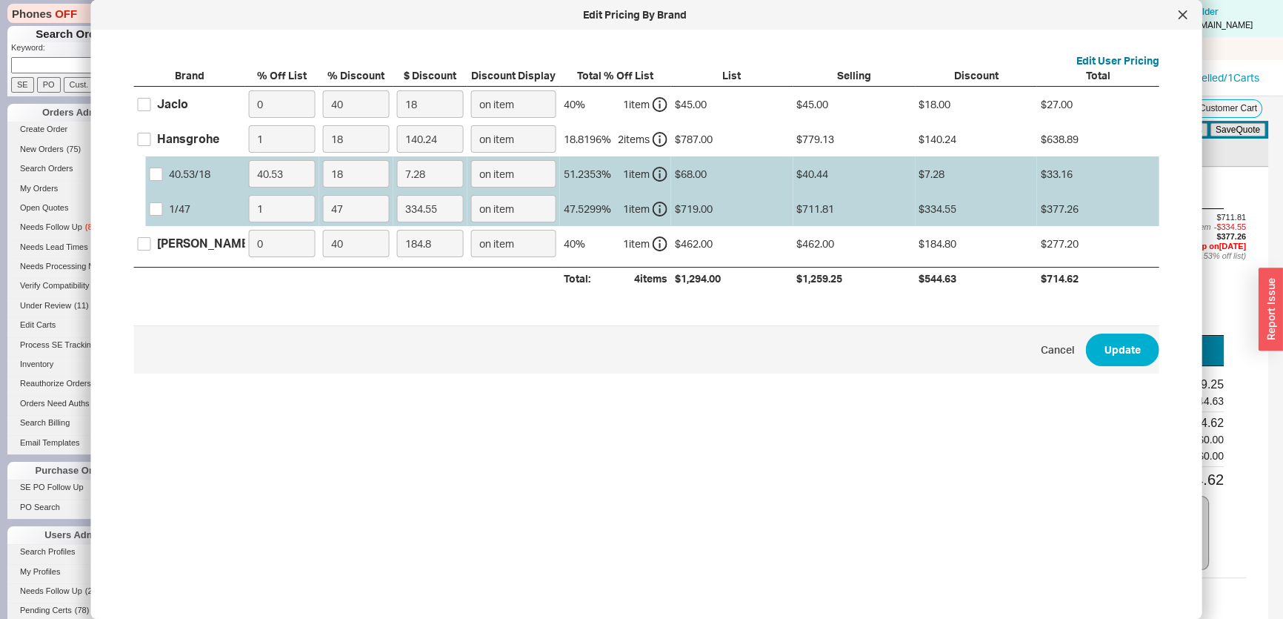
click at [0, 0] on div "1 / 47 1 47 334.55 on item 47.5299 % 1 item $719.00 $711.81 $334.55 $377.26" at bounding box center [0, 0] width 0 height 0
click at [148, 201] on div "1 / 47" at bounding box center [201, 208] width 111 height 35
click at [150, 207] on input "1 / 47" at bounding box center [156, 208] width 13 height 13
checkbox input "true"
drag, startPoint x: 269, startPoint y: 207, endPoint x: 189, endPoint y: 210, distance: 80.0
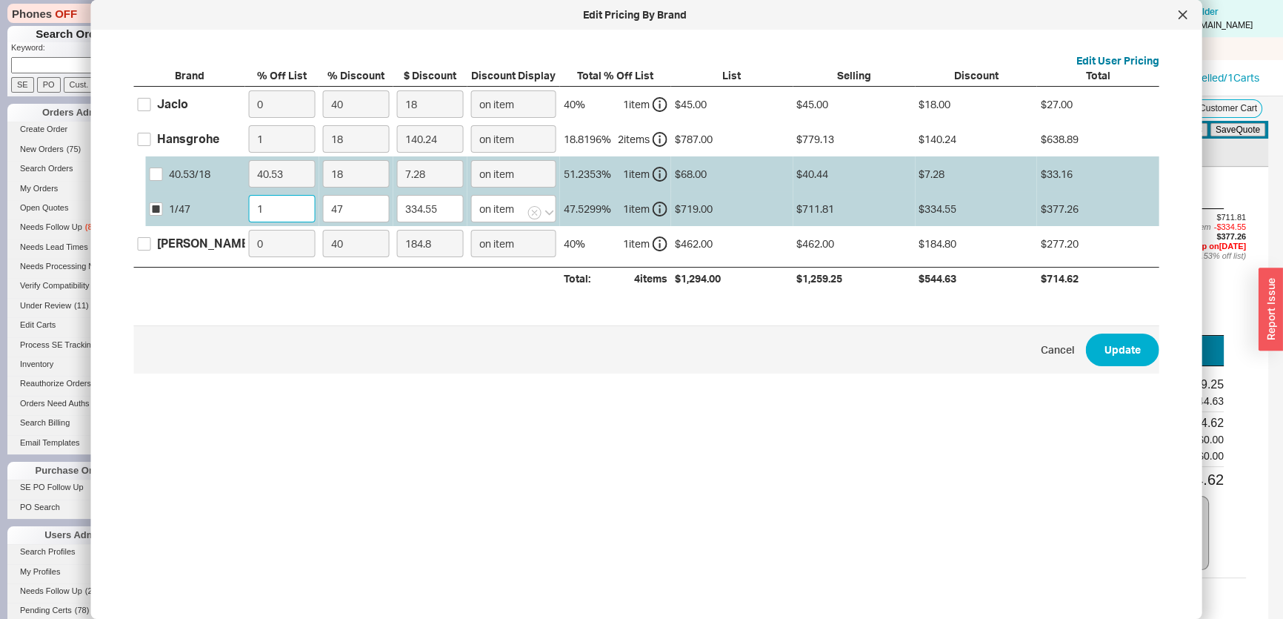
click at [0, 0] on div "1 / 47 1 47 334.55 on item 47.5299 % 1 item $719.00 $711.81 $334.55 $377.26" at bounding box center [0, 0] width 0 height 0
type input "0"
type input "337.93"
type input "0"
click at [1113, 353] on button "Update" at bounding box center [1122, 349] width 73 height 33
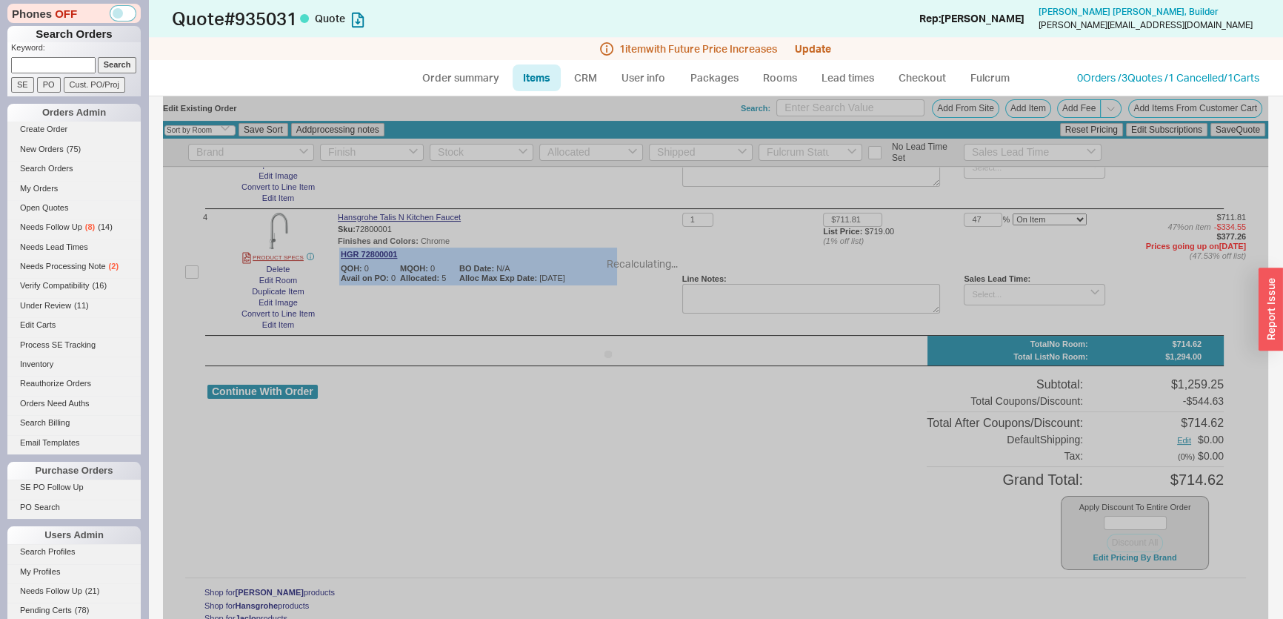
type input "$719.00"
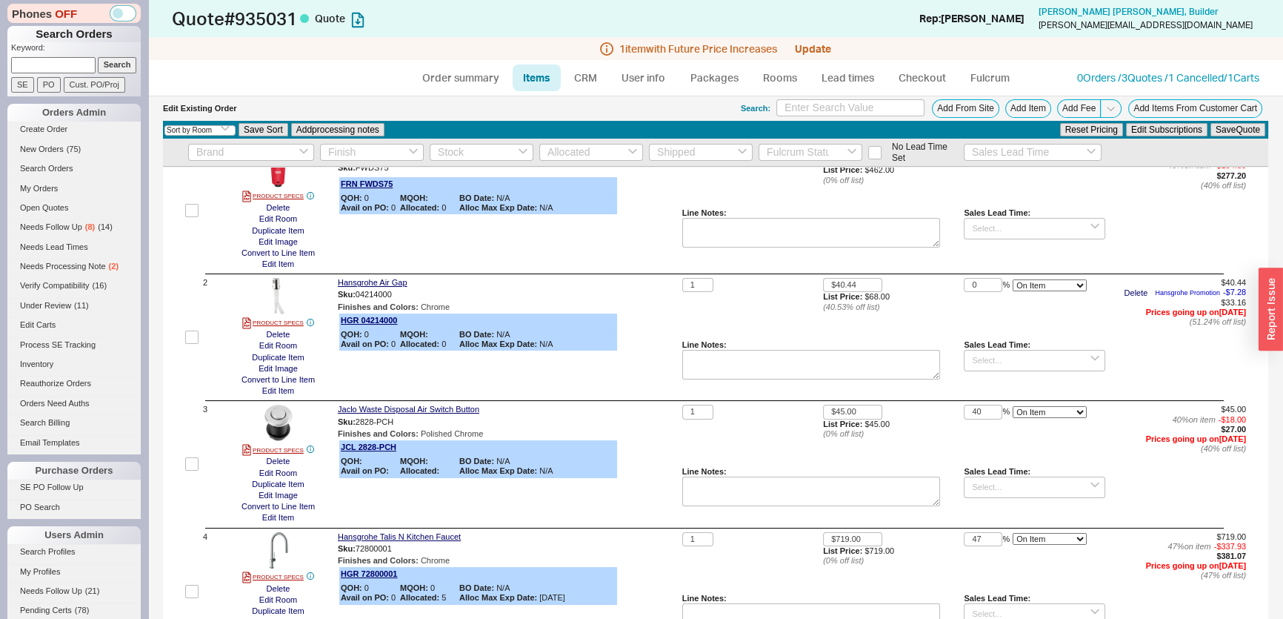
scroll to position [0, 0]
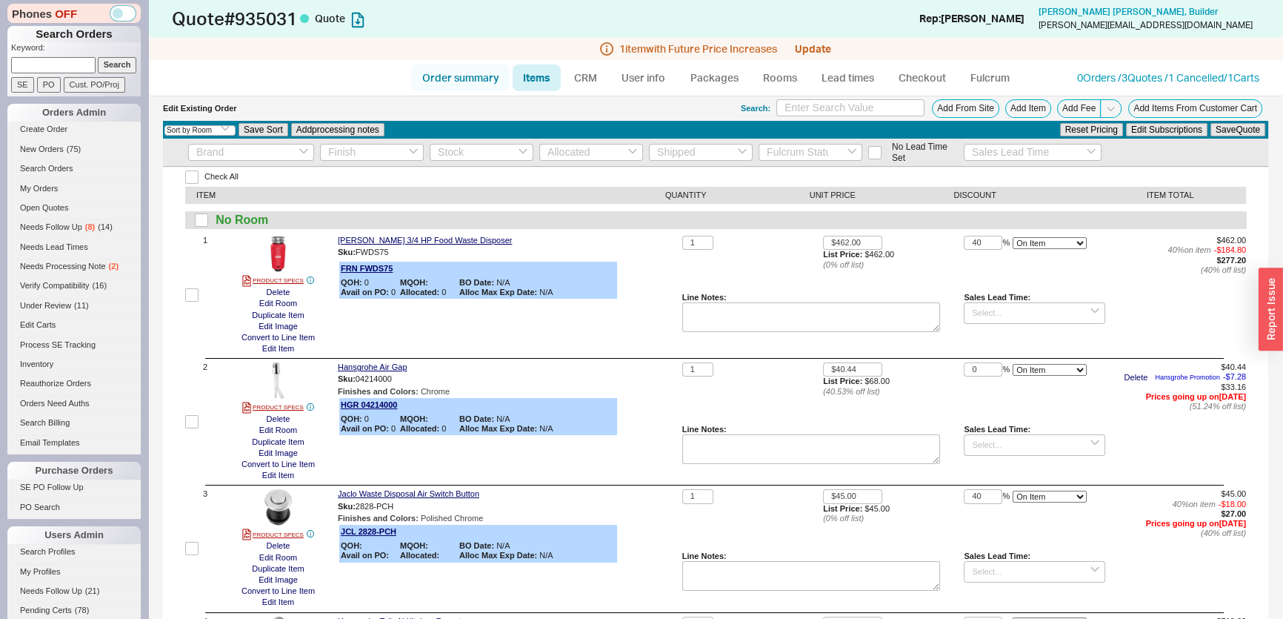
click at [462, 80] on link "Order summary" at bounding box center [460, 77] width 99 height 27
select select "*"
select select "3"
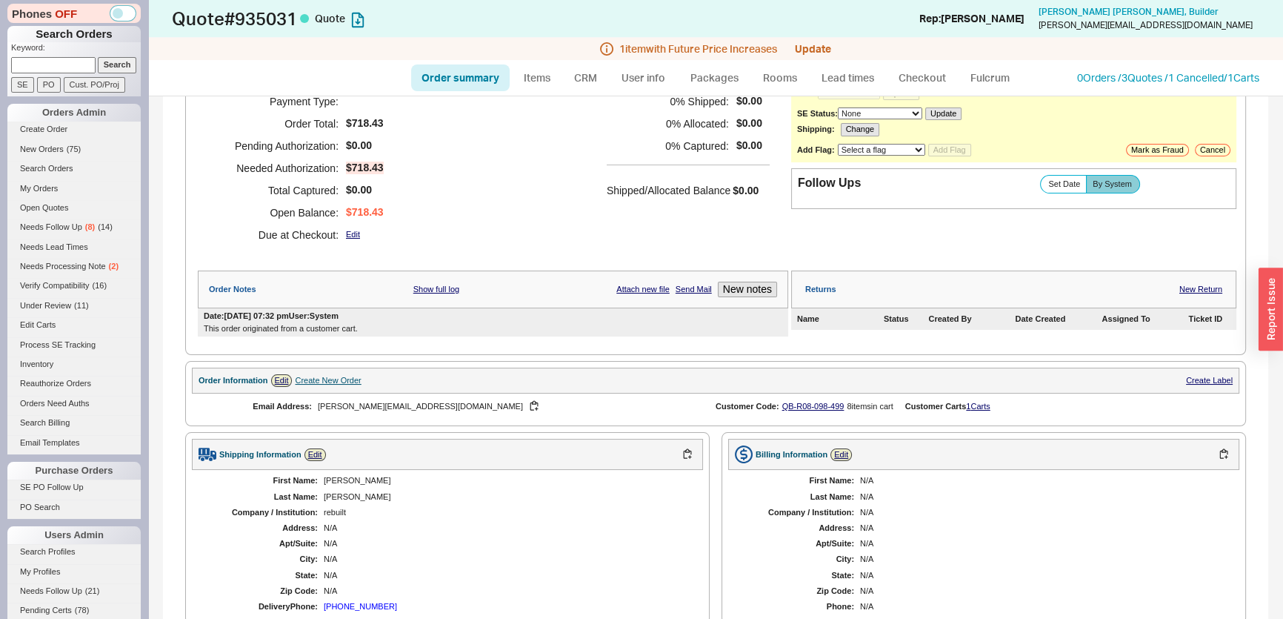
scroll to position [79, 0]
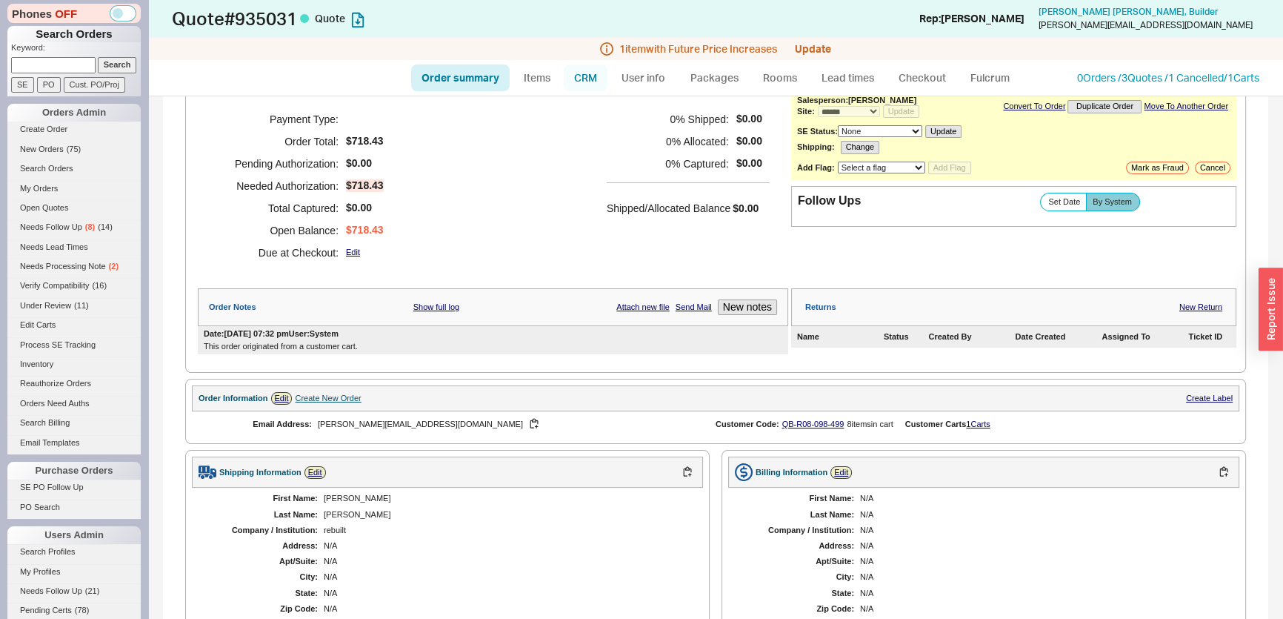
click at [599, 76] on link "CRM" at bounding box center [586, 77] width 44 height 27
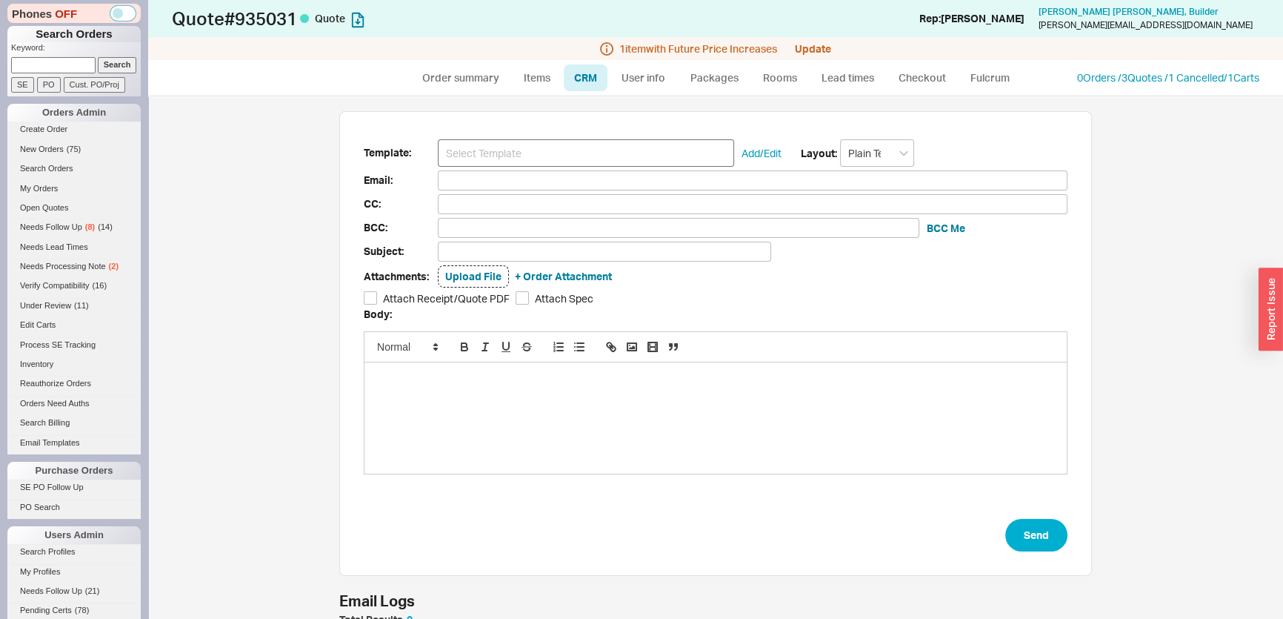
scroll to position [80, 742]
click at [587, 154] on input at bounding box center [586, 152] width 296 height 27
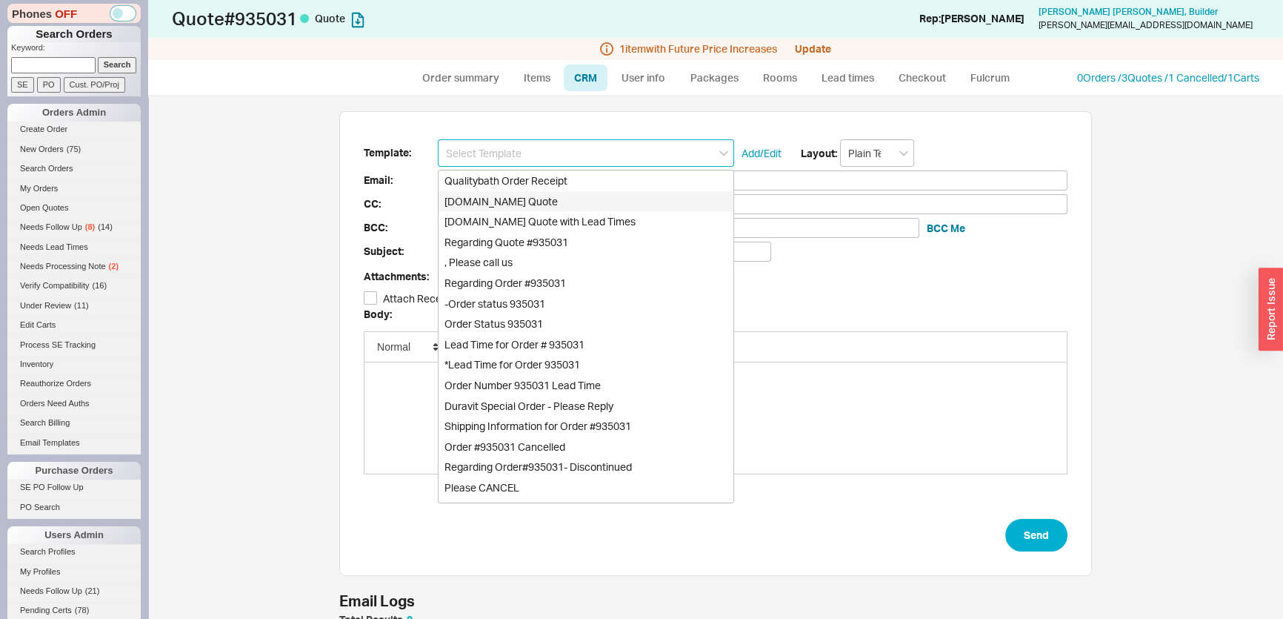
click at [589, 201] on div "[DOMAIN_NAME] Quote" at bounding box center [586, 201] width 295 height 21
type input "Receipt"
type input "[PERSON_NAME][EMAIL_ADDRESS][DOMAIN_NAME]"
type input "Quality Bath Quote #935031"
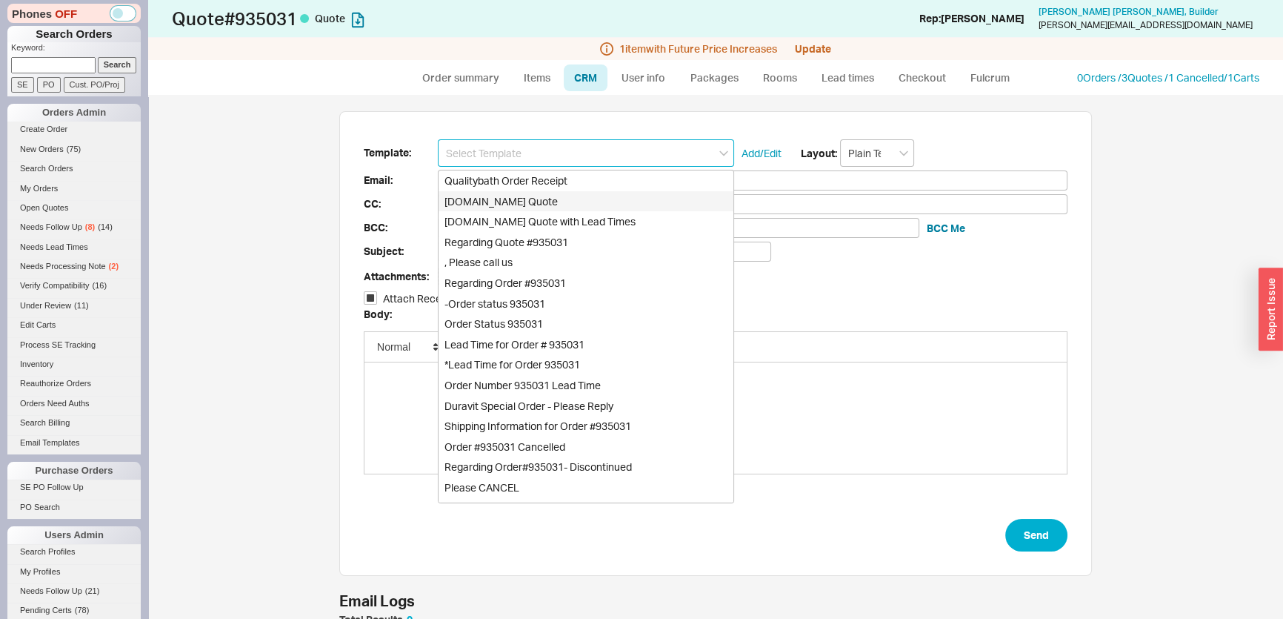
checkbox input "true"
type input "[DOMAIN_NAME] Quote"
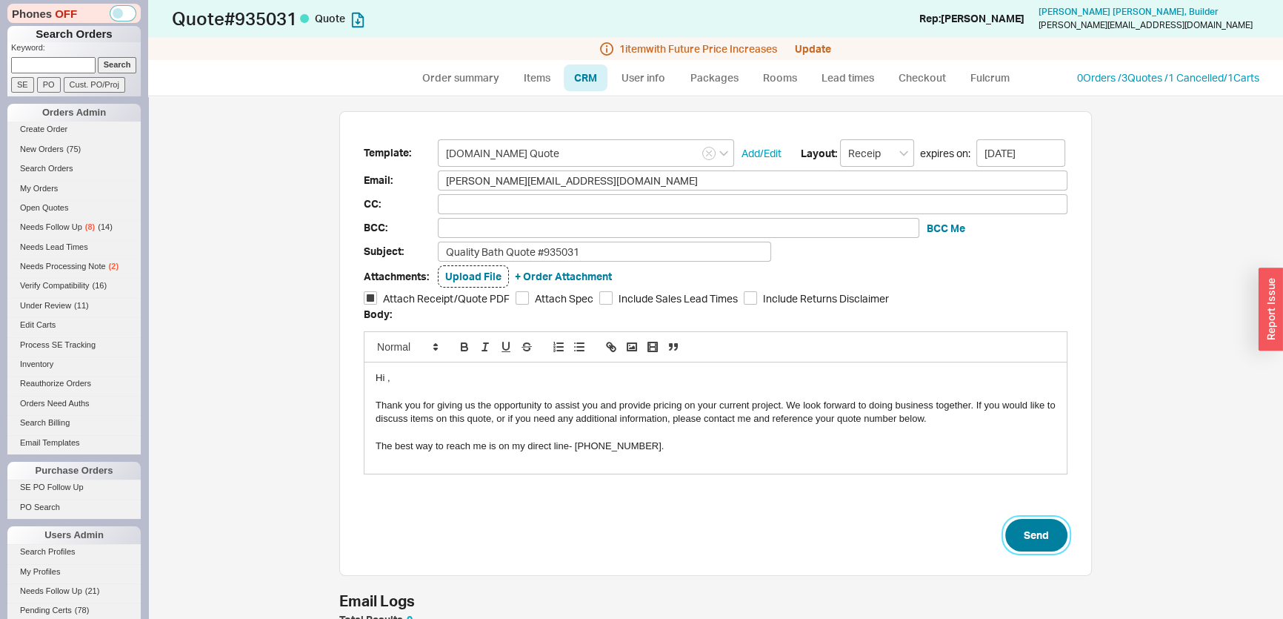
click at [1032, 530] on button "Send" at bounding box center [1036, 535] width 62 height 33
select select "*"
select select "3"
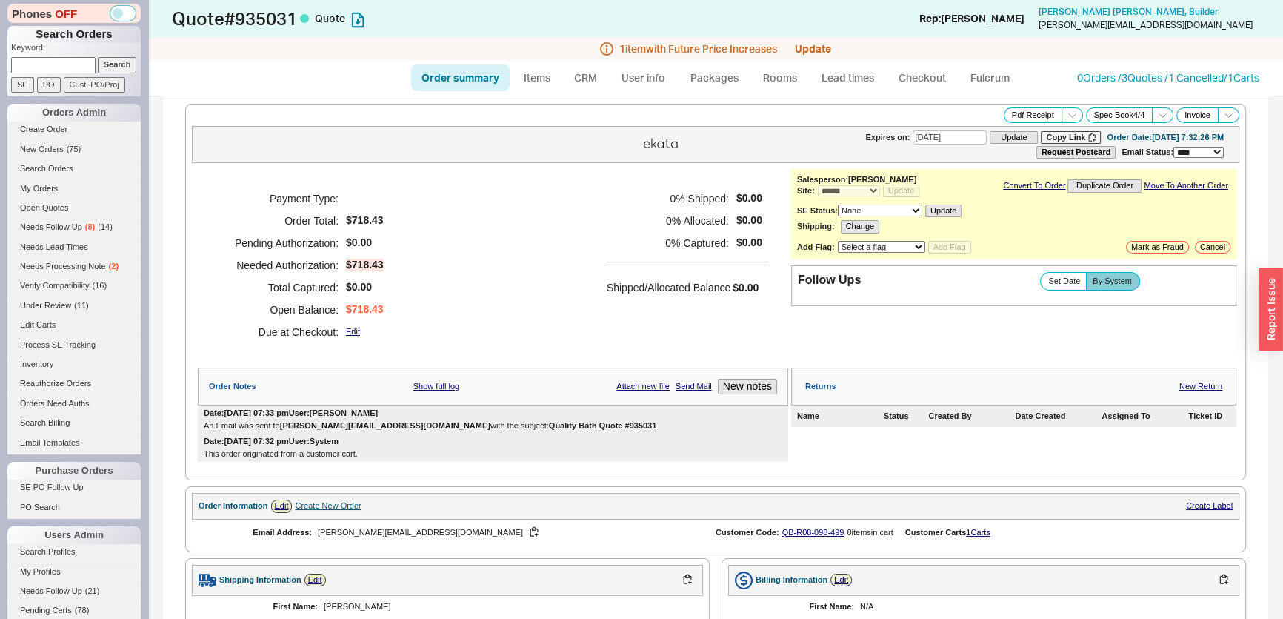
click at [52, 68] on input at bounding box center [53, 65] width 84 height 16
paste input "934936"
type input "934936"
click at [98, 57] on input "Search" at bounding box center [117, 65] width 39 height 16
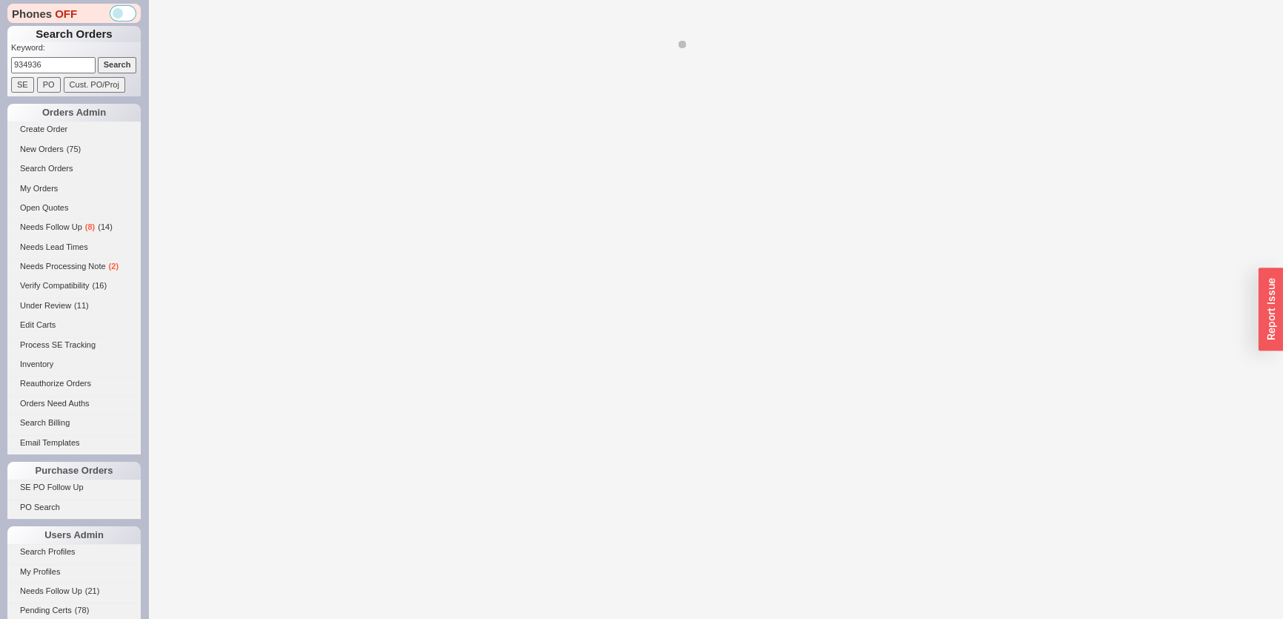
select select "*"
select select "LOW"
select select "3"
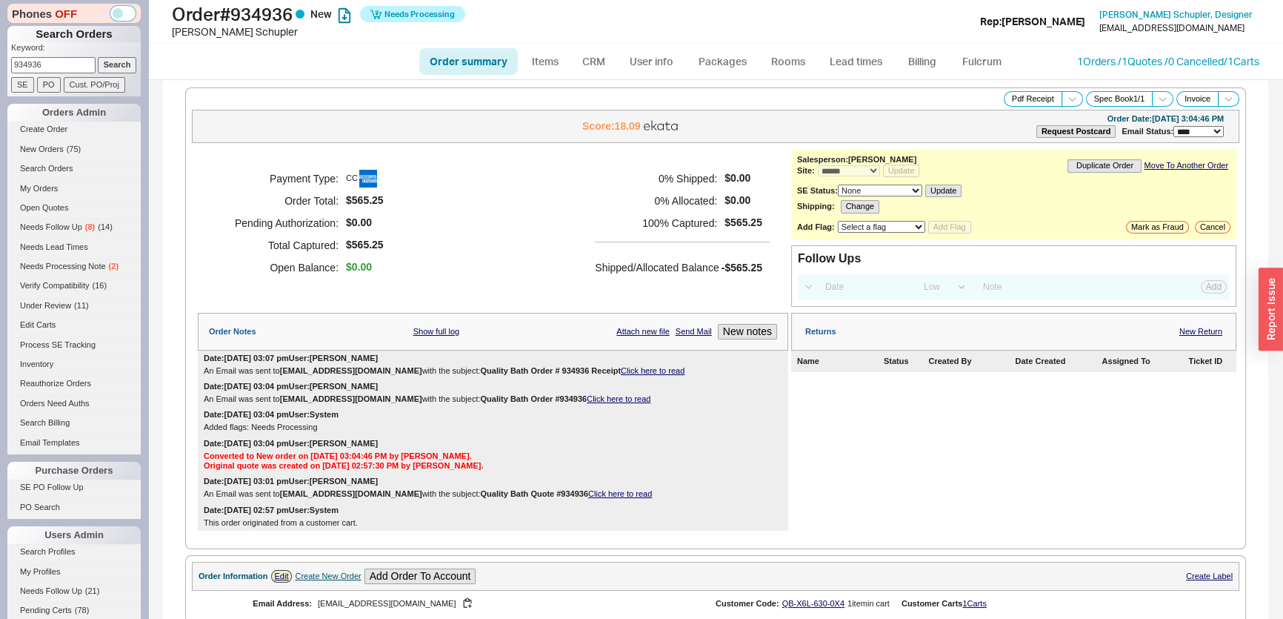
drag, startPoint x: 75, startPoint y: 60, endPoint x: 63, endPoint y: 59, distance: 11.9
click at [64, 59] on input "934936" at bounding box center [53, 65] width 84 height 16
click at [0, 50] on div "Phones OFF Search Orders Keyword: 934936 Search SE PO Cust. PO/Proj Orders Admi…" at bounding box center [74, 309] width 148 height 619
type input "934636"
click at [98, 57] on input "Search" at bounding box center [117, 65] width 39 height 16
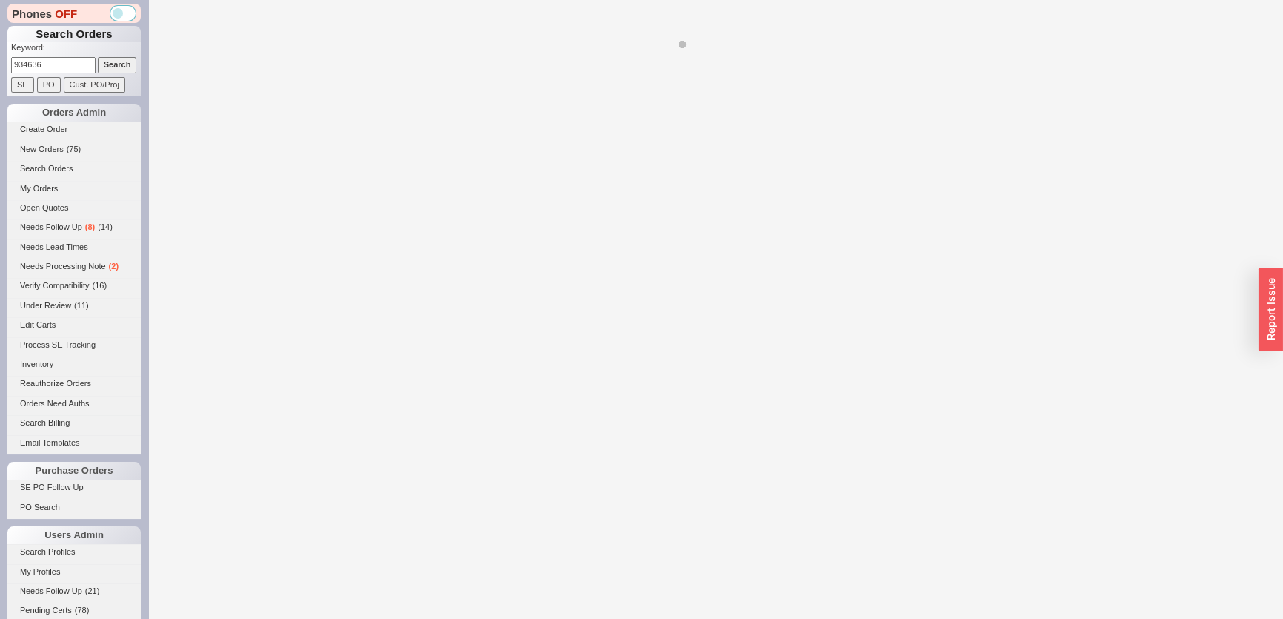
select select "*"
select select "MEDIUM"
select select "LOW"
select select "3"
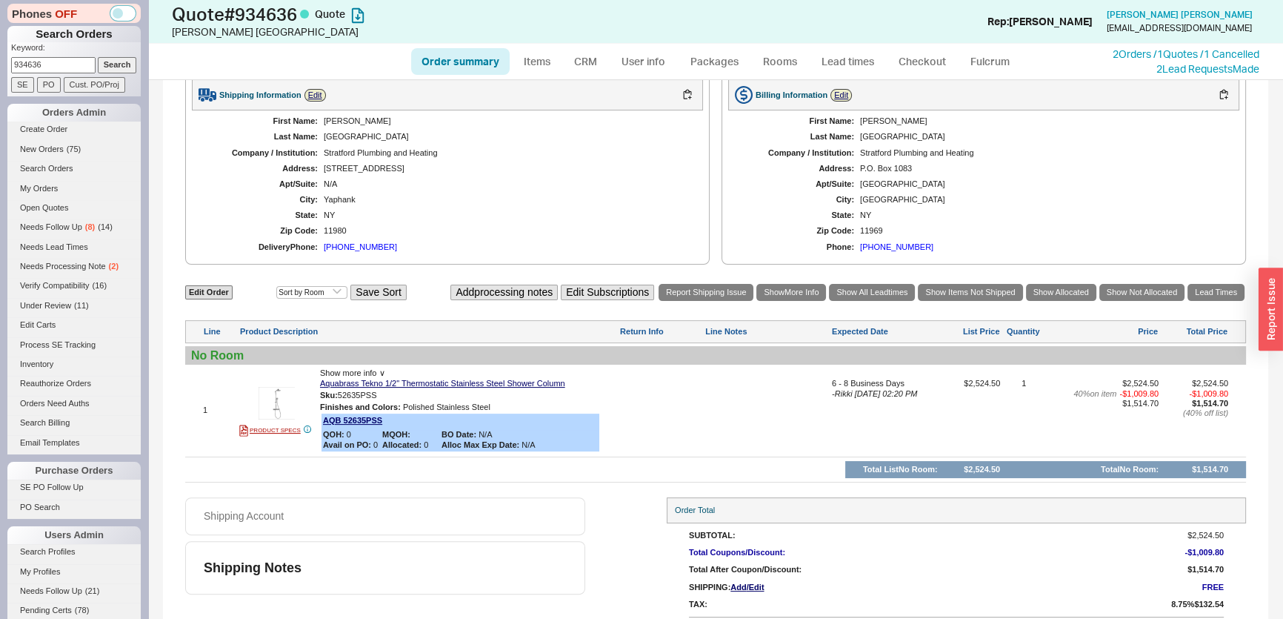
scroll to position [67, 0]
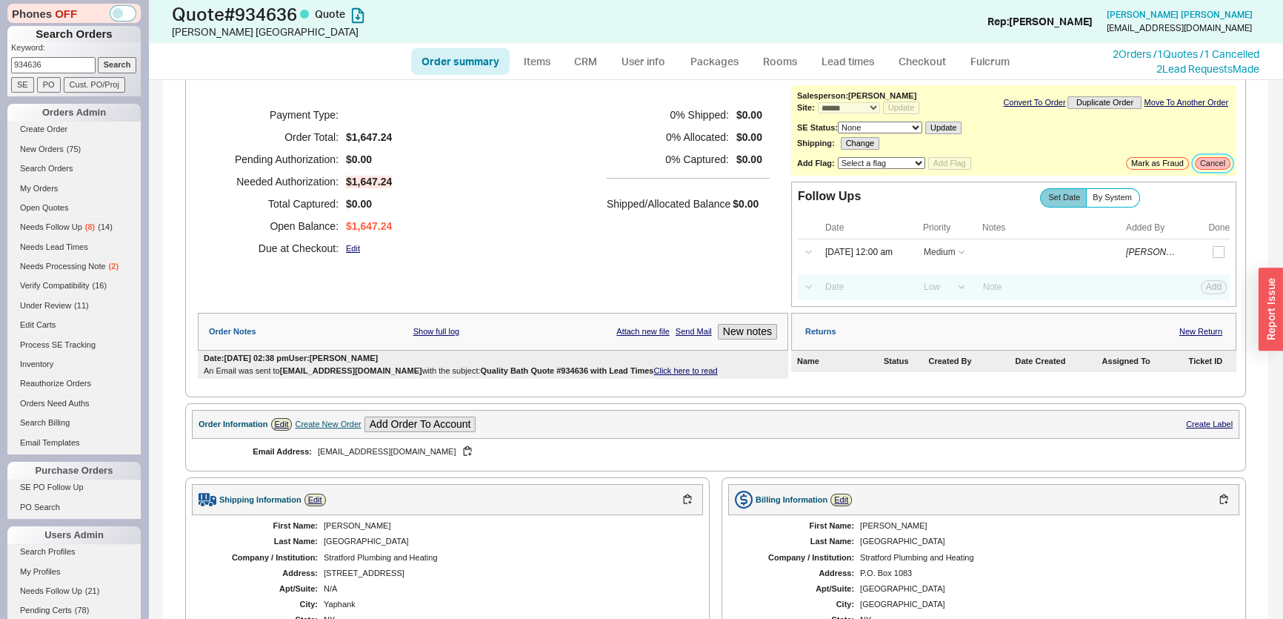
click at [1200, 160] on button "Cancel" at bounding box center [1213, 163] width 36 height 13
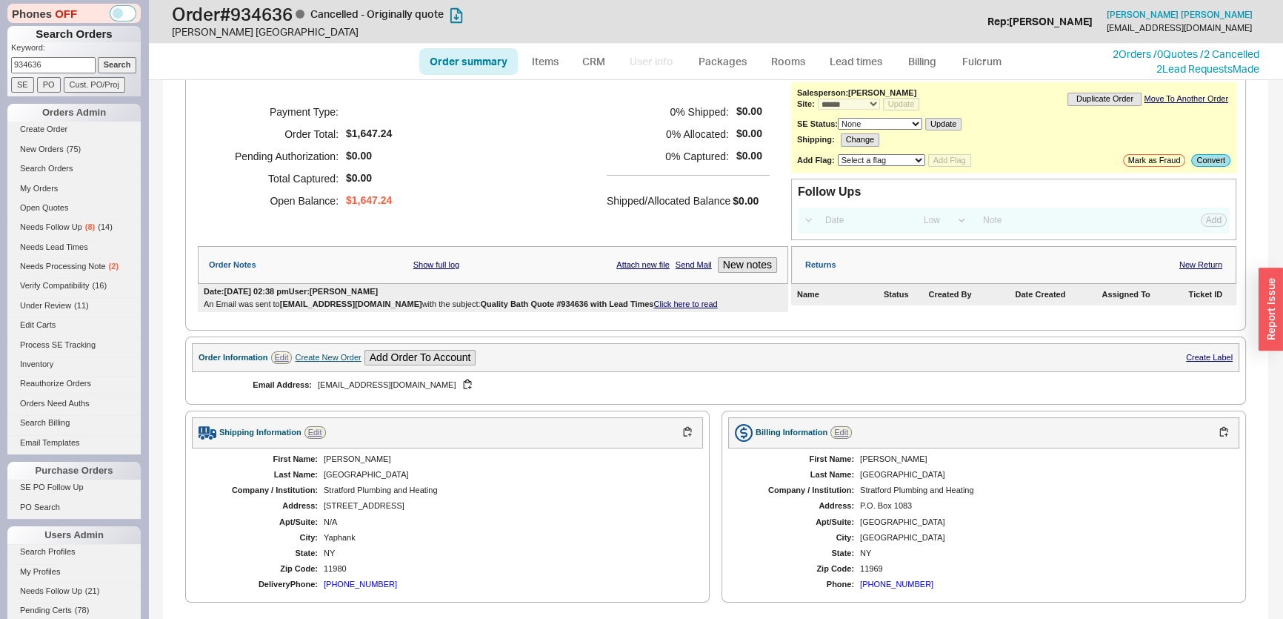
scroll to position [64, 0]
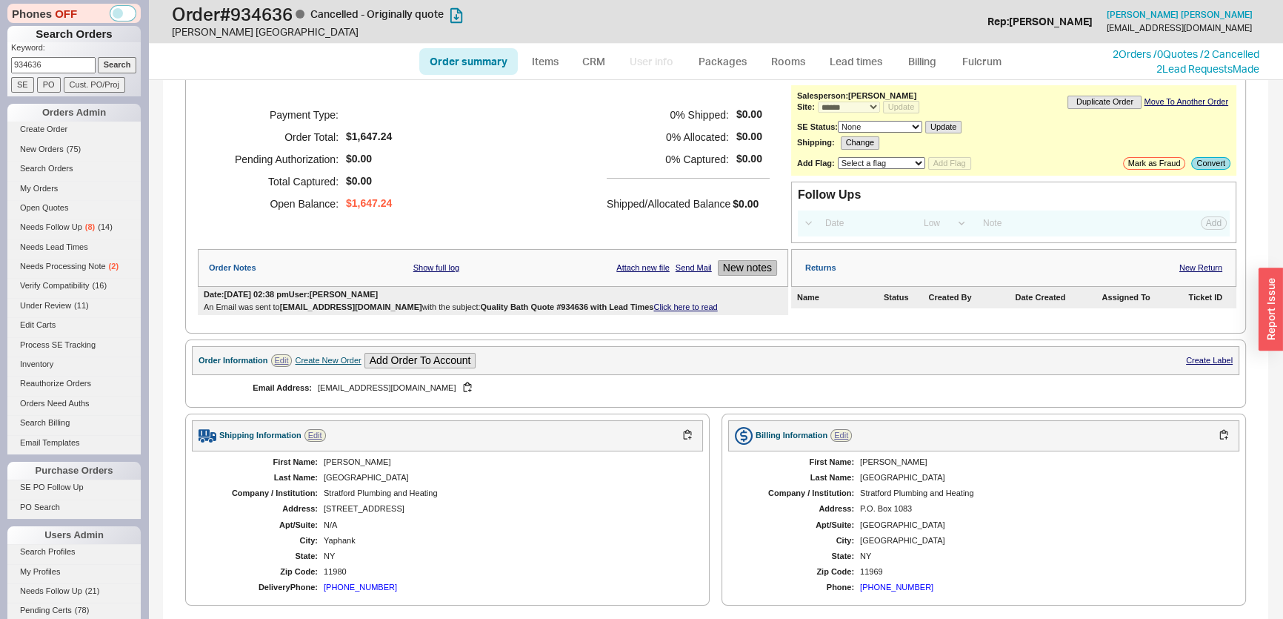
click at [745, 261] on button "New notes" at bounding box center [747, 268] width 59 height 16
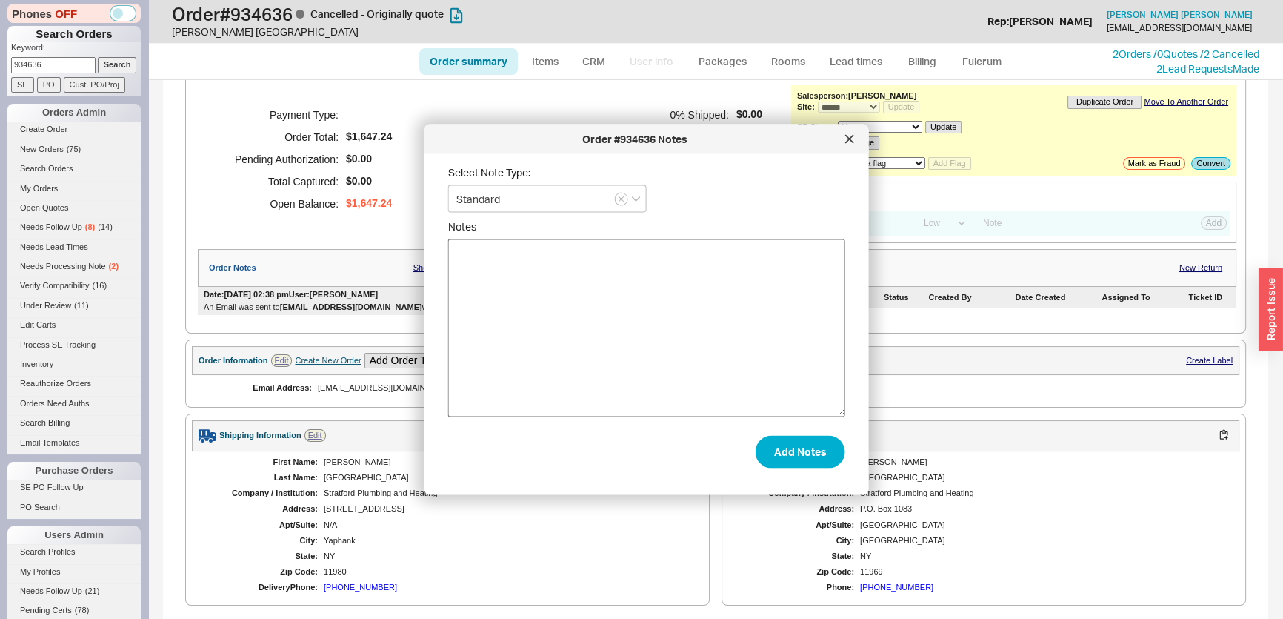
click at [685, 267] on textarea "Notes" at bounding box center [646, 328] width 397 height 178
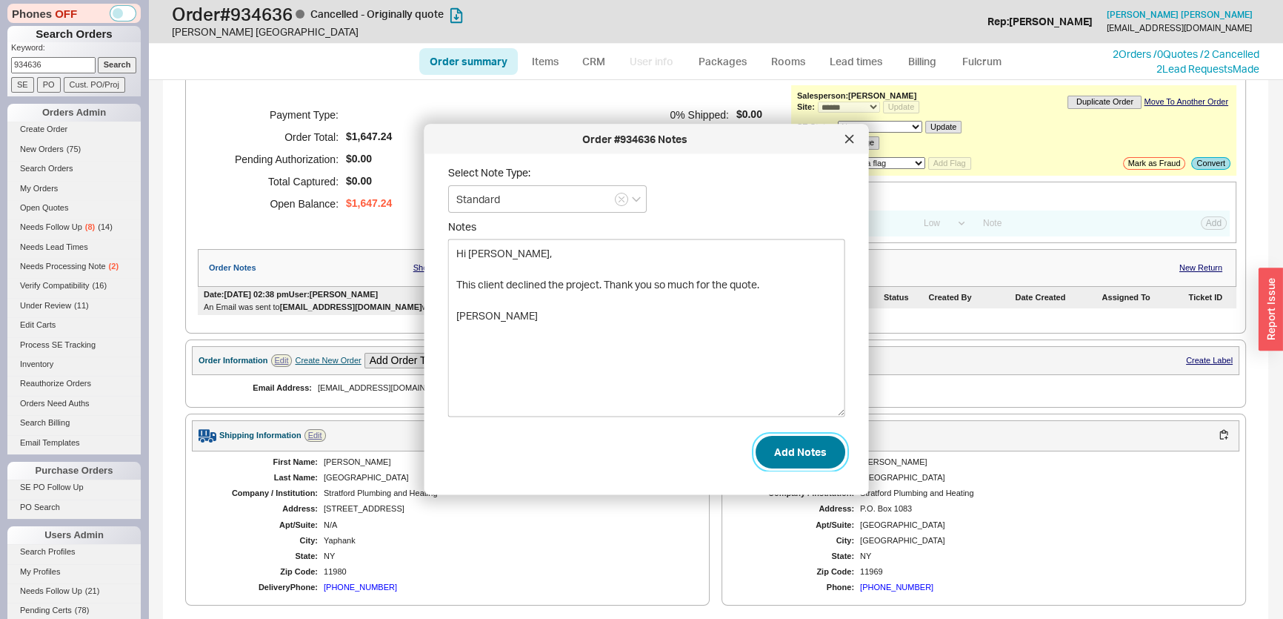
type textarea "Hi [PERSON_NAME], This client declined the project. Thank you so much for the q…"
click at [809, 451] on button "Add Notes" at bounding box center [801, 451] width 90 height 33
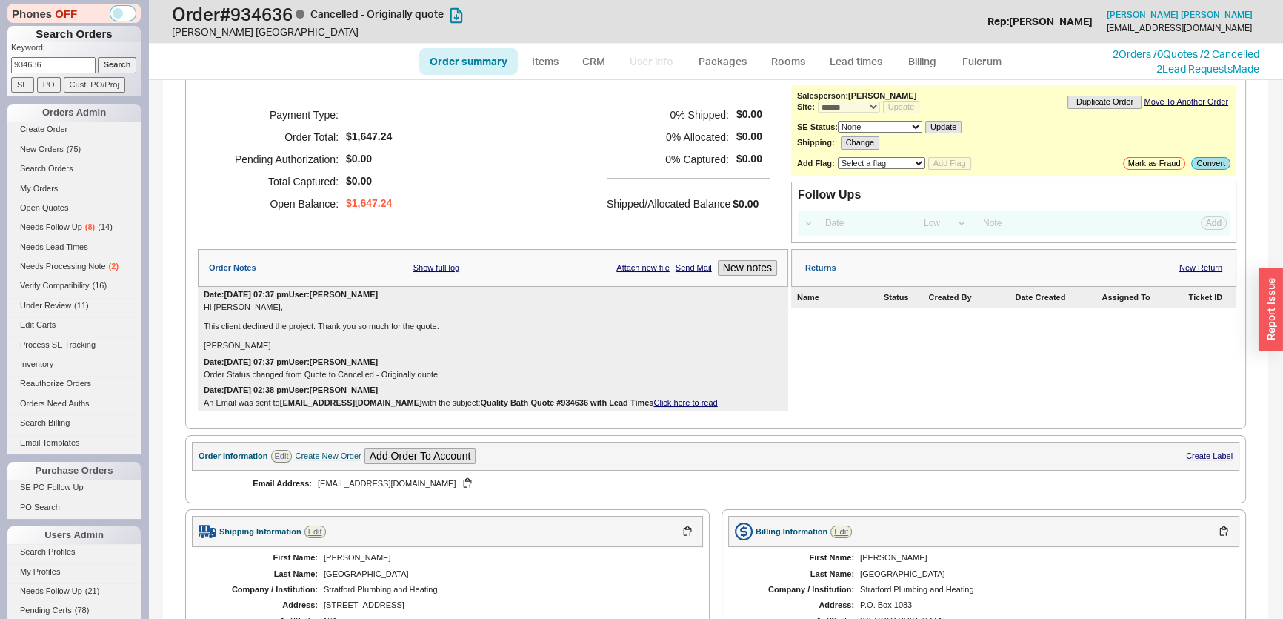
click at [44, 55] on p "Keyword:" at bounding box center [76, 49] width 130 height 15
click at [43, 59] on input "934636" at bounding box center [53, 65] width 84 height 16
